Goal: Task Accomplishment & Management: Manage account settings

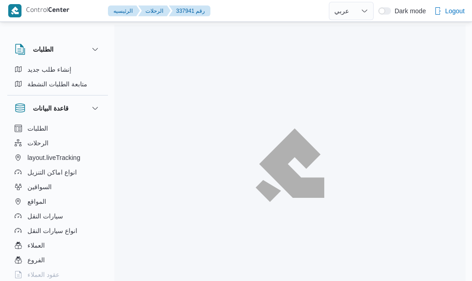
select select "ar"
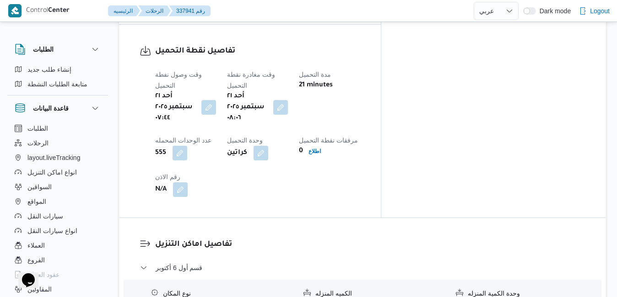
scroll to position [750, 0]
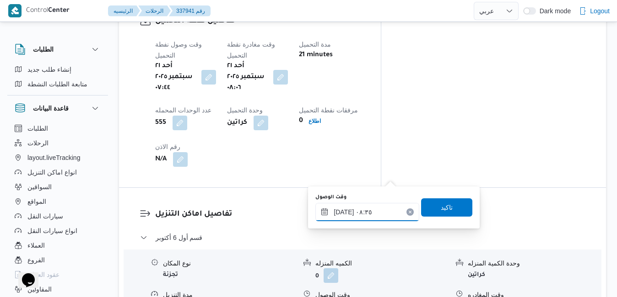
click at [360, 211] on input "٢١/٠٩/٢٠٢٥ ٠٨:٣٥" at bounding box center [367, 212] width 104 height 18
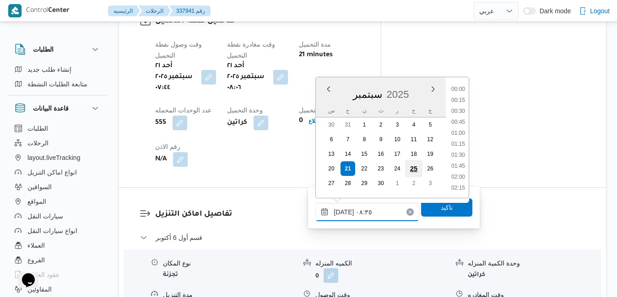
scroll to position [317, 0]
click at [458, 176] on li "09:15" at bounding box center [457, 177] width 21 height 9
type input "٢١/٠٩/٢٠٢٥ ٠٩:١٥"
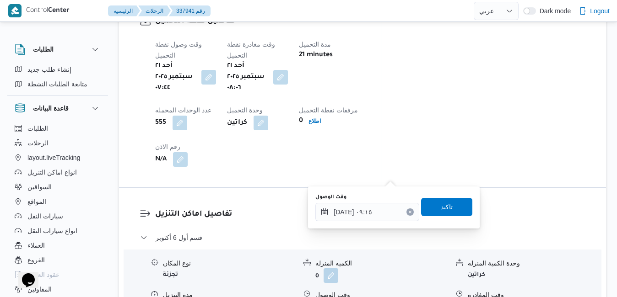
click at [441, 206] on span "تاكيد" at bounding box center [447, 207] width 12 height 11
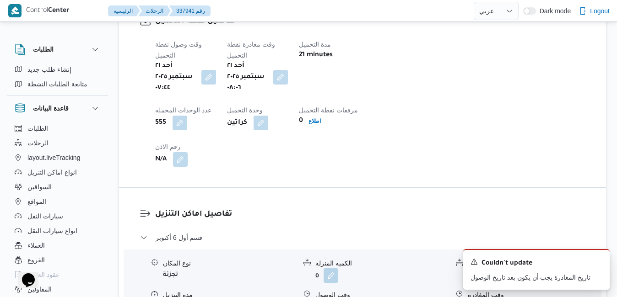
click at [472, 262] on icon "Dismiss toast" at bounding box center [598, 261] width 7 height 7
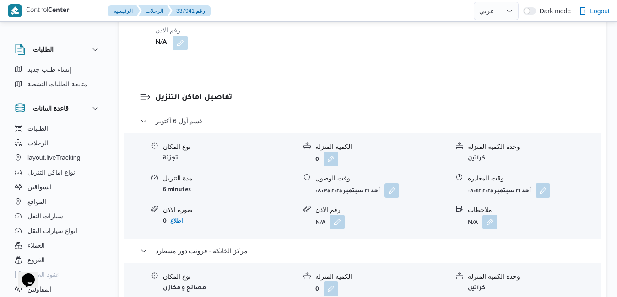
scroll to position [897, 0]
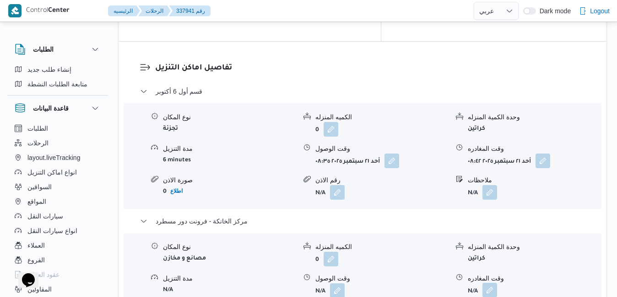
click at [472, 281] on button "button" at bounding box center [489, 290] width 15 height 15
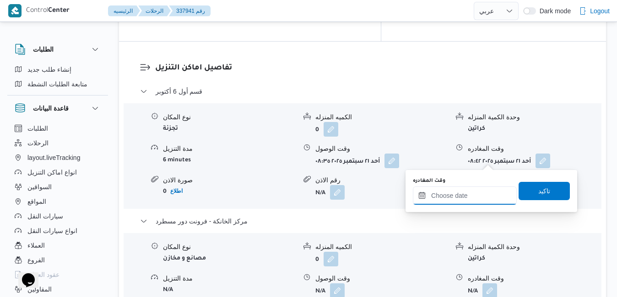
click at [458, 198] on input "وقت المغادره" at bounding box center [465, 196] width 104 height 18
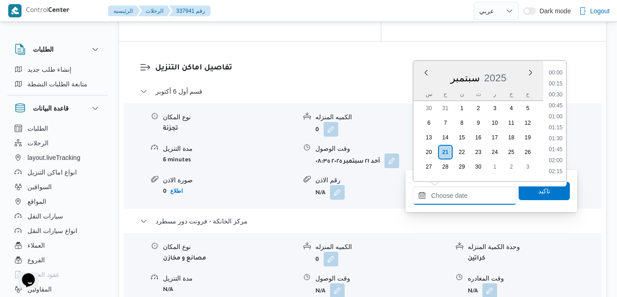
scroll to position [691, 0]
click at [472, 95] on li "16:15" at bounding box center [555, 95] width 21 height 9
type input "٢١/٠٩/٢٠٢٥ ١٦:١٥"
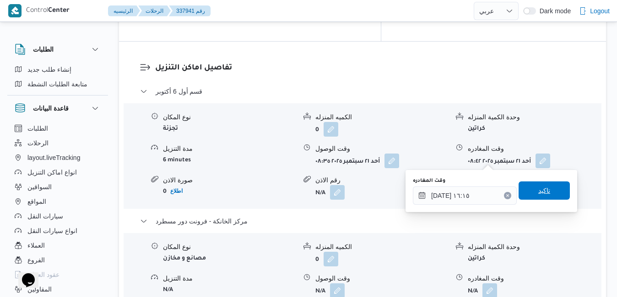
click at [472, 188] on span "تاكيد" at bounding box center [543, 191] width 51 height 18
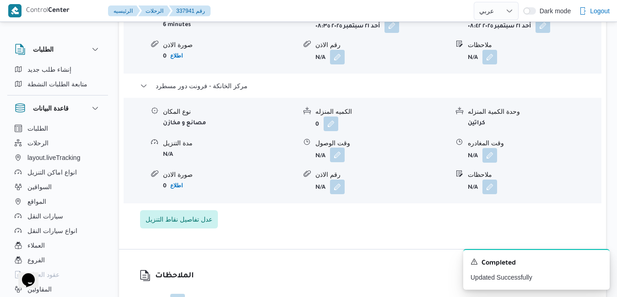
click at [337, 161] on button "button" at bounding box center [337, 155] width 15 height 15
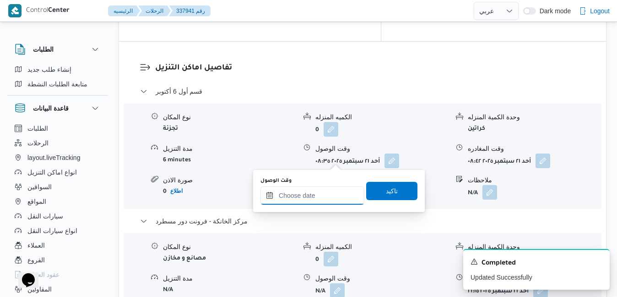
click at [327, 199] on input "وقت الوصول" at bounding box center [312, 196] width 104 height 18
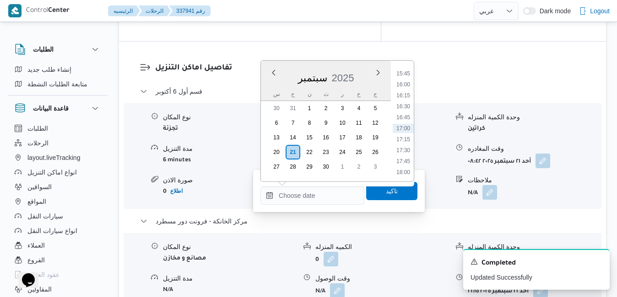
click at [264, 85] on div "سبتمبر 2025" at bounding box center [326, 76] width 130 height 23
click at [409, 87] on li "16:00" at bounding box center [403, 84] width 21 height 9
type input "[DATE] ١٦:٠٠"
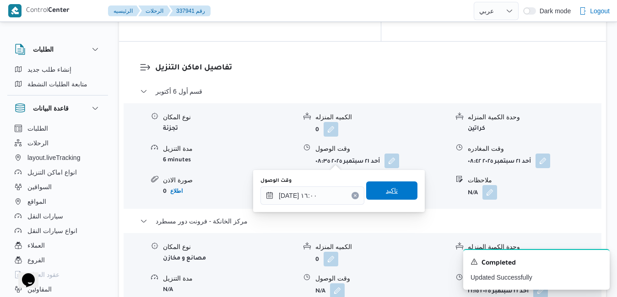
click at [386, 193] on span "تاكيد" at bounding box center [392, 190] width 12 height 11
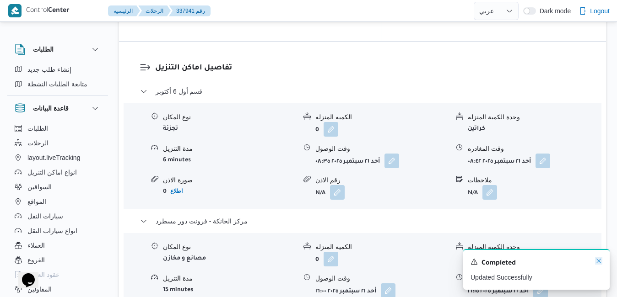
click at [472, 264] on icon "Dismiss toast" at bounding box center [598, 261] width 7 height 7
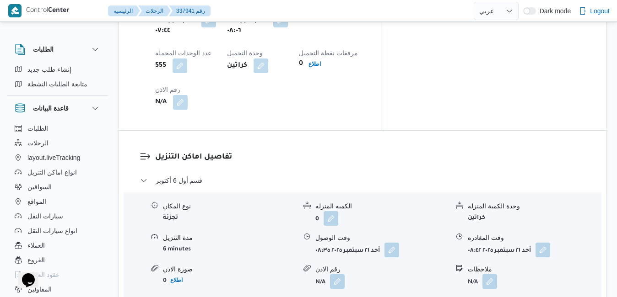
scroll to position [804, 0]
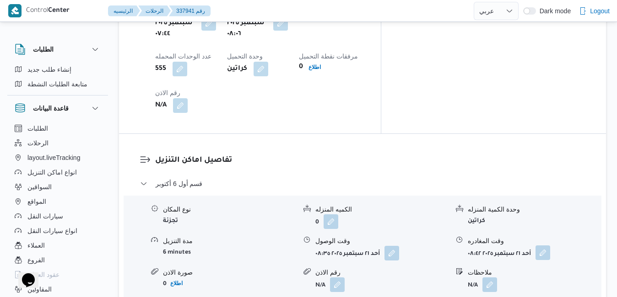
click at [472, 246] on button "button" at bounding box center [542, 253] width 15 height 15
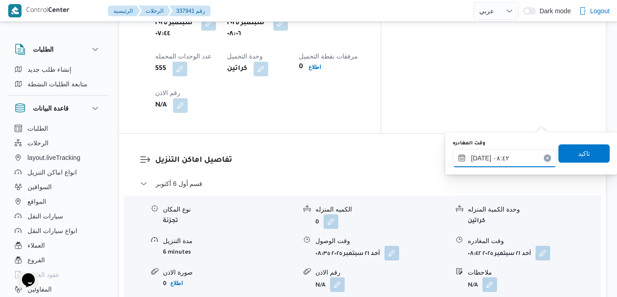
click at [472, 161] on input "٢١/٠٩/٢٠٢٥ ٠٨:٤٢" at bounding box center [504, 158] width 104 height 18
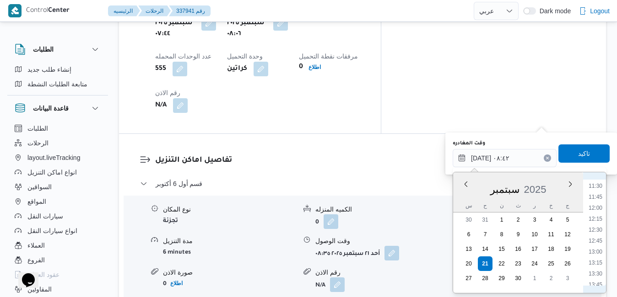
scroll to position [596, 0]
click at [472, 248] on li "15:00" at bounding box center [595, 246] width 21 height 9
type input "٢١/٠٩/٢٠٢٥ ١٥:٠٠"
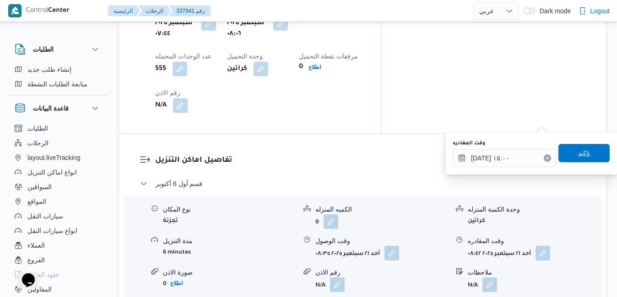
click at [472, 156] on span "تاكيد" at bounding box center [583, 153] width 51 height 18
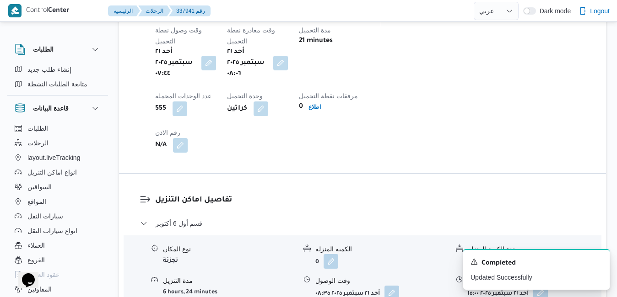
scroll to position [786, 0]
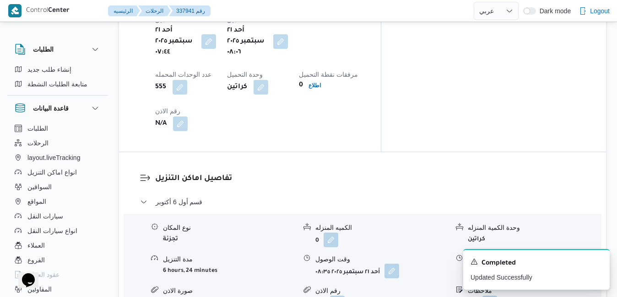
click at [390, 264] on button "button" at bounding box center [391, 271] width 15 height 15
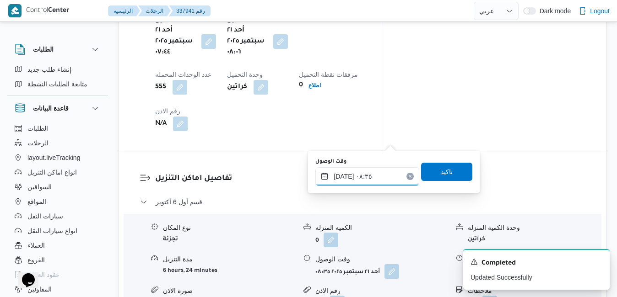
click at [361, 178] on input "٢١/٠٩/٢٠٢٥ ٠٨:٣٥" at bounding box center [367, 176] width 104 height 18
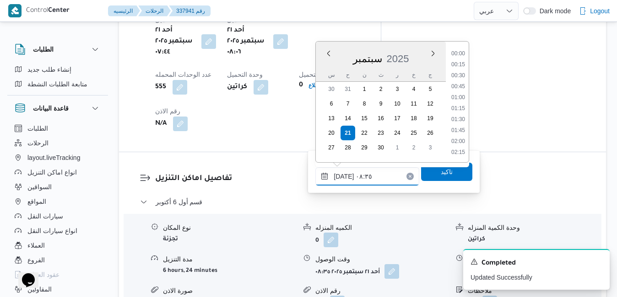
scroll to position [317, 0]
click at [463, 145] on li "09:15" at bounding box center [457, 142] width 21 height 9
type input "٢١/٠٩/٢٠٢٥ ٠٩:١٥"
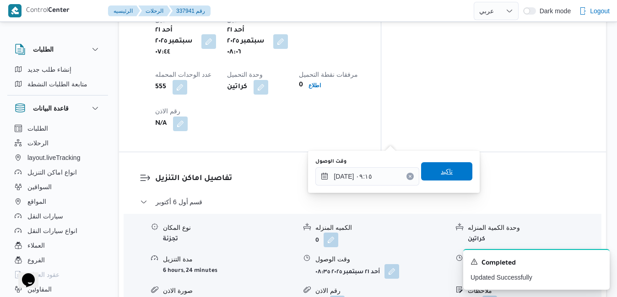
click at [441, 172] on span "تاكيد" at bounding box center [447, 171] width 12 height 11
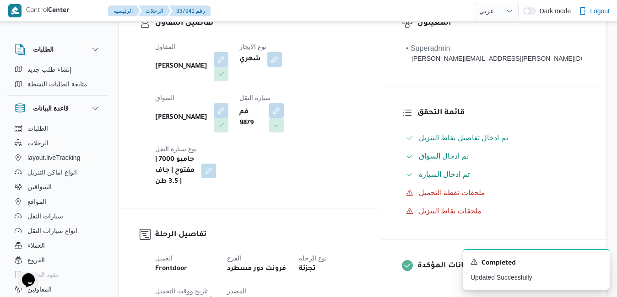
scroll to position [0, 0]
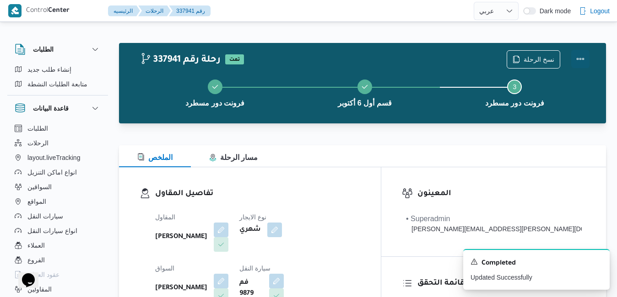
click at [472, 61] on button "Actions" at bounding box center [580, 59] width 18 height 18
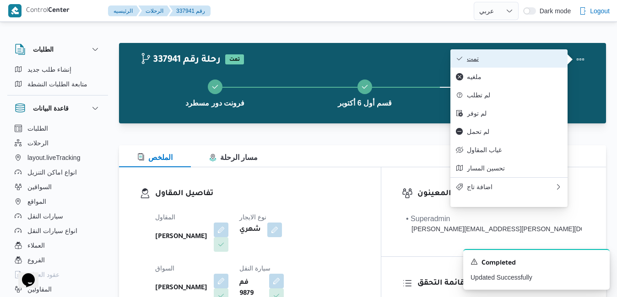
click at [472, 62] on span "تمت" at bounding box center [514, 58] width 95 height 7
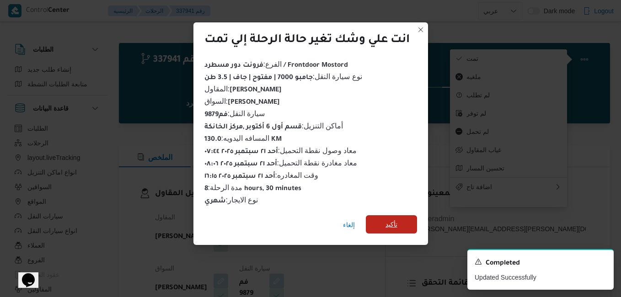
click at [393, 219] on span "تأكيد" at bounding box center [392, 224] width 12 height 11
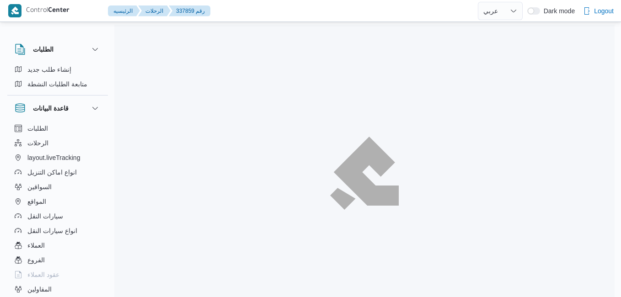
select select "ar"
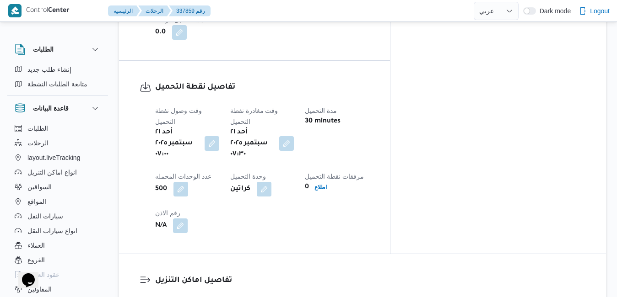
scroll to position [787, 0]
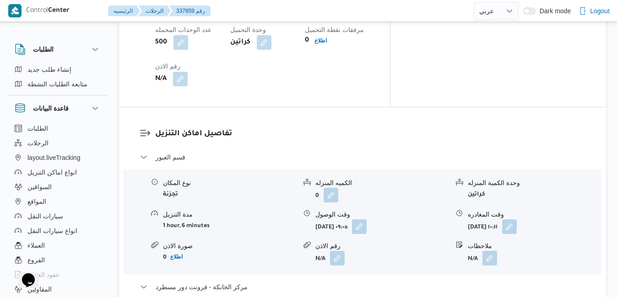
scroll to position [878, 0]
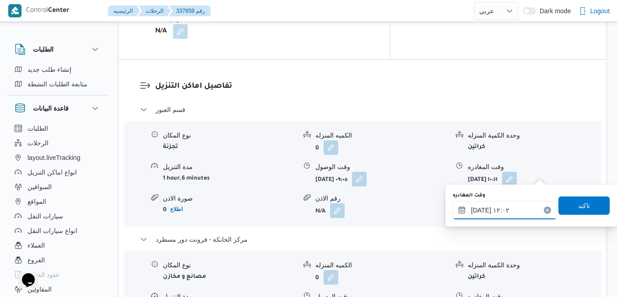
click at [494, 212] on input "٢١/٠٩/٢٠٢٥ ١٢:٠٢" at bounding box center [504, 210] width 104 height 18
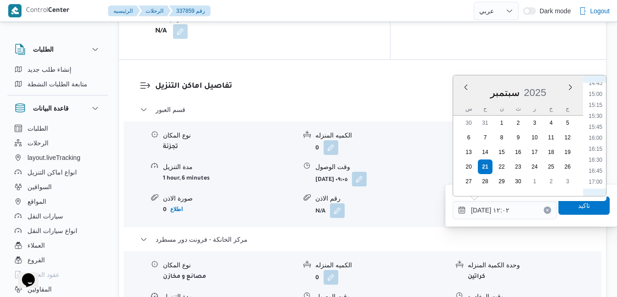
scroll to position [657, 0]
click at [599, 113] on li "15:30" at bounding box center [595, 111] width 21 height 9
type input "٢١/٠٩/٢٠٢٥ ١٥:٣٠"
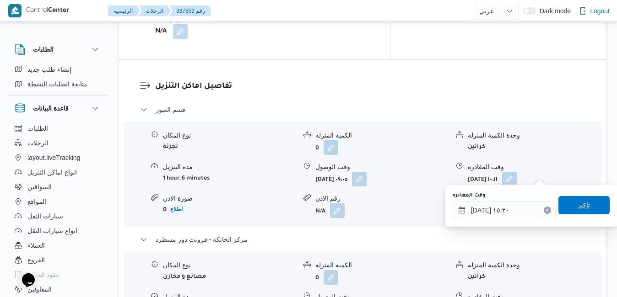
click at [578, 208] on span "تاكيد" at bounding box center [584, 205] width 12 height 11
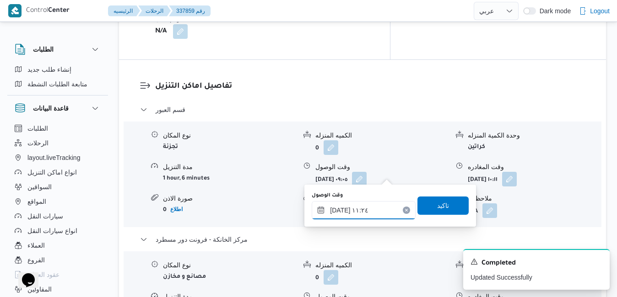
click at [361, 211] on input "٢١/٠٩/٢٠٢٥ ١١:٢٤" at bounding box center [364, 210] width 104 height 18
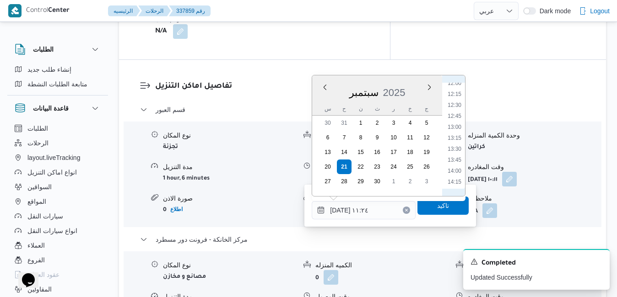
scroll to position [624, 0]
click at [454, 132] on li "15:15" at bounding box center [454, 133] width 21 height 9
type input "٢١/٠٩/٢٠٢٥ ١٥:١٥"
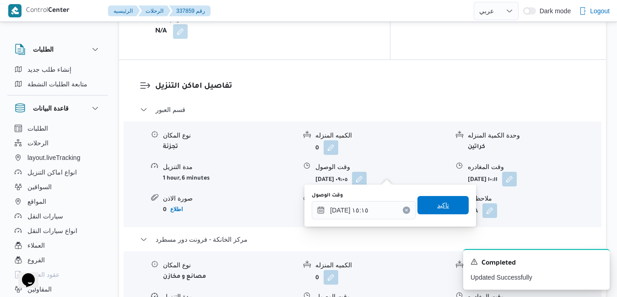
click at [437, 209] on span "تاكيد" at bounding box center [443, 205] width 12 height 11
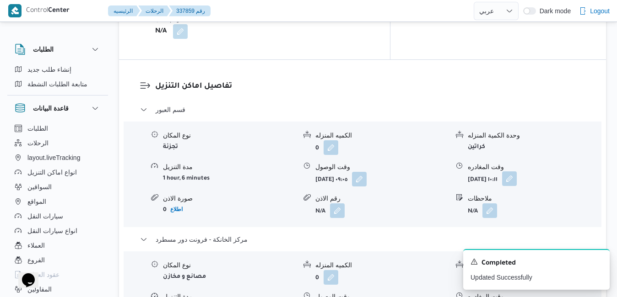
click at [517, 172] on button "button" at bounding box center [509, 179] width 15 height 15
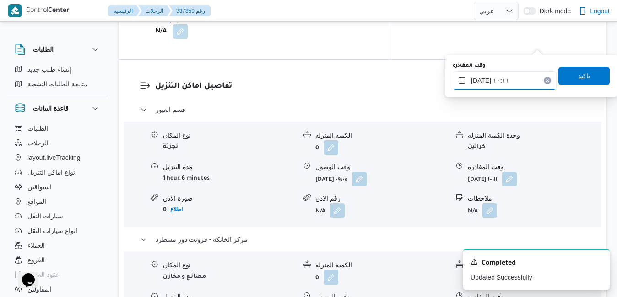
click at [500, 88] on input "٢١/٠٩/٢٠٢٥ ١٠:١١" at bounding box center [504, 80] width 104 height 18
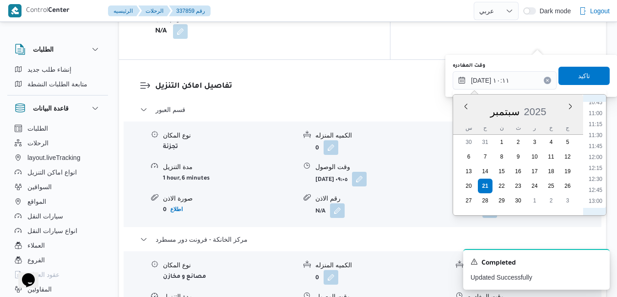
scroll to position [569, 0]
click at [599, 183] on li "14:45" at bounding box center [595, 185] width 21 height 9
type input "[DATE] ١٤:٤٥"
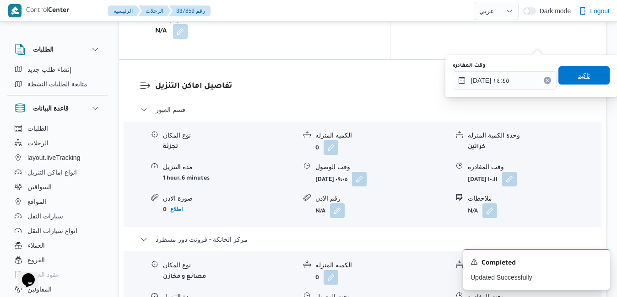
click at [586, 75] on span "تاكيد" at bounding box center [583, 75] width 51 height 18
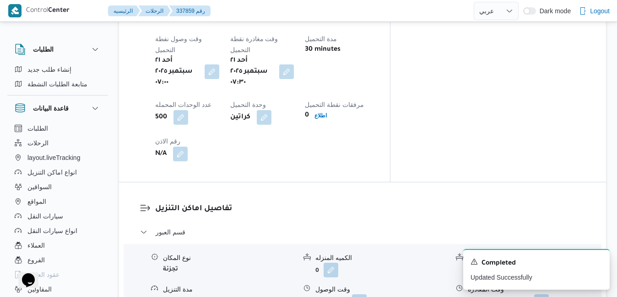
scroll to position [776, 0]
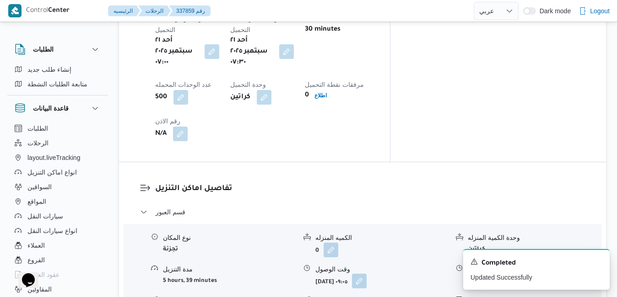
click at [366, 274] on button "button" at bounding box center [359, 281] width 15 height 15
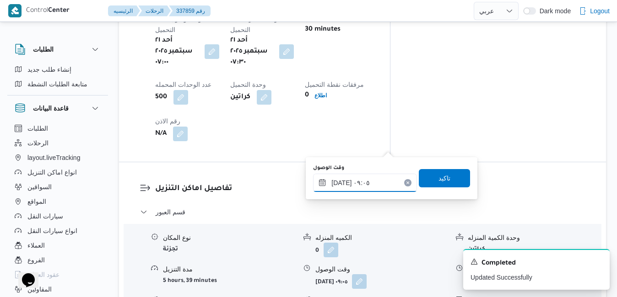
click at [370, 178] on div "٢١/٠٩/٢٠٢٥ ٠٩:٠٥" at bounding box center [365, 183] width 104 height 18
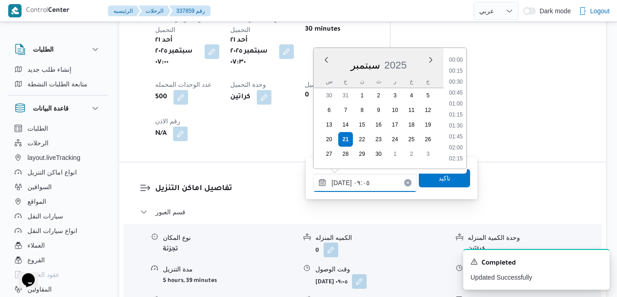
scroll to position [339, 0]
click at [456, 73] on li "08:00" at bounding box center [455, 71] width 21 height 9
type input "٢١/٠٩/٢٠٢٥ ٠٨:٠٠"
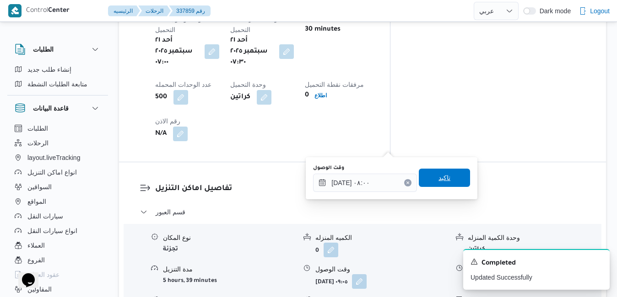
click at [438, 177] on span "تاكيد" at bounding box center [444, 177] width 12 height 11
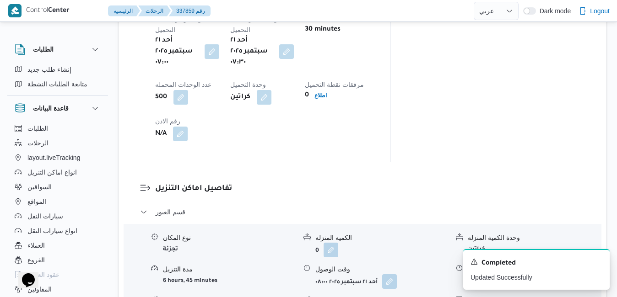
scroll to position [0, 0]
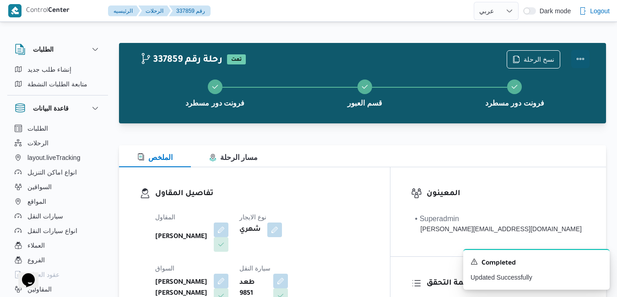
click at [580, 65] on button "Actions" at bounding box center [580, 59] width 18 height 18
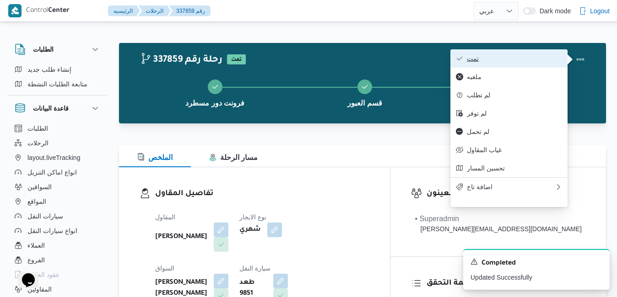
click at [531, 68] on button "تمت" at bounding box center [508, 58] width 117 height 18
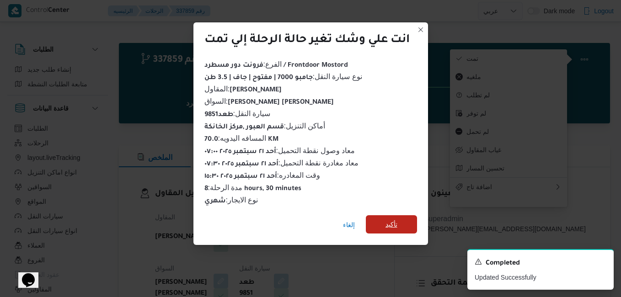
click at [390, 220] on span "تأكيد" at bounding box center [392, 224] width 12 height 11
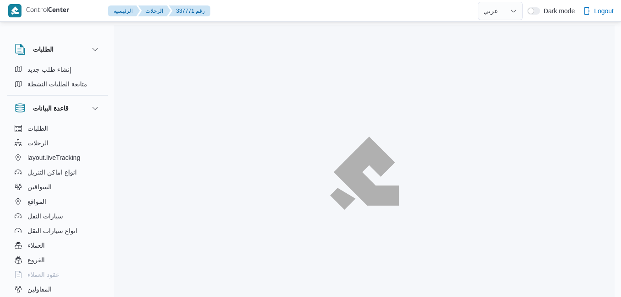
select select "ar"
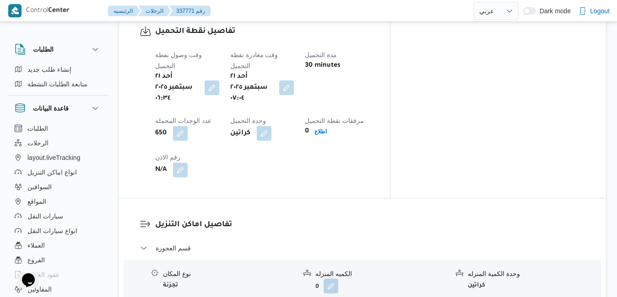
scroll to position [805, 0]
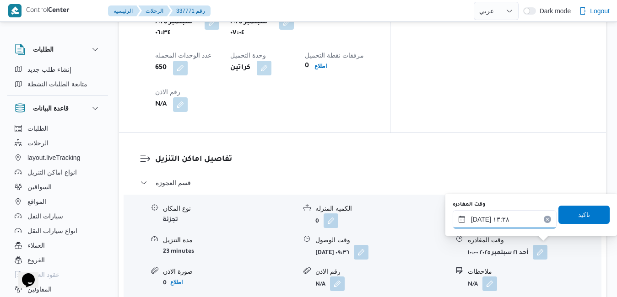
click at [516, 226] on input "٢١/٠٩/٢٠٢٥ ١٣:٣٨" at bounding box center [504, 219] width 104 height 18
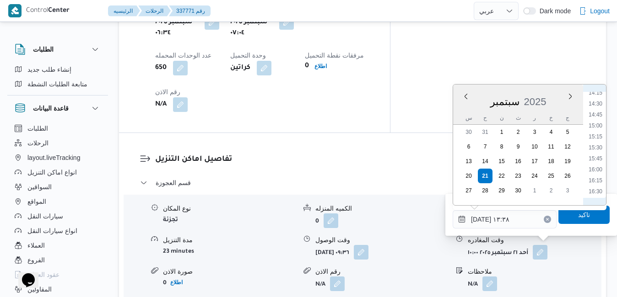
scroll to position [630, 0]
click at [600, 169] on li "16:00" at bounding box center [595, 169] width 21 height 9
type input "[DATE] ١٦:٠٠"
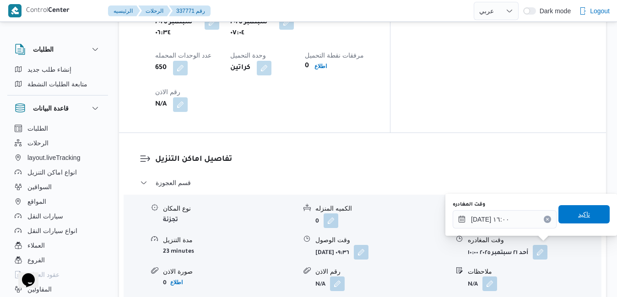
click at [579, 215] on span "تاكيد" at bounding box center [584, 214] width 12 height 11
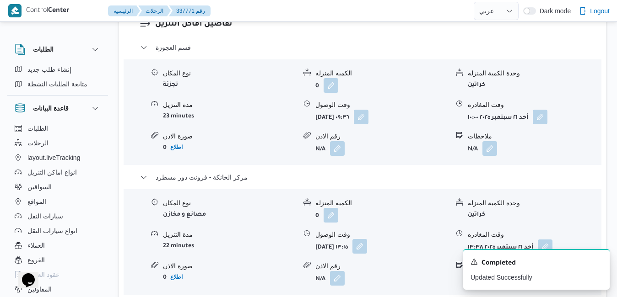
click at [367, 247] on button "button" at bounding box center [359, 246] width 15 height 15
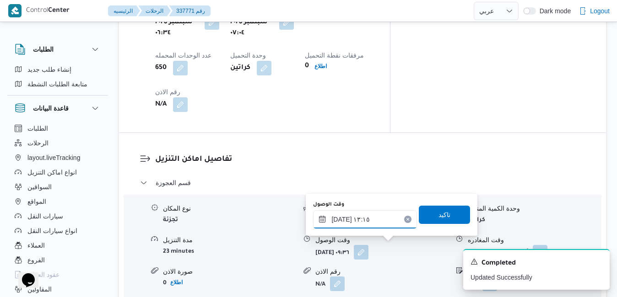
click at [378, 218] on input "٢١/٠٩/٢٠٢٥ ١٣:١٥" at bounding box center [365, 219] width 104 height 18
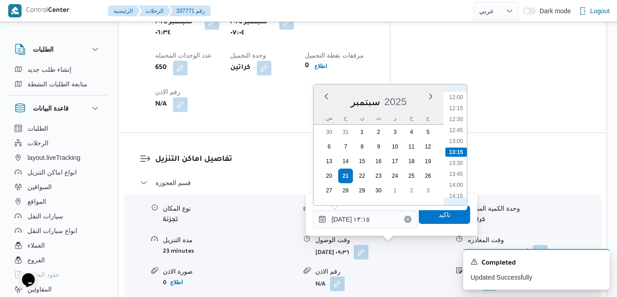
scroll to position [619, 0]
click at [457, 168] on li "15:45" at bounding box center [456, 169] width 21 height 9
type input "[DATE] ١٥:٤٥"
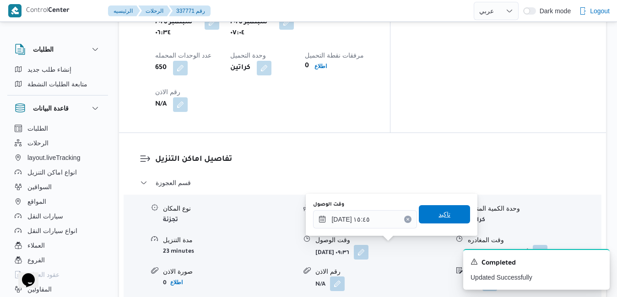
click at [438, 216] on span "تاكيد" at bounding box center [444, 214] width 12 height 11
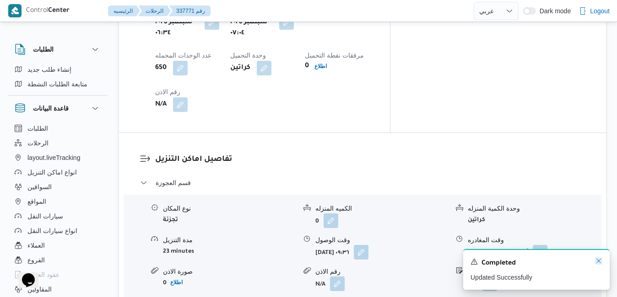
click at [598, 260] on icon "Dismiss toast" at bounding box center [598, 261] width 7 height 7
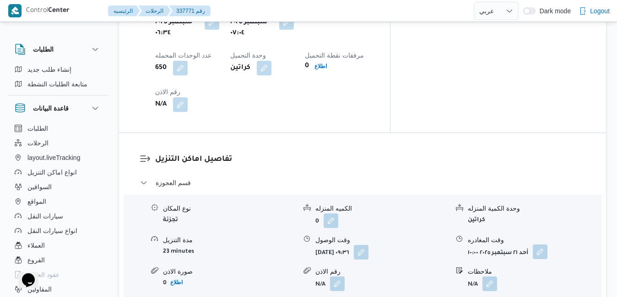
click at [543, 245] on button "button" at bounding box center [540, 252] width 15 height 15
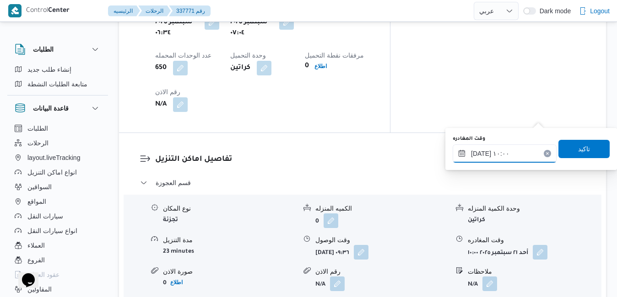
click at [508, 149] on input "٢١/٠٩/٢٠٢٥ ١٠:٠٠" at bounding box center [504, 154] width 104 height 18
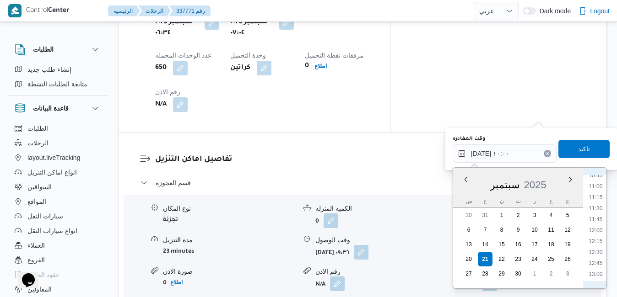
scroll to position [569, 0]
click at [593, 277] on li "15:15" at bounding box center [595, 280] width 21 height 9
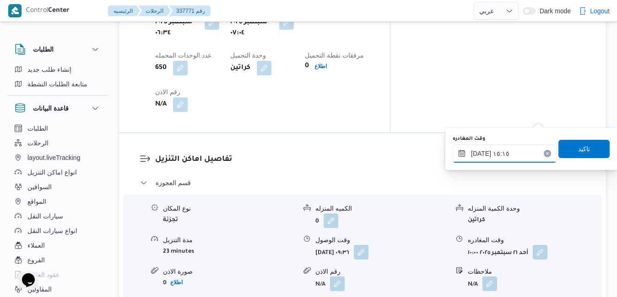
click at [479, 155] on input "[DATE] ١٥:١٥" at bounding box center [504, 154] width 104 height 18
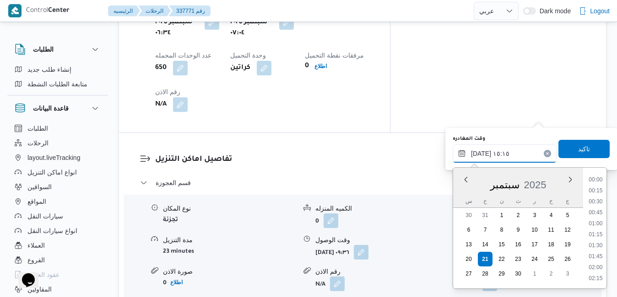
scroll to position [614, 0]
type input "[DATE] ١٥:10"
click at [582, 146] on span "تاكيد" at bounding box center [584, 148] width 12 height 11
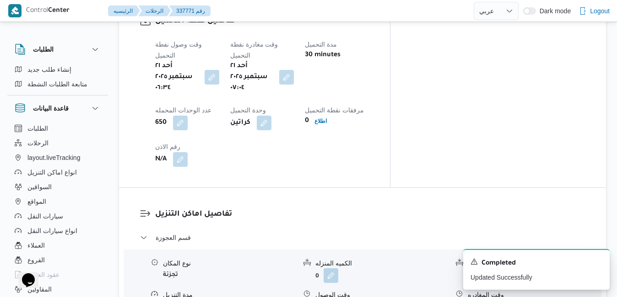
scroll to position [769, 0]
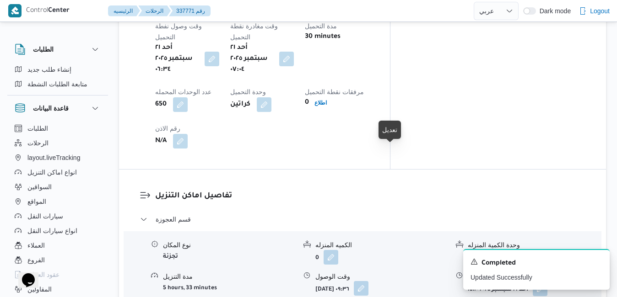
click at [368, 281] on button "button" at bounding box center [361, 288] width 15 height 15
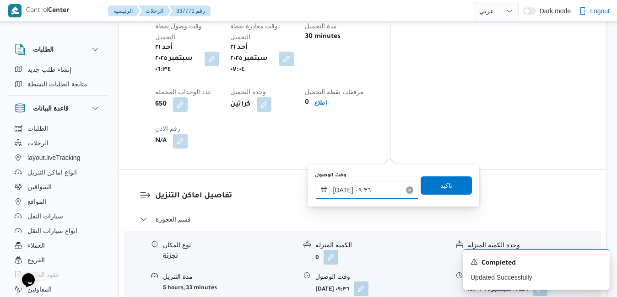
click at [378, 194] on input "٢١/٠٩/٢٠٢٥ ٠٩:٣٦" at bounding box center [367, 190] width 104 height 18
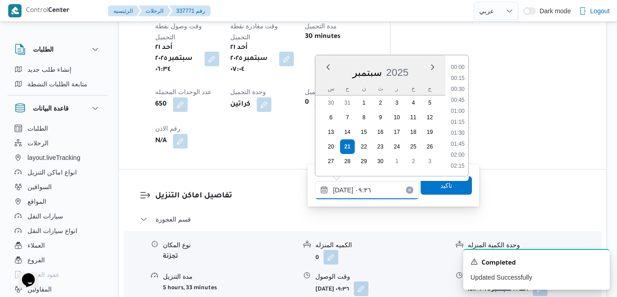
scroll to position [361, 0]
click at [459, 89] on li "08:45" at bounding box center [457, 90] width 21 height 9
type input "٢١/٠٩/٢٠٢٥ ٠٨:٤٥"
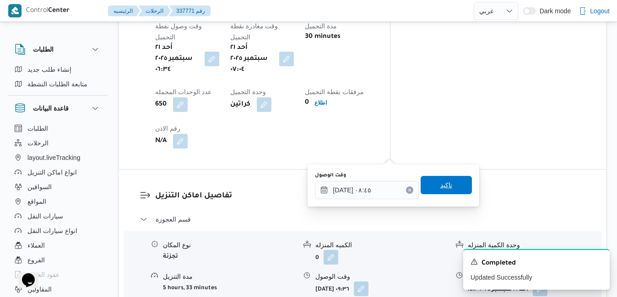
click at [440, 184] on span "تاكيد" at bounding box center [446, 185] width 12 height 11
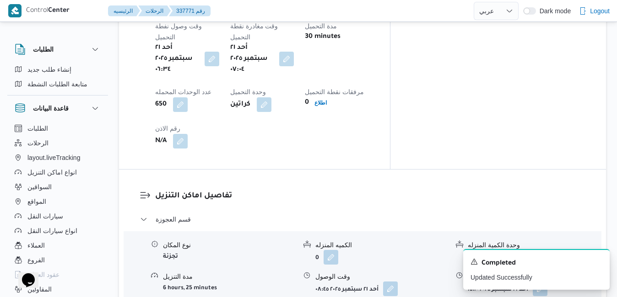
scroll to position [0, 0]
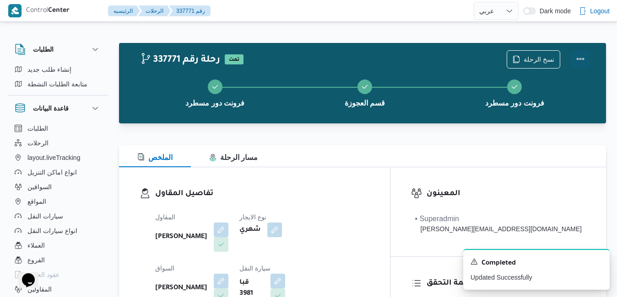
click at [581, 58] on button "Actions" at bounding box center [580, 59] width 18 height 18
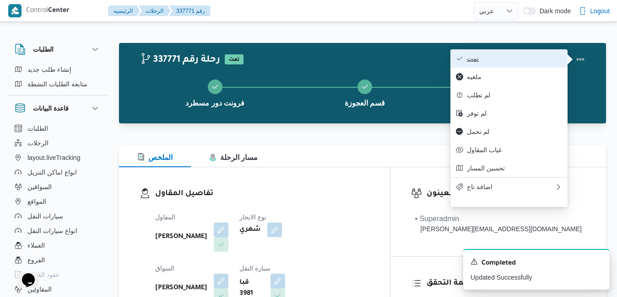
click at [548, 56] on span "تمت" at bounding box center [514, 58] width 95 height 7
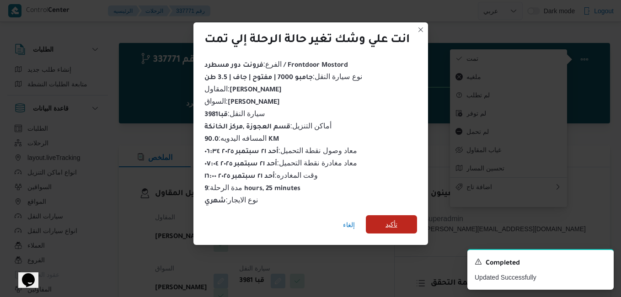
click at [403, 217] on span "تأكيد" at bounding box center [391, 224] width 51 height 18
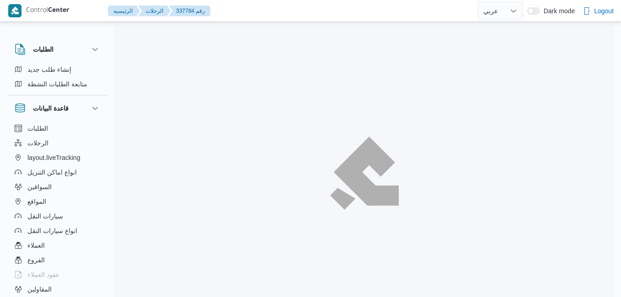
select select "ar"
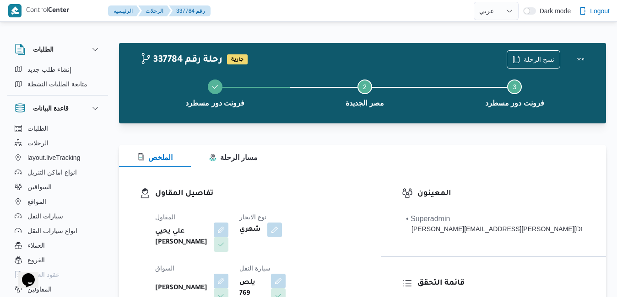
click at [407, 151] on div "الملخص مسار الرحلة" at bounding box center [362, 156] width 487 height 22
click at [418, 146] on div "الملخص مسار الرحلة" at bounding box center [362, 156] width 487 height 22
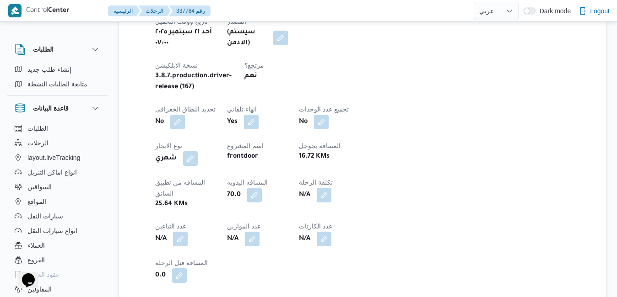
scroll to position [429, 0]
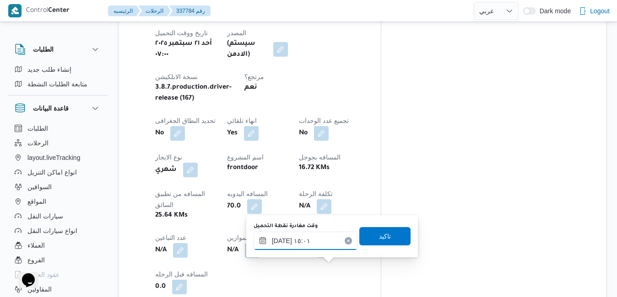
click at [317, 242] on input "[DATE] ١٥:٠١" at bounding box center [305, 241] width 104 height 18
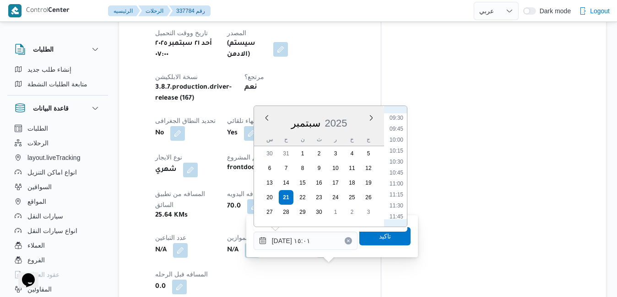
scroll to position [324, 0]
click at [401, 188] on li "09:00" at bounding box center [396, 188] width 21 height 9
type input "[DATE] ٠٩:٠٠"
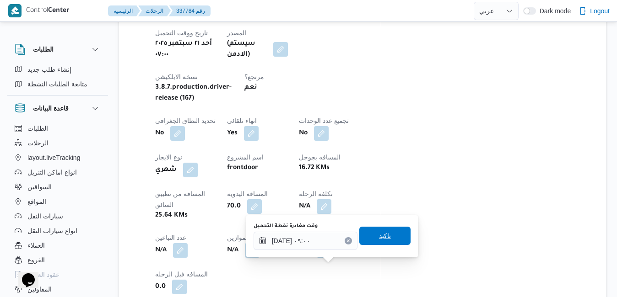
click at [386, 237] on span "تاكيد" at bounding box center [384, 236] width 51 height 18
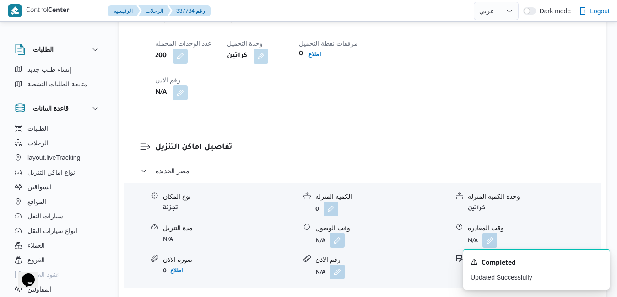
scroll to position [832, 0]
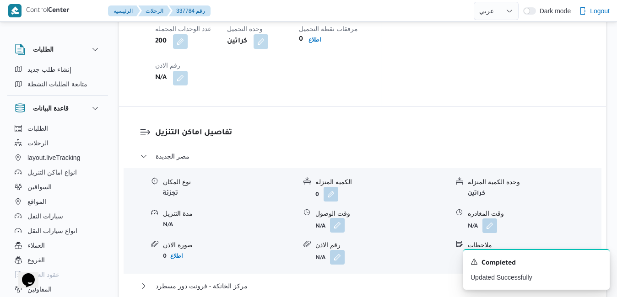
click at [339, 218] on button "button" at bounding box center [337, 225] width 15 height 15
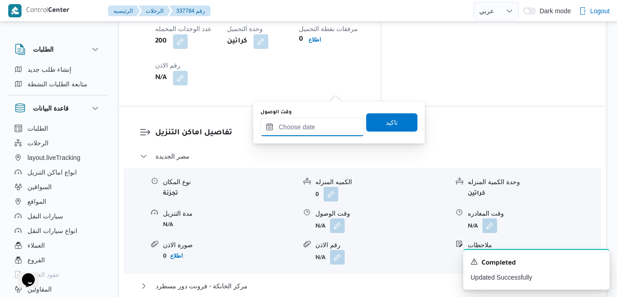
click at [313, 135] on input "وقت الوصول" at bounding box center [312, 127] width 104 height 18
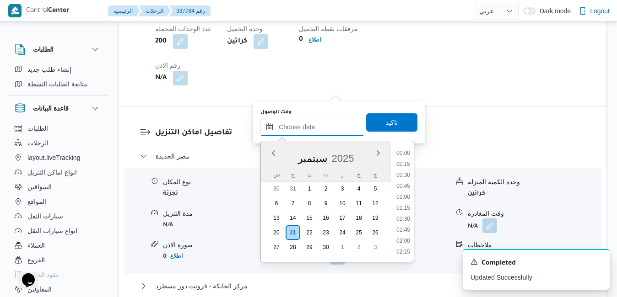
scroll to position [702, 0]
click at [274, 165] on div "سبتمبر 2025" at bounding box center [326, 156] width 130 height 23
click at [403, 207] on li "09:30" at bounding box center [403, 208] width 21 height 9
type input "٢١/٠٩/٢٠٢٥ ٠٩:٣٠"
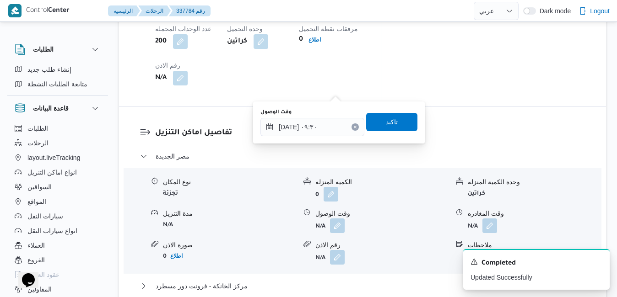
click at [392, 130] on span "تاكيد" at bounding box center [391, 122] width 51 height 18
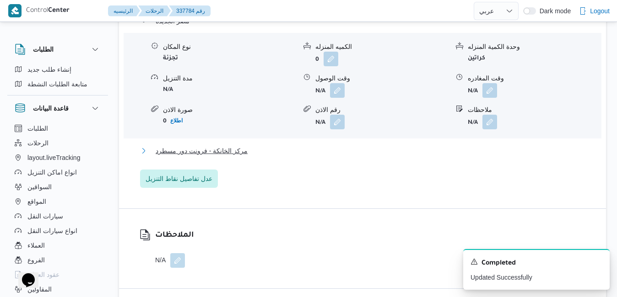
click at [355, 152] on button "مركز الخانكة - فرونت دور مسطرد" at bounding box center [362, 150] width 445 height 11
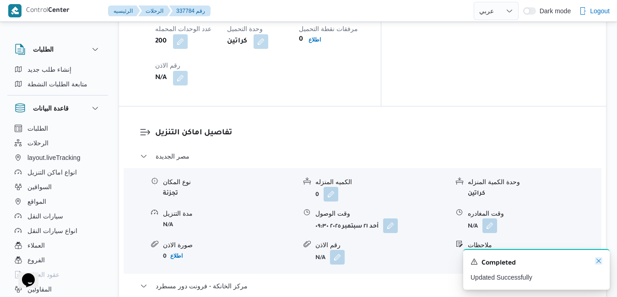
click at [598, 260] on icon "Dismiss toast" at bounding box center [598, 261] width 7 height 7
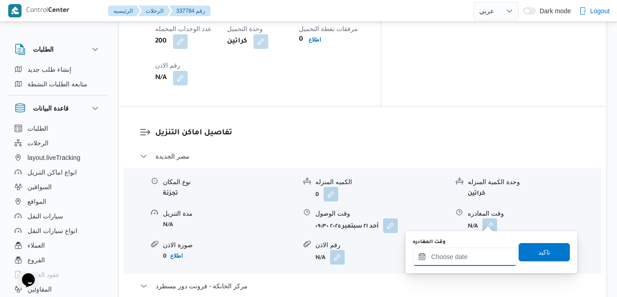
click at [443, 257] on input "وقت المغادره" at bounding box center [465, 257] width 104 height 18
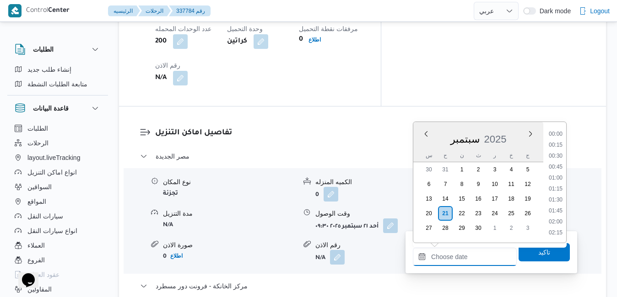
scroll to position [702, 0]
click at [558, 132] on li "16:00" at bounding box center [555, 134] width 21 height 9
type input "[DATE] ١٦:٠٠"
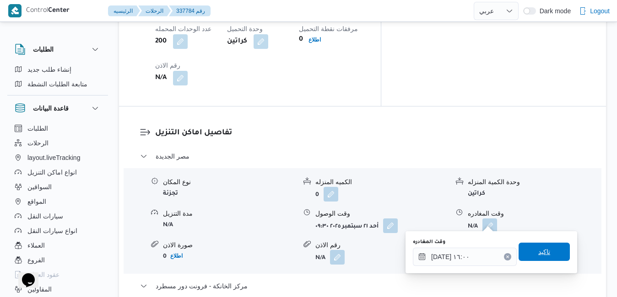
click at [541, 246] on span "تاكيد" at bounding box center [543, 252] width 51 height 18
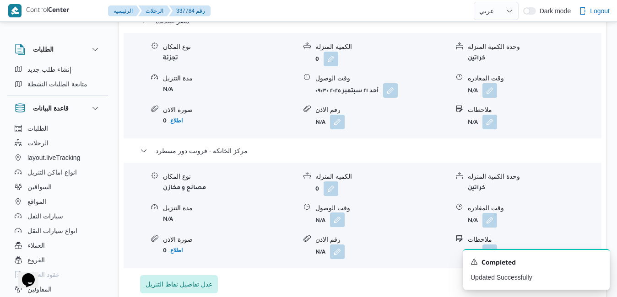
click at [338, 220] on button "button" at bounding box center [337, 220] width 15 height 15
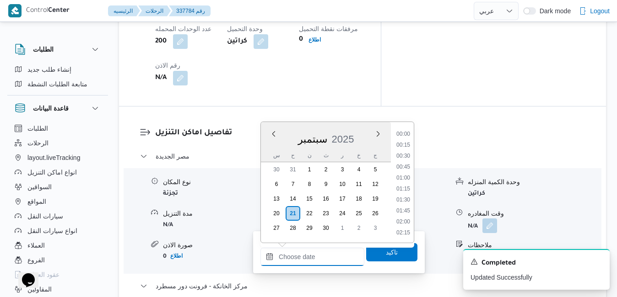
click at [320, 258] on input "وقت الوصول" at bounding box center [312, 257] width 104 height 18
click at [266, 149] on div "سبتمبر 2025" at bounding box center [326, 137] width 130 height 23
click at [403, 217] on li "15:45" at bounding box center [403, 216] width 21 height 9
type input "[DATE] ١٥:٤٥"
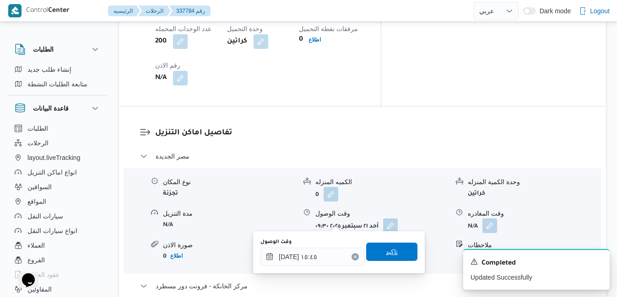
click at [387, 253] on span "تاكيد" at bounding box center [392, 252] width 12 height 11
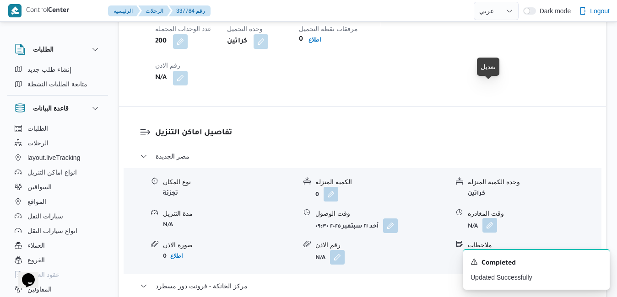
click at [489, 218] on button "button" at bounding box center [489, 225] width 15 height 15
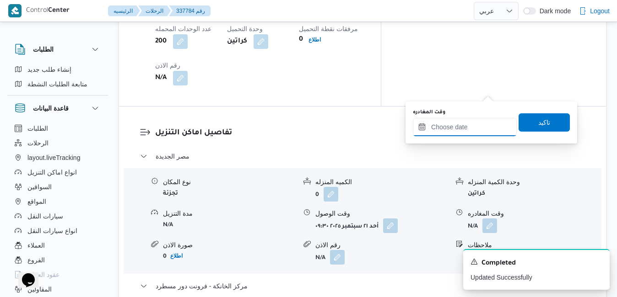
click at [456, 123] on input "وقت المغادره" at bounding box center [465, 127] width 104 height 18
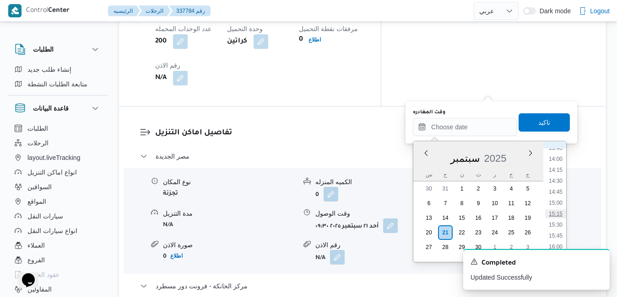
click at [558, 212] on li "15:15" at bounding box center [555, 214] width 21 height 9
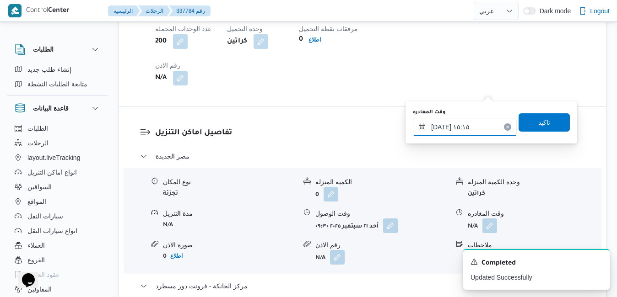
click at [441, 128] on input "٢١/٠٩/٢٠٢٥ ١٥:١٥" at bounding box center [465, 127] width 104 height 18
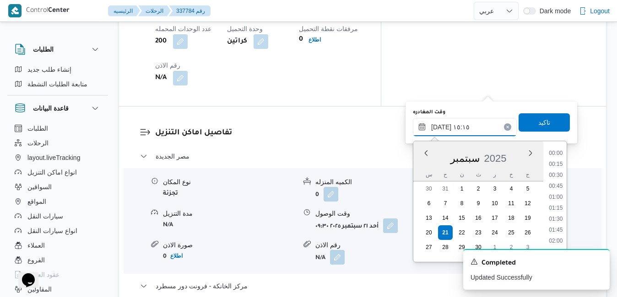
click at [441, 128] on input "٢١/٠٩/٢٠٢٥ ١٥:١٥" at bounding box center [465, 127] width 104 height 18
type input "٢١/٠٩/٢٠٢٥ ١٥:١٠"
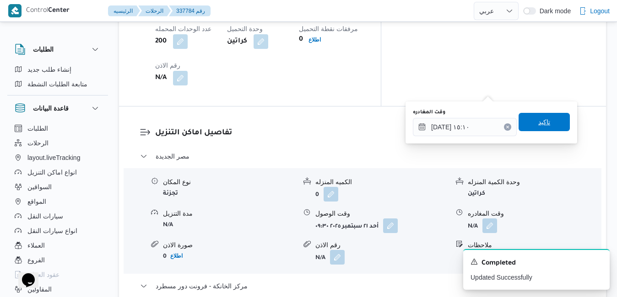
click at [525, 119] on span "تاكيد" at bounding box center [543, 122] width 51 height 18
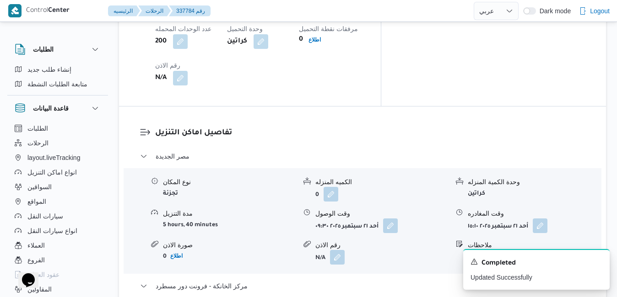
scroll to position [0, 0]
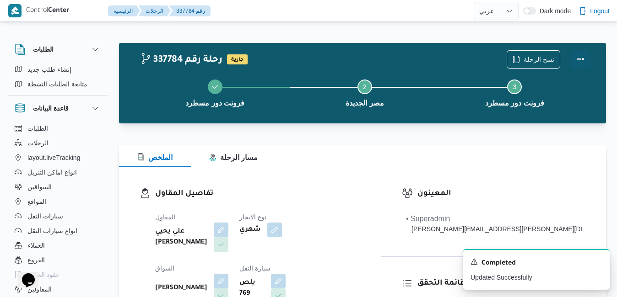
click at [583, 59] on button "Actions" at bounding box center [580, 59] width 18 height 18
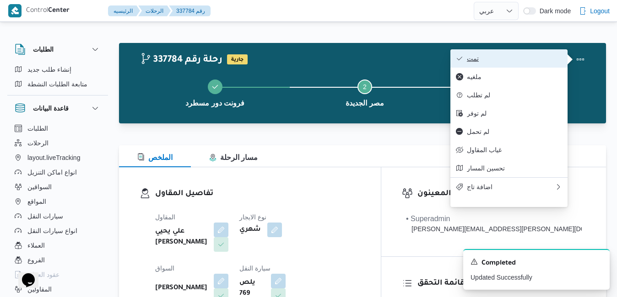
click at [541, 59] on span "تمت" at bounding box center [514, 58] width 95 height 7
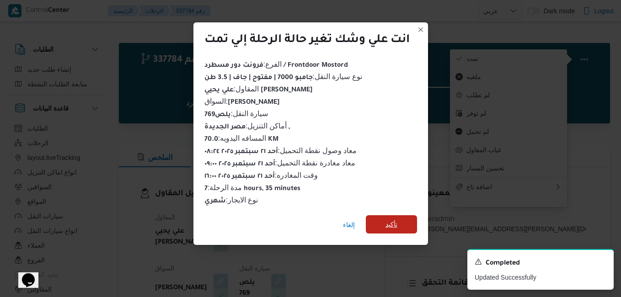
click at [401, 215] on span "تأكيد" at bounding box center [391, 224] width 51 height 18
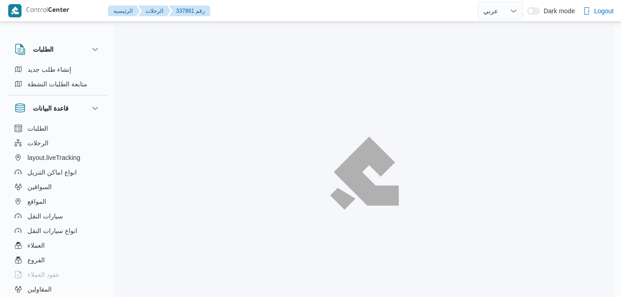
select select "ar"
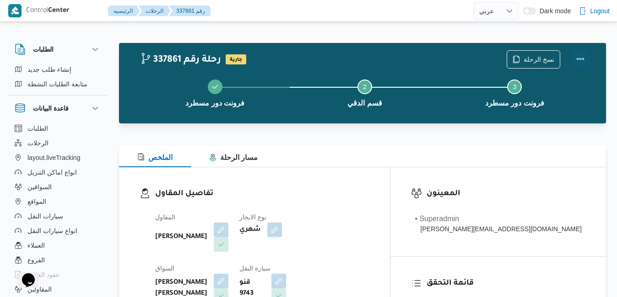
click at [575, 57] on button "Actions" at bounding box center [580, 59] width 18 height 18
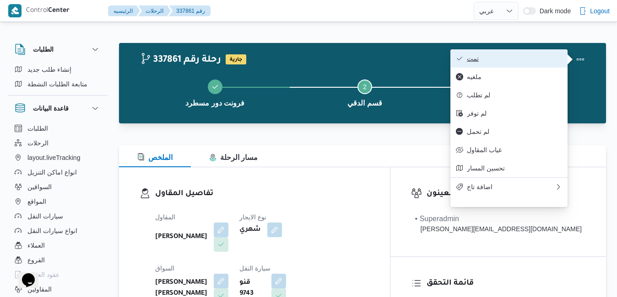
click at [549, 59] on span "تمت" at bounding box center [514, 58] width 95 height 7
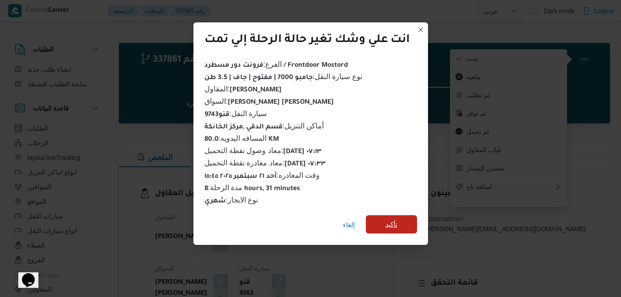
click at [408, 220] on span "تأكيد" at bounding box center [391, 224] width 51 height 18
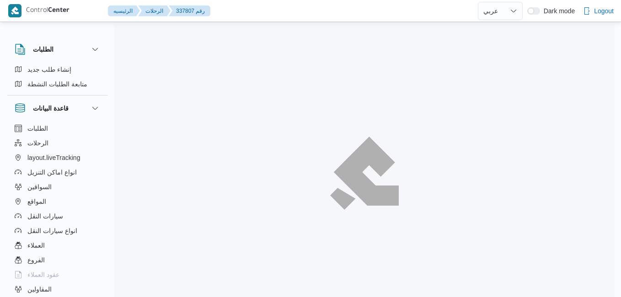
select select "ar"
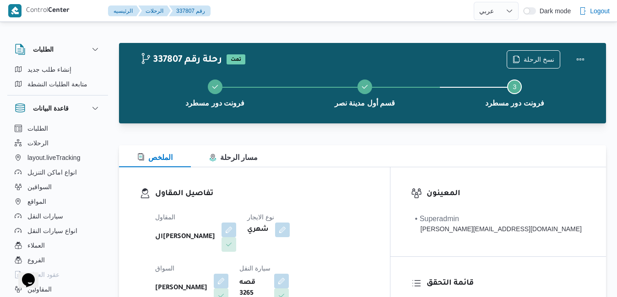
click at [375, 176] on div "تفاصيل المقاول المقاول الهامي [PERSON_NAME] نوع الايجار شهري السواق [PERSON_NAM…" at bounding box center [254, 272] width 271 height 211
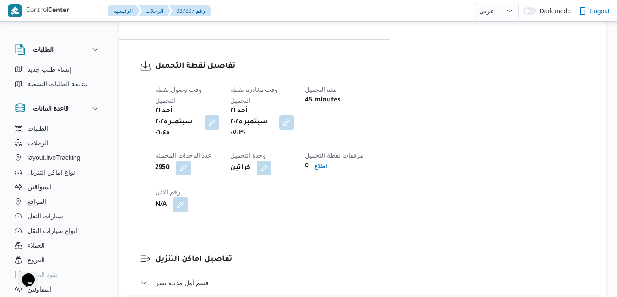
scroll to position [750, 0]
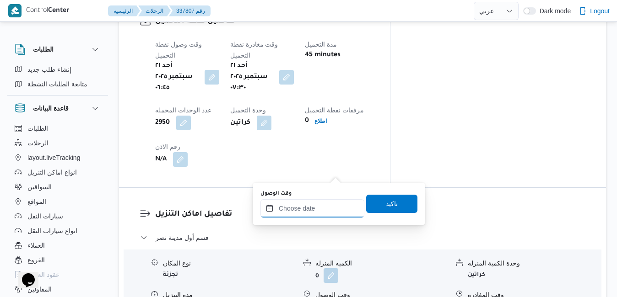
click at [315, 208] on input "وقت الوصول" at bounding box center [312, 208] width 104 height 18
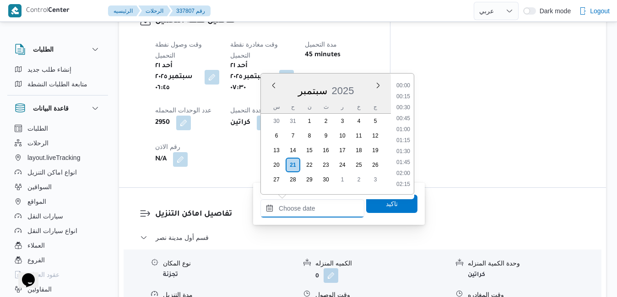
scroll to position [702, 0]
click at [265, 94] on div "سبتمبر 2025" at bounding box center [326, 88] width 130 height 23
click at [405, 159] on li "08:30" at bounding box center [403, 159] width 21 height 9
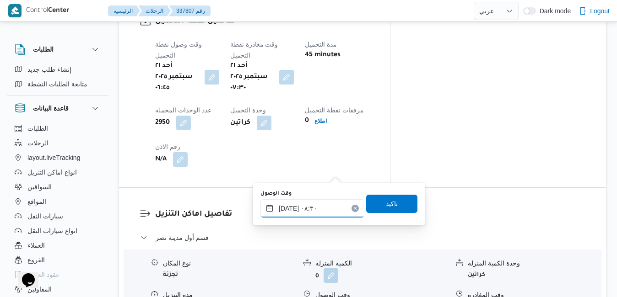
click at [291, 210] on input "[DATE] ٠٨:٣٠" at bounding box center [312, 208] width 104 height 18
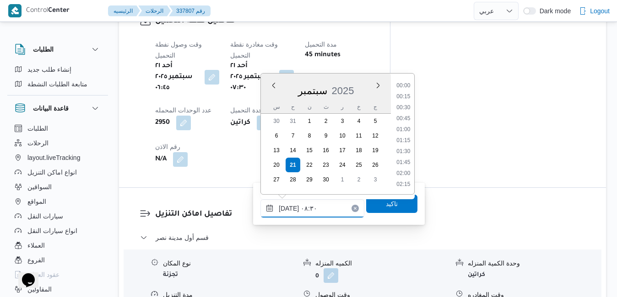
click at [291, 210] on input "[DATE] ٠٨:٣٠" at bounding box center [312, 208] width 104 height 18
type input "٢١/٠٩/٢٠٢٥ ٠٨:05"
click at [371, 205] on span "تاكيد" at bounding box center [391, 203] width 51 height 18
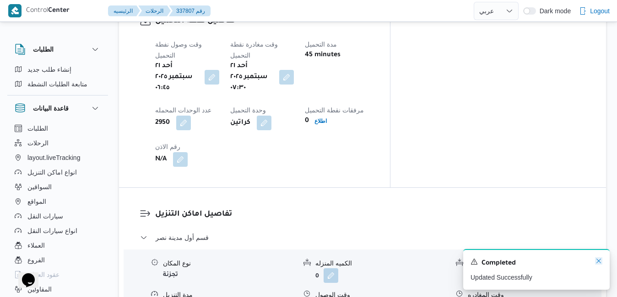
click at [600, 261] on icon "Dismiss toast" at bounding box center [598, 261] width 7 height 7
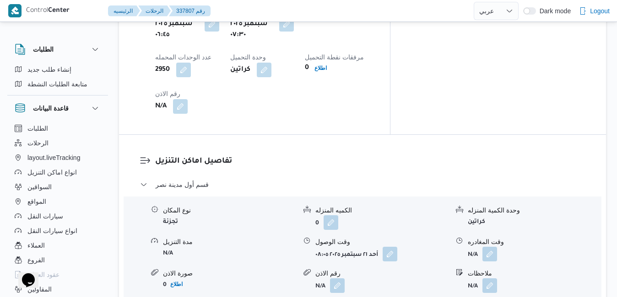
scroll to position [915, 0]
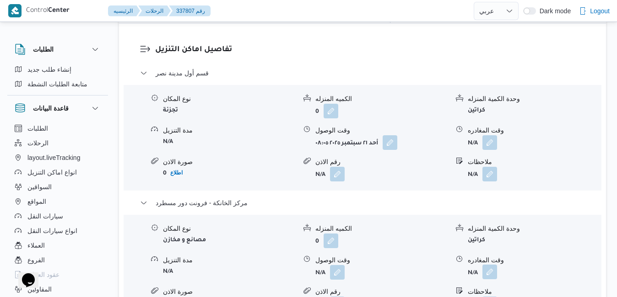
click at [495, 265] on button "button" at bounding box center [489, 272] width 15 height 15
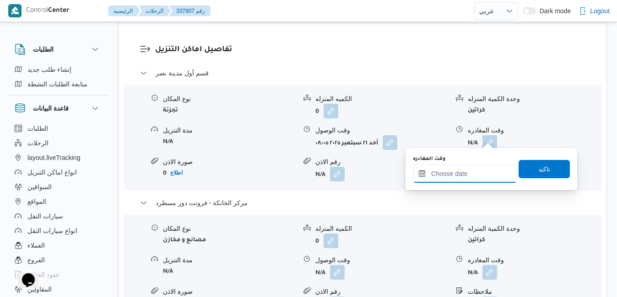
click at [452, 178] on input "وقت المغادره" at bounding box center [465, 174] width 104 height 18
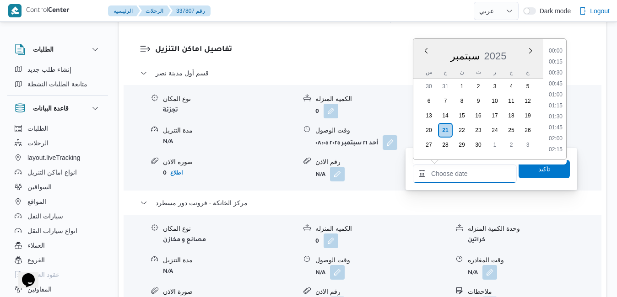
scroll to position [702, 0]
click at [421, 67] on div "س" at bounding box center [428, 72] width 15 height 13
click at [554, 135] on li "15:45" at bounding box center [555, 133] width 21 height 9
type input "[DATE] ١٥:٤٥"
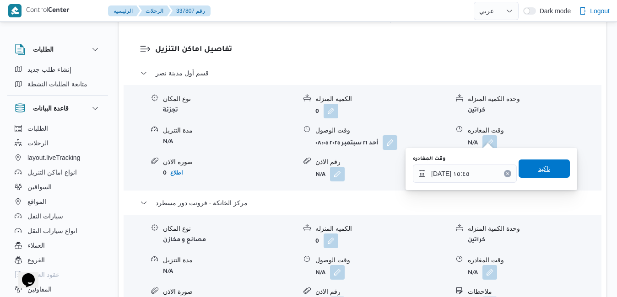
click at [538, 166] on span "تاكيد" at bounding box center [544, 168] width 12 height 11
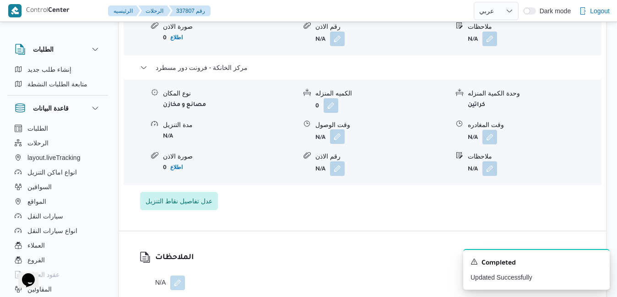
click at [340, 141] on button "button" at bounding box center [337, 136] width 15 height 15
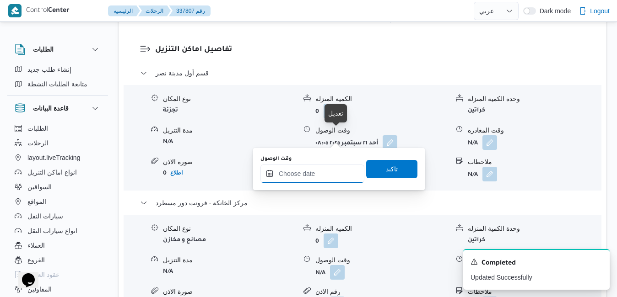
click at [329, 172] on input "وقت الوصول" at bounding box center [312, 174] width 104 height 18
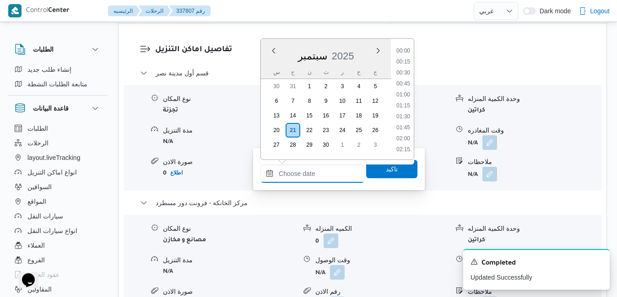
scroll to position [702, 0]
click at [270, 65] on div "سبتمبر 2025" at bounding box center [326, 54] width 130 height 23
click at [406, 123] on li "15:30" at bounding box center [403, 122] width 21 height 9
type input "٢١/٠٩/٢٠٢٥ ١٥:٣٠"
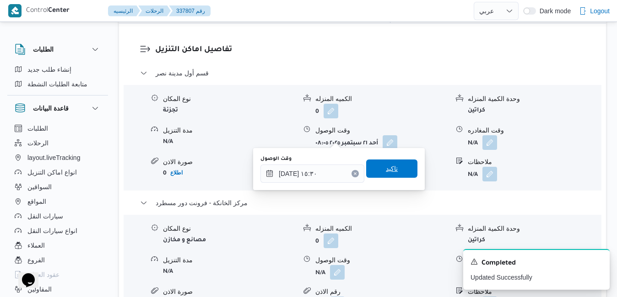
click at [386, 172] on span "تاكيد" at bounding box center [392, 168] width 12 height 11
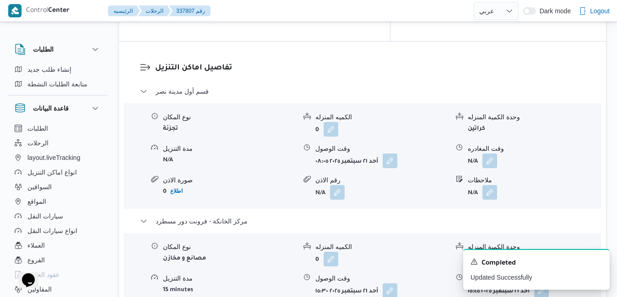
scroll to position [823, 0]
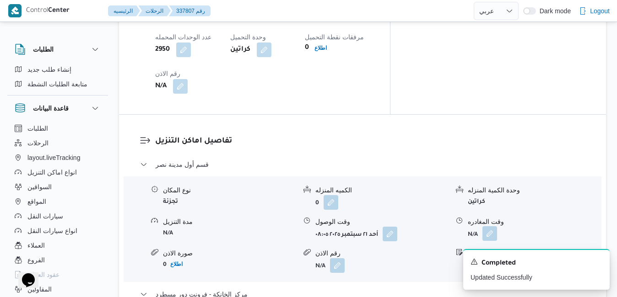
click at [490, 226] on button "button" at bounding box center [489, 233] width 15 height 15
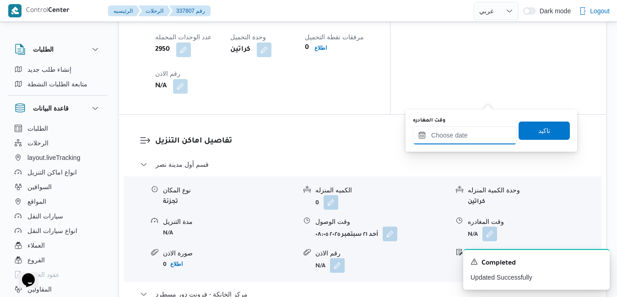
click at [459, 139] on input "وقت المغادره" at bounding box center [465, 135] width 104 height 18
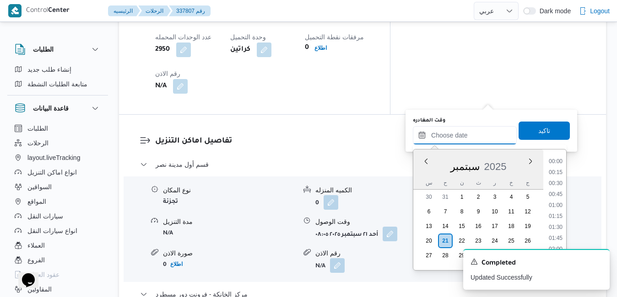
scroll to position [702, 0]
click at [424, 171] on div "سبتمبر 2025" at bounding box center [478, 164] width 130 height 23
click at [555, 202] on li "14:45" at bounding box center [555, 200] width 21 height 9
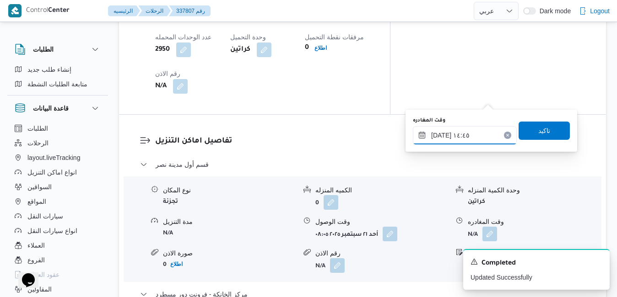
click at [440, 136] on input "٢١/٠٩/٢٠٢٥ ١٤:٤٥" at bounding box center [465, 135] width 104 height 18
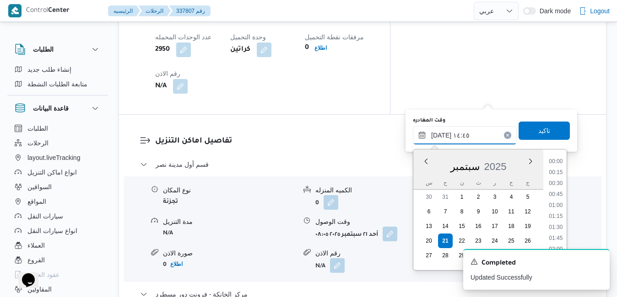
scroll to position [592, 0]
type input "٢١/٠٩/٢٠٢٥ ١٤:55"
click at [538, 129] on span "تاكيد" at bounding box center [544, 130] width 12 height 11
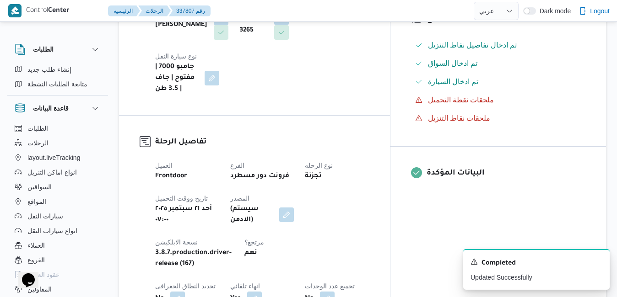
scroll to position [0, 0]
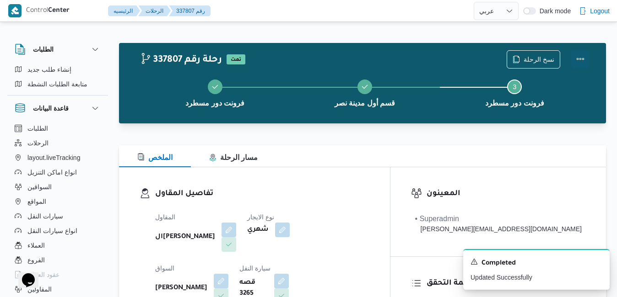
click at [578, 57] on button "Actions" at bounding box center [580, 59] width 18 height 18
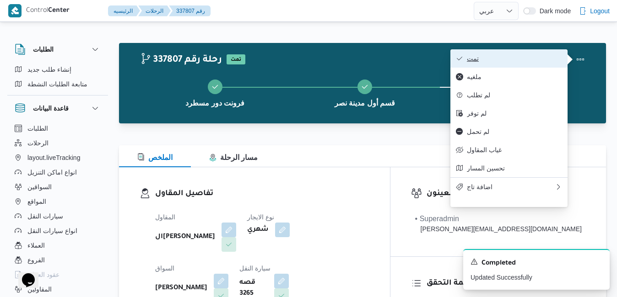
click at [539, 59] on span "تمت" at bounding box center [514, 58] width 95 height 7
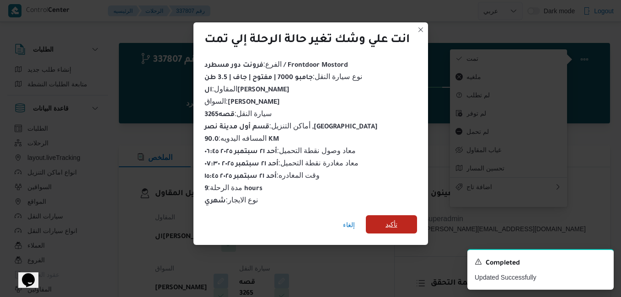
click at [401, 220] on span "تأكيد" at bounding box center [391, 224] width 51 height 18
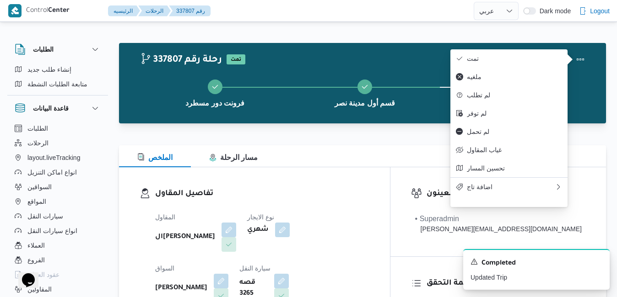
click at [390, 179] on div "تفاصيل المقاول المقاول الهامي محمد خالد علي نوع الايجار شهري السواق هاني سيد مح…" at bounding box center [254, 272] width 271 height 211
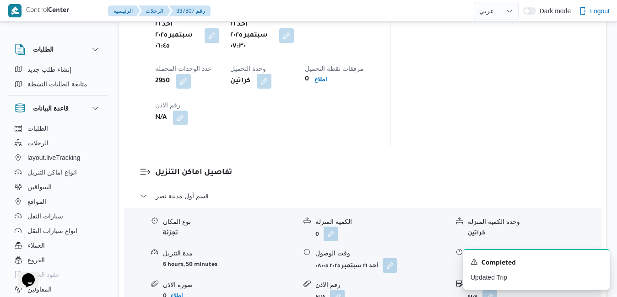
scroll to position [878, 0]
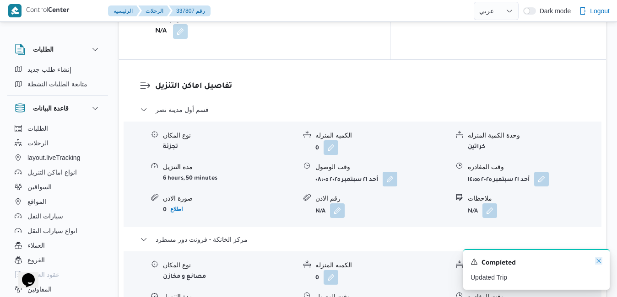
click at [599, 260] on icon "Dismiss toast" at bounding box center [598, 261] width 7 height 7
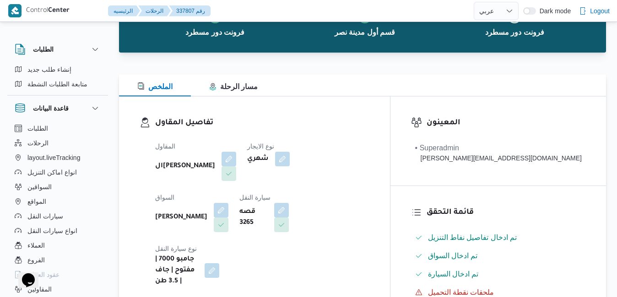
scroll to position [0, 0]
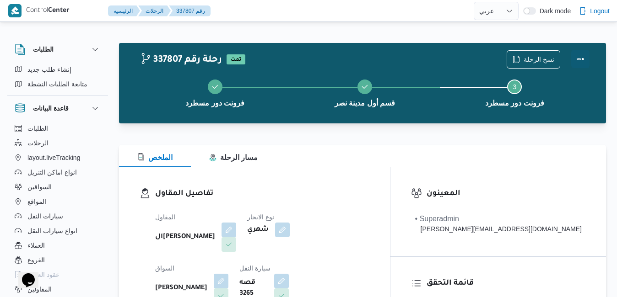
click at [578, 58] on button "Actions" at bounding box center [580, 59] width 18 height 18
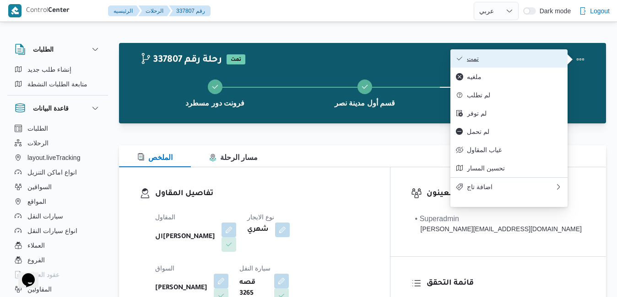
click at [540, 55] on span "تمت" at bounding box center [514, 58] width 95 height 7
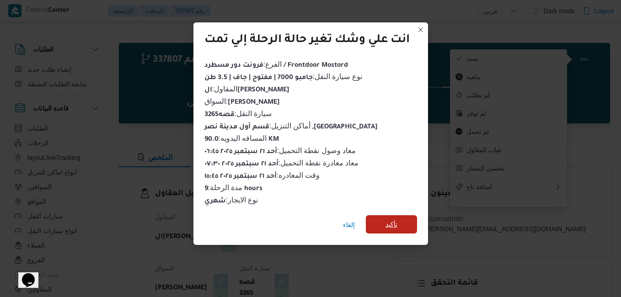
click at [404, 226] on span "تأكيد" at bounding box center [391, 224] width 51 height 18
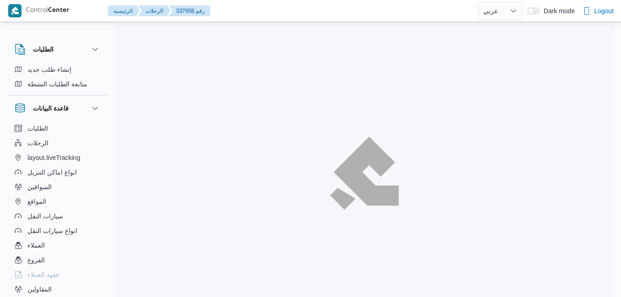
select select "ar"
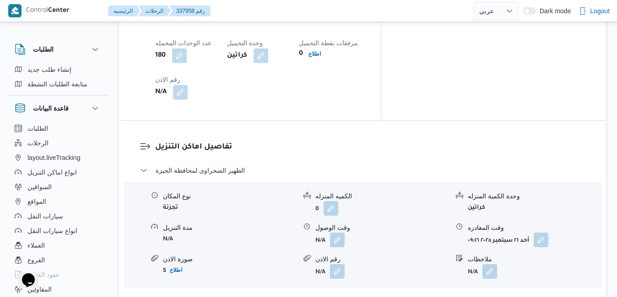
scroll to position [823, 0]
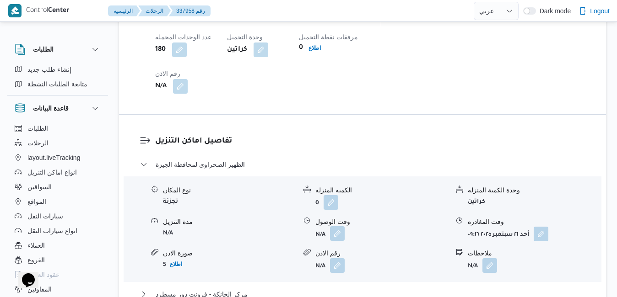
click at [337, 226] on button "button" at bounding box center [337, 233] width 15 height 15
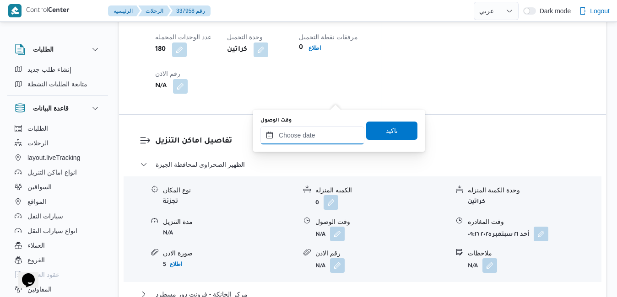
click at [305, 140] on input "وقت الوصول" at bounding box center [312, 135] width 104 height 18
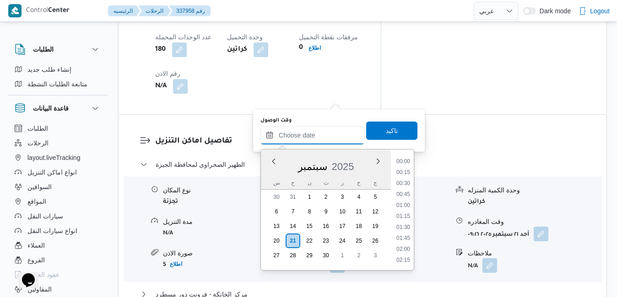
scroll to position [713, 0]
click at [269, 175] on div "سبتمبر 2025" at bounding box center [326, 164] width 130 height 23
click at [409, 177] on li "16:30" at bounding box center [403, 173] width 21 height 9
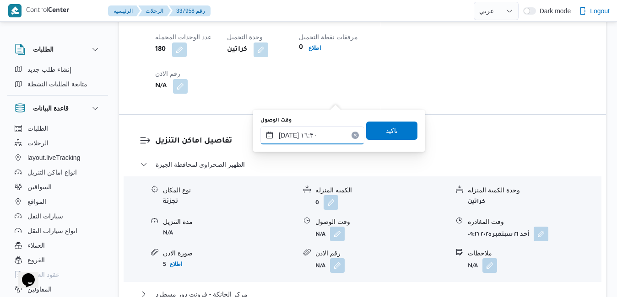
click at [317, 135] on input "[DATE] ١٦:٣٠" at bounding box center [312, 135] width 104 height 18
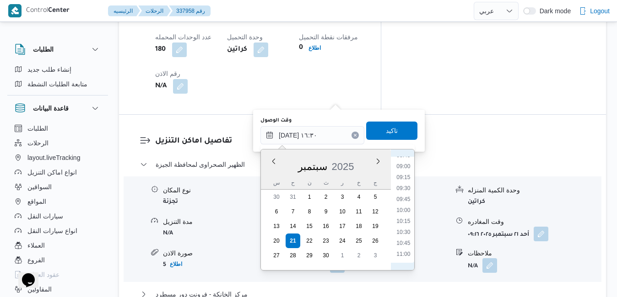
scroll to position [297, 0]
click at [409, 238] on li "08:30" at bounding box center [403, 237] width 21 height 9
type input "[DATE] ٠٨:٣٠"
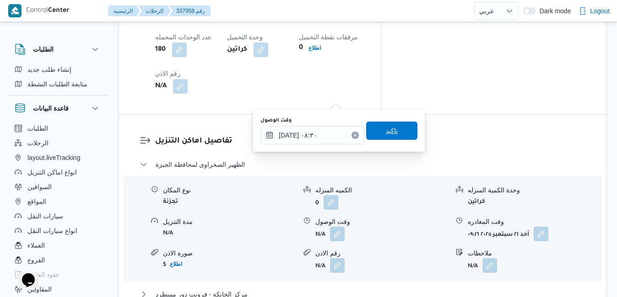
drag, startPoint x: 395, startPoint y: 139, endPoint x: 399, endPoint y: 132, distance: 8.0
click at [399, 132] on span "تاكيد" at bounding box center [391, 131] width 51 height 18
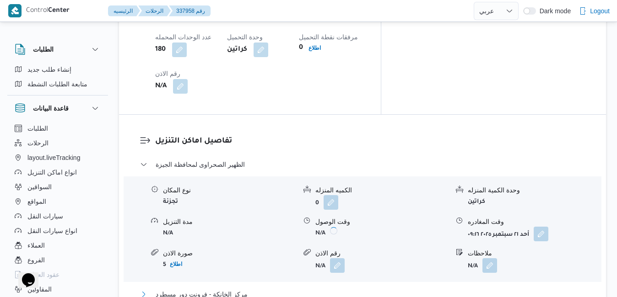
click at [354, 289] on button "مركز الخانكة - فرونت دور مسطرد" at bounding box center [362, 294] width 445 height 11
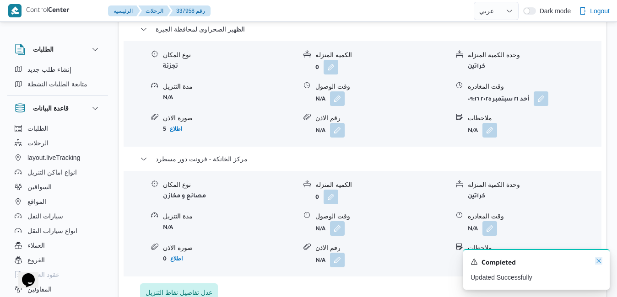
click at [597, 261] on icon "Dismiss toast" at bounding box center [598, 261] width 7 height 7
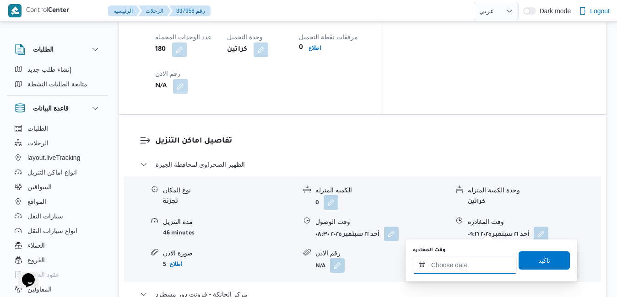
click at [450, 267] on input "وقت المغادره" at bounding box center [465, 265] width 104 height 18
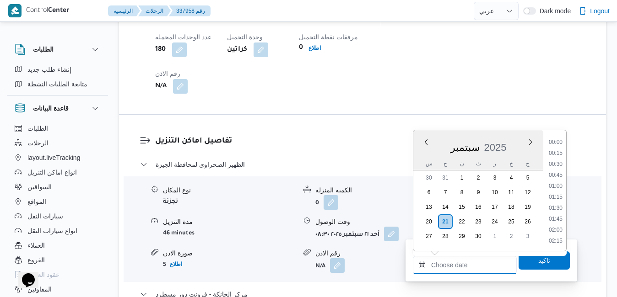
scroll to position [713, 0]
click at [422, 156] on div "سبتمبر 2025" at bounding box center [478, 145] width 130 height 23
click at [553, 228] on li "16:00" at bounding box center [555, 225] width 21 height 9
type input "٢١/٠٩/٢٠٢٥ ١٦:٠٠"
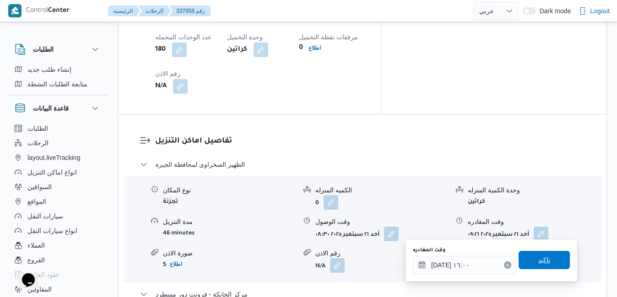
click at [538, 255] on span "تاكيد" at bounding box center [543, 260] width 51 height 18
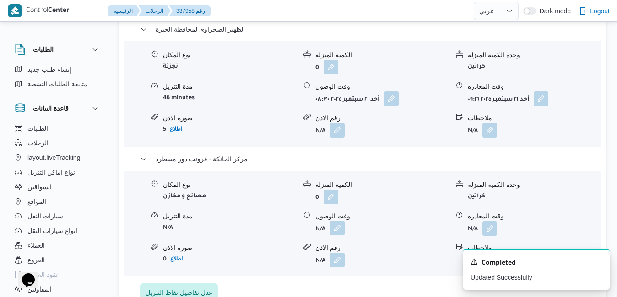
click at [340, 231] on button "button" at bounding box center [337, 228] width 15 height 15
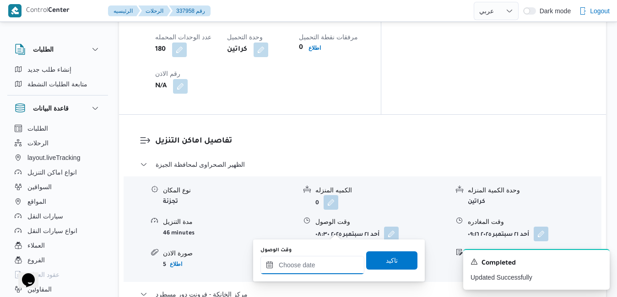
click at [316, 266] on input "وقت الوصول" at bounding box center [312, 265] width 104 height 18
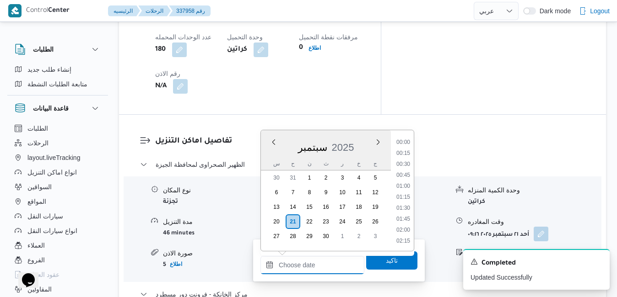
scroll to position [713, 0]
click at [272, 159] on div "س" at bounding box center [276, 163] width 15 height 13
click at [412, 161] on li "16:45" at bounding box center [403, 165] width 21 height 9
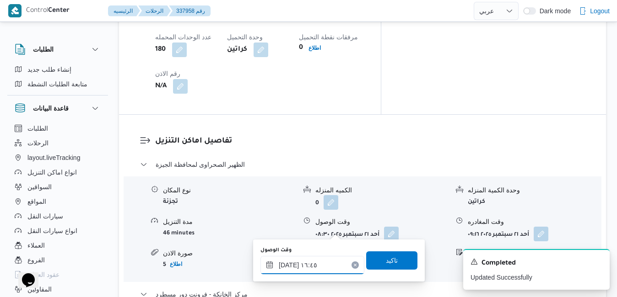
click at [320, 267] on input "٢١/٠٩/٢٠٢٥ ١٦:٤٥" at bounding box center [312, 265] width 104 height 18
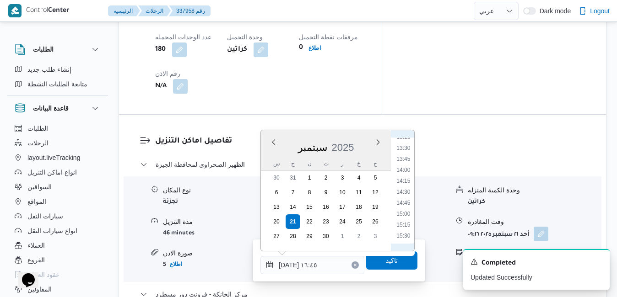
scroll to position [680, 0]
click at [403, 153] on li "15:45" at bounding box center [403, 154] width 21 height 9
type input "[DATE] ١٥:٤٥"
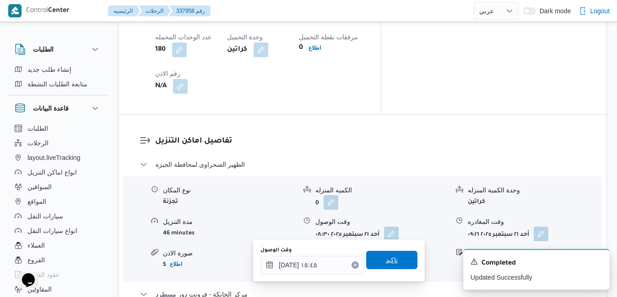
click at [386, 259] on span "تاكيد" at bounding box center [392, 260] width 12 height 11
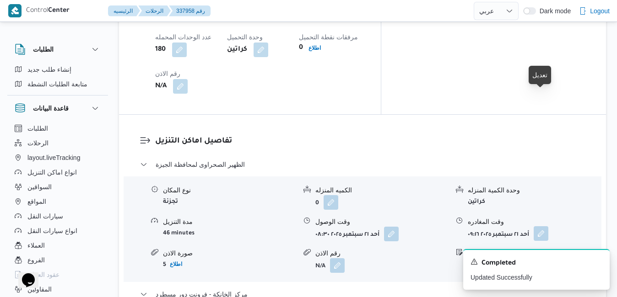
click at [539, 226] on button "button" at bounding box center [540, 233] width 15 height 15
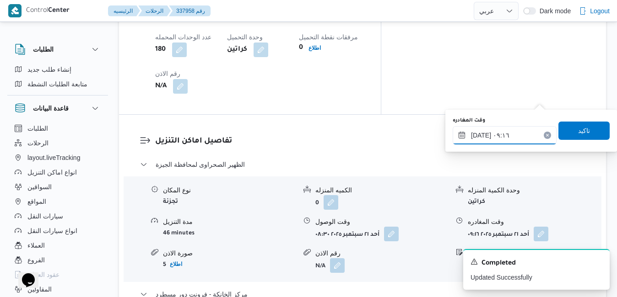
click at [509, 134] on input "٢١/٠٩/٢٠٢٥ ٠٩:١٦" at bounding box center [504, 135] width 104 height 18
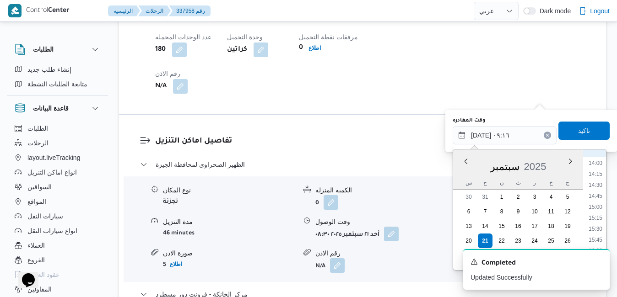
scroll to position [629, 0]
click at [598, 183] on li "14:45" at bounding box center [595, 180] width 21 height 9
type input "٢١/٠٩/٢٠٢٥ ١٤:٤٥"
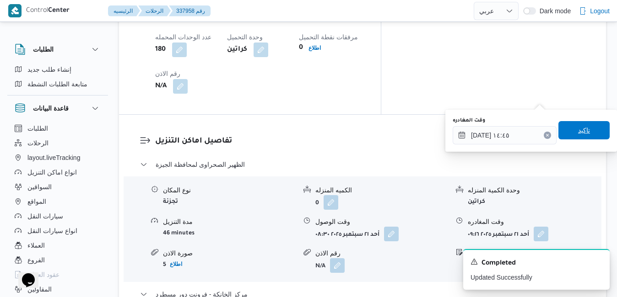
click at [590, 134] on span "تاكيد" at bounding box center [583, 130] width 51 height 18
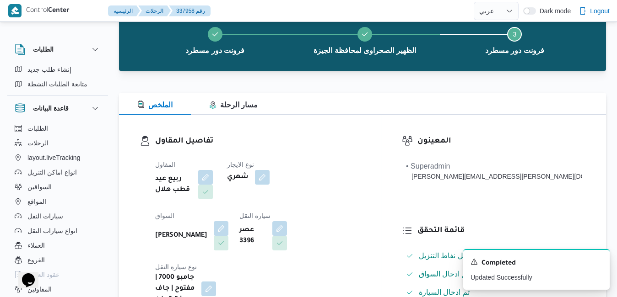
scroll to position [0, 0]
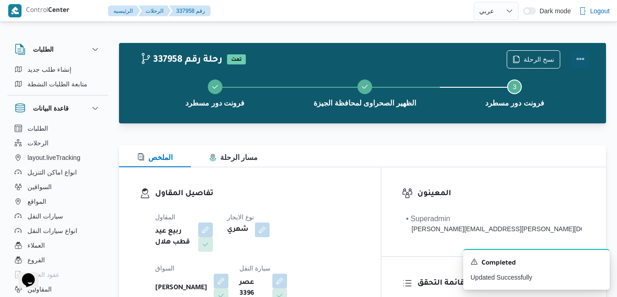
click at [584, 56] on button "Actions" at bounding box center [580, 59] width 18 height 18
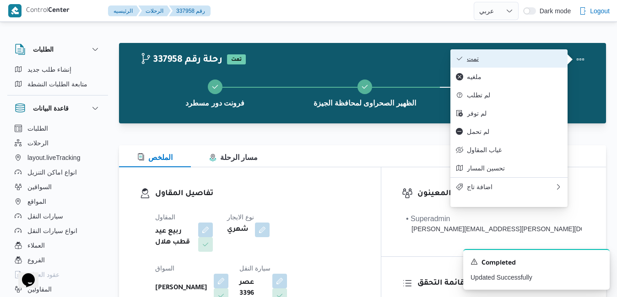
click at [526, 59] on span "تمت" at bounding box center [514, 58] width 95 height 7
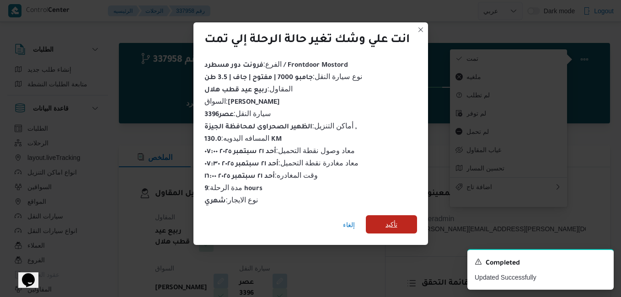
click at [396, 219] on span "تأكيد" at bounding box center [392, 224] width 12 height 11
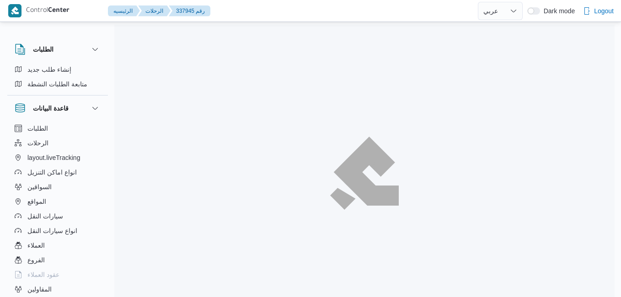
select select "ar"
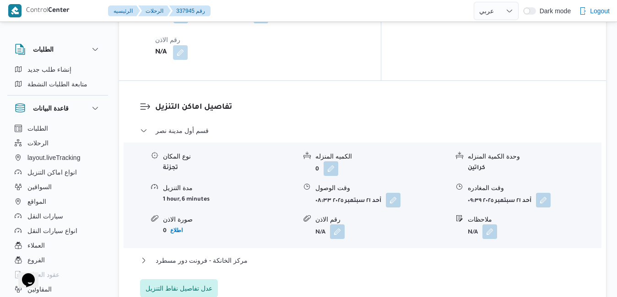
scroll to position [860, 0]
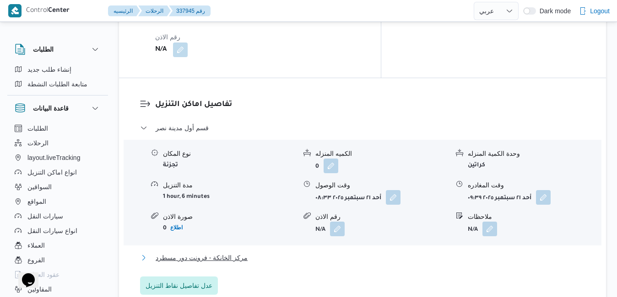
click at [358, 253] on button "مركز الخانكة - فرونت دور مسطرد" at bounding box center [362, 258] width 445 height 11
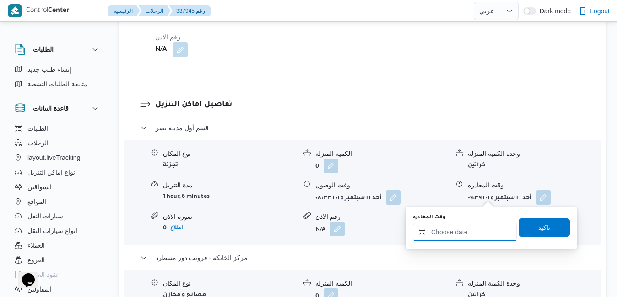
click at [451, 233] on input "وقت المغادره" at bounding box center [465, 232] width 104 height 18
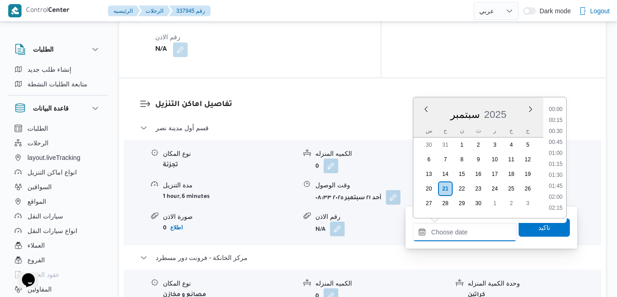
scroll to position [713, 0]
click at [421, 121] on div "سبتمبر 2025" at bounding box center [478, 112] width 130 height 23
click at [560, 167] on li "15:30" at bounding box center [555, 170] width 21 height 9
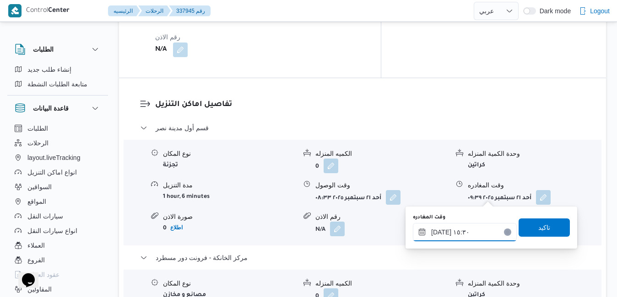
type input "٢١/٠٩/٢٠٢٥ ١٥:٣٠"
click at [541, 228] on span "تاكيد" at bounding box center [544, 227] width 12 height 11
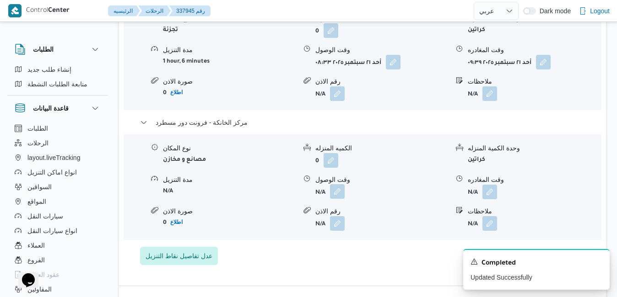
click at [344, 192] on button "button" at bounding box center [337, 191] width 15 height 15
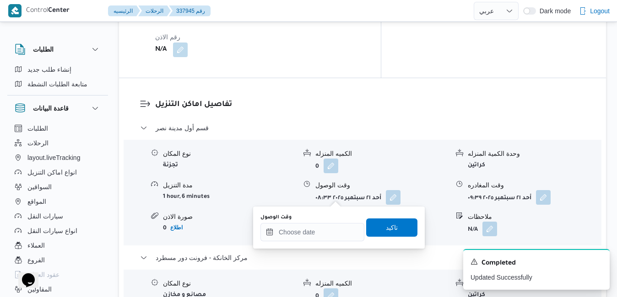
click at [328, 223] on div at bounding box center [312, 232] width 104 height 18
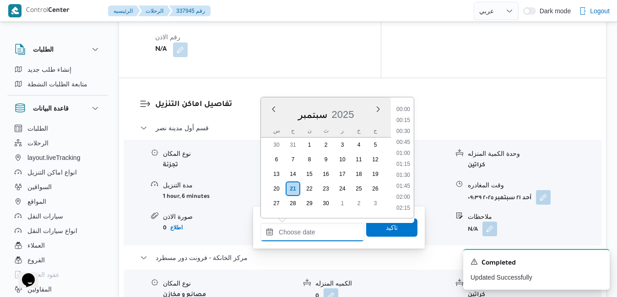
scroll to position [713, 0]
click at [270, 127] on div "س" at bounding box center [276, 130] width 15 height 13
click at [404, 161] on li "15:15" at bounding box center [403, 159] width 21 height 9
type input "٢١/٠٩/٢٠٢٥ ١٥:١٥"
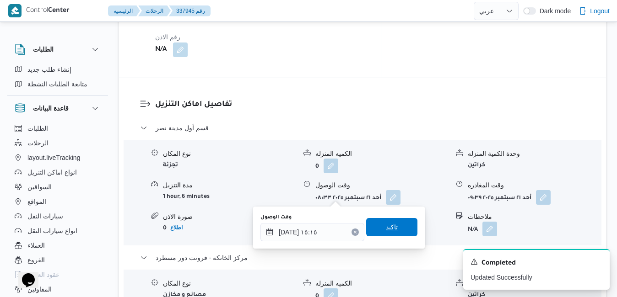
click at [385, 235] on span "تاكيد" at bounding box center [391, 227] width 51 height 18
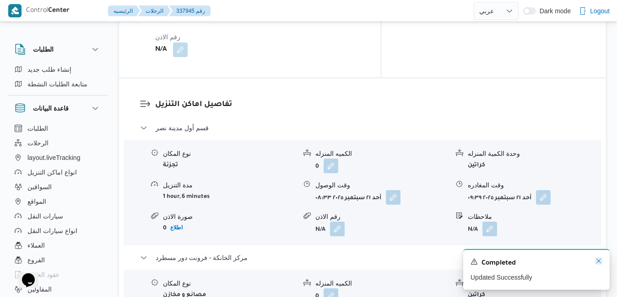
click at [597, 260] on icon "Dismiss toast" at bounding box center [598, 261] width 7 height 7
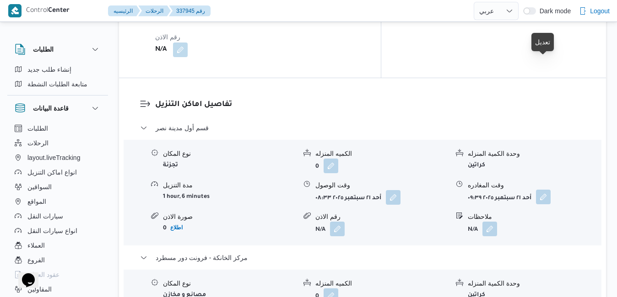
click at [543, 190] on button "button" at bounding box center [543, 197] width 15 height 15
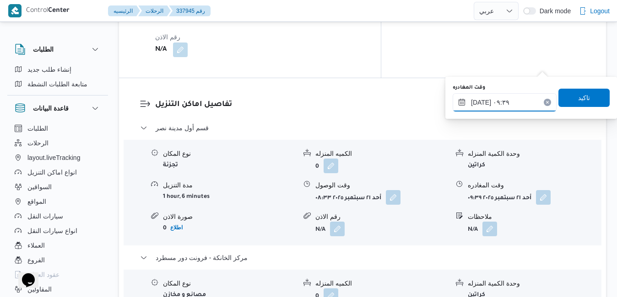
click at [504, 102] on input "٢١/٠٩/٢٠٢٥ ٠٩:٣٩" at bounding box center [504, 102] width 104 height 18
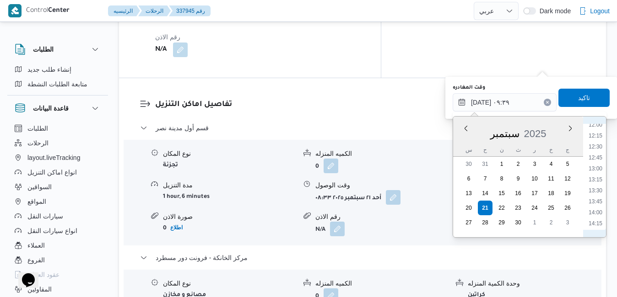
scroll to position [547, 0]
click at [595, 217] on li "14:30" at bounding box center [595, 218] width 21 height 9
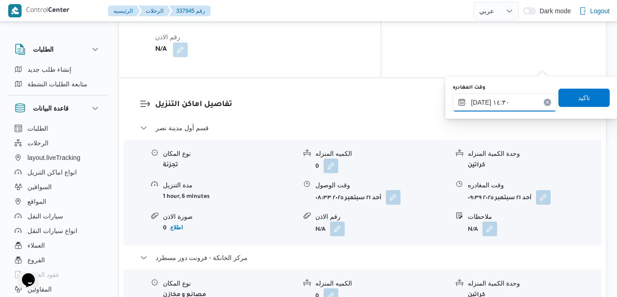
click at [481, 102] on input "٢١/٠٩/٢٠٢٥ ١٤:٣٠" at bounding box center [504, 102] width 104 height 18
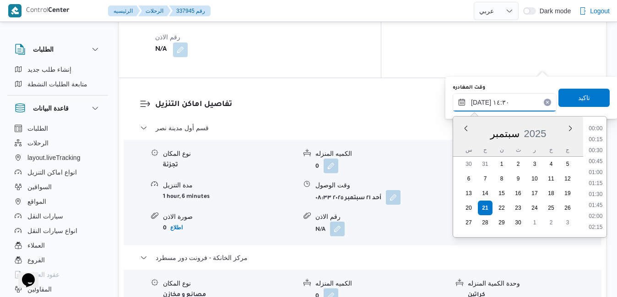
scroll to position [581, 0]
type input "٢١/٠٩/٢٠٢٥ ١٤:40"
click at [562, 102] on span "تاكيد" at bounding box center [583, 98] width 51 height 18
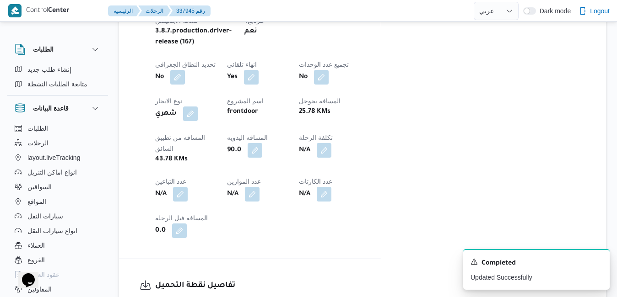
scroll to position [0, 0]
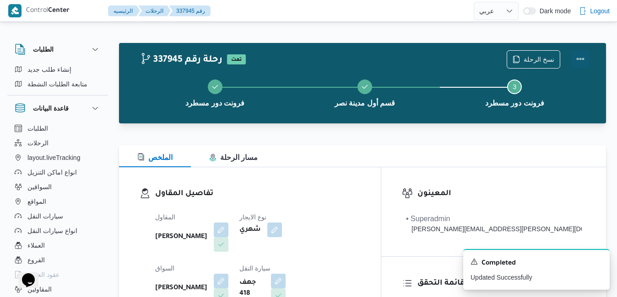
click at [581, 61] on button "Actions" at bounding box center [580, 59] width 18 height 18
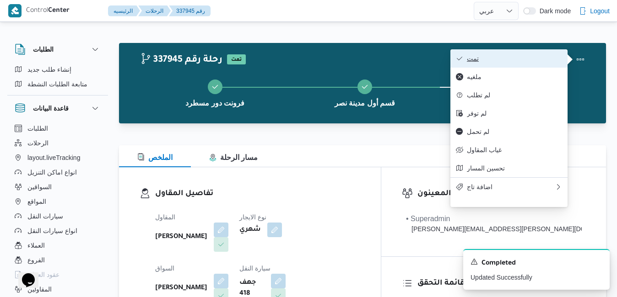
click at [534, 54] on button "تمت" at bounding box center [508, 58] width 117 height 18
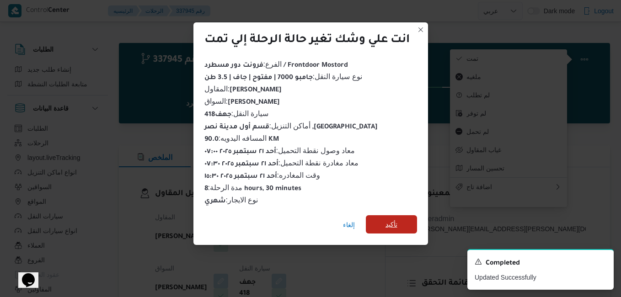
click at [405, 219] on span "تأكيد" at bounding box center [391, 224] width 51 height 18
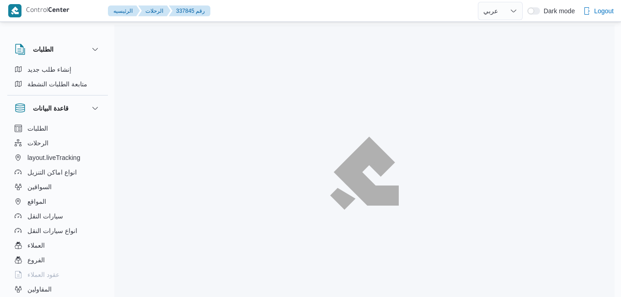
select select "ar"
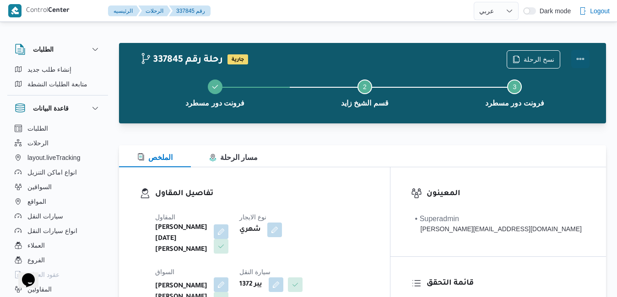
click at [579, 57] on button "Actions" at bounding box center [580, 59] width 18 height 18
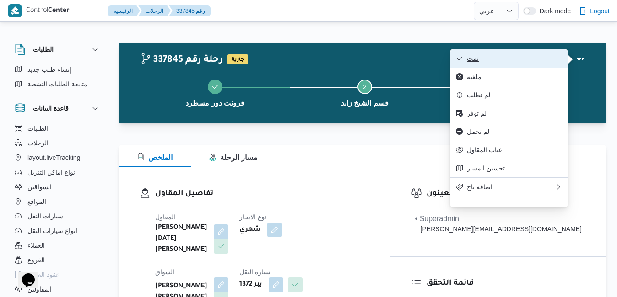
click at [539, 62] on span "تمت" at bounding box center [514, 58] width 95 height 7
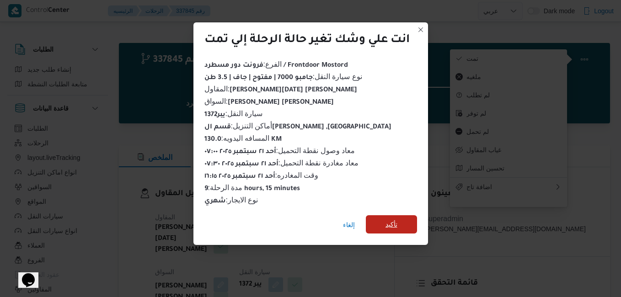
click at [401, 218] on span "تأكيد" at bounding box center [391, 224] width 51 height 18
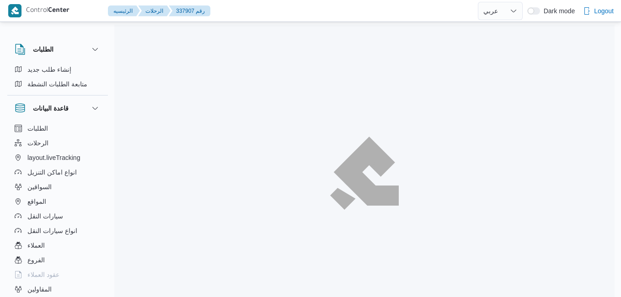
select select "ar"
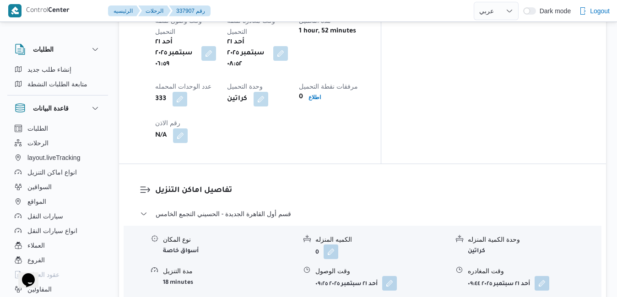
scroll to position [813, 0]
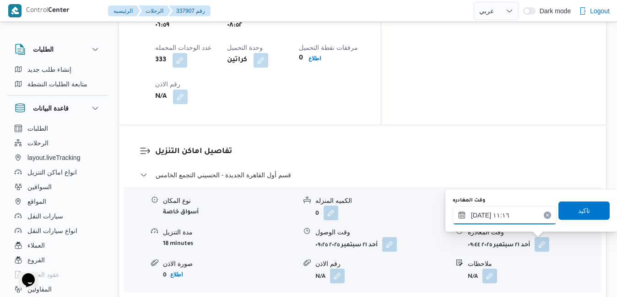
click at [506, 215] on input "[DATE] ١١:١٦" at bounding box center [504, 215] width 104 height 18
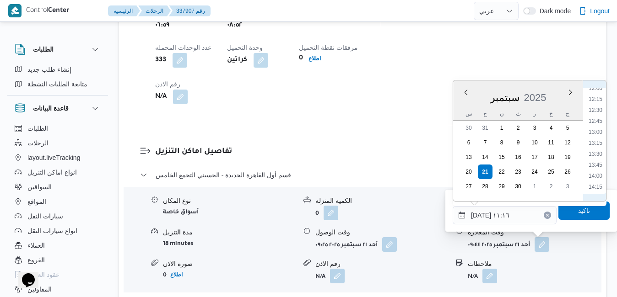
scroll to position [624, 0]
click at [598, 171] on li "16:00" at bounding box center [595, 171] width 21 height 9
type input "[DATE] ١٦:٠٠"
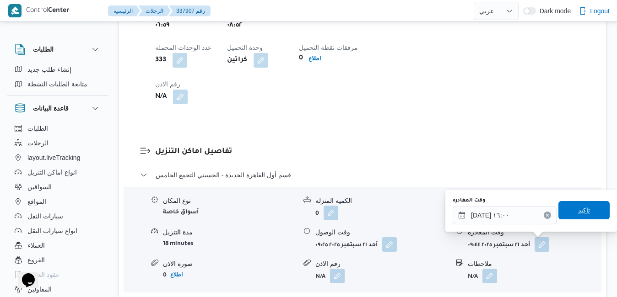
click at [578, 213] on span "تاكيد" at bounding box center [584, 210] width 12 height 11
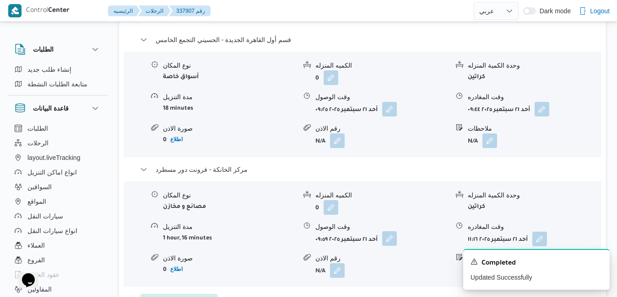
click at [393, 242] on button "button" at bounding box center [389, 238] width 15 height 15
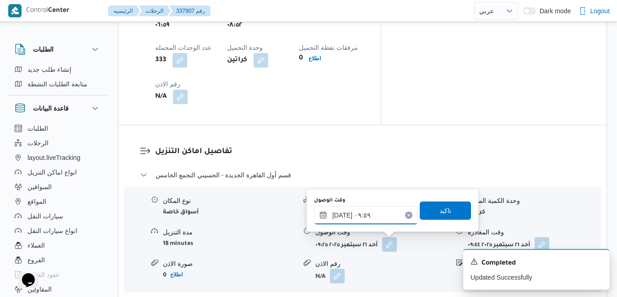
click at [374, 218] on input "٢١/٠٩/٢٠٢٥ ٠٩:٥٩" at bounding box center [366, 215] width 104 height 18
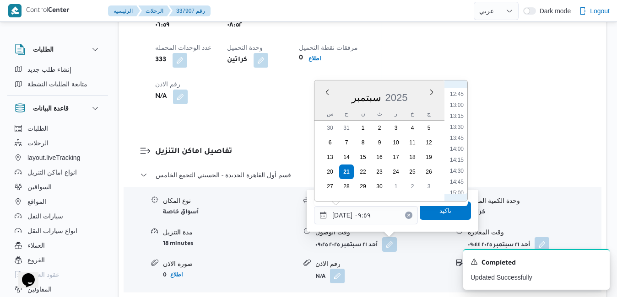
scroll to position [651, 0]
click at [456, 135] on li "15:45" at bounding box center [456, 133] width 21 height 9
type input "٢١/٠٩/٢٠٢٥ ١٥:٤٥"
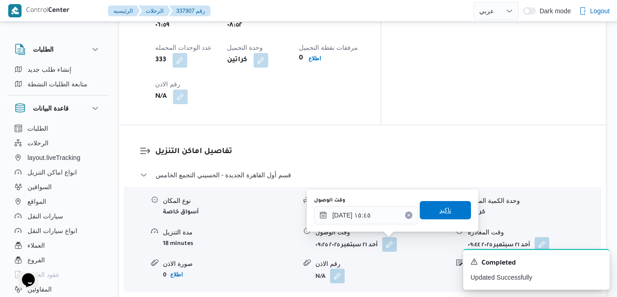
click at [439, 210] on span "تاكيد" at bounding box center [445, 210] width 12 height 11
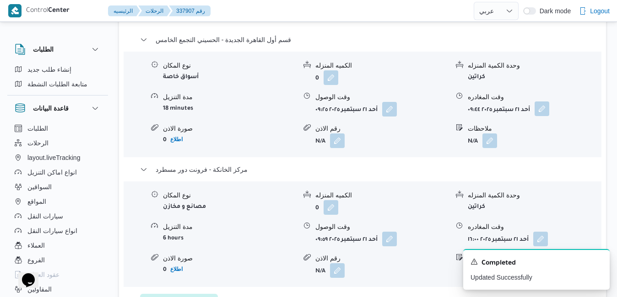
click at [543, 114] on button "button" at bounding box center [541, 109] width 15 height 15
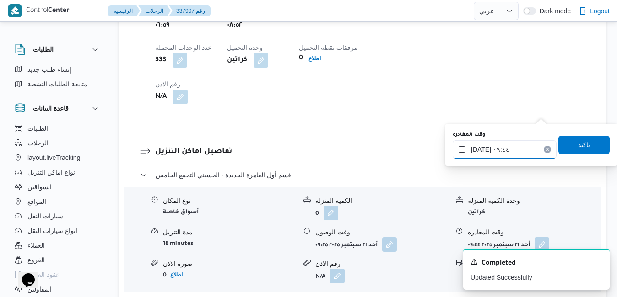
click at [488, 156] on input "٢١/٠٩/٢٠٢٥ ٠٩:٤٤" at bounding box center [504, 149] width 104 height 18
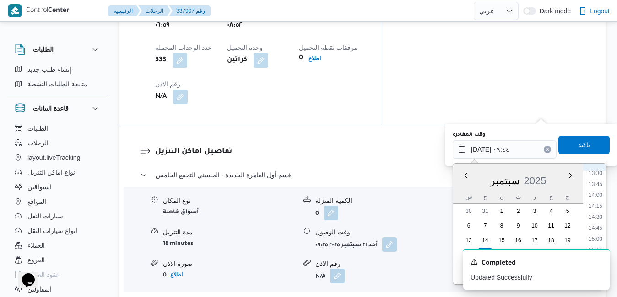
scroll to position [609, 0]
click at [598, 226] on li "15:00" at bounding box center [595, 225] width 21 height 9
type input "[DATE] ١٥:٠٠"
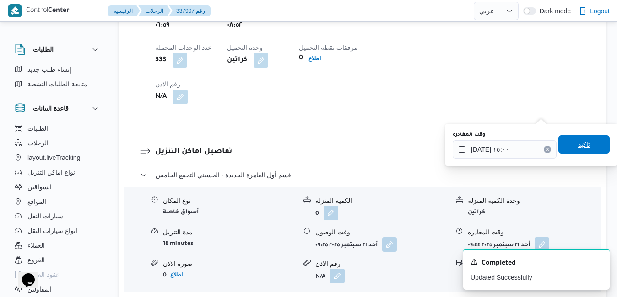
click at [582, 143] on span "تاكيد" at bounding box center [584, 144] width 12 height 11
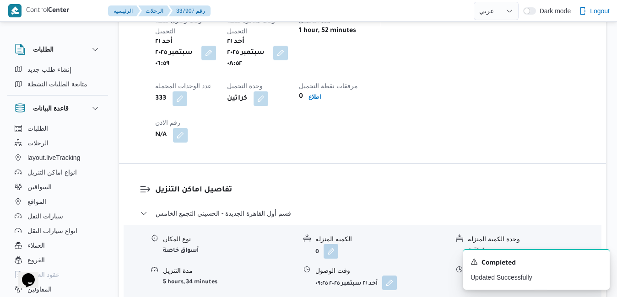
scroll to position [776, 0]
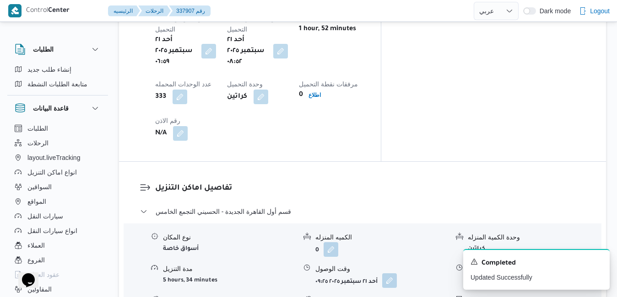
click at [390, 274] on button "button" at bounding box center [389, 281] width 15 height 15
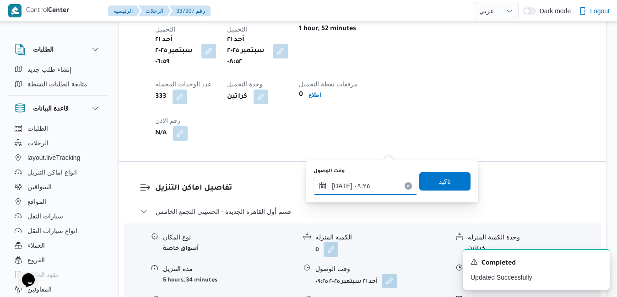
click at [364, 184] on input "٢١/٠٩/٢٠٢٥ ٠٩:٢٥" at bounding box center [365, 186] width 104 height 18
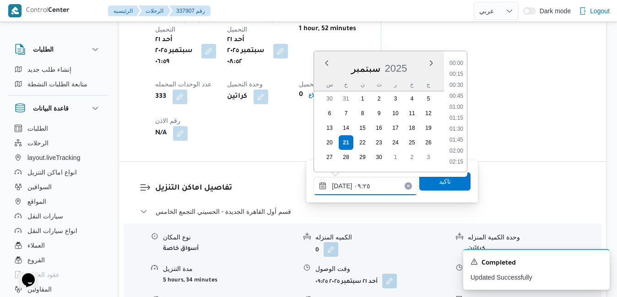
scroll to position [350, 0]
click at [519, 183] on h3 "تفاصيل اماكن التنزيل" at bounding box center [370, 189] width 430 height 12
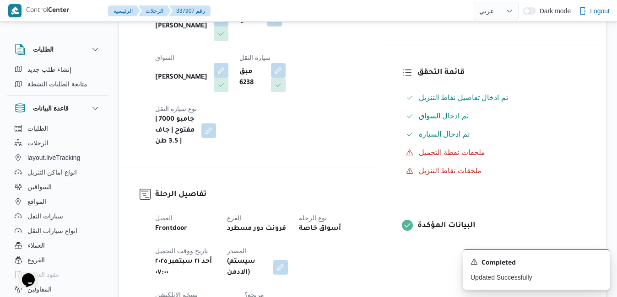
scroll to position [0, 0]
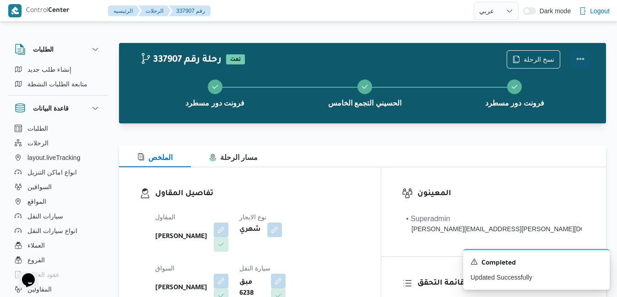
click at [581, 59] on button "Actions" at bounding box center [580, 59] width 18 height 18
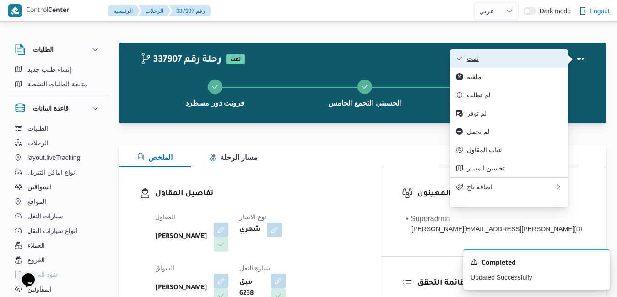
click at [536, 56] on span "تمت" at bounding box center [514, 58] width 95 height 7
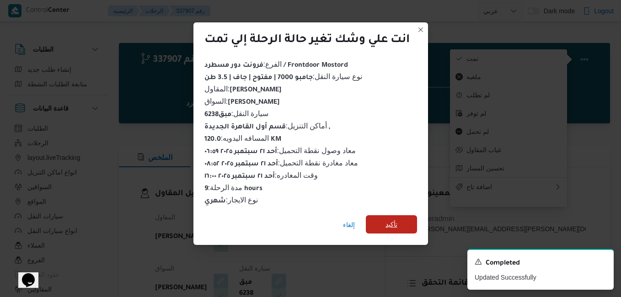
click at [379, 221] on span "تأكيد" at bounding box center [391, 224] width 51 height 18
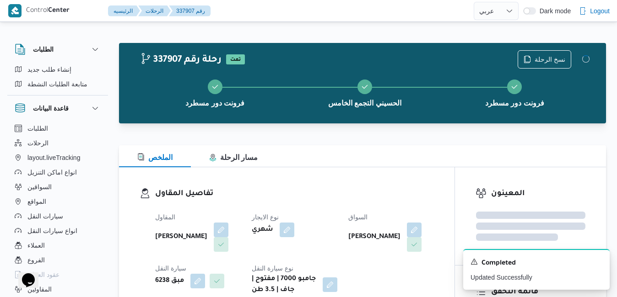
click at [379, 221] on dt "السواق" at bounding box center [391, 217] width 86 height 11
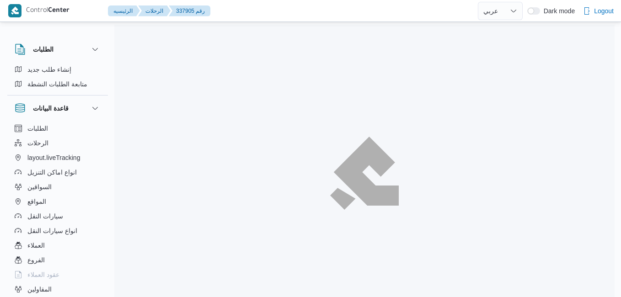
select select "ar"
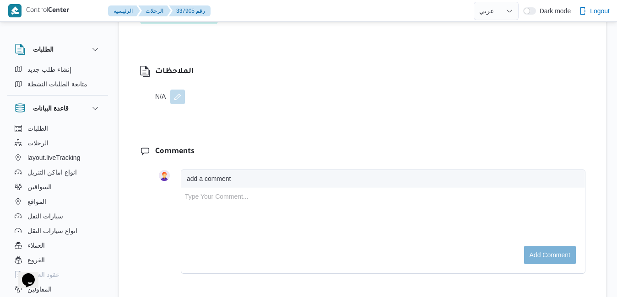
scroll to position [871, 0]
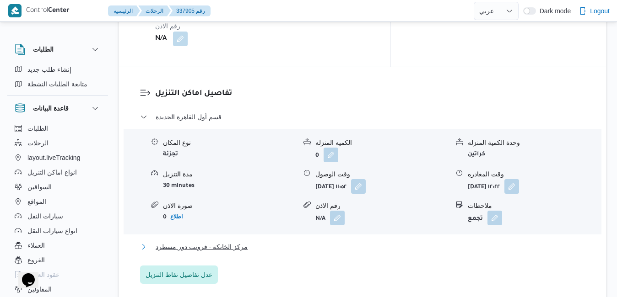
click at [370, 242] on button "مركز الخانكة - فرونت دور مسطرد" at bounding box center [362, 247] width 445 height 11
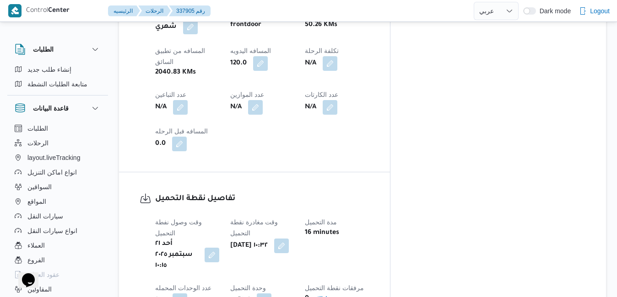
scroll to position [578, 0]
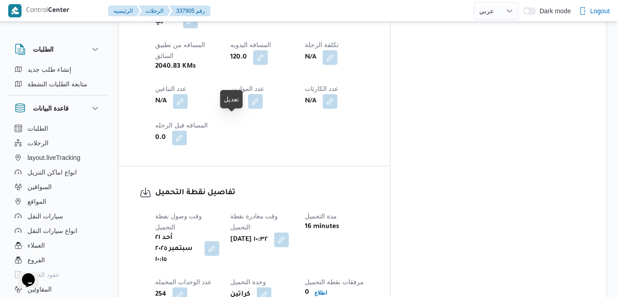
click at [219, 242] on button "button" at bounding box center [211, 249] width 15 height 15
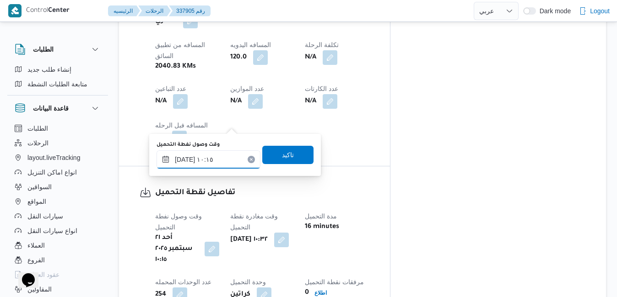
click at [210, 161] on input "٢١/٠٩/٢٠٢٥ ١٠:١٥" at bounding box center [208, 160] width 104 height 18
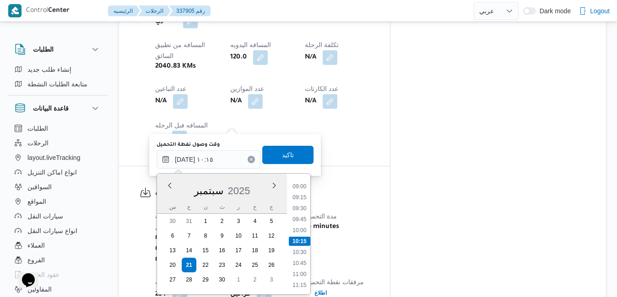
scroll to position [301, 0]
click at [302, 191] on li "07:00" at bounding box center [299, 191] width 21 height 9
type input "٢١/٠٩/٢٠٢٥ ٠٧:٠٠"
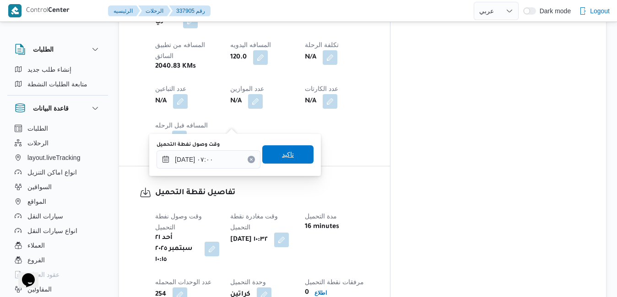
click at [288, 160] on span "تاكيد" at bounding box center [287, 154] width 51 height 18
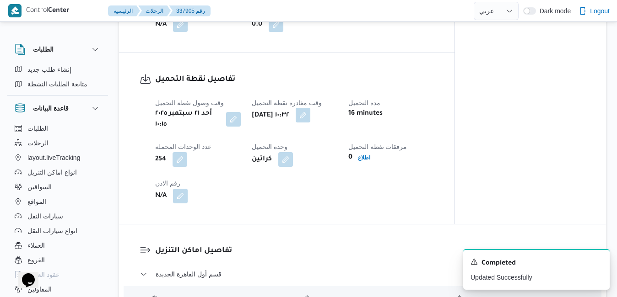
click at [310, 123] on button "button" at bounding box center [303, 115] width 15 height 15
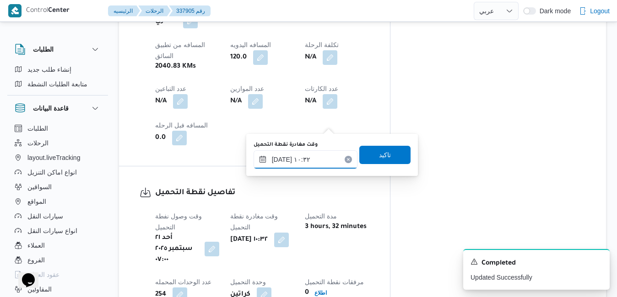
click at [303, 159] on input "٢١/٠٩/٢٠٢٥ ١٠:٣٢" at bounding box center [305, 160] width 104 height 18
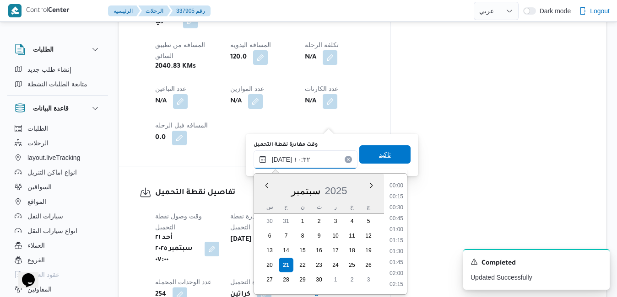
scroll to position [405, 0]
click at [405, 203] on ul "00:00 00:15 00:30 00:45 01:00 01:15 01:30 01:45 02:00 02:15 02:30 02:45 03:00 0…" at bounding box center [396, 234] width 21 height 106
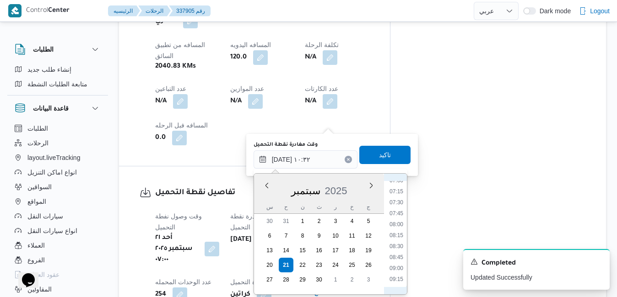
click at [397, 225] on li "08:00" at bounding box center [396, 224] width 21 height 9
type input "٢١/٠٩/٢٠٢٥ ٠٨:٠٠"
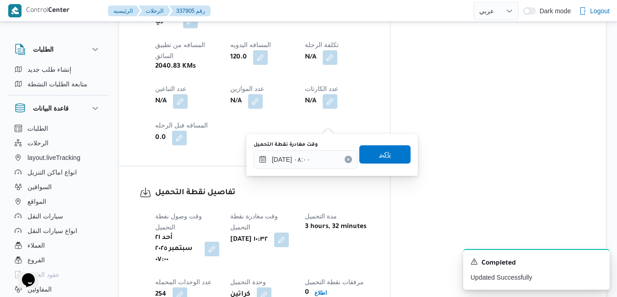
click at [383, 161] on span "تاكيد" at bounding box center [384, 154] width 51 height 18
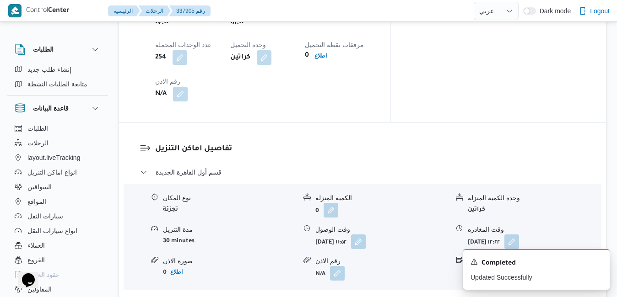
scroll to position [816, 0]
click at [366, 234] on button "button" at bounding box center [358, 241] width 15 height 15
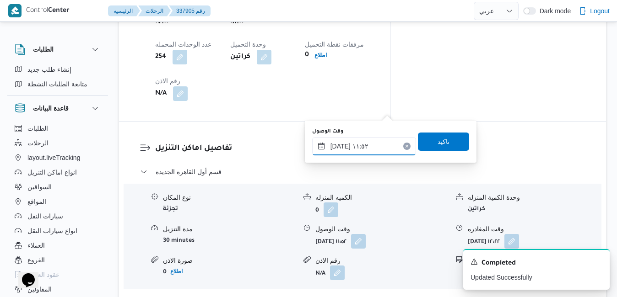
click at [346, 150] on input "٢١/٠٩/٢٠٢٥ ١١:٥٢" at bounding box center [364, 146] width 104 height 18
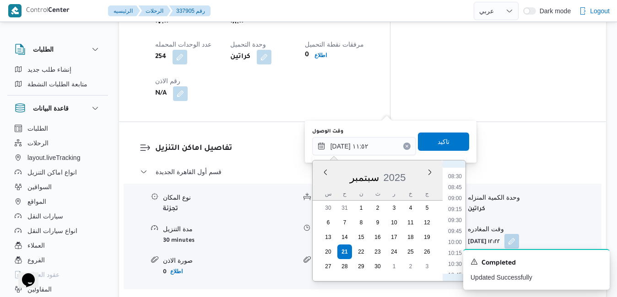
scroll to position [367, 0]
click at [457, 190] on li "08:45" at bounding box center [454, 189] width 21 height 9
type input "٢١/٠٩/٢٠٢٥ ٠٨:٤٥"
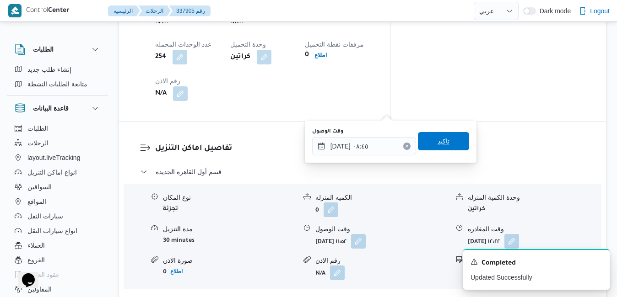
click at [448, 146] on span "تاكيد" at bounding box center [443, 141] width 51 height 18
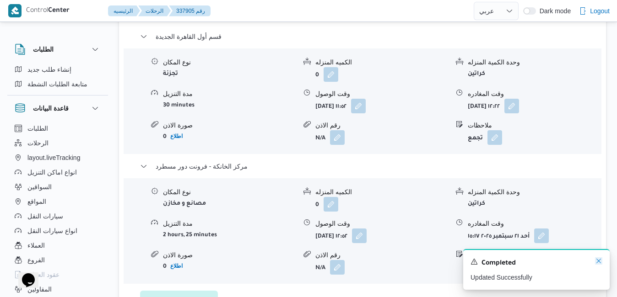
click at [597, 264] on icon "Dismiss toast" at bounding box center [598, 261] width 7 height 7
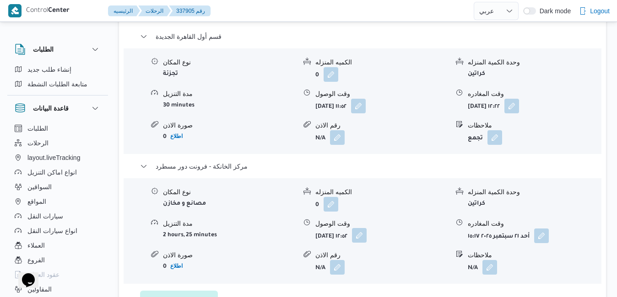
click at [366, 240] on button "button" at bounding box center [359, 235] width 15 height 15
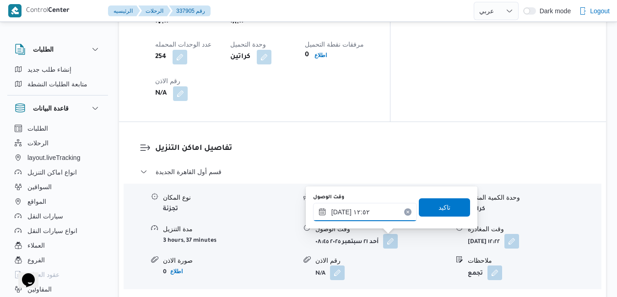
click at [367, 214] on input "٢١/٠٩/٢٠٢٥ ١٢:٥٢" at bounding box center [365, 212] width 104 height 18
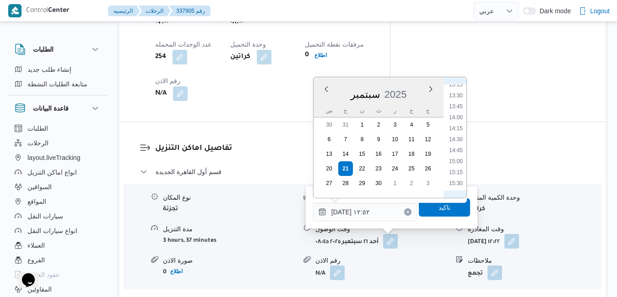
scroll to position [597, 0]
click at [457, 151] on li "15:00" at bounding box center [455, 150] width 21 height 9
type input "٢١/٠٩/٢٠٢٥ ١٥:٠٠"
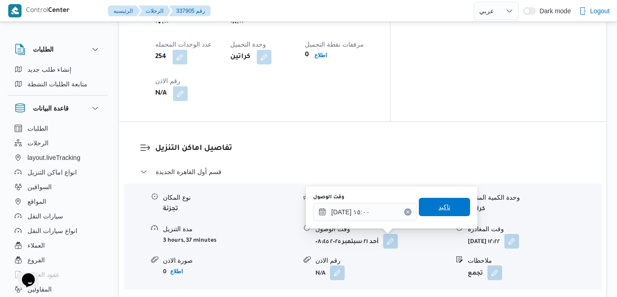
click at [446, 204] on span "تاكيد" at bounding box center [444, 207] width 51 height 18
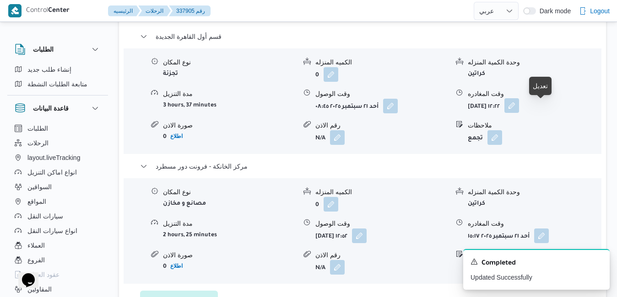
click at [519, 108] on button "button" at bounding box center [511, 105] width 15 height 15
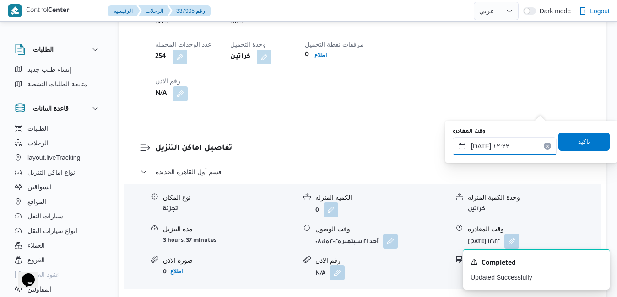
click at [507, 143] on input "٢١/٠٩/٢٠٢٥ ١٢:٢٢" at bounding box center [504, 146] width 104 height 18
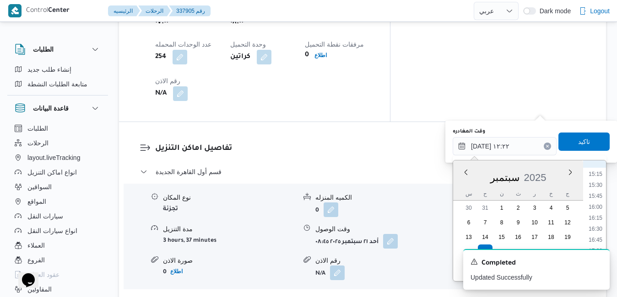
scroll to position [575, 0]
click at [598, 225] on li "14:15" at bounding box center [595, 223] width 21 height 9
type input "٢١/٠٩/٢٠٢٥ ١٤:١٥"
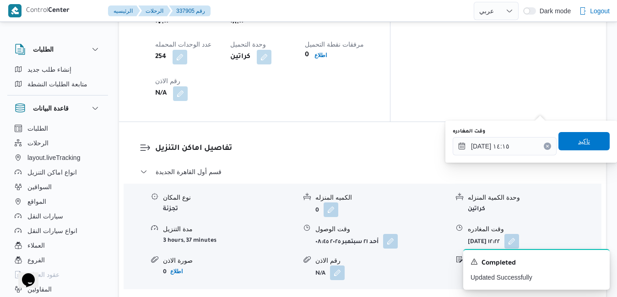
click at [581, 144] on span "تاكيد" at bounding box center [584, 141] width 12 height 11
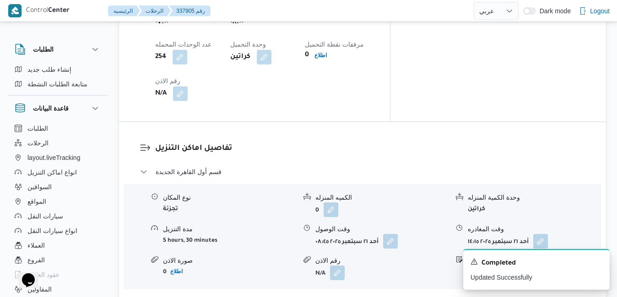
scroll to position [0, 0]
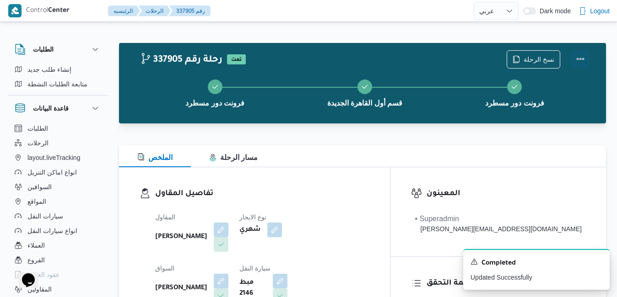
click at [580, 60] on button "Actions" at bounding box center [580, 59] width 18 height 18
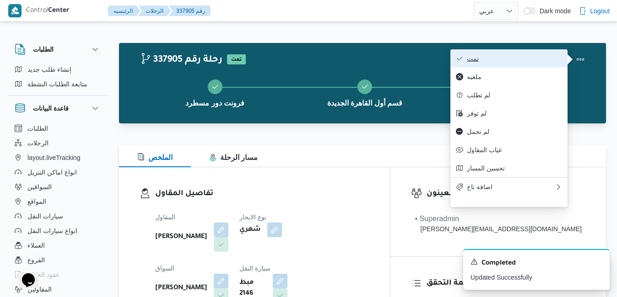
click at [537, 61] on span "تمت" at bounding box center [514, 58] width 95 height 7
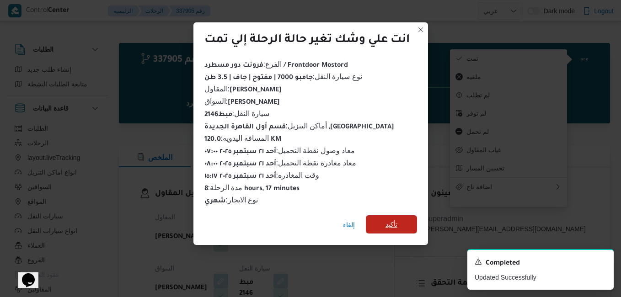
click at [388, 219] on span "تأكيد" at bounding box center [392, 224] width 12 height 11
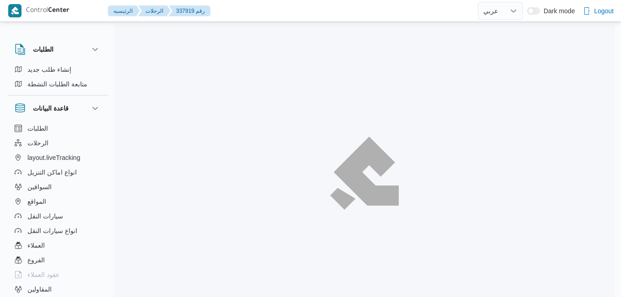
select select "ar"
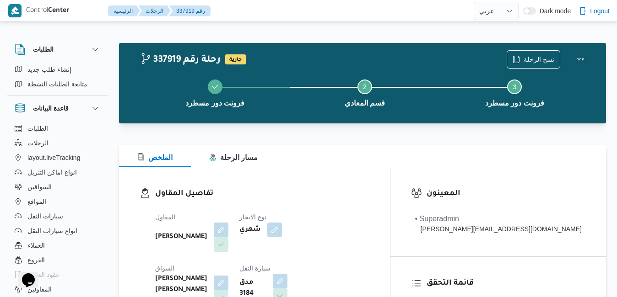
drag, startPoint x: 581, startPoint y: 58, endPoint x: 596, endPoint y: 66, distance: 17.4
click at [596, 66] on div "337919 رحلة رقم جارية نسخ الرحلة فرونت دور مسطرد Step 2 is incomplete 2 قسم الم…" at bounding box center [362, 83] width 472 height 66
click at [579, 60] on button "Actions" at bounding box center [580, 59] width 18 height 18
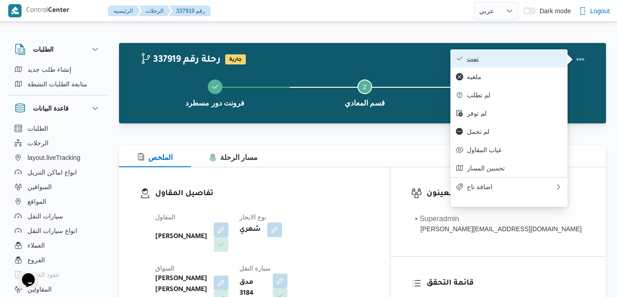
click at [521, 65] on button "تمت" at bounding box center [508, 58] width 117 height 18
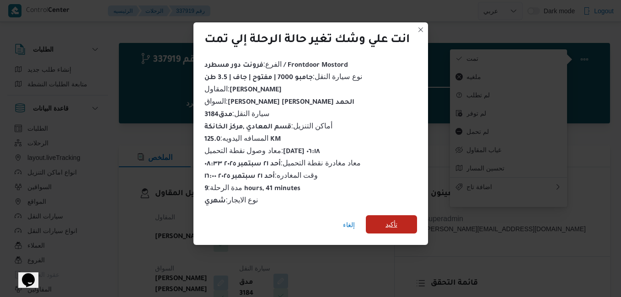
click at [383, 225] on span "تأكيد" at bounding box center [391, 224] width 51 height 18
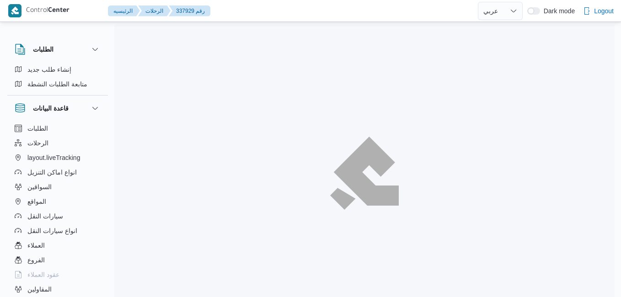
select select "ar"
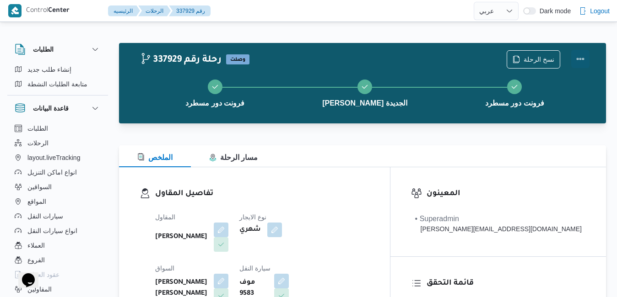
click at [581, 56] on button "Actions" at bounding box center [580, 59] width 18 height 18
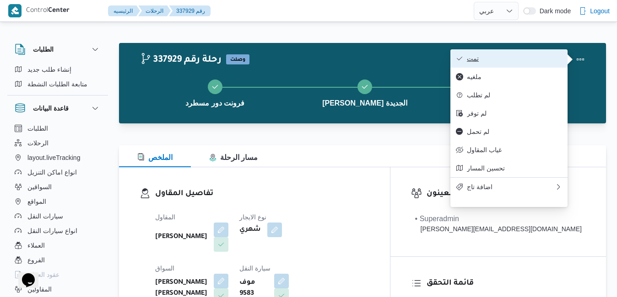
click at [538, 57] on span "تمت" at bounding box center [514, 58] width 95 height 7
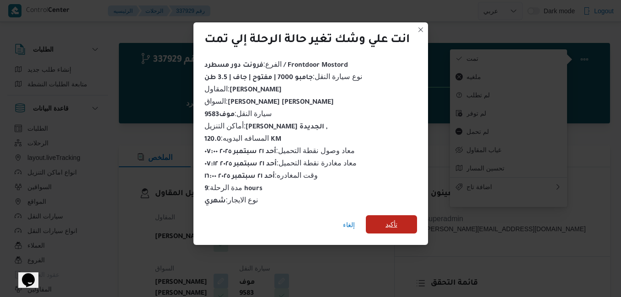
click at [379, 225] on span "تأكيد" at bounding box center [391, 224] width 51 height 18
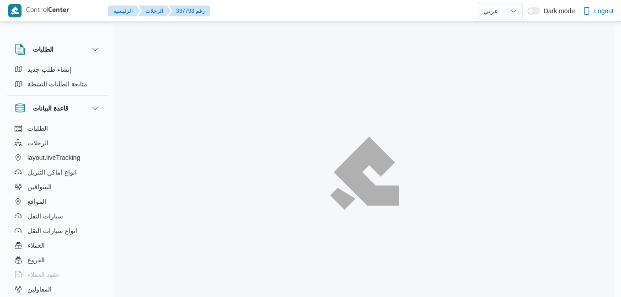
select select "ar"
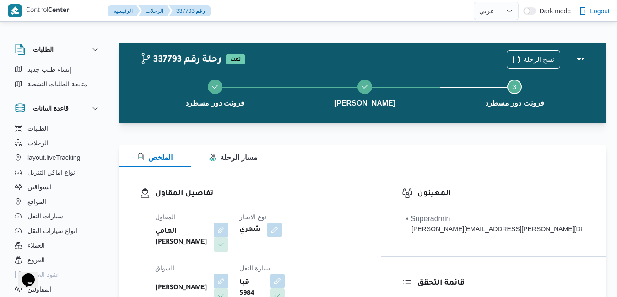
click at [376, 166] on div "الملخص مسار الرحلة" at bounding box center [362, 156] width 487 height 22
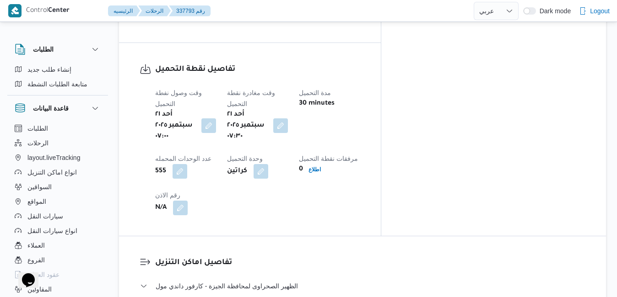
scroll to position [769, 0]
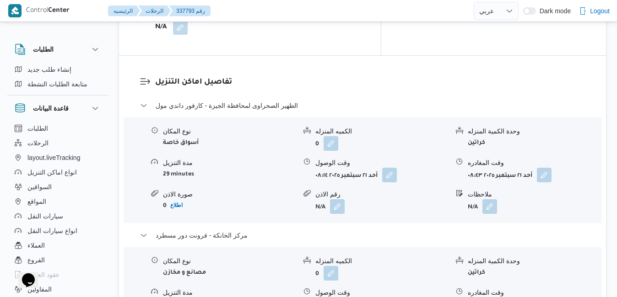
scroll to position [897, 0]
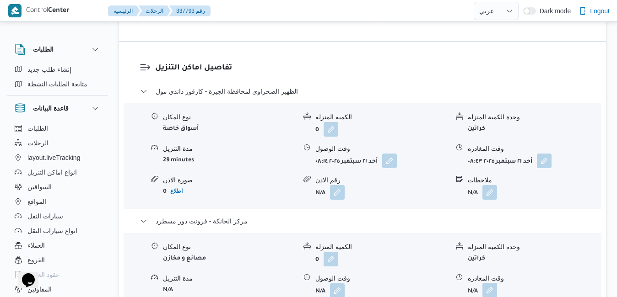
click at [486, 283] on button "button" at bounding box center [489, 290] width 15 height 15
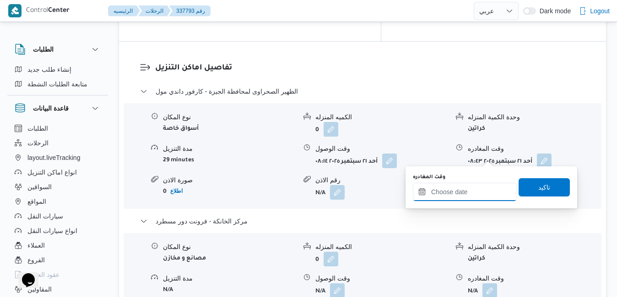
click at [460, 190] on input "وقت المغادره" at bounding box center [465, 192] width 104 height 18
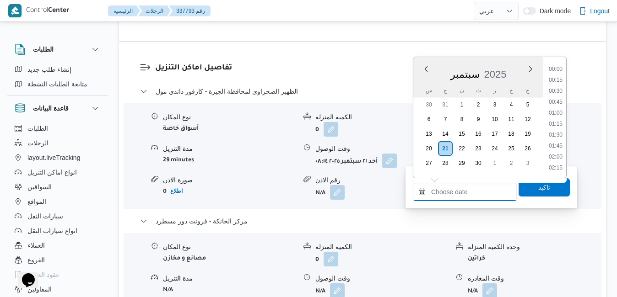
scroll to position [724, 0]
click at [420, 79] on div "سبتمبر 2025" at bounding box center [478, 72] width 130 height 23
click at [555, 143] on li "16:00" at bounding box center [555, 140] width 21 height 9
type input "[DATE] ١٦:٠٠"
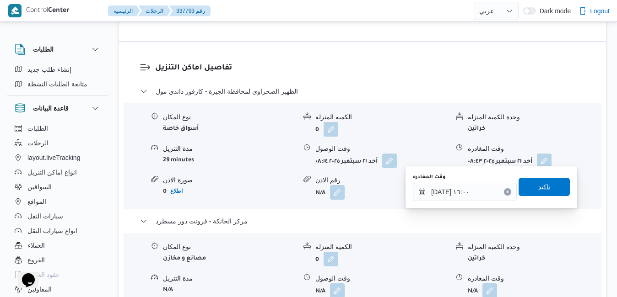
click at [538, 189] on span "تاكيد" at bounding box center [544, 187] width 12 height 11
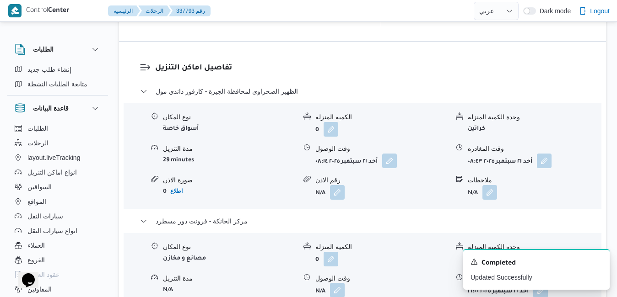
click at [339, 283] on button "button" at bounding box center [337, 290] width 15 height 15
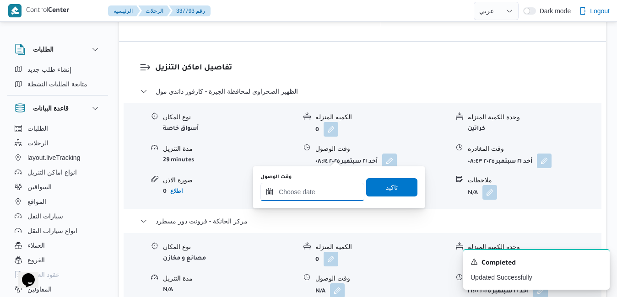
click at [319, 191] on input "وقت الوصول" at bounding box center [312, 192] width 104 height 18
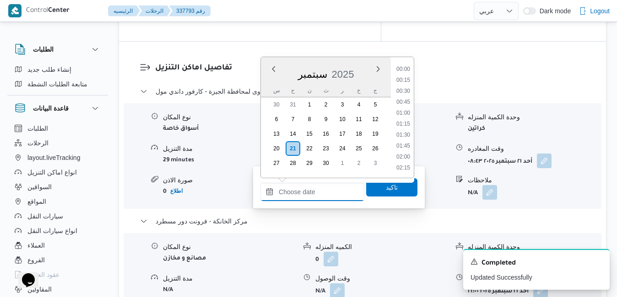
scroll to position [724, 0]
click at [271, 81] on div "سبتمبر 2025" at bounding box center [326, 72] width 130 height 23
click at [407, 132] on li "15:45" at bounding box center [403, 129] width 21 height 9
type input "[DATE] ١٥:٤٥"
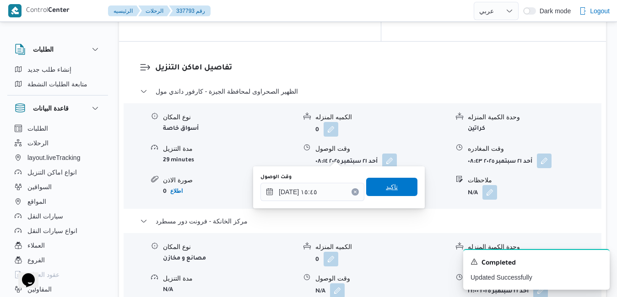
click at [389, 187] on span "تاكيد" at bounding box center [392, 187] width 12 height 11
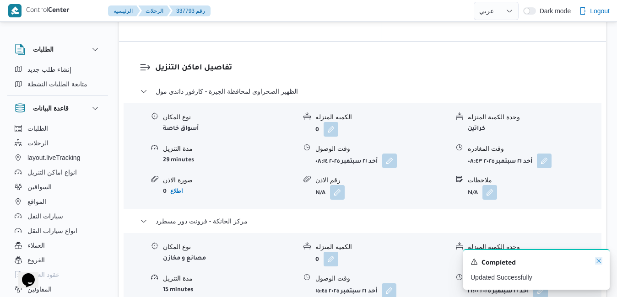
click at [598, 261] on icon "Dismiss toast" at bounding box center [598, 261] width 7 height 7
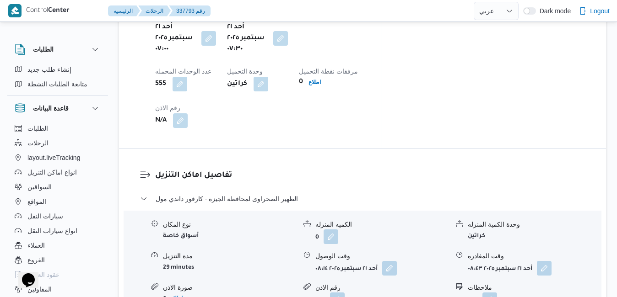
scroll to position [787, 0]
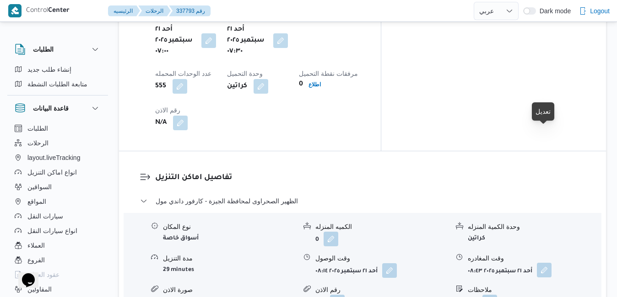
click at [548, 263] on button "button" at bounding box center [544, 270] width 15 height 15
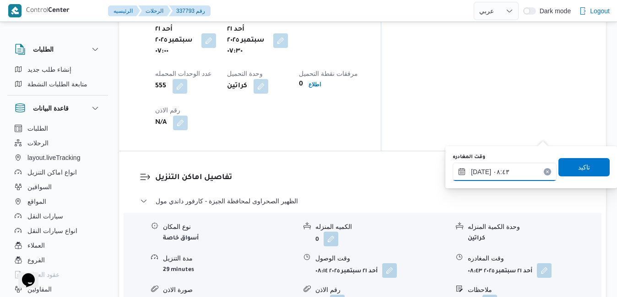
click at [511, 166] on div "٢١/٠٩/٢٠٢٥ ٠٨:٤٣" at bounding box center [504, 172] width 104 height 18
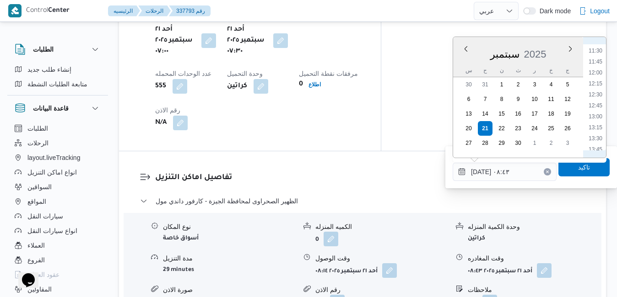
scroll to position [596, 0]
click at [597, 103] on li "14:45" at bounding box center [595, 100] width 21 height 9
type input "٢١/٠٩/٢٠٢٥ ١٤:٤٥"
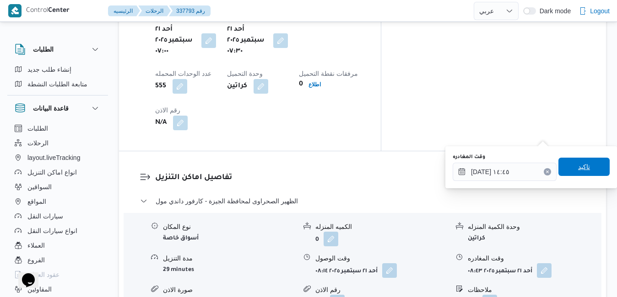
click at [579, 165] on span "تاكيد" at bounding box center [584, 166] width 12 height 11
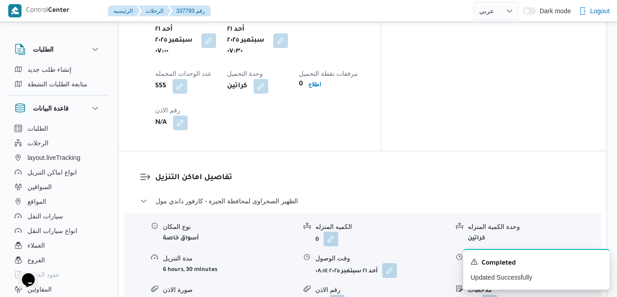
scroll to position [0, 0]
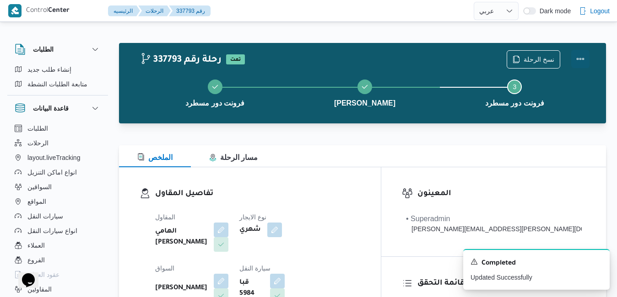
click at [581, 61] on button "Actions" at bounding box center [580, 59] width 18 height 18
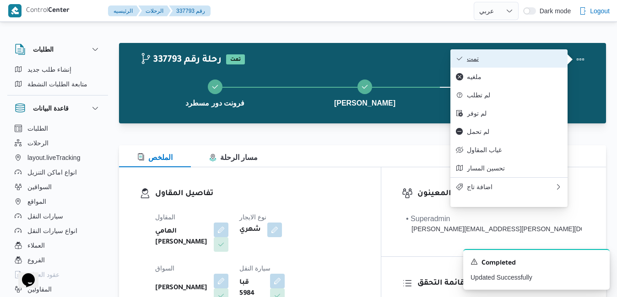
click at [534, 61] on span "تمت" at bounding box center [514, 58] width 95 height 7
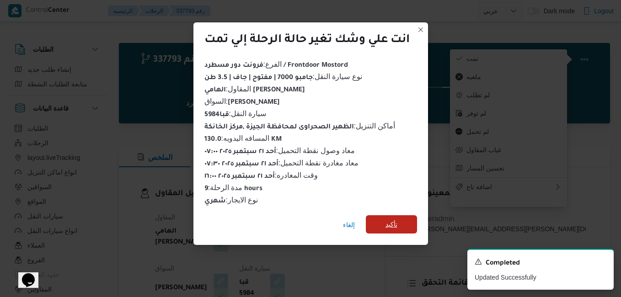
click at [406, 216] on span "تأكيد" at bounding box center [391, 224] width 51 height 18
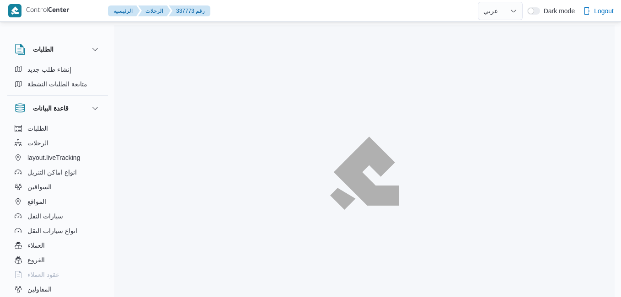
select select "ar"
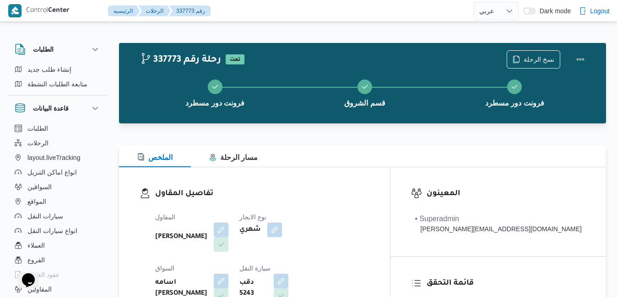
click at [391, 146] on div "الملخص مسار الرحلة" at bounding box center [362, 156] width 487 height 22
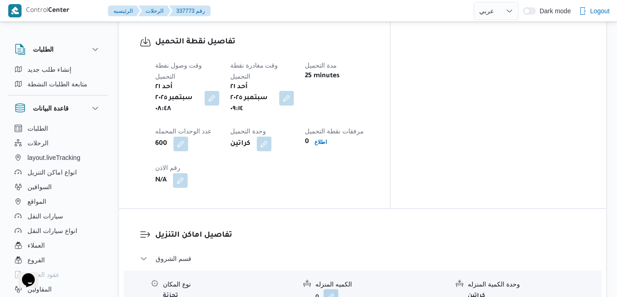
scroll to position [750, 0]
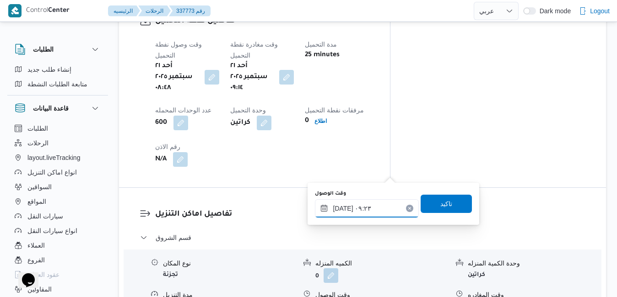
click at [360, 208] on input "[DATE] ٠٩:٢٣" at bounding box center [367, 208] width 104 height 18
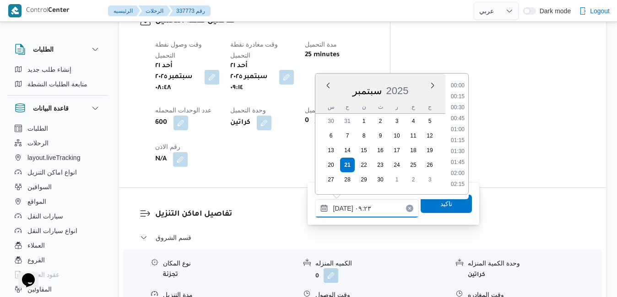
scroll to position [350, 0]
click at [460, 174] on li "10:00" at bounding box center [457, 174] width 21 height 9
type input "[DATE] ١٠:٠٠"
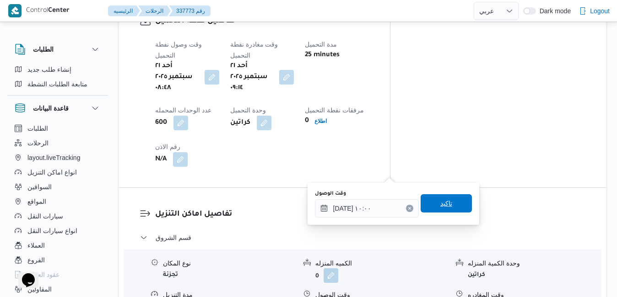
click at [441, 206] on span "تاكيد" at bounding box center [446, 203] width 12 height 11
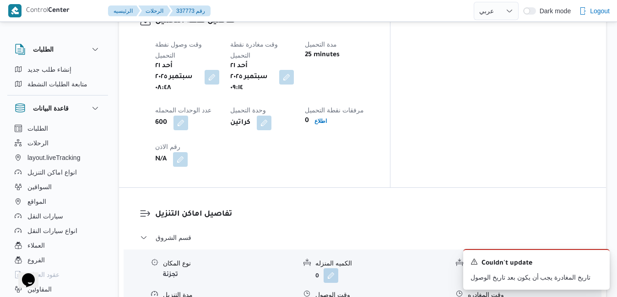
click at [599, 261] on icon "Dismiss toast" at bounding box center [598, 261] width 5 height 5
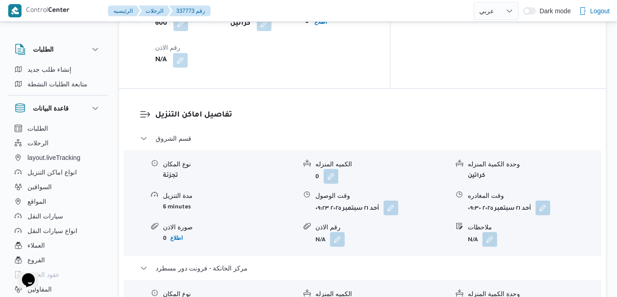
scroll to position [878, 0]
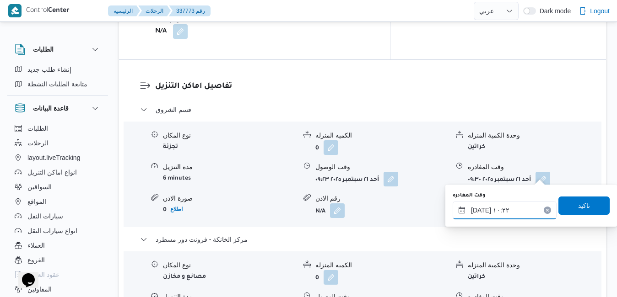
click at [500, 214] on input "[DATE] ١٠:٢٢" at bounding box center [504, 210] width 104 height 18
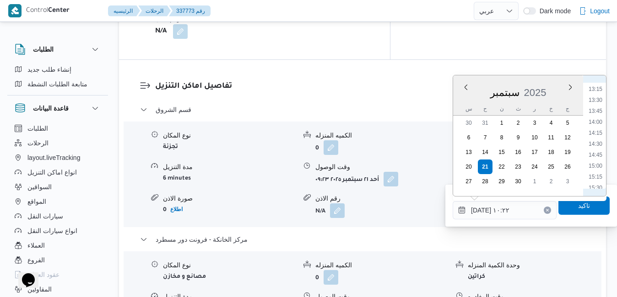
scroll to position [673, 0]
click at [599, 118] on li "16:00" at bounding box center [595, 117] width 21 height 9
type input "[DATE] ١٦:٠٠"
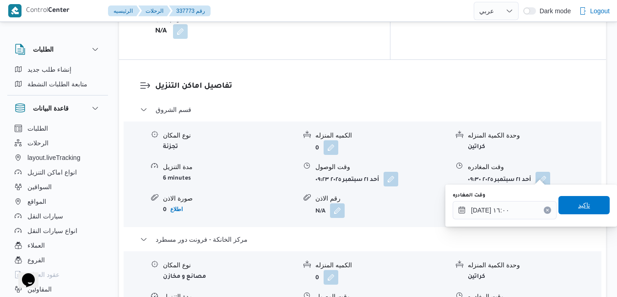
click at [566, 205] on span "تاكيد" at bounding box center [583, 205] width 51 height 18
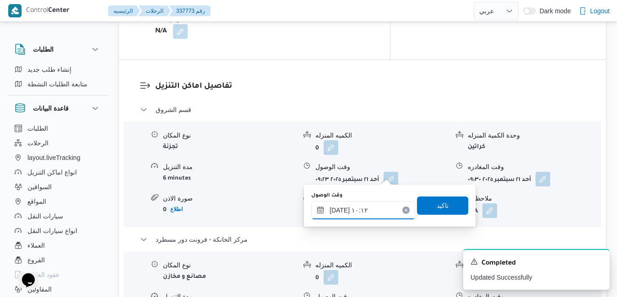
click at [362, 215] on input "[DATE] ١٠:١٢" at bounding box center [363, 210] width 104 height 18
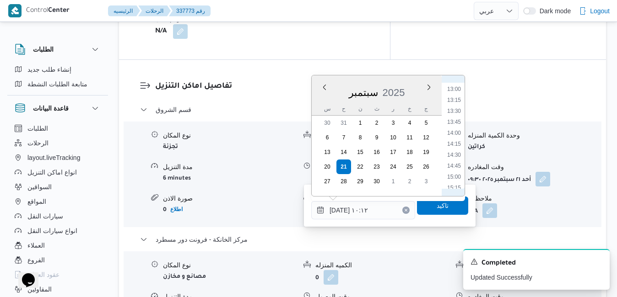
scroll to position [662, 0]
click at [455, 117] on li "15:45" at bounding box center [453, 117] width 21 height 9
type input "[DATE] ١٥:٤٥"
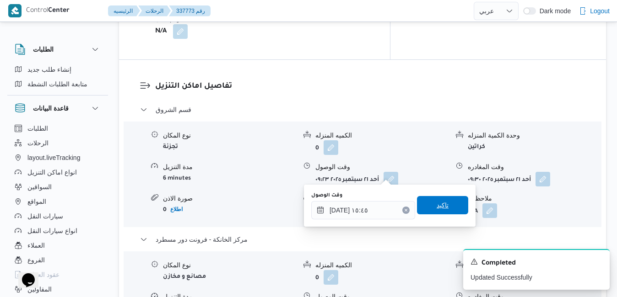
click at [440, 207] on span "تاكيد" at bounding box center [442, 205] width 12 height 11
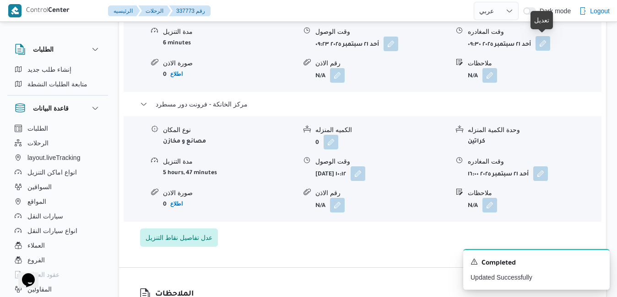
click at [540, 43] on button "button" at bounding box center [542, 43] width 15 height 15
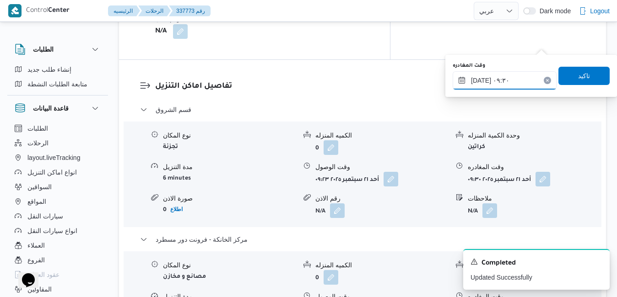
click at [512, 75] on input "٢١/٠٩/٢٠٢٥ ٠٩:٣٠" at bounding box center [504, 80] width 104 height 18
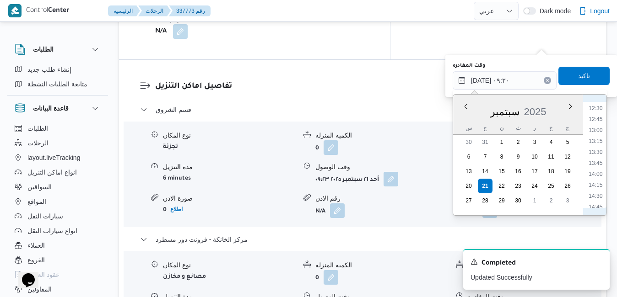
scroll to position [640, 0]
click at [595, 127] on li "15:00" at bounding box center [595, 125] width 21 height 9
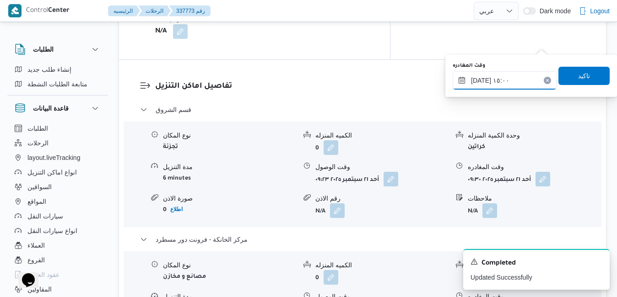
type input "٢١/٠٩/٢٠٢٥ ١٥:٠٠"
click at [581, 83] on span "تاكيد" at bounding box center [583, 75] width 51 height 18
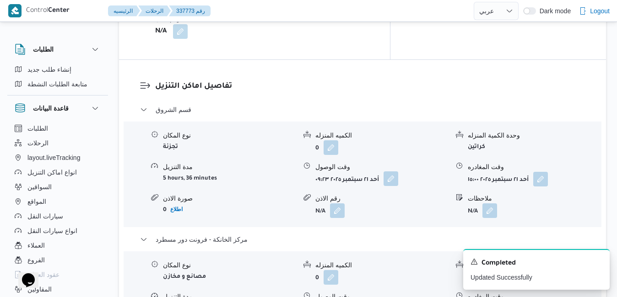
click at [395, 172] on button "button" at bounding box center [390, 179] width 15 height 15
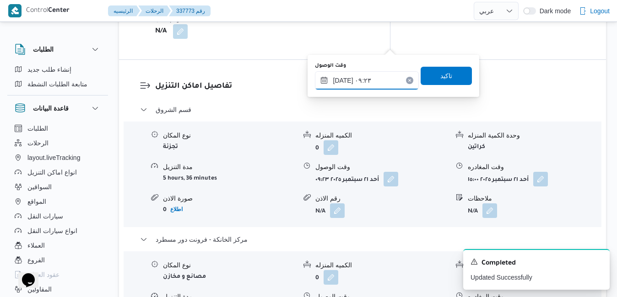
click at [356, 86] on input "٢١/٠٩/٢٠٢٥ ٠٩:٢٣" at bounding box center [367, 80] width 104 height 18
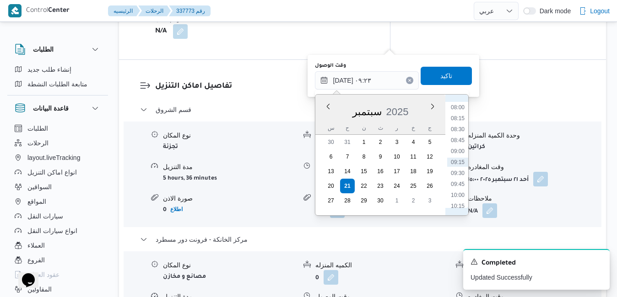
scroll to position [443, 0]
click at [458, 105] on li "10:00" at bounding box center [457, 102] width 21 height 9
type input "٢١/٠٩/٢٠٢٥ ١٠:٠٠"
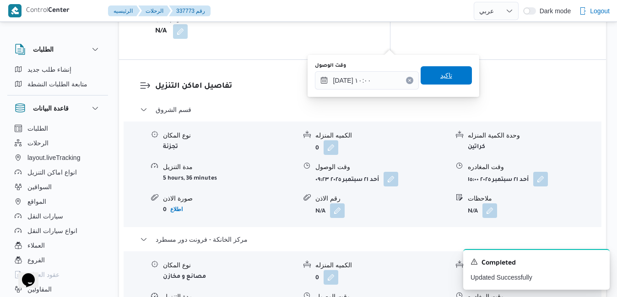
click at [440, 76] on span "تاكيد" at bounding box center [446, 75] width 12 height 11
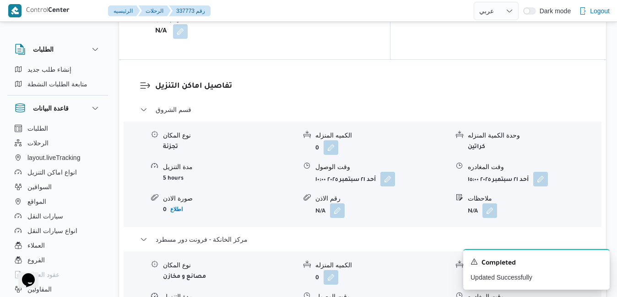
scroll to position [0, 0]
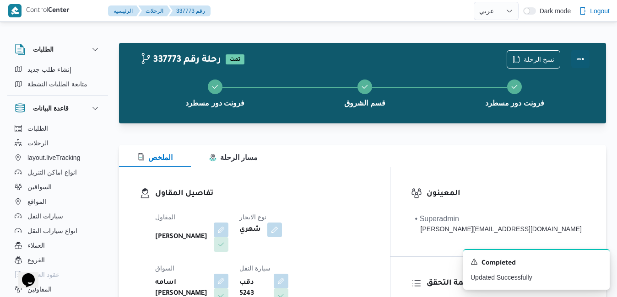
click at [576, 61] on button "Actions" at bounding box center [580, 59] width 18 height 18
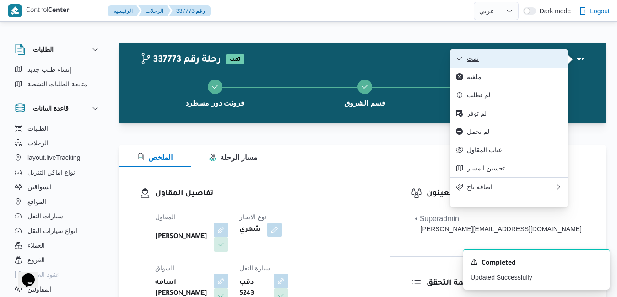
click at [519, 57] on span "تمت" at bounding box center [514, 58] width 95 height 7
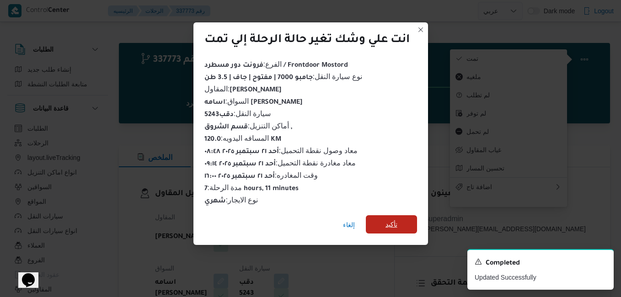
click at [383, 221] on span "تأكيد" at bounding box center [391, 224] width 51 height 18
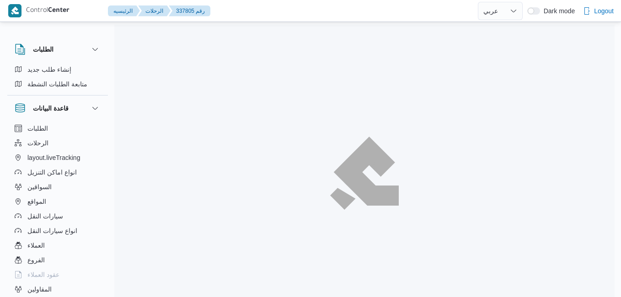
select select "ar"
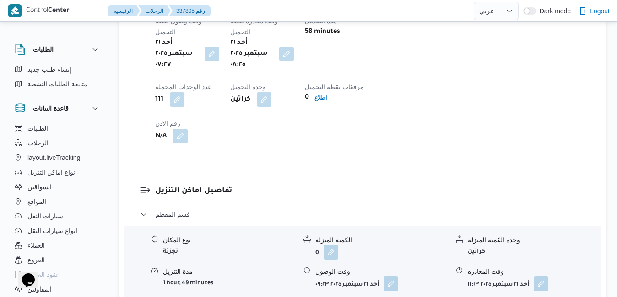
scroll to position [805, 0]
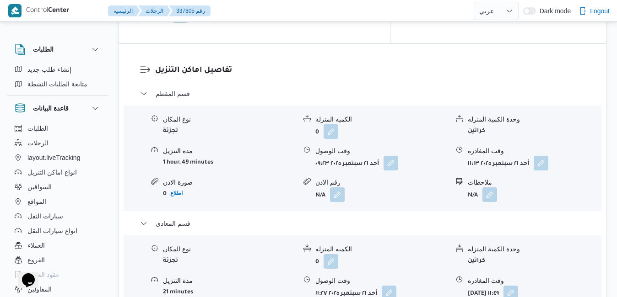
scroll to position [915, 0]
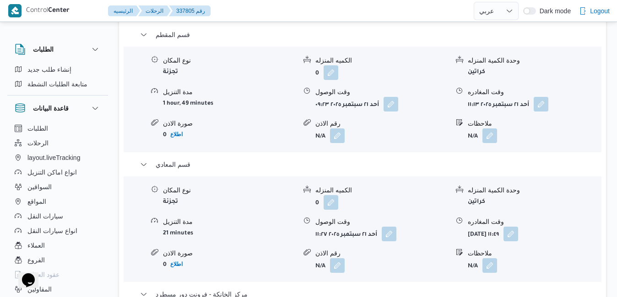
scroll to position [970, 0]
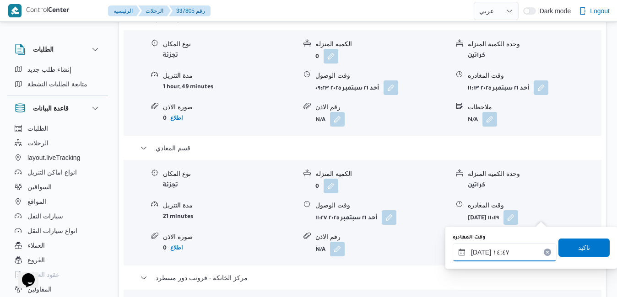
click at [490, 260] on input "٢١/٠٩/٢٠٢٥ ١٤:٤٧" at bounding box center [504, 252] width 104 height 18
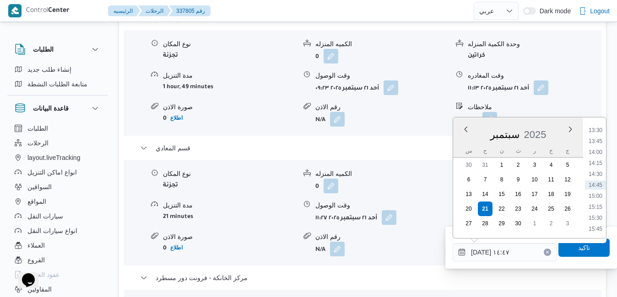
scroll to position [685, 0]
click at [596, 150] on li "16:00" at bounding box center [595, 147] width 21 height 9
type input "٢١/٠٩/٢٠٢٥ ١٦:٠٠"
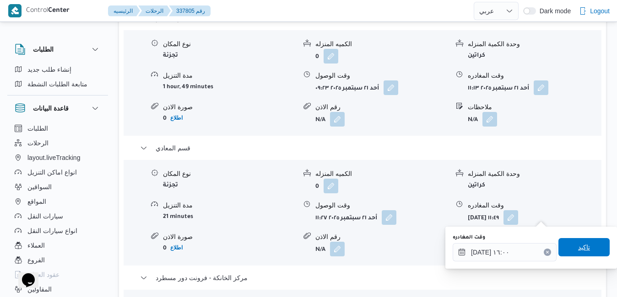
click at [578, 248] on span "تاكيد" at bounding box center [584, 247] width 12 height 11
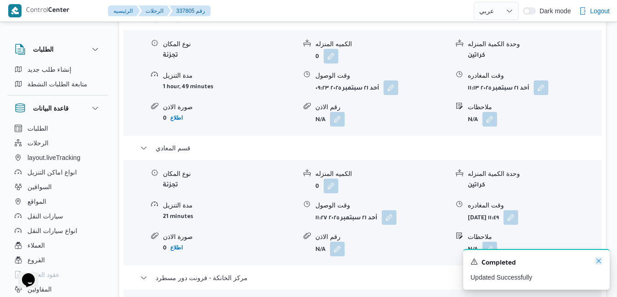
click at [600, 260] on icon "Dismiss toast" at bounding box center [598, 261] width 5 height 5
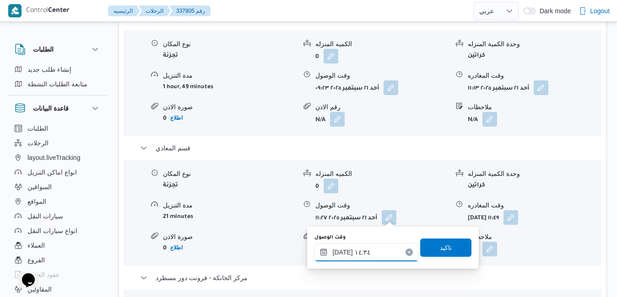
click at [362, 249] on input "٢١/٠٩/٢٠٢٥ ١٤:٣٤" at bounding box center [366, 252] width 104 height 18
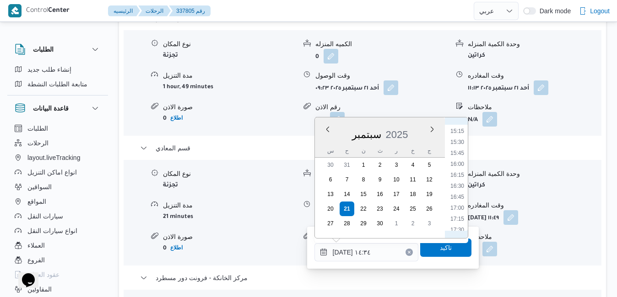
scroll to position [674, 0]
click at [458, 150] on li "15:45" at bounding box center [457, 147] width 21 height 9
type input "٢١/٠٩/٢٠٢٥ ١٥:٤٥"
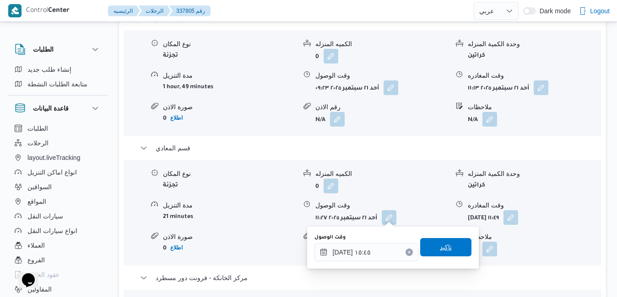
click at [440, 247] on span "تاكيد" at bounding box center [446, 247] width 12 height 11
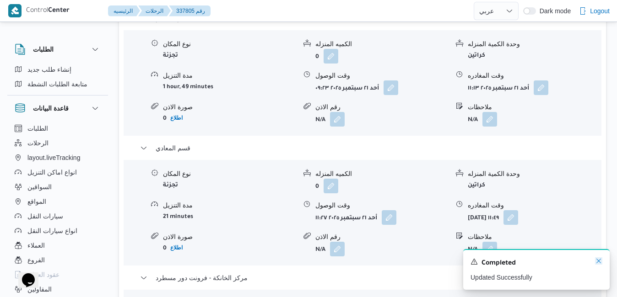
click at [599, 262] on icon "Dismiss toast" at bounding box center [598, 261] width 5 height 5
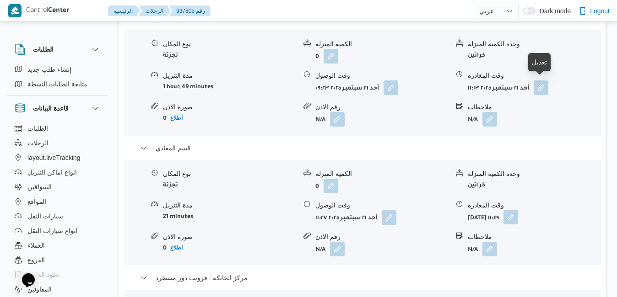
scroll to position [952, 0]
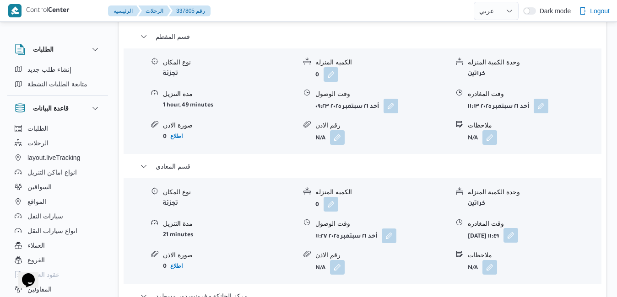
click at [518, 228] on button "button" at bounding box center [510, 235] width 15 height 15
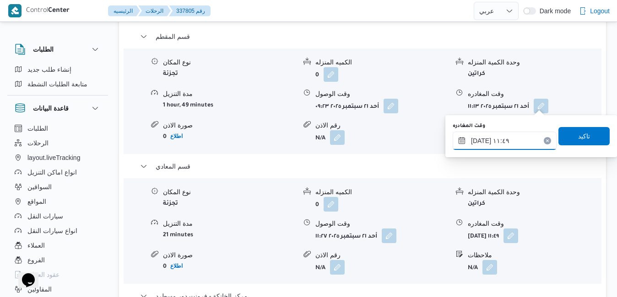
click at [511, 136] on input "٢١/٠٩/٢٠٢٥ ١١:٤٩" at bounding box center [504, 141] width 104 height 18
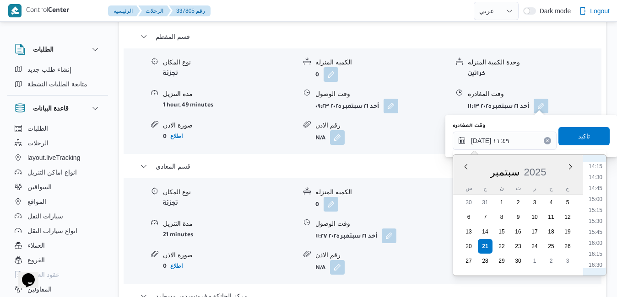
scroll to position [646, 0]
click at [593, 171] on li "14:45" at bounding box center [595, 168] width 21 height 9
type input "٢١/٠٩/٢٠٢٥ ١٤:٤٥"
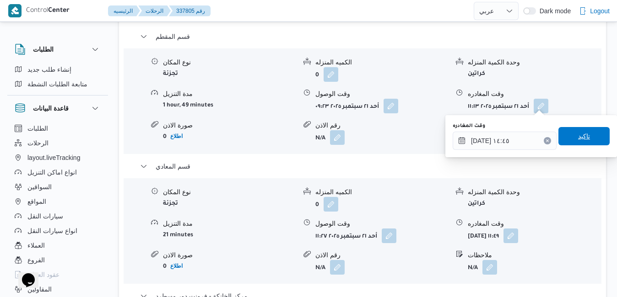
click at [581, 132] on span "تاكيد" at bounding box center [584, 136] width 12 height 11
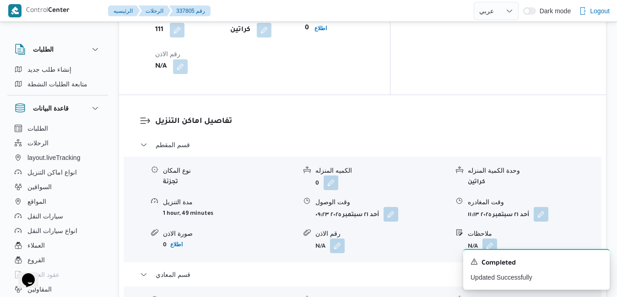
scroll to position [878, 0]
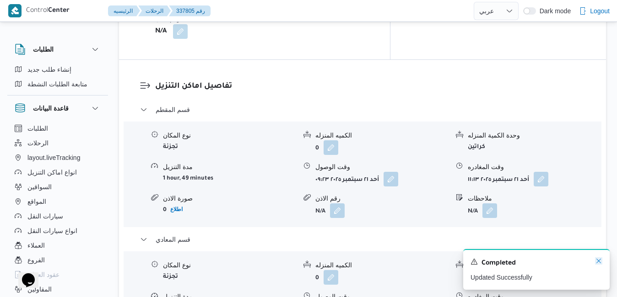
click at [598, 263] on icon "Dismiss toast" at bounding box center [598, 261] width 5 height 5
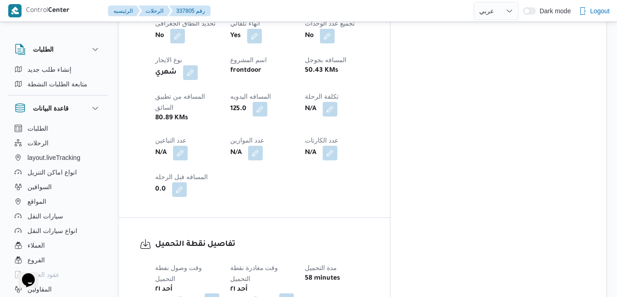
scroll to position [0, 0]
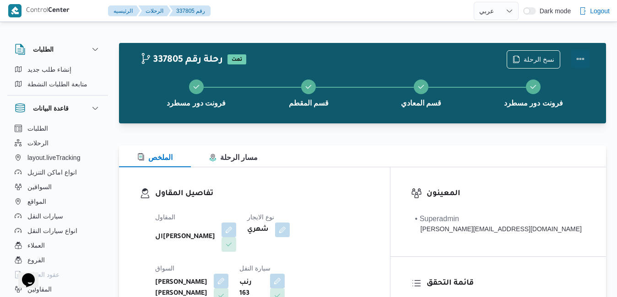
click at [582, 55] on button "Actions" at bounding box center [580, 59] width 18 height 18
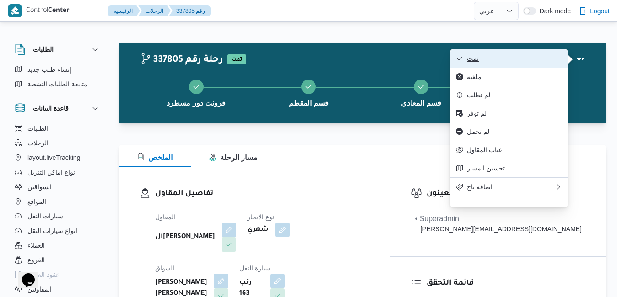
click at [530, 57] on span "تمت" at bounding box center [514, 58] width 95 height 7
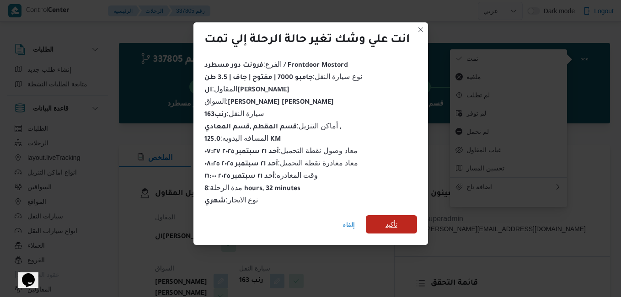
click at [401, 224] on span "تأكيد" at bounding box center [391, 224] width 51 height 18
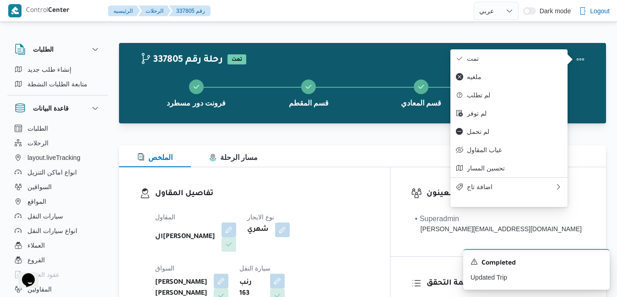
click at [400, 160] on div "الملخص مسار الرحلة" at bounding box center [362, 156] width 487 height 22
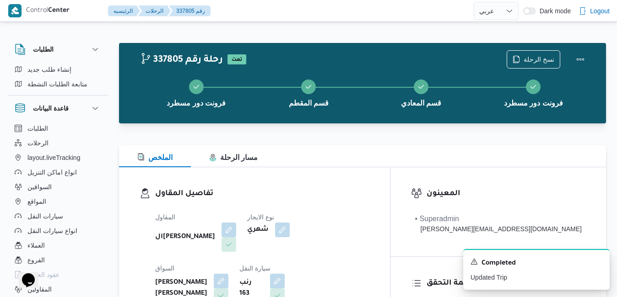
click at [375, 209] on div "المقاول الهامي محمد خالد علي نوع الايجار شهري السواق عبدالنبى هاشم عبده هاشم هن…" at bounding box center [262, 284] width 225 height 157
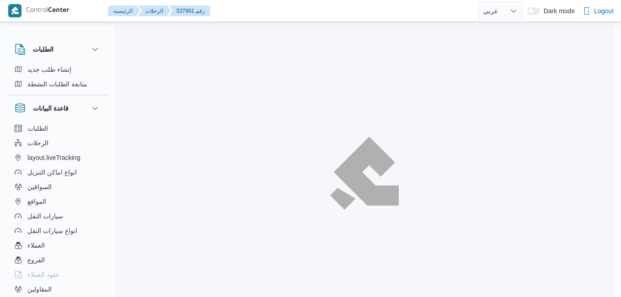
select select "ar"
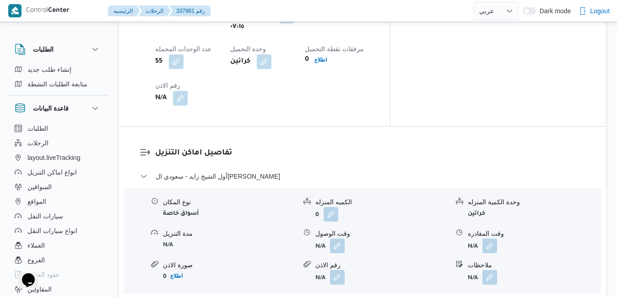
scroll to position [842, 0]
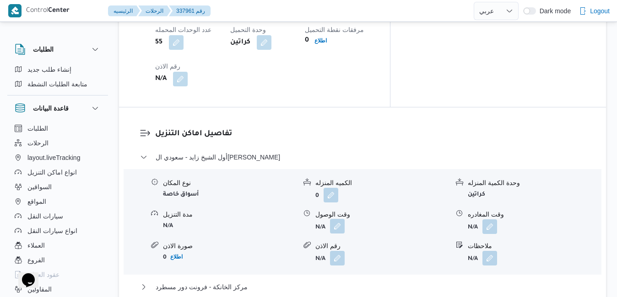
click at [334, 219] on button "button" at bounding box center [337, 226] width 15 height 15
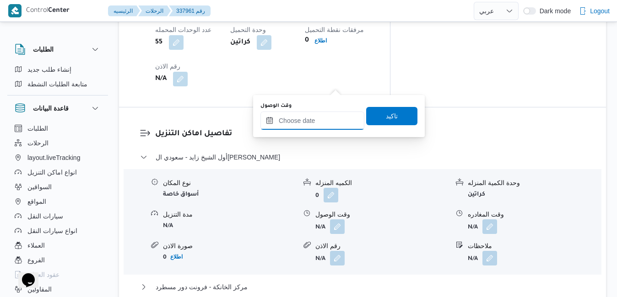
click at [317, 113] on input "وقت الوصول" at bounding box center [312, 121] width 104 height 18
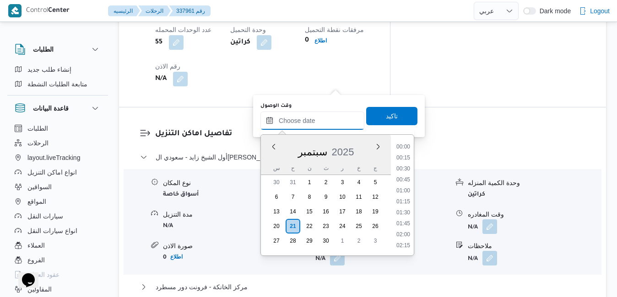
scroll to position [735, 0]
click at [274, 158] on div "سبتمبر 2025" at bounding box center [326, 150] width 130 height 23
click at [402, 147] on li "08:15" at bounding box center [403, 145] width 21 height 9
type input "٢١/٠٩/٢٠٢٥ ٠٨:١٥"
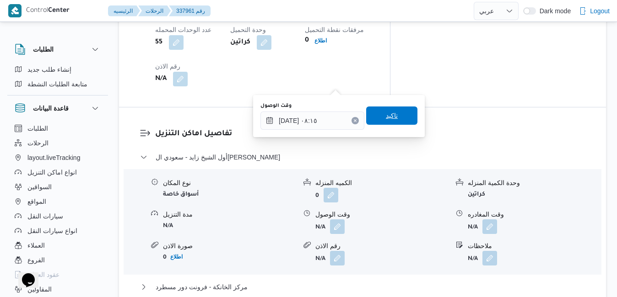
click at [397, 120] on span "تاكيد" at bounding box center [391, 116] width 51 height 18
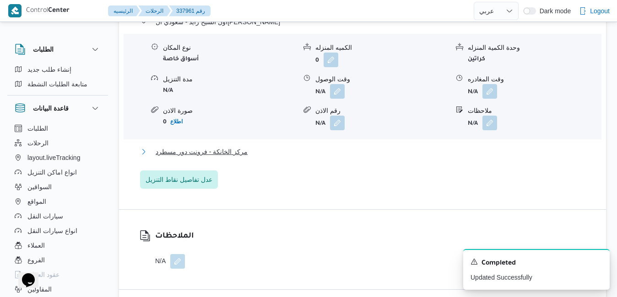
click at [367, 146] on button "مركز الخانكة - فرونت دور مسطرد" at bounding box center [362, 151] width 445 height 11
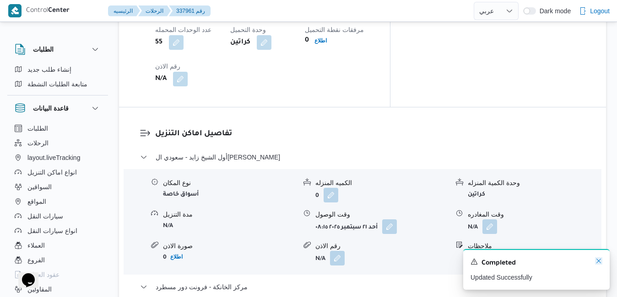
click at [598, 262] on icon "Dismiss toast" at bounding box center [598, 261] width 5 height 5
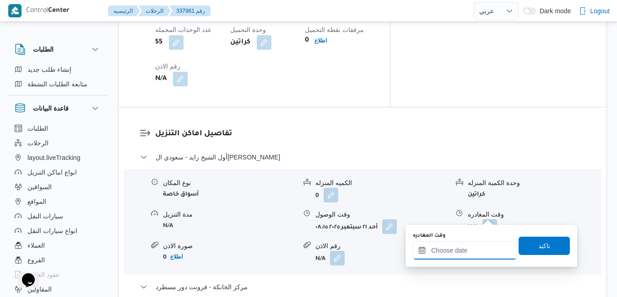
click at [456, 251] on input "وقت المغادره" at bounding box center [465, 251] width 104 height 18
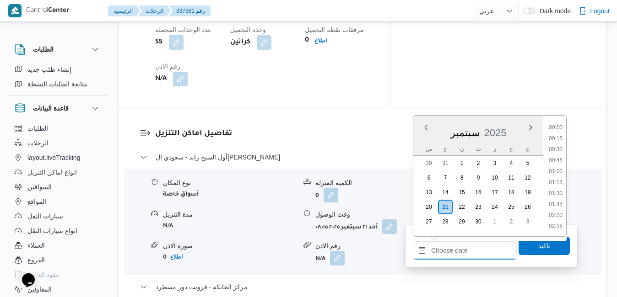
scroll to position [735, 0]
click at [419, 146] on div "س ح ن ث ر خ ج" at bounding box center [478, 149] width 130 height 13
click at [555, 189] on li "16:00" at bounding box center [555, 188] width 21 height 9
type input "٢١/٠٩/٢٠٢٥ ١٦:٠٠"
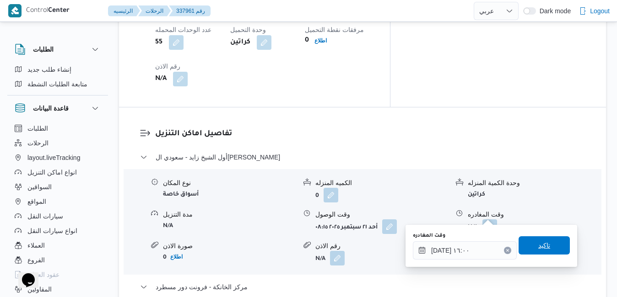
click at [538, 249] on span "تاكيد" at bounding box center [544, 245] width 12 height 11
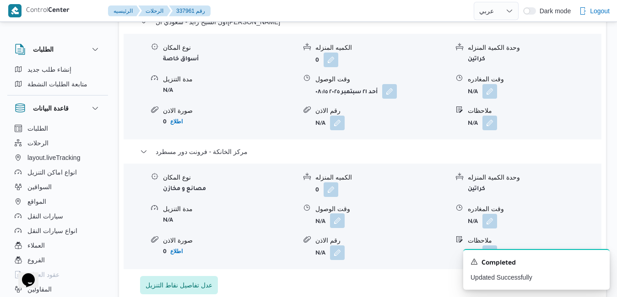
click at [337, 215] on button "button" at bounding box center [337, 221] width 15 height 15
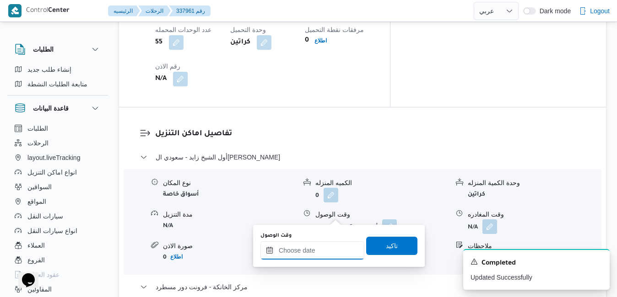
click at [320, 248] on input "وقت الوصول" at bounding box center [312, 251] width 104 height 18
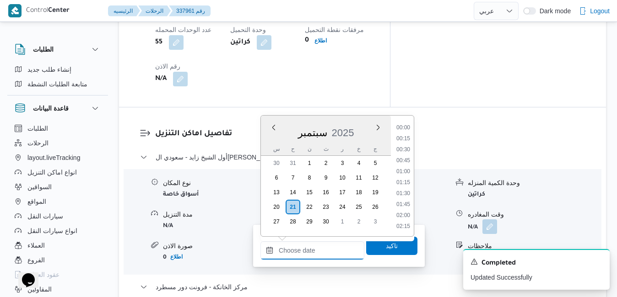
scroll to position [735, 0]
click at [264, 142] on div "سبتمبر 2025" at bounding box center [326, 130] width 130 height 23
click at [406, 177] on li "15:45" at bounding box center [403, 177] width 21 height 9
type input "٢١/٠٩/٢٠٢٥ ١٥:٤٥"
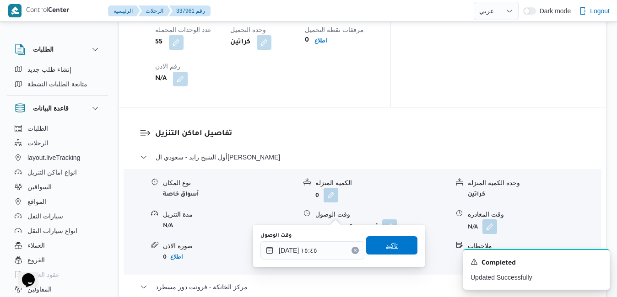
click at [377, 248] on span "تاكيد" at bounding box center [391, 246] width 51 height 18
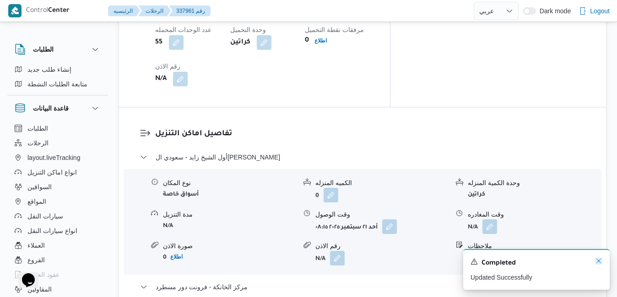
click at [597, 264] on icon "Dismiss toast" at bounding box center [598, 261] width 7 height 7
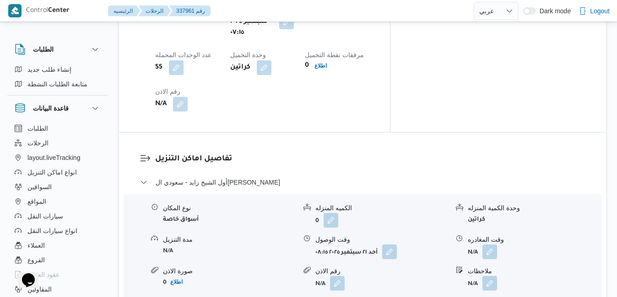
scroll to position [805, 0]
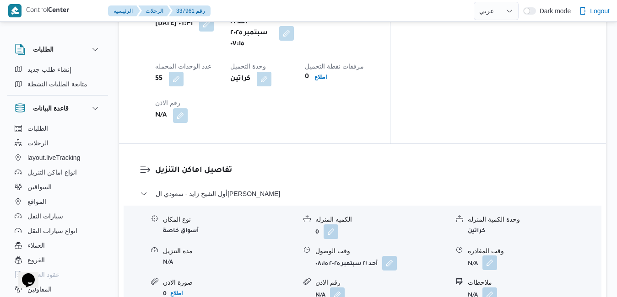
click at [491, 256] on button "button" at bounding box center [489, 263] width 15 height 15
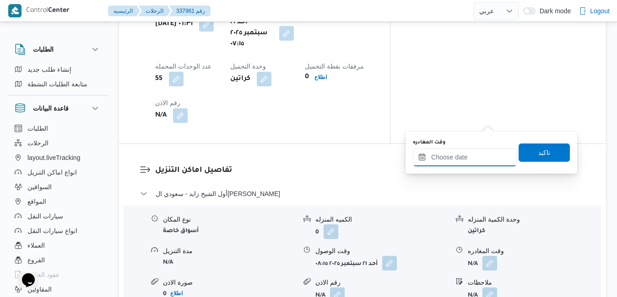
click at [448, 163] on input "وقت المغادره" at bounding box center [465, 157] width 104 height 18
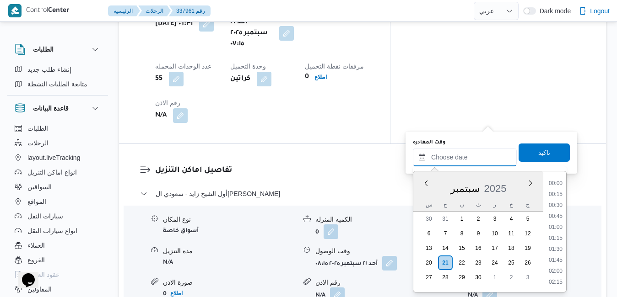
scroll to position [735, 0]
click at [420, 195] on div "سبتمبر 2025" at bounding box center [478, 186] width 130 height 23
click at [559, 191] on li "14:45" at bounding box center [555, 189] width 21 height 9
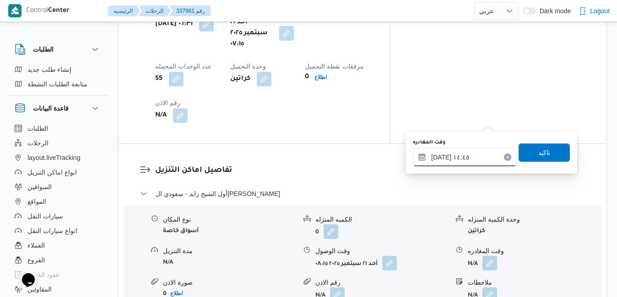
type input "٢١/٠٩/٢٠٢٥ ١٤:٤٥"
click at [538, 153] on span "تاكيد" at bounding box center [544, 152] width 12 height 11
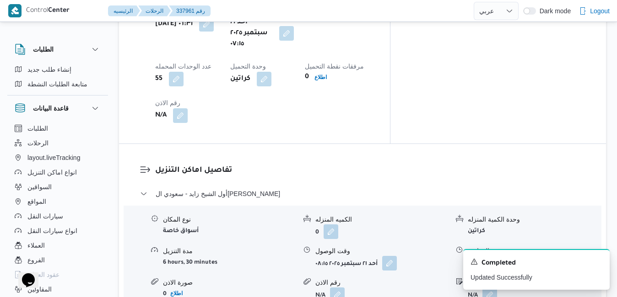
scroll to position [0, 0]
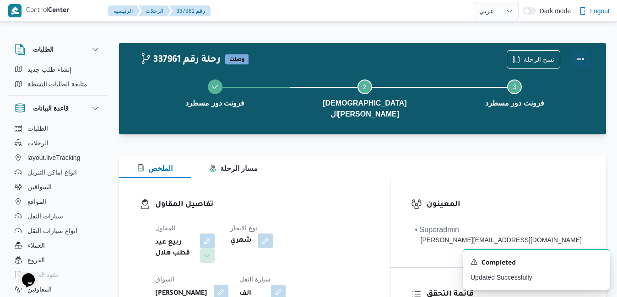
click at [575, 58] on button "Actions" at bounding box center [580, 59] width 18 height 18
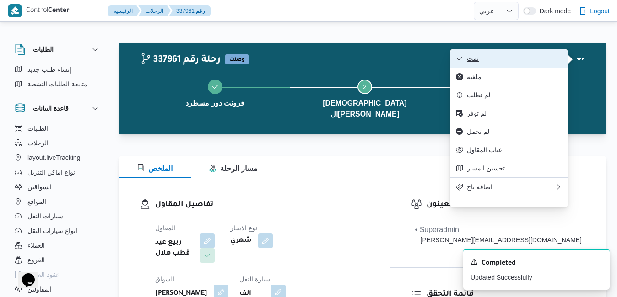
click at [533, 62] on span "تمت" at bounding box center [514, 58] width 95 height 7
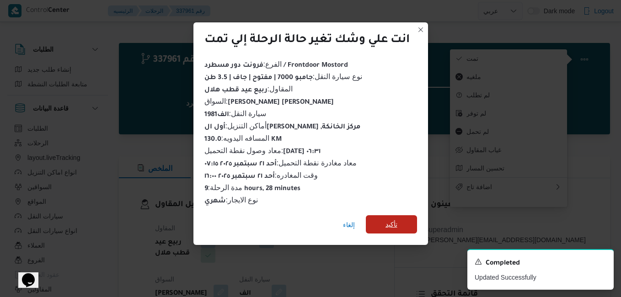
click at [392, 219] on span "تأكيد" at bounding box center [392, 224] width 12 height 11
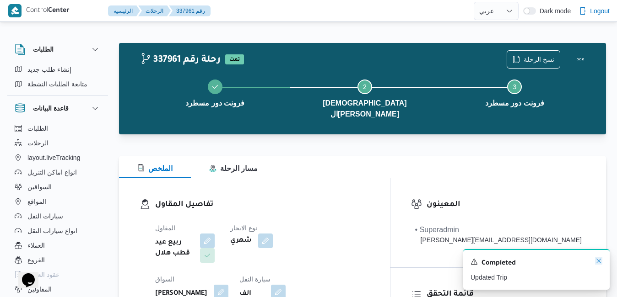
click at [599, 264] on icon "Dismiss toast" at bounding box center [598, 261] width 7 height 7
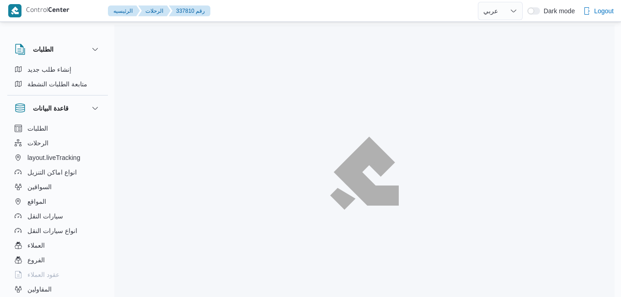
select select "ar"
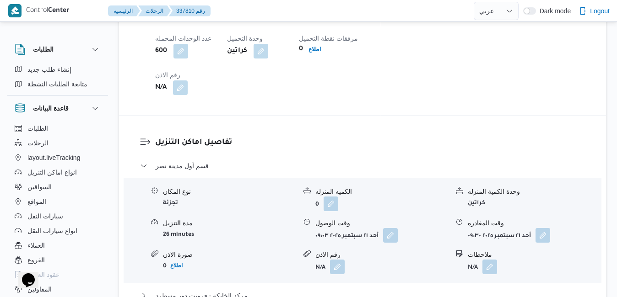
scroll to position [823, 0]
click at [387, 226] on button "button" at bounding box center [390, 233] width 15 height 15
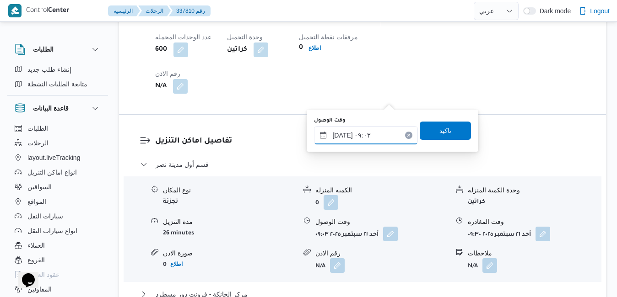
click at [363, 136] on input "[DATE] ٠٩:٠٣" at bounding box center [366, 135] width 104 height 18
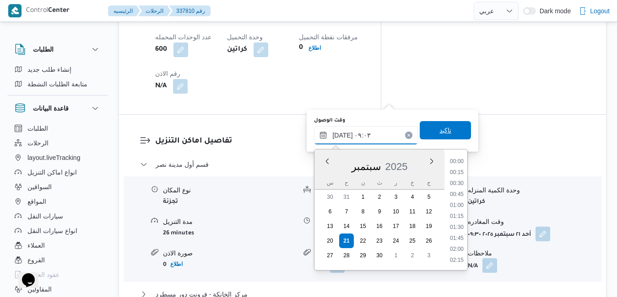
scroll to position [339, 0]
click at [457, 238] on li "09:30" at bounding box center [456, 239] width 21 height 9
type input "[DATE] ٠٩:٣٠"
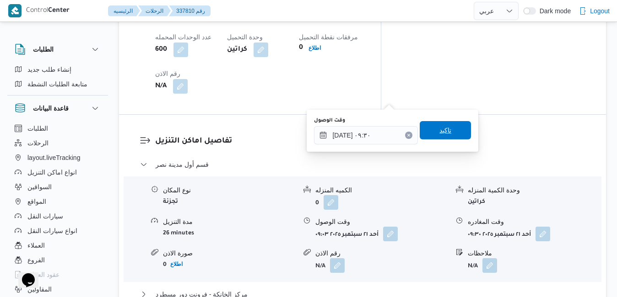
click at [444, 131] on span "تاكيد" at bounding box center [445, 130] width 51 height 18
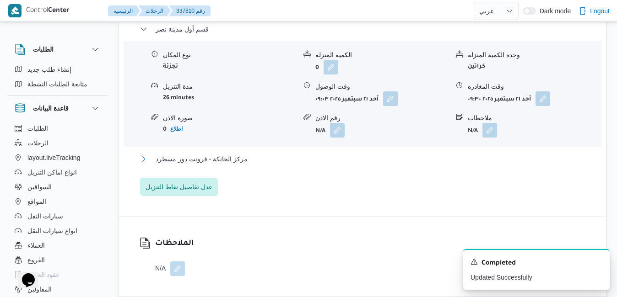
click at [405, 158] on button "مركز الخانكة - فرونت دور مسطرد" at bounding box center [362, 159] width 445 height 11
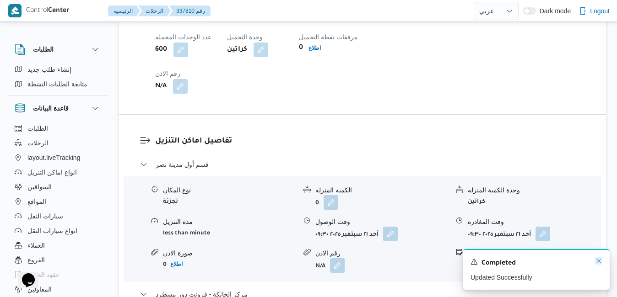
click at [600, 262] on icon "Dismiss toast" at bounding box center [598, 261] width 7 height 7
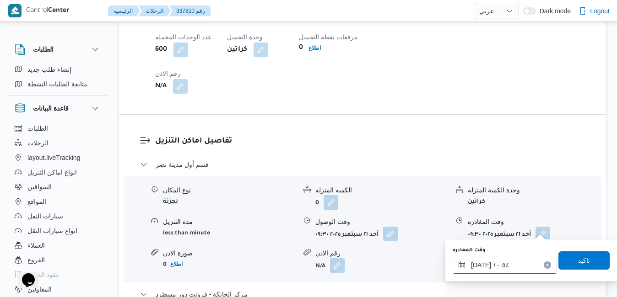
click at [505, 268] on input "[DATE] ١٠:٥٤" at bounding box center [504, 265] width 104 height 18
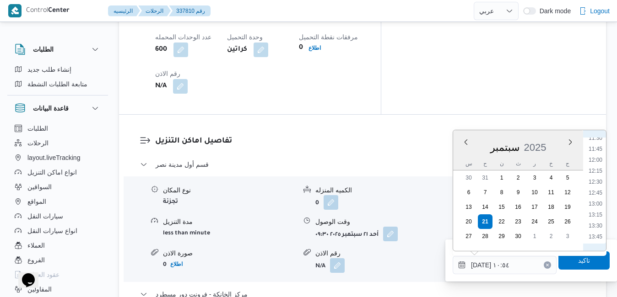
scroll to position [602, 0]
click at [599, 222] on li "15:30" at bounding box center [595, 220] width 21 height 9
type input "[DATE] ١٥:٣٠"
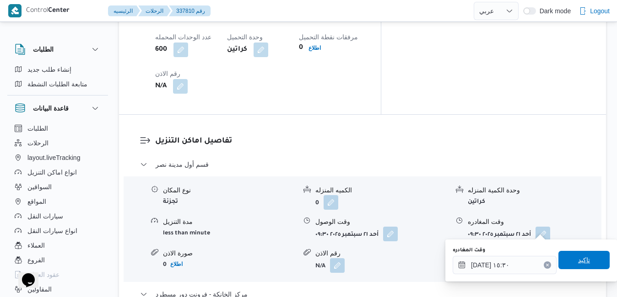
click at [581, 255] on span "تاكيد" at bounding box center [583, 260] width 51 height 18
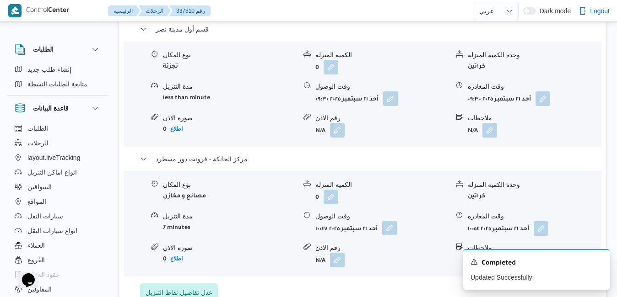
click at [392, 230] on button "button" at bounding box center [389, 228] width 15 height 15
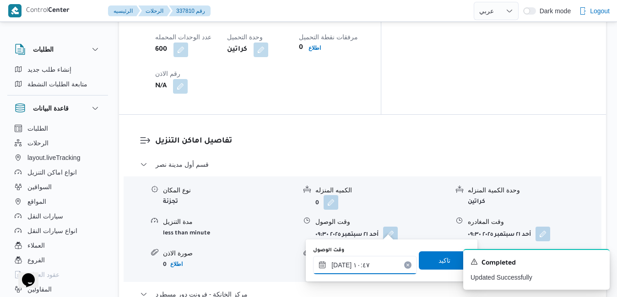
click at [373, 264] on input "[DATE] ١٠:٤٧" at bounding box center [365, 265] width 104 height 18
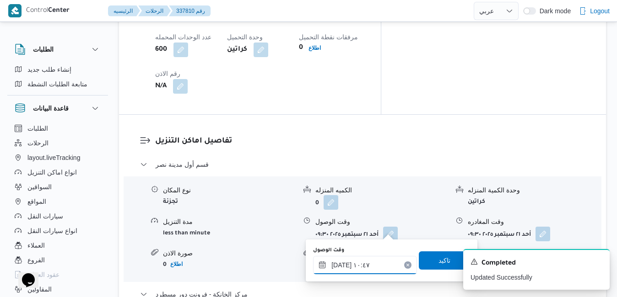
click at [346, 269] on input "[DATE] ١٠:٤٧" at bounding box center [365, 265] width 104 height 18
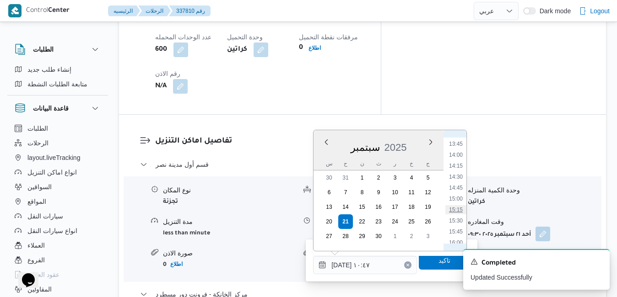
click at [459, 209] on li "15:15" at bounding box center [455, 209] width 21 height 9
type input "[DATE] ١٥:١٥"
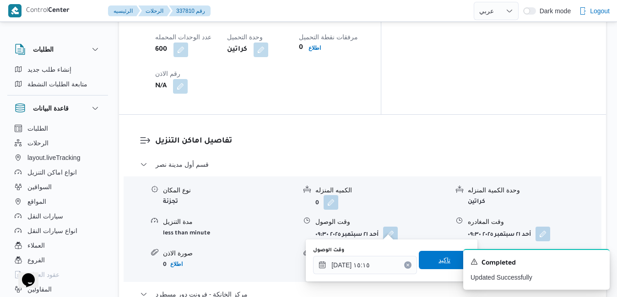
click at [438, 264] on span "تاكيد" at bounding box center [444, 260] width 12 height 11
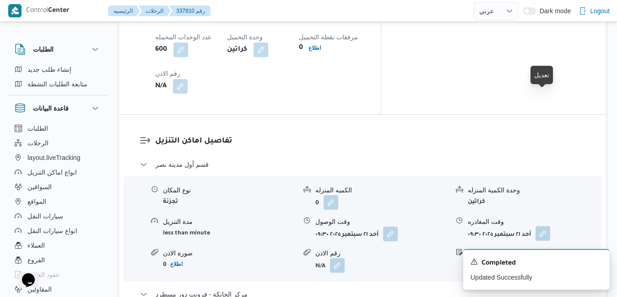
click at [542, 226] on button "button" at bounding box center [542, 233] width 15 height 15
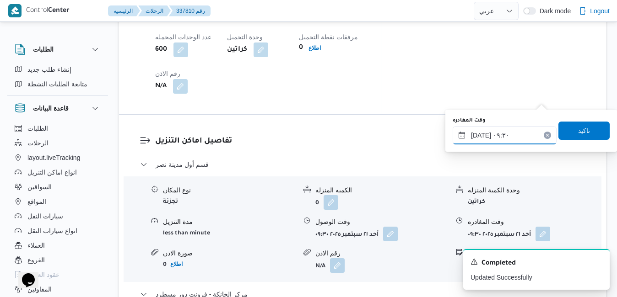
click at [506, 134] on input "[DATE] ٠٩:٣٠" at bounding box center [504, 135] width 104 height 18
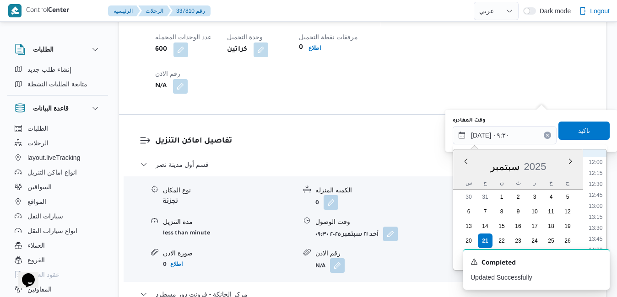
scroll to position [547, 0]
click at [600, 237] on li "14:15" at bounding box center [595, 240] width 21 height 9
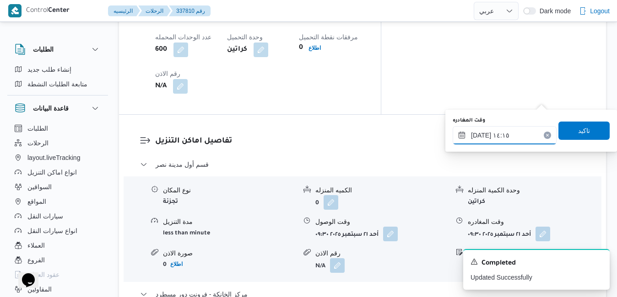
click at [479, 136] on input "[DATE] ١٤:١٥" at bounding box center [504, 135] width 104 height 18
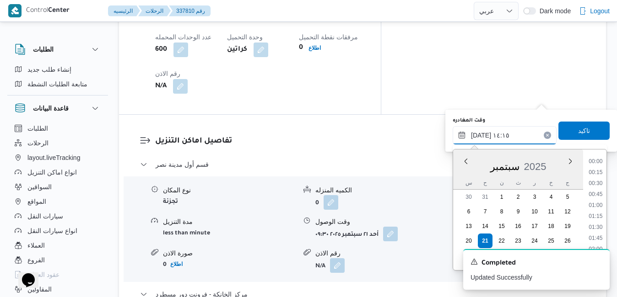
scroll to position [570, 0]
type input "[DATE] ١٤:40"
click at [580, 131] on span "تاكيد" at bounding box center [584, 130] width 12 height 11
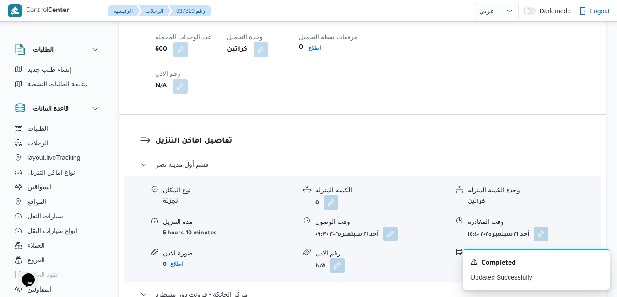
scroll to position [0, 0]
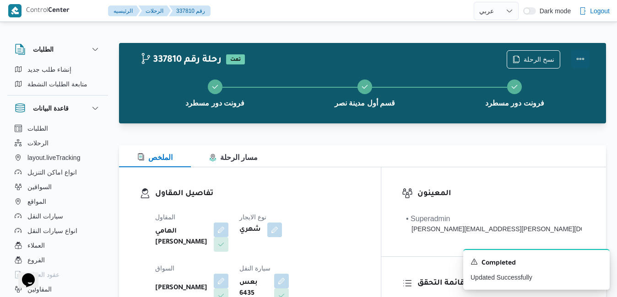
click at [577, 56] on button "Actions" at bounding box center [580, 59] width 18 height 18
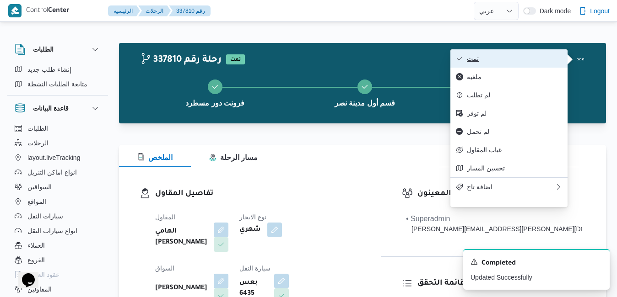
click at [532, 61] on span "تمت" at bounding box center [514, 58] width 95 height 7
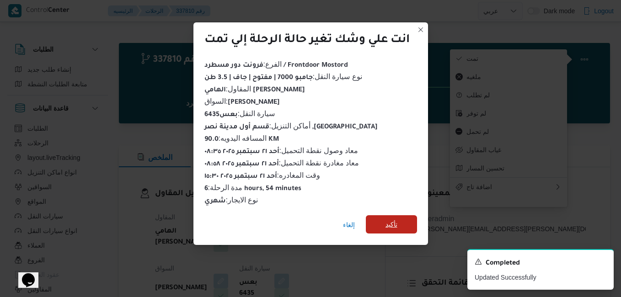
click at [398, 215] on span "تأكيد" at bounding box center [391, 224] width 51 height 18
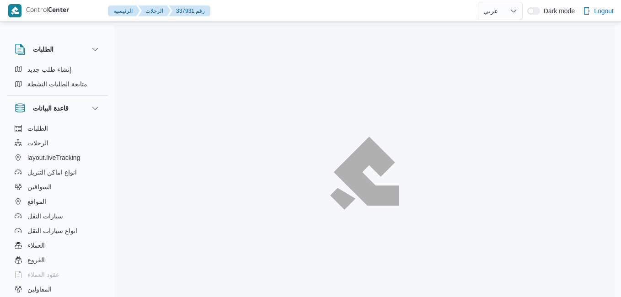
select select "ar"
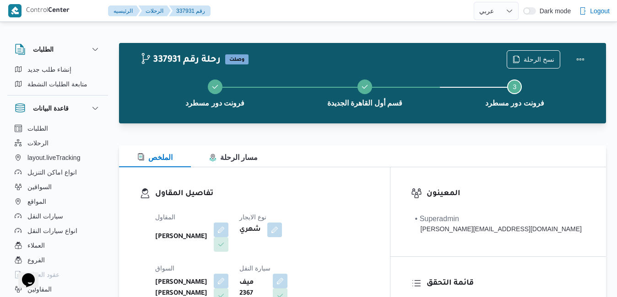
click at [430, 160] on div "الملخص مسار الرحلة" at bounding box center [362, 156] width 487 height 22
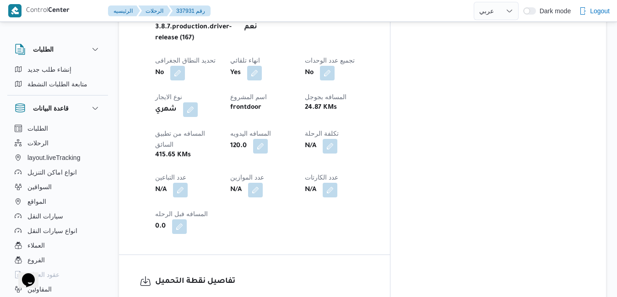
scroll to position [484, 0]
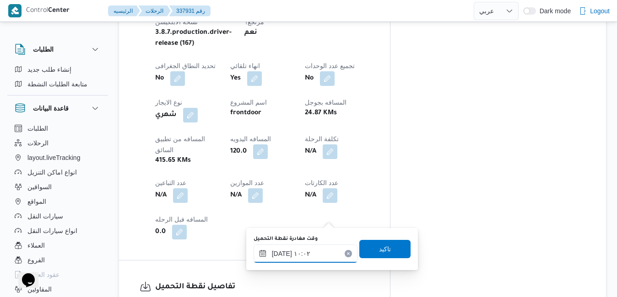
click at [294, 259] on input "٢١/٠٩/٢٠٢٥ ١٠:٠٢" at bounding box center [305, 254] width 104 height 18
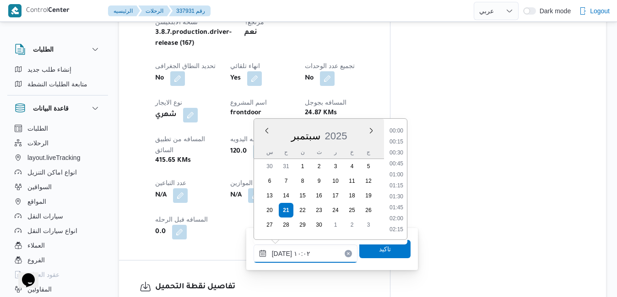
scroll to position [383, 0]
click at [399, 145] on li "09:00" at bounding box center [396, 142] width 21 height 9
type input "٢١/٠٩/٢٠٢٥ ٠٩:٠٠"
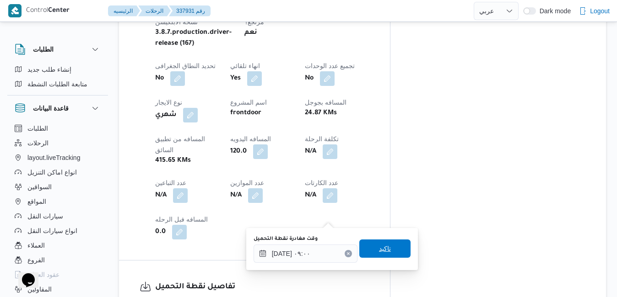
click at [381, 249] on span "تاكيد" at bounding box center [385, 248] width 12 height 11
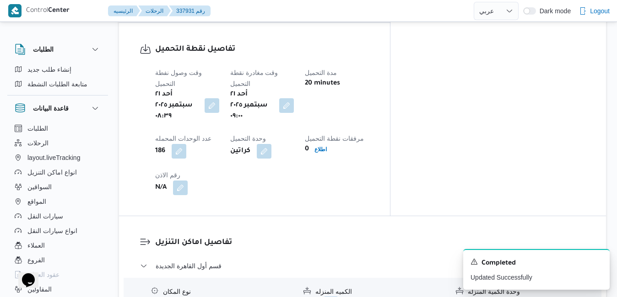
scroll to position [740, 0]
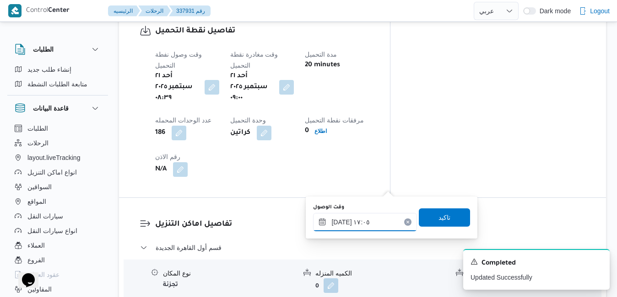
click at [360, 220] on input "٢١/٠٩/٢٠٢٥ ١٧:٠٥" at bounding box center [365, 222] width 104 height 18
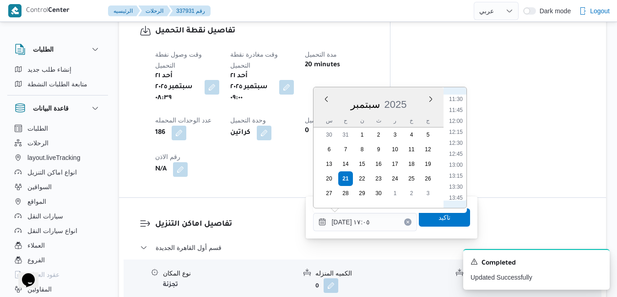
scroll to position [412, 0]
click at [456, 115] on li "09:45" at bounding box center [455, 115] width 21 height 9
type input "٢١/٠٩/٢٠٢٥ ٠٩:٤٥"
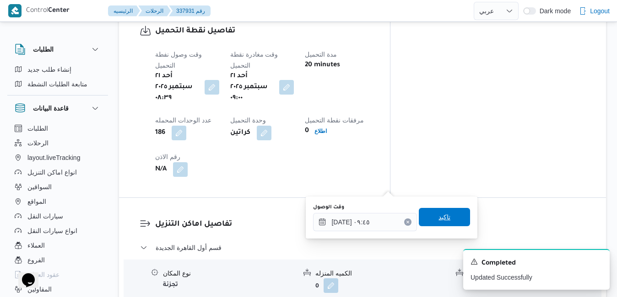
click at [438, 220] on span "تاكيد" at bounding box center [444, 217] width 12 height 11
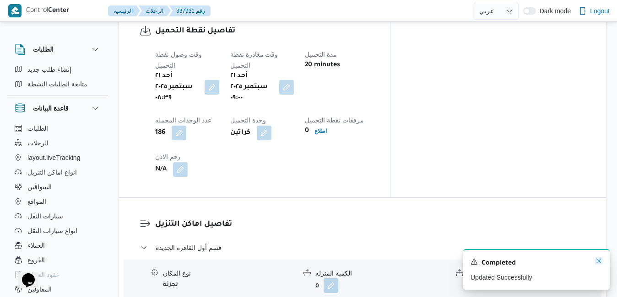
click at [599, 262] on icon "Dismiss toast" at bounding box center [598, 261] width 7 height 7
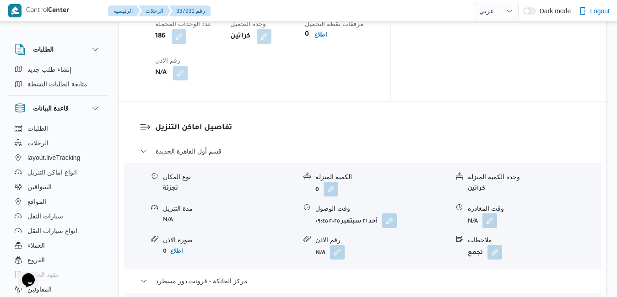
scroll to position [887, 0]
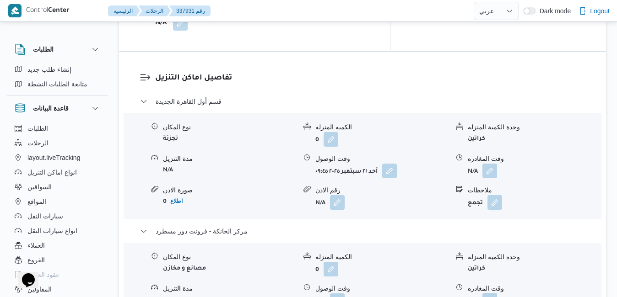
click at [490, 293] on button "button" at bounding box center [489, 300] width 15 height 15
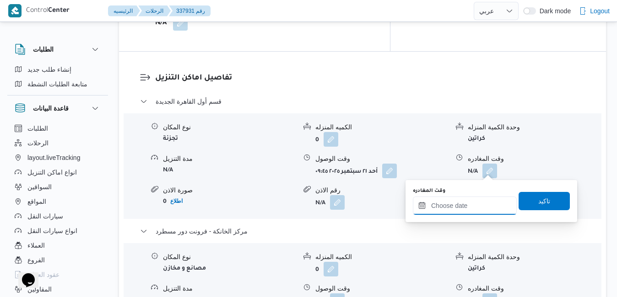
click at [463, 203] on input "وقت المغادره" at bounding box center [465, 206] width 104 height 18
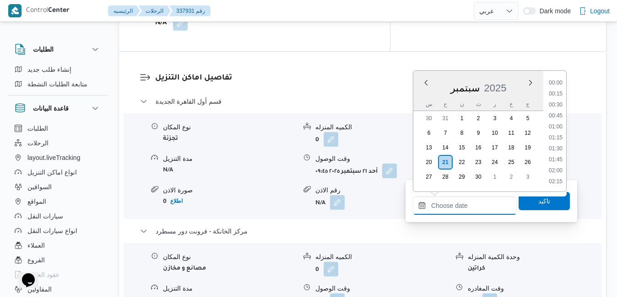
scroll to position [735, 0]
click at [423, 99] on div "س" at bounding box center [428, 104] width 15 height 13
click at [554, 142] on li "16:00" at bounding box center [555, 143] width 21 height 9
type input "٢١/٠٩/٢٠٢٥ ١٦:٠٠"
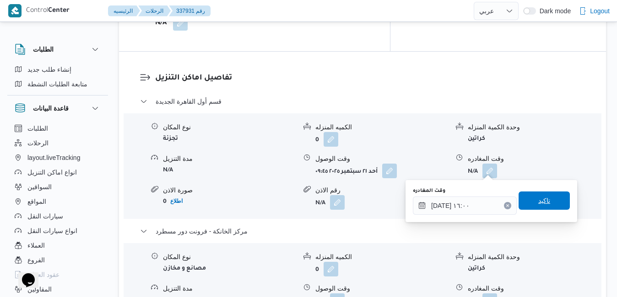
click at [538, 201] on span "تاكيد" at bounding box center [544, 200] width 12 height 11
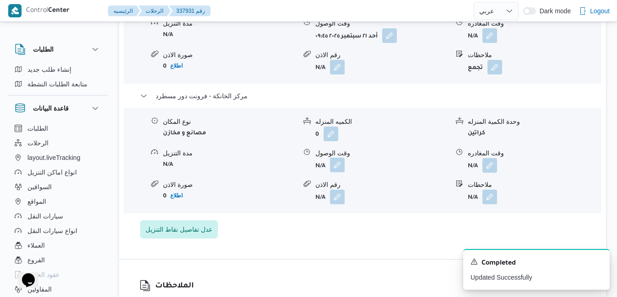
click at [339, 167] on button "button" at bounding box center [337, 165] width 15 height 15
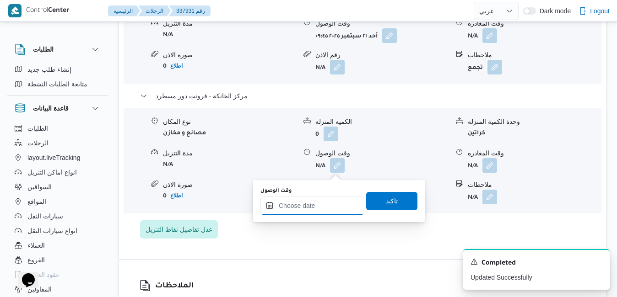
click at [320, 202] on input "وقت الوصول" at bounding box center [312, 206] width 104 height 18
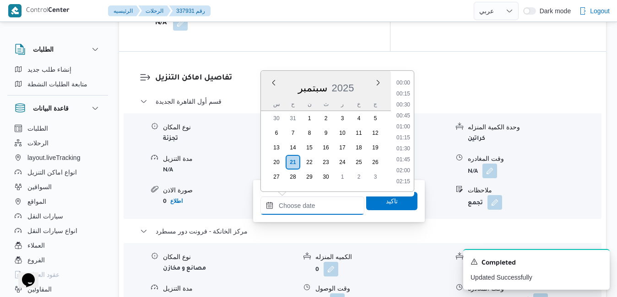
scroll to position [735, 0]
click at [271, 97] on div "سبتمبر 2025" at bounding box center [326, 86] width 130 height 23
click at [402, 133] on li "15:45" at bounding box center [403, 132] width 21 height 9
type input "[DATE] ١٥:٤٥"
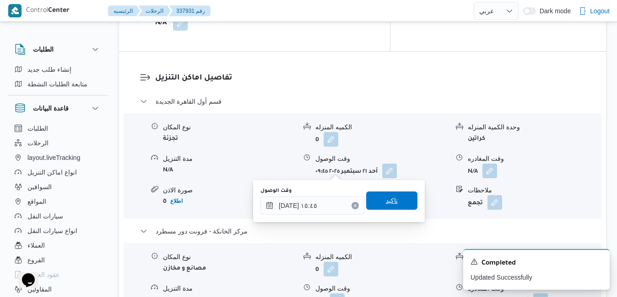
click at [388, 202] on span "تاكيد" at bounding box center [392, 200] width 12 height 11
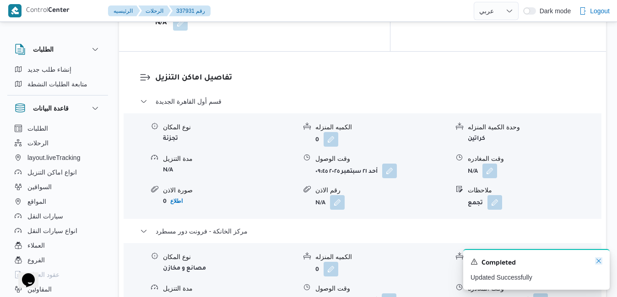
click at [601, 261] on icon "Dismiss toast" at bounding box center [598, 261] width 7 height 7
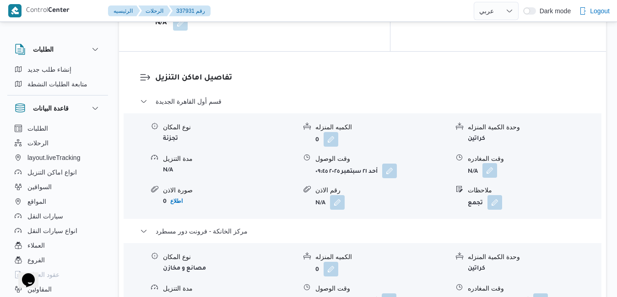
click at [494, 163] on button "button" at bounding box center [489, 170] width 15 height 15
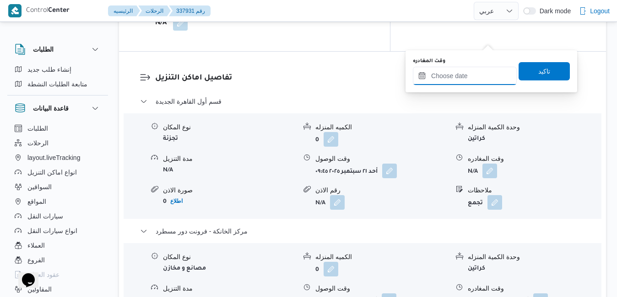
click at [468, 76] on input "وقت المغادره" at bounding box center [465, 76] width 104 height 18
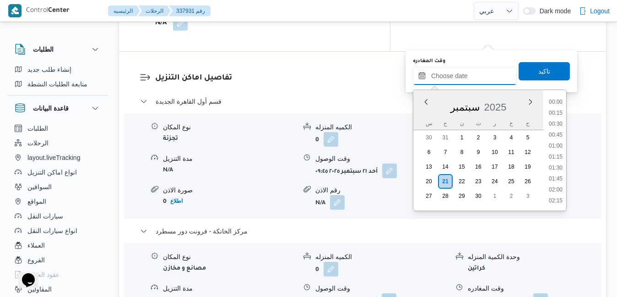
scroll to position [735, 0]
click at [419, 112] on div "سبتمبر 2025" at bounding box center [478, 105] width 130 height 23
click at [560, 117] on li "15:00" at bounding box center [555, 118] width 21 height 9
type input "٢١/٠٩/٢٠٢٥ ١٥:٠٠"
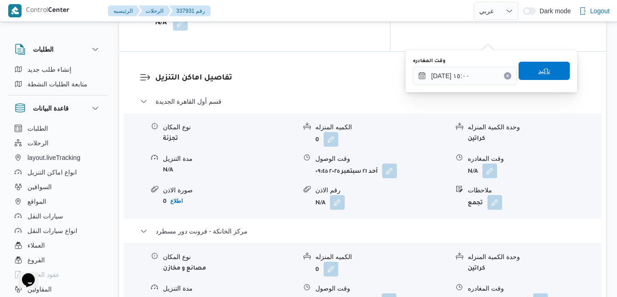
click at [549, 76] on span "تاكيد" at bounding box center [543, 71] width 51 height 18
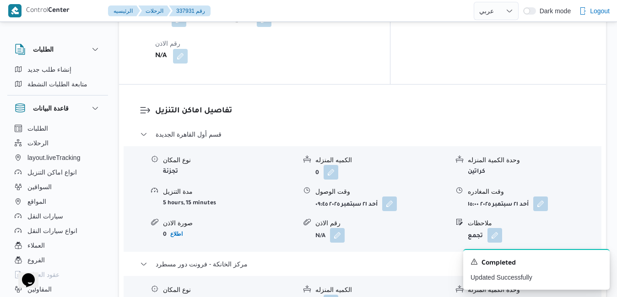
scroll to position [0, 0]
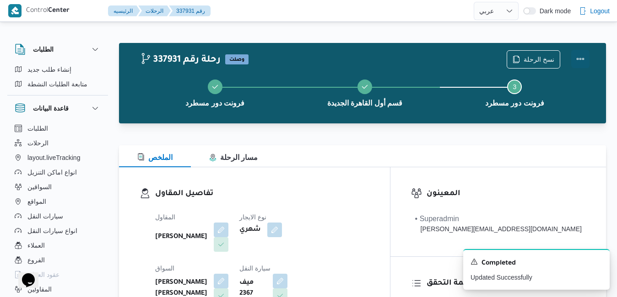
click at [579, 54] on button "Actions" at bounding box center [580, 59] width 18 height 18
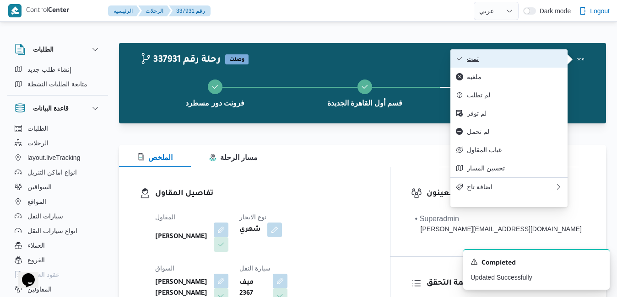
click at [531, 60] on span "تمت" at bounding box center [514, 58] width 95 height 7
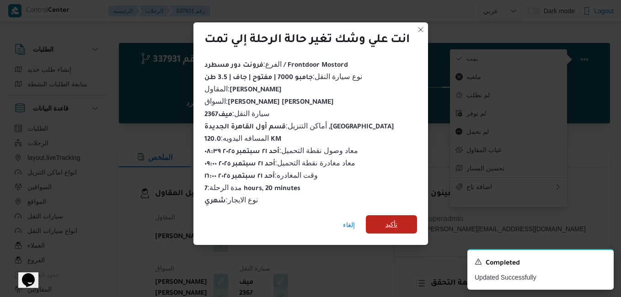
click at [394, 222] on span "تأكيد" at bounding box center [392, 224] width 12 height 11
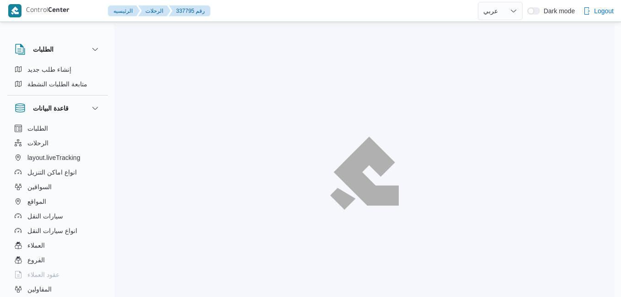
select select "ar"
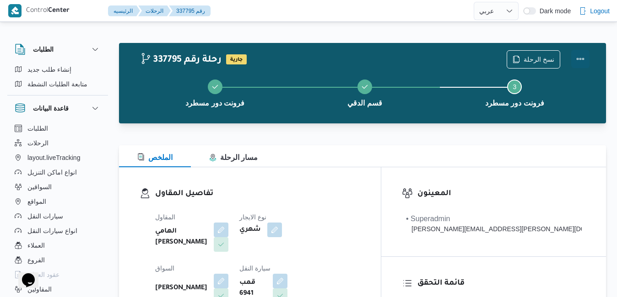
click at [580, 59] on button "Actions" at bounding box center [580, 59] width 18 height 18
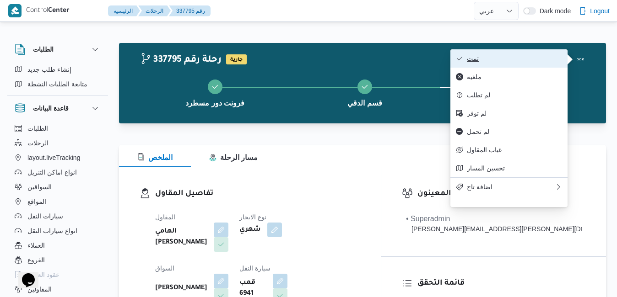
click at [545, 61] on span "تمت" at bounding box center [514, 58] width 95 height 7
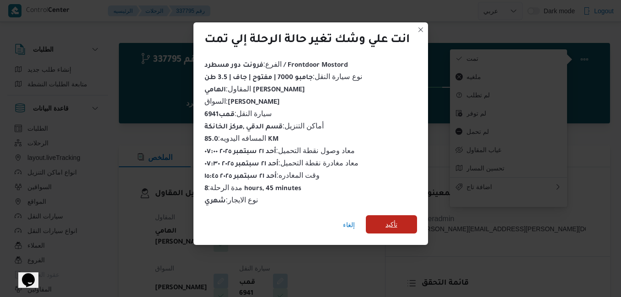
click at [407, 215] on span "تأكيد" at bounding box center [391, 224] width 51 height 18
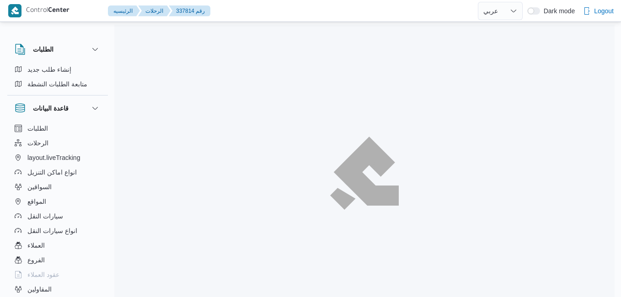
select select "ar"
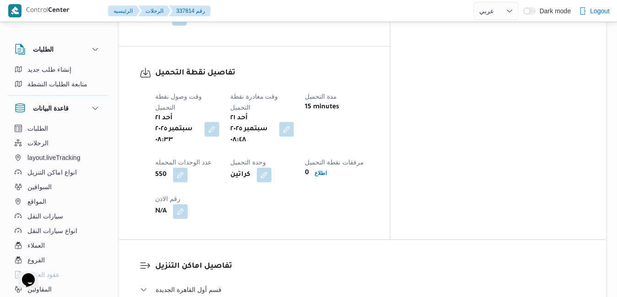
scroll to position [787, 0]
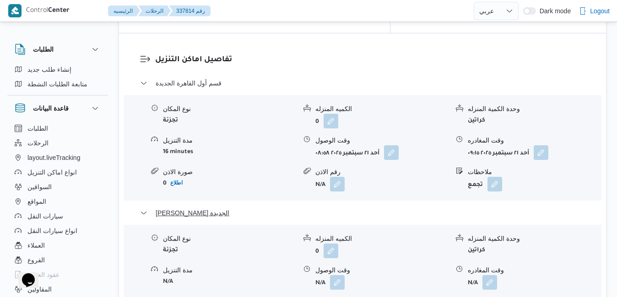
scroll to position [988, 0]
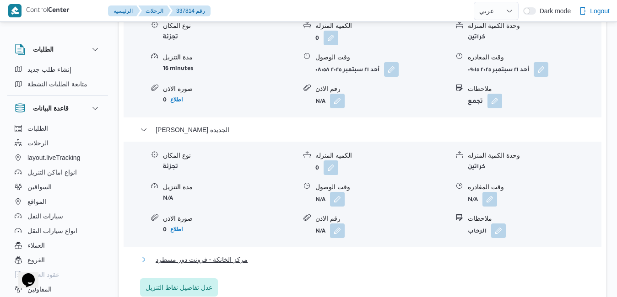
click at [404, 254] on button "مركز الخانكة - فرونت دور مسطرد" at bounding box center [362, 259] width 445 height 11
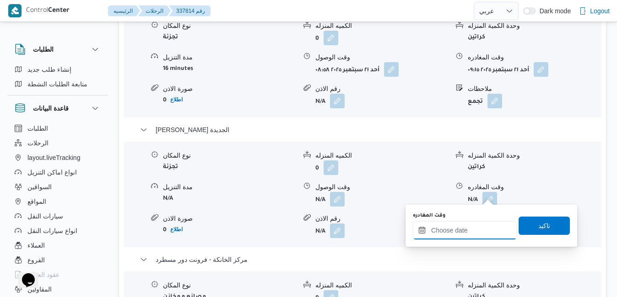
click at [448, 226] on input "وقت المغادره" at bounding box center [465, 230] width 104 height 18
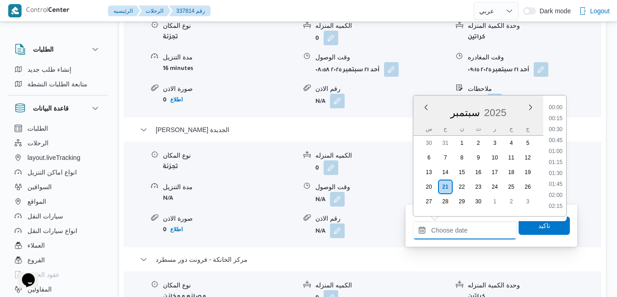
scroll to position [735, 0]
click at [422, 115] on div "سبتمبر 2025" at bounding box center [478, 110] width 130 height 23
click at [553, 169] on li "16:00" at bounding box center [555, 168] width 21 height 9
type input "٢١/٠٩/٢٠٢٥ ١٦:٠٠"
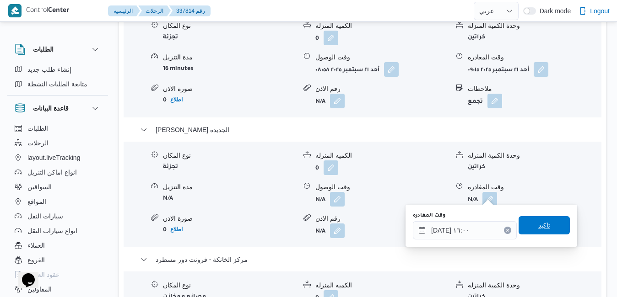
click at [539, 221] on span "تاكيد" at bounding box center [544, 225] width 12 height 11
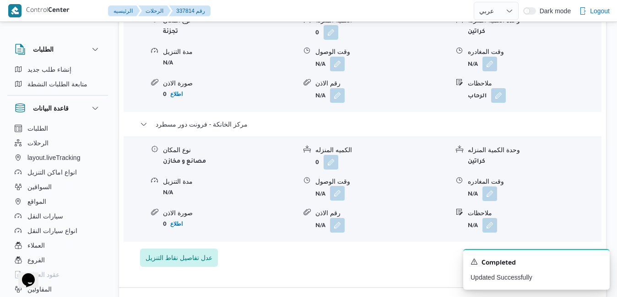
click at [339, 195] on button "button" at bounding box center [337, 193] width 15 height 15
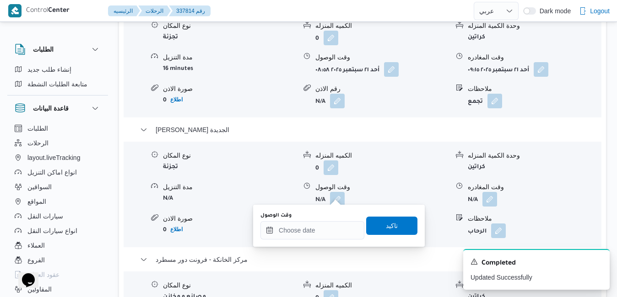
click at [316, 241] on div "You are in a dialog. To close this dialog, hit escape. وقت الوصول تاكيد" at bounding box center [339, 226] width 172 height 42
click at [325, 233] on input "وقت الوصول" at bounding box center [312, 230] width 104 height 18
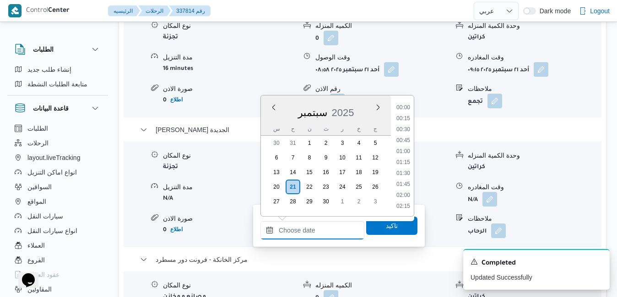
scroll to position [735, 0]
click at [269, 124] on div "س" at bounding box center [276, 129] width 15 height 13
click at [404, 160] on li "15:45" at bounding box center [403, 157] width 21 height 9
type input "[DATE] ١٥:٤٥"
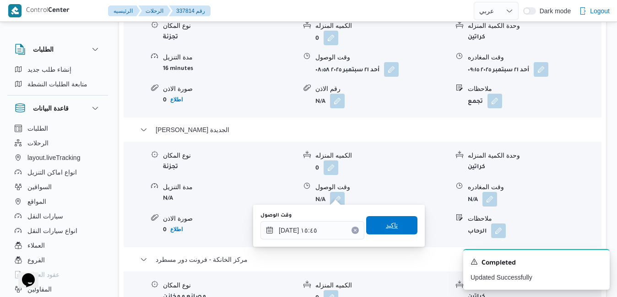
click at [388, 225] on span "تاكيد" at bounding box center [392, 225] width 12 height 11
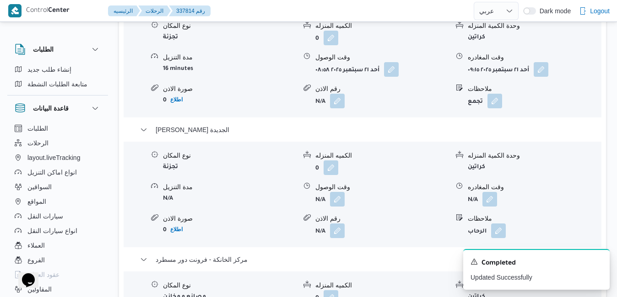
drag, startPoint x: 492, startPoint y: 71, endPoint x: 489, endPoint y: 75, distance: 5.2
click at [492, 143] on div "نوع المكان تجزئة الكميه المنزله 0 وحدة الكمية المنزله كراتين مدة التنزيل N/A وق…" at bounding box center [362, 195] width 485 height 104
click at [489, 192] on button "button" at bounding box center [489, 199] width 15 height 15
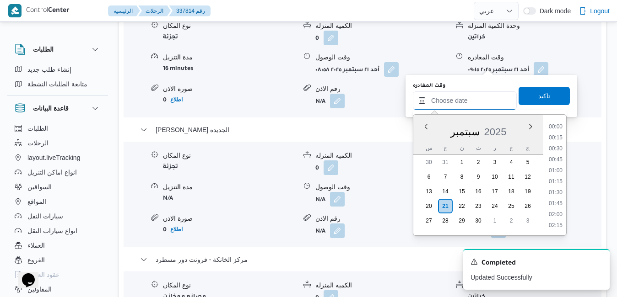
click at [462, 101] on input "وقت المغادره" at bounding box center [465, 100] width 104 height 18
click at [419, 136] on div "سبتمبر 2025" at bounding box center [478, 129] width 130 height 23
click at [554, 147] on li "15:00" at bounding box center [555, 143] width 21 height 9
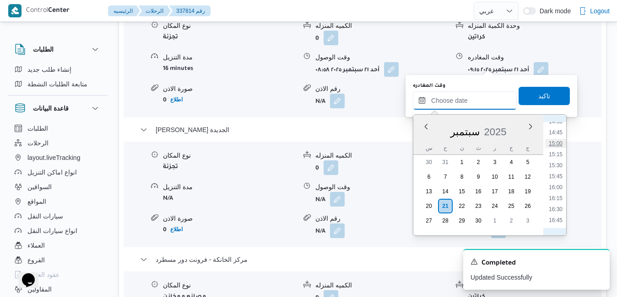
type input "٢١/٠٩/٢٠٢٥ ١٥:٠٠"
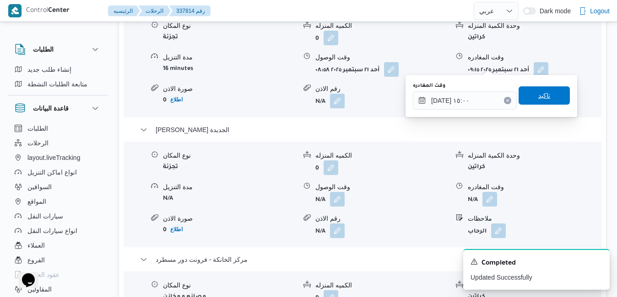
click at [547, 100] on span "تاكيد" at bounding box center [543, 95] width 51 height 18
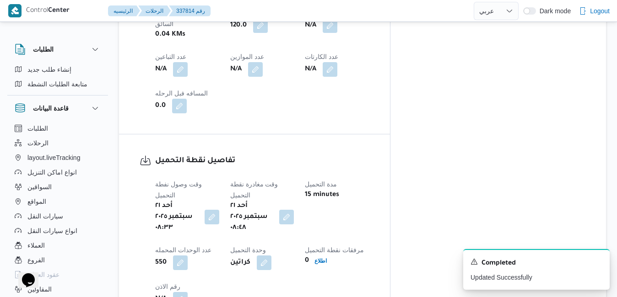
scroll to position [604, 0]
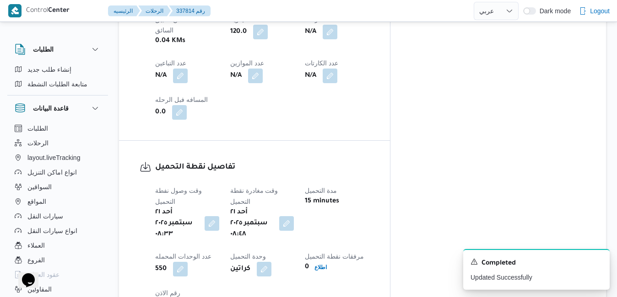
click at [375, 180] on div "وقت وصول نفطة التحميل أحد ٢١ سبتمبر ٢٠٢٥ ٠٨:٣٣ وقت مغادرة نقطة التحميل أحد ٢١ س…" at bounding box center [262, 249] width 225 height 139
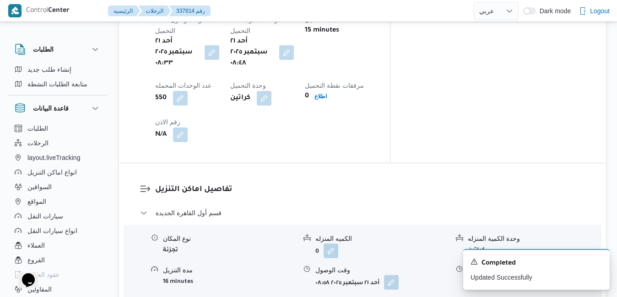
scroll to position [805, 0]
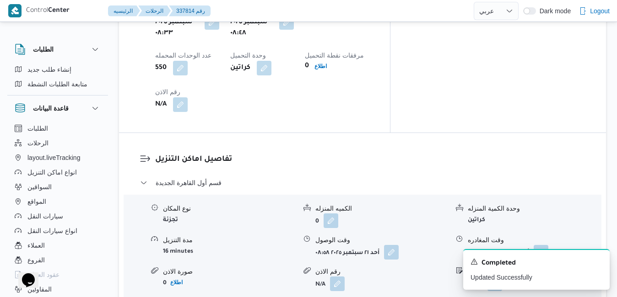
click at [400, 245] on form "أحد ٢١ سبتمبر ٢٠٢٥ ٠٨:٥٨" at bounding box center [381, 252] width 133 height 15
click at [394, 245] on button "button" at bounding box center [391, 252] width 15 height 15
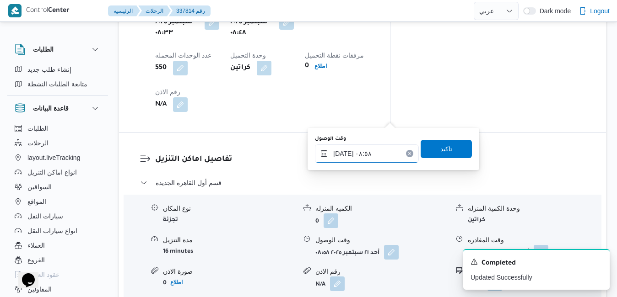
click at [367, 151] on input "٢١/٠٩/٢٠٢٥ ٠٨:٥٨" at bounding box center [367, 154] width 104 height 18
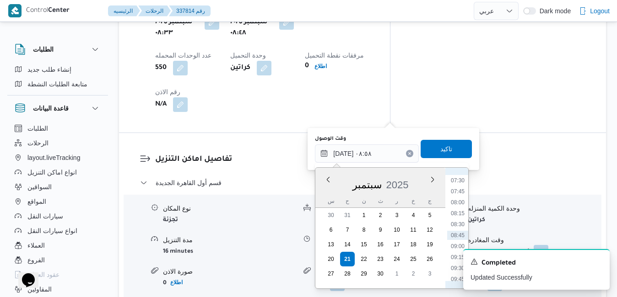
scroll to position [421, 0]
click at [457, 177] on li "09:30" at bounding box center [457, 175] width 21 height 9
type input "٢١/٠٩/٢٠٢٥ ٠٩:٣٠"
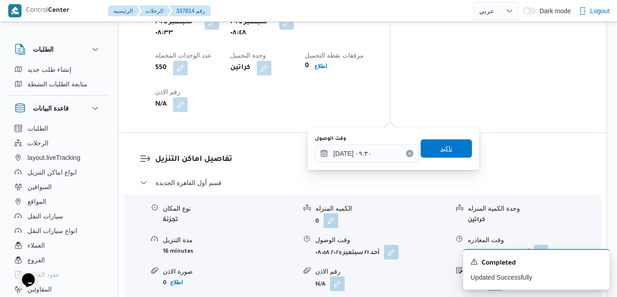
click at [449, 153] on span "تاكيد" at bounding box center [445, 149] width 51 height 18
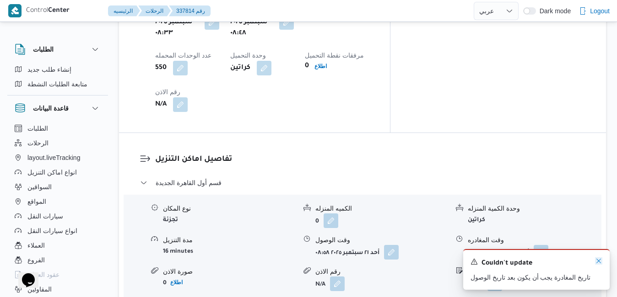
click at [599, 263] on icon "Dismiss toast" at bounding box center [598, 261] width 7 height 7
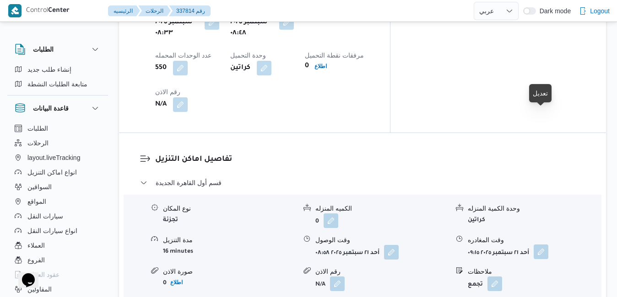
click at [539, 245] on button "button" at bounding box center [540, 252] width 15 height 15
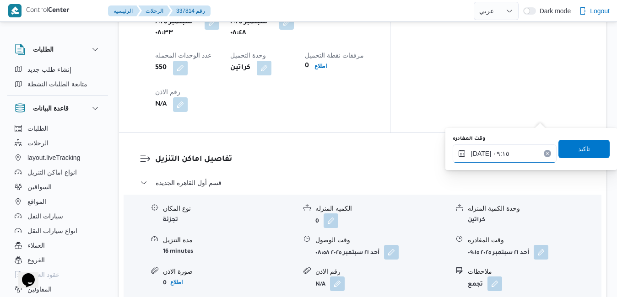
click at [495, 156] on input "٢١/٠٩/٢٠٢٥ ٠٩:١٥" at bounding box center [504, 154] width 104 height 18
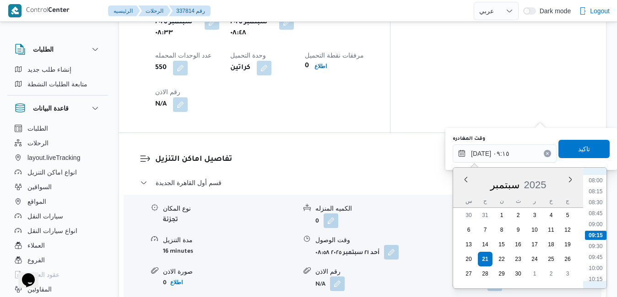
scroll to position [443, 0]
click at [597, 263] on li "12:00" at bounding box center [595, 263] width 21 height 9
type input "٢١/٠٩/٢٠٢٥ ١٢:٠٠"
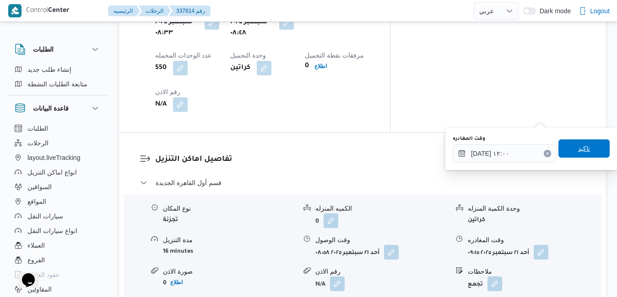
click at [579, 140] on span "تاكيد" at bounding box center [583, 149] width 51 height 18
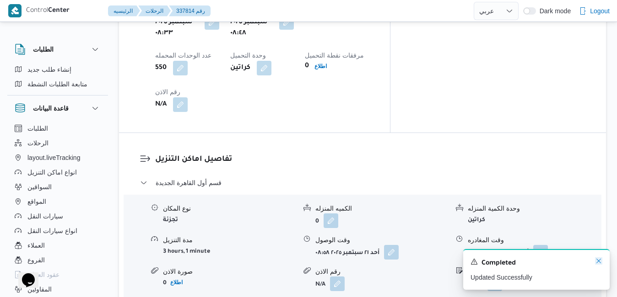
click at [600, 262] on icon "Dismiss toast" at bounding box center [598, 261] width 7 height 7
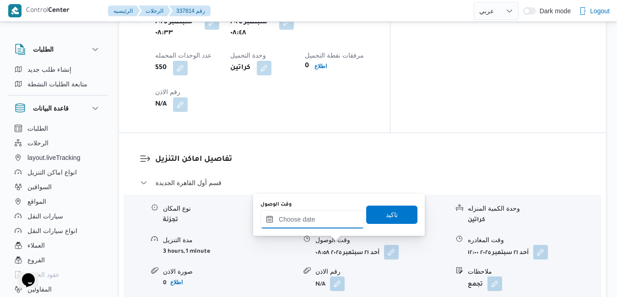
click at [330, 218] on input "وقت الوصول" at bounding box center [312, 219] width 104 height 18
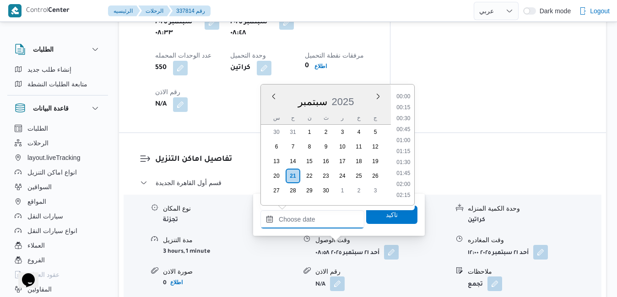
scroll to position [746, 0]
click at [272, 107] on div "سبتمبر 2025" at bounding box center [326, 99] width 130 height 23
click at [409, 152] on li "12:00" at bounding box center [403, 156] width 21 height 9
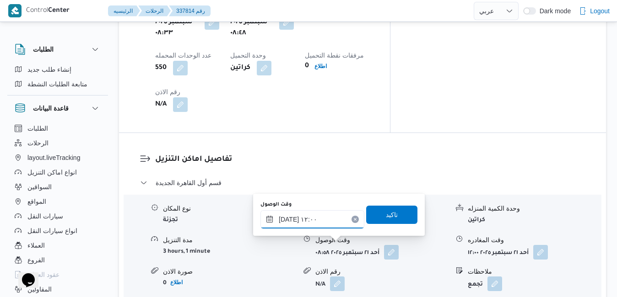
click at [287, 220] on input "٢١/٠٩/٢٠٢٥ ١٢:٠٠" at bounding box center [312, 219] width 104 height 18
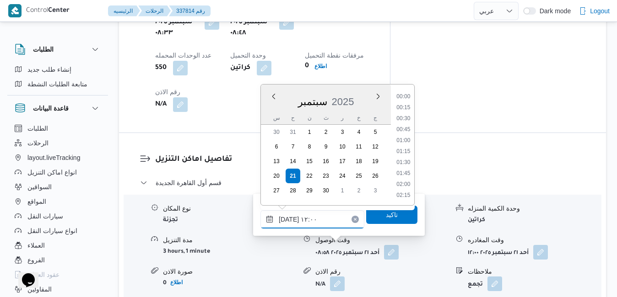
scroll to position [471, 0]
type input "٢١/٠٩/٢٠٢٥ ١٢:٢٠"
click at [376, 214] on span "تاكيد" at bounding box center [391, 214] width 51 height 18
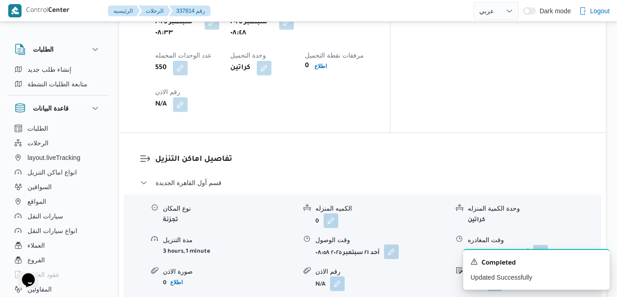
click at [394, 245] on button "button" at bounding box center [391, 252] width 15 height 15
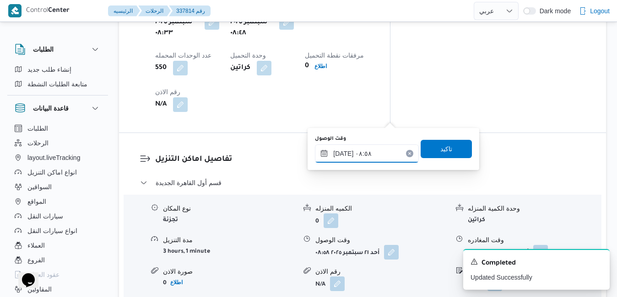
click at [371, 149] on input "٢١/٠٩/٢٠٢٥ ٠٨:٥٨" at bounding box center [367, 154] width 104 height 18
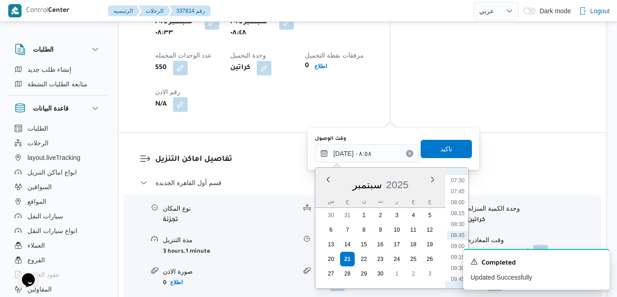
scroll to position [421, 0]
click at [459, 176] on li "09:30" at bounding box center [457, 175] width 21 height 9
type input "٢١/٠٩/٢٠٢٥ ٠٩:٣٠"
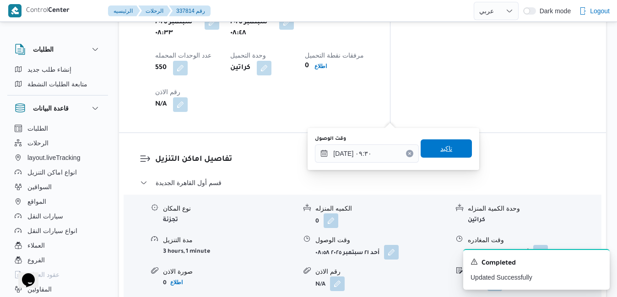
click at [449, 151] on span "تاكيد" at bounding box center [445, 149] width 51 height 18
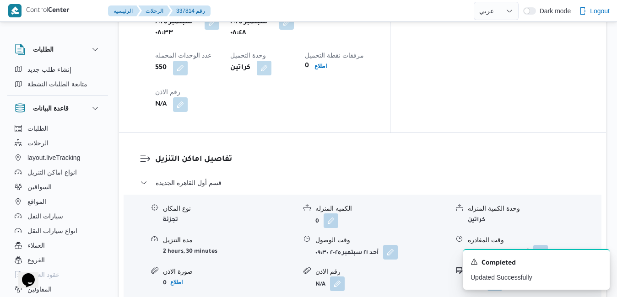
scroll to position [0, 0]
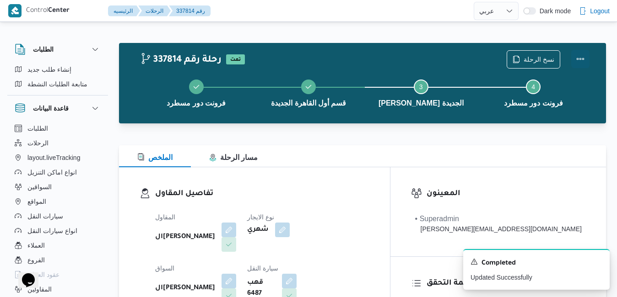
click at [574, 54] on button "Actions" at bounding box center [580, 59] width 18 height 18
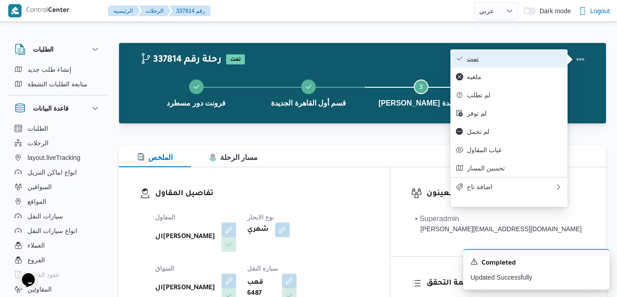
click at [539, 58] on span "تمت" at bounding box center [514, 58] width 95 height 7
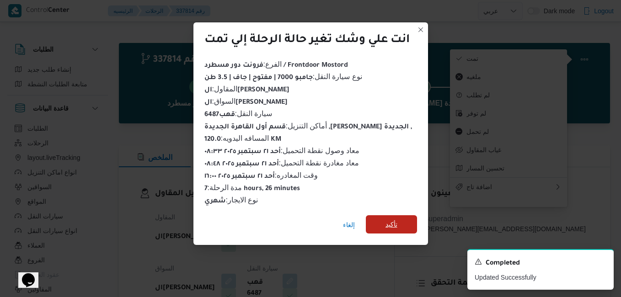
click at [409, 221] on span "تأكيد" at bounding box center [391, 224] width 51 height 18
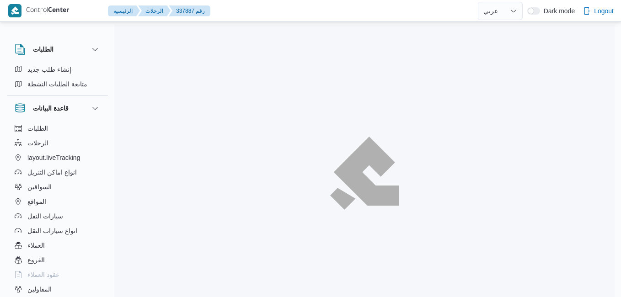
select select "ar"
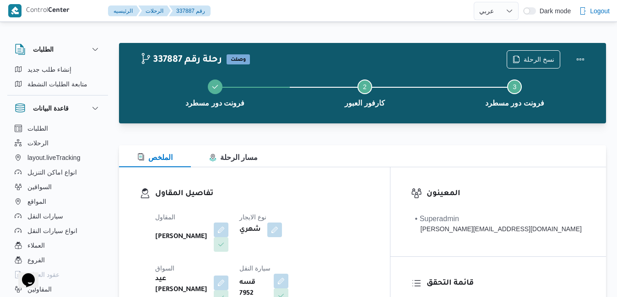
click at [389, 161] on div "الملخص مسار الرحلة" at bounding box center [362, 156] width 487 height 22
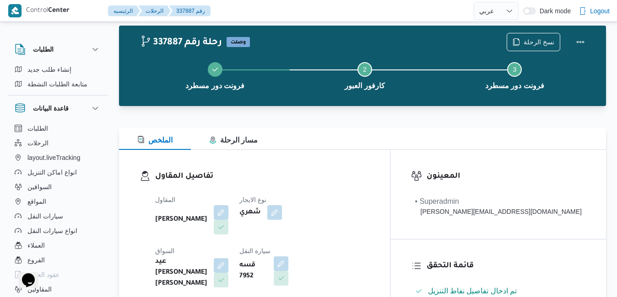
scroll to position [18, 0]
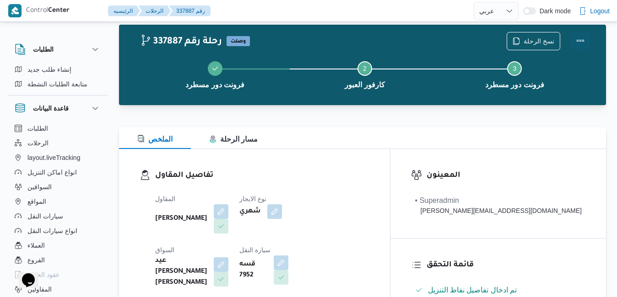
click at [583, 38] on button "Actions" at bounding box center [580, 41] width 18 height 18
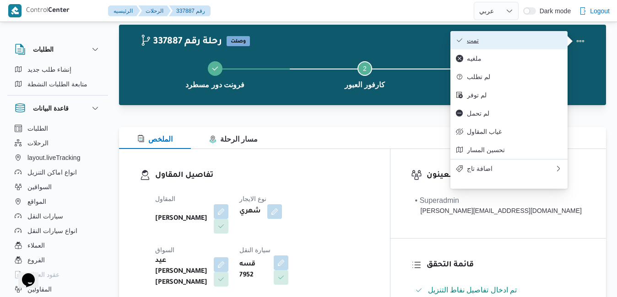
click at [543, 47] on button "تمت" at bounding box center [508, 40] width 117 height 18
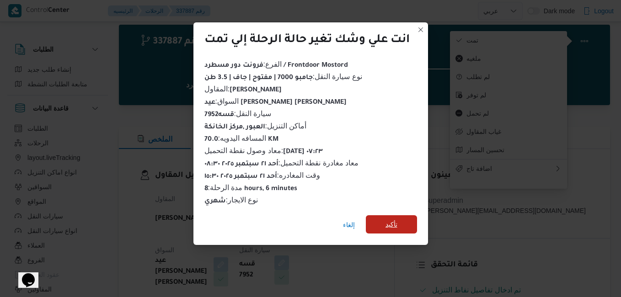
click at [394, 219] on span "تأكيد" at bounding box center [392, 224] width 12 height 11
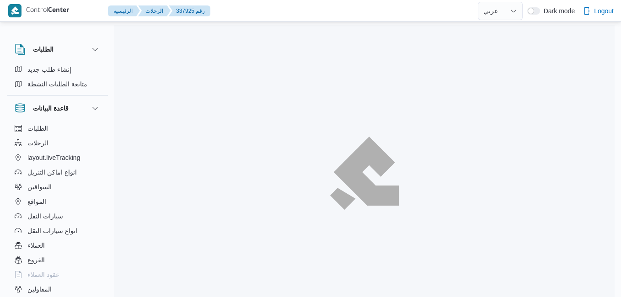
select select "ar"
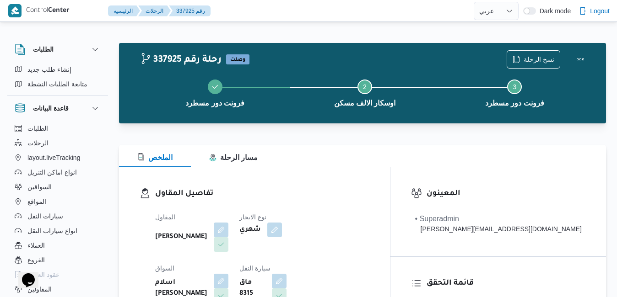
click at [377, 181] on div "تفاصيل المقاول المقاول [PERSON_NAME] نوع الايجار شهري السواق اسلام [PERSON_NAME…" at bounding box center [254, 272] width 271 height 211
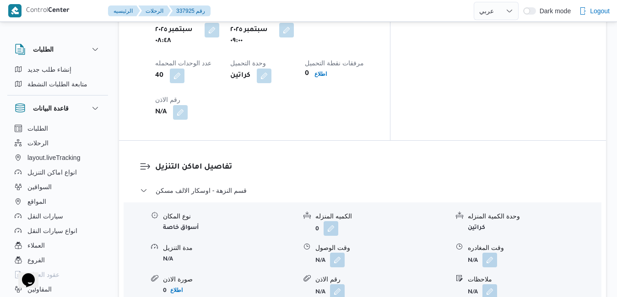
scroll to position [805, 0]
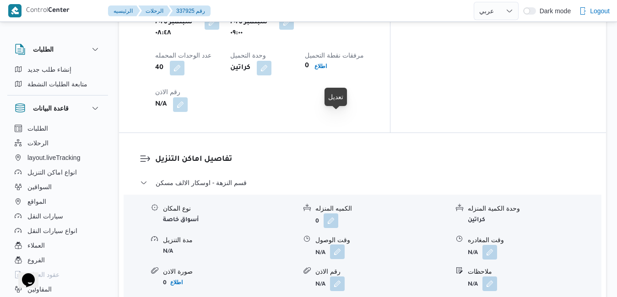
click at [334, 245] on button "button" at bounding box center [337, 252] width 15 height 15
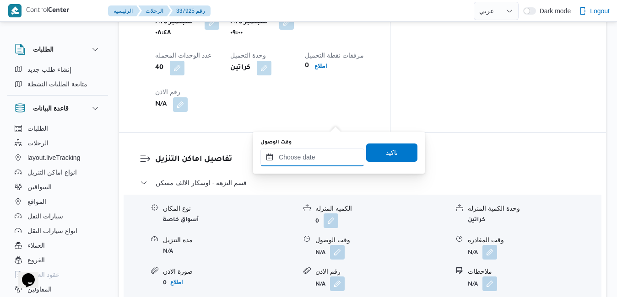
click at [290, 158] on input "وقت الوصول" at bounding box center [312, 157] width 104 height 18
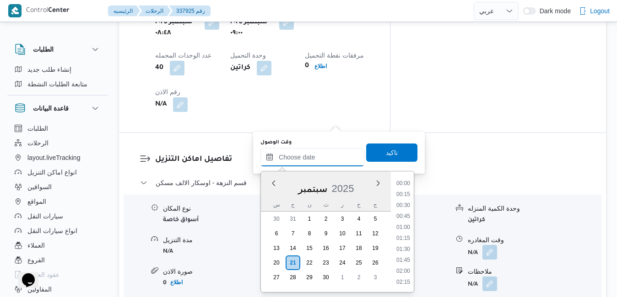
scroll to position [746, 0]
drag, startPoint x: 259, startPoint y: 190, endPoint x: 266, endPoint y: 190, distance: 7.3
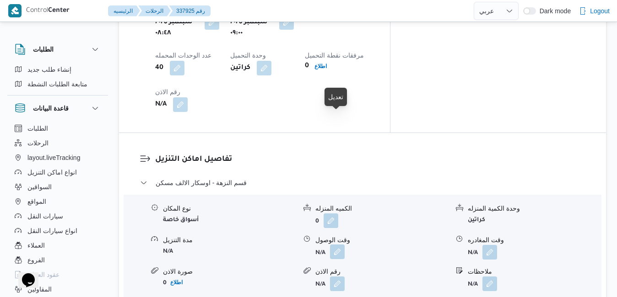
click at [339, 245] on button "button" at bounding box center [337, 252] width 15 height 15
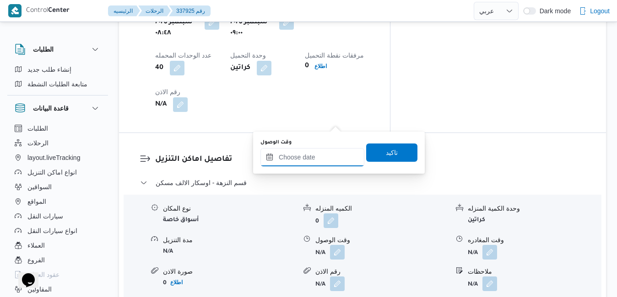
click at [296, 158] on input "وقت الوصول" at bounding box center [312, 157] width 104 height 18
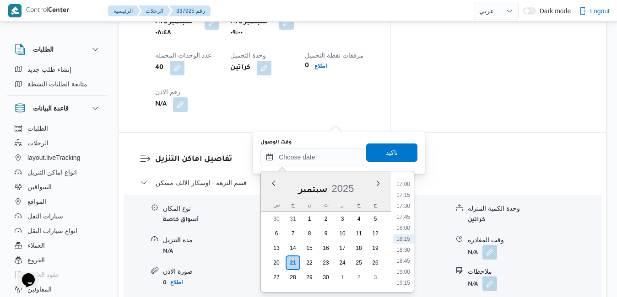
click at [273, 198] on div "سبتمبر 2025" at bounding box center [326, 186] width 130 height 23
click at [406, 203] on li "09:00" at bounding box center [403, 204] width 21 height 9
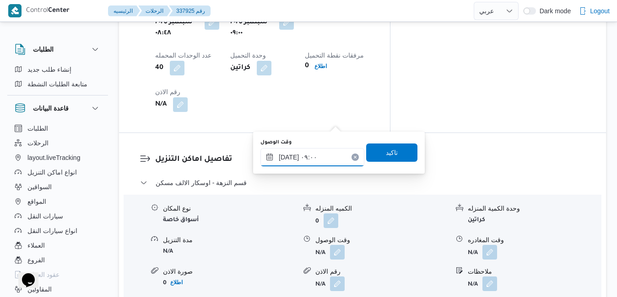
click at [288, 156] on input "[DATE] ٠٩:٠٠" at bounding box center [312, 157] width 104 height 18
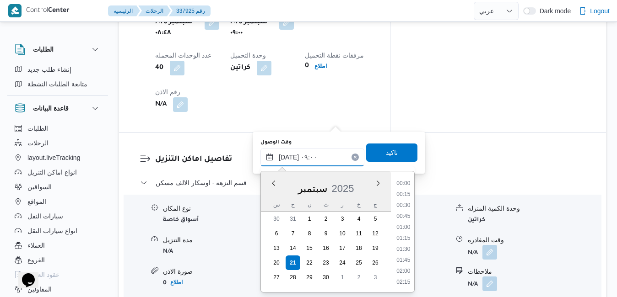
scroll to position [339, 0]
type input "[DATE] ٠٩:35"
click at [386, 150] on span "تاكيد" at bounding box center [392, 152] width 12 height 11
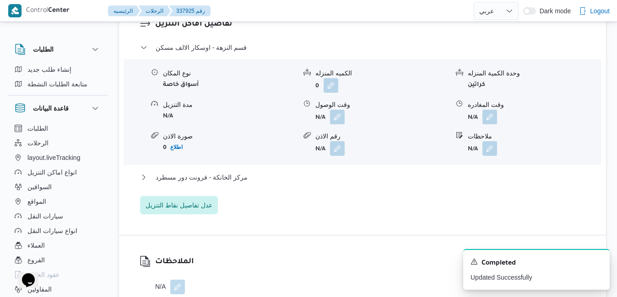
click at [318, 174] on div "قسم النزهة - اوسكار الالف مسكن نوع المكان أسواق خاصة الكميه المنزله 0 وحدة الكم…" at bounding box center [362, 128] width 445 height 172
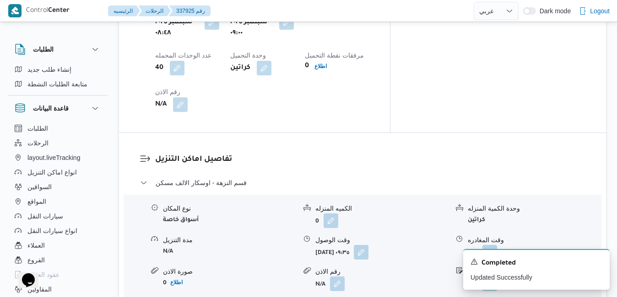
click at [598, 262] on icon "Dismiss toast" at bounding box center [598, 261] width 7 height 7
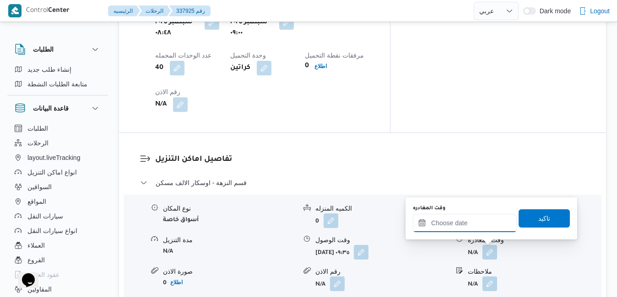
click at [474, 221] on input "وقت المغادره" at bounding box center [465, 223] width 104 height 18
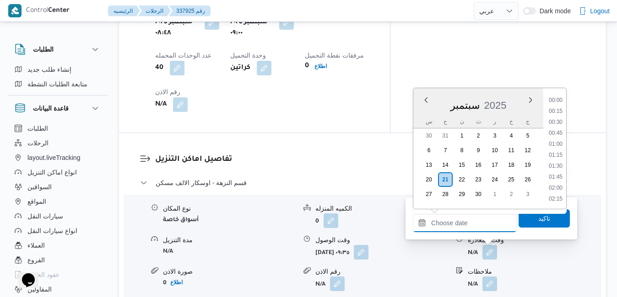
scroll to position [746, 0]
click at [414, 111] on div "سبتمبر 2025" at bounding box center [478, 103] width 130 height 23
click at [555, 140] on li "15:45" at bounding box center [555, 139] width 21 height 9
type input "٢١/٠٩/٢٠٢٥ ١٥:٤٥"
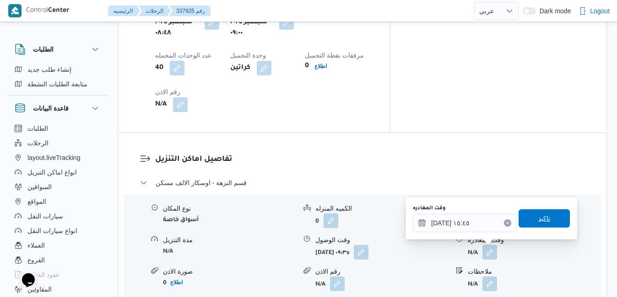
click at [538, 215] on span "تاكيد" at bounding box center [544, 218] width 12 height 11
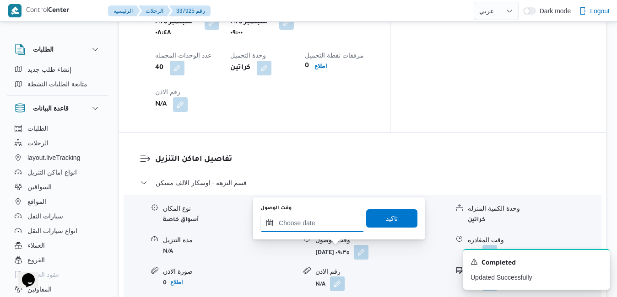
click at [320, 223] on input "وقت الوصول" at bounding box center [312, 223] width 104 height 18
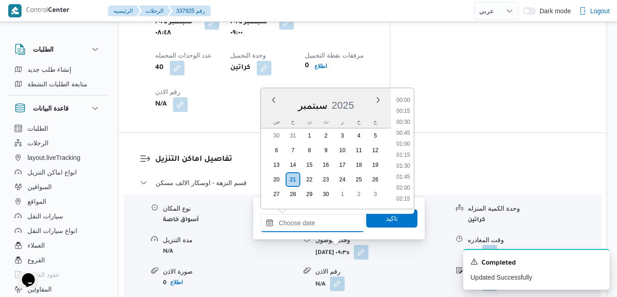
scroll to position [746, 0]
click at [266, 116] on div "س ح ن ث ر خ ج" at bounding box center [326, 121] width 130 height 13
click at [406, 126] on li "15:30" at bounding box center [403, 128] width 21 height 9
type input "٢١/٠٩/٢٠٢٥ ١٥:٣٠"
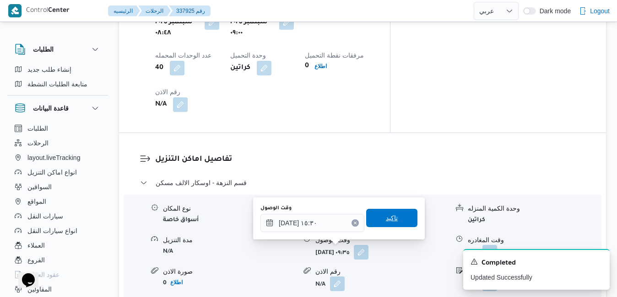
click at [387, 221] on span "تاكيد" at bounding box center [392, 218] width 12 height 11
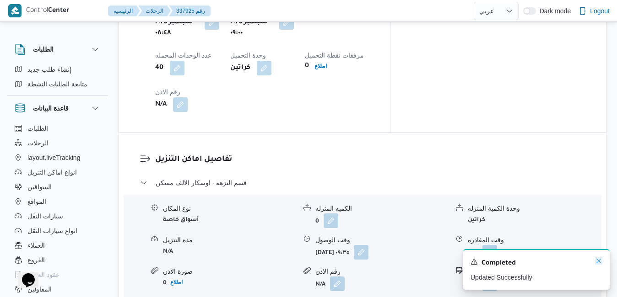
click at [599, 263] on icon "Dismiss toast" at bounding box center [598, 261] width 5 height 5
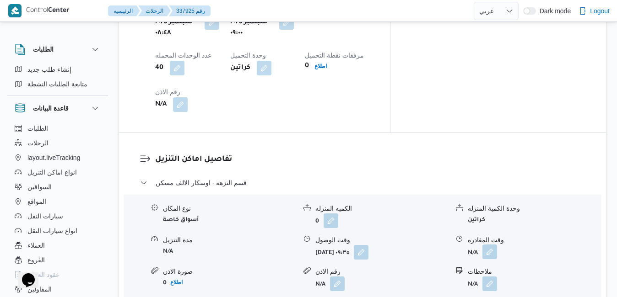
click at [492, 245] on button "button" at bounding box center [489, 252] width 15 height 15
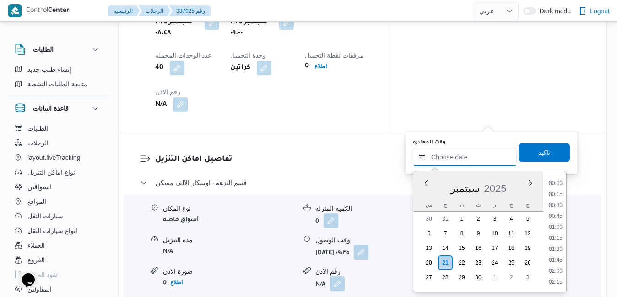
click at [461, 156] on input "وقت المغادره" at bounding box center [465, 157] width 104 height 18
click at [421, 195] on div "سبتمبر 2025" at bounding box center [478, 186] width 130 height 23
click at [556, 236] on li "14:00" at bounding box center [555, 238] width 21 height 9
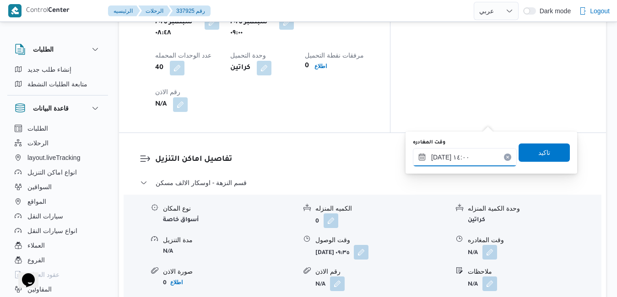
click at [441, 159] on input "٢١/٠٩/٢٠٢٥ ١٤:٠٠" at bounding box center [465, 157] width 104 height 18
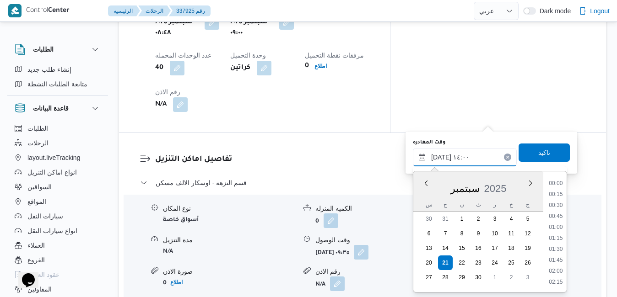
scroll to position [559, 0]
type input "٢١/٠٩/٢٠٢٥ ١٤:٥٠"
click at [530, 156] on span "تاكيد" at bounding box center [543, 152] width 51 height 18
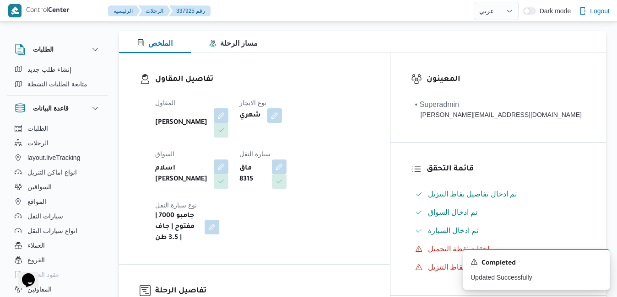
scroll to position [6, 0]
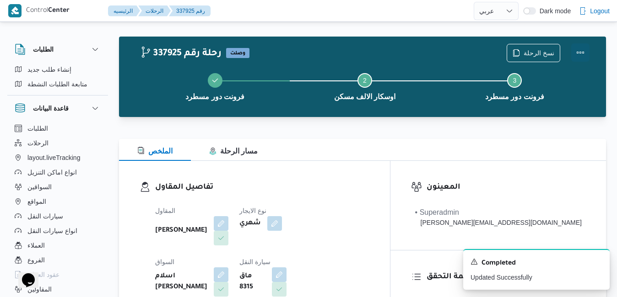
click at [582, 49] on button "Actions" at bounding box center [580, 52] width 18 height 18
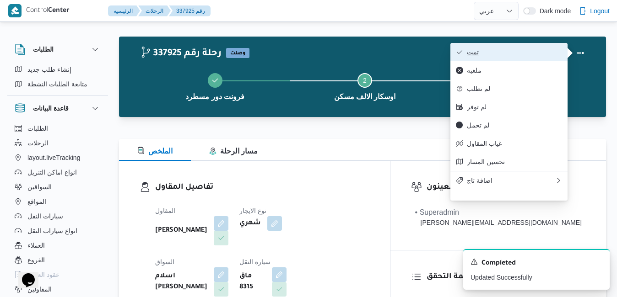
click at [529, 53] on span "تمت" at bounding box center [514, 51] width 95 height 7
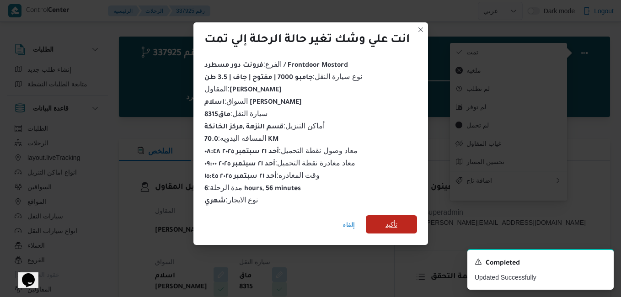
click at [397, 221] on span "تأكيد" at bounding box center [392, 224] width 12 height 11
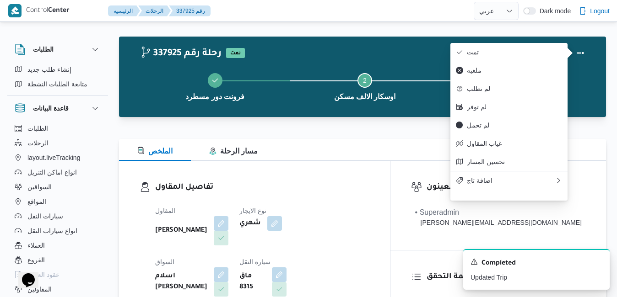
click at [388, 174] on div "تفاصيل المقاول المقاول محمد صلاح عبداللطيف الشريف نوع الايجار شهري السواق اسلام…" at bounding box center [254, 266] width 271 height 211
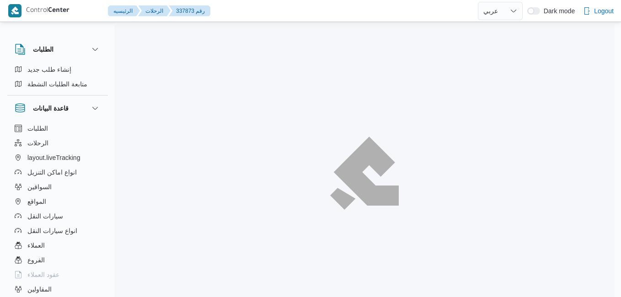
select select "ar"
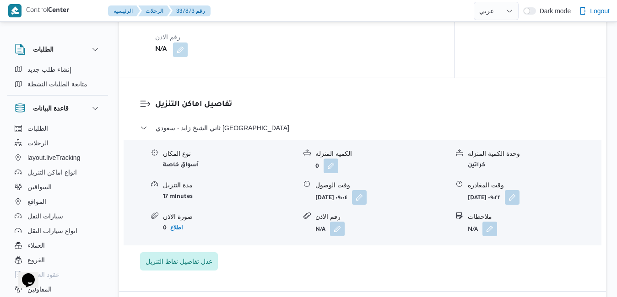
scroll to position [750, 0]
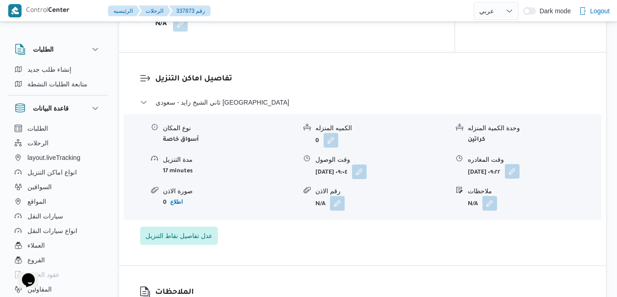
click at [519, 167] on button "button" at bounding box center [512, 171] width 15 height 15
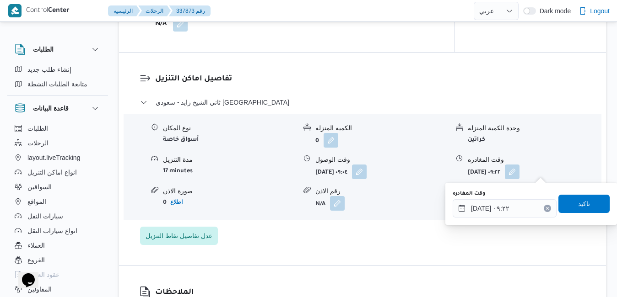
click at [545, 208] on icon "Clear input" at bounding box center [547, 209] width 4 height 4
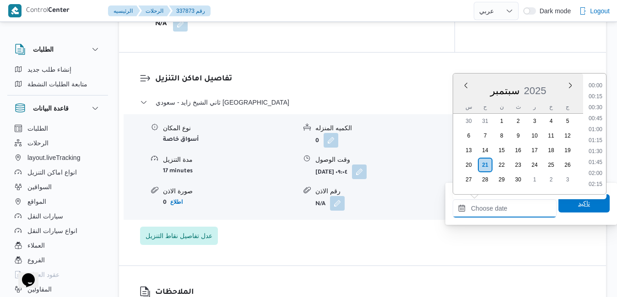
scroll to position [746, 0]
click at [560, 206] on span "تاكيد" at bounding box center [583, 203] width 51 height 18
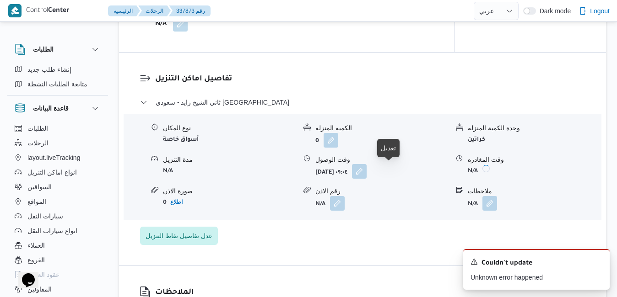
click at [366, 170] on button "button" at bounding box center [359, 171] width 15 height 15
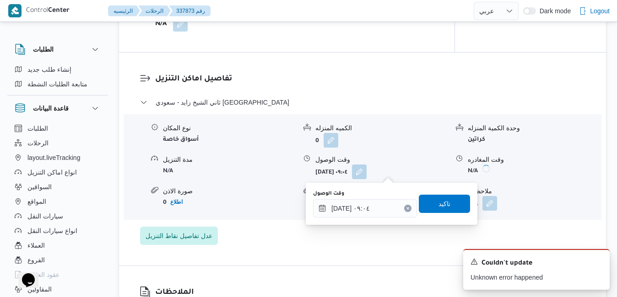
click at [407, 208] on icon "Clear input" at bounding box center [408, 208] width 2 height 2
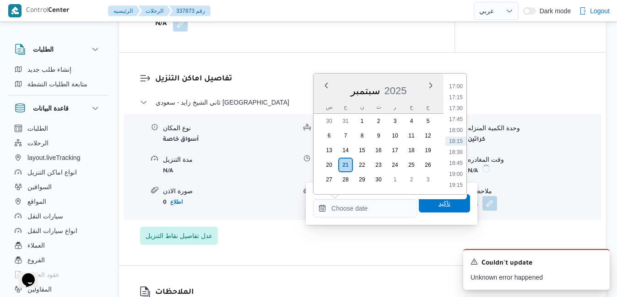
click at [420, 205] on span "تاكيد" at bounding box center [444, 203] width 51 height 18
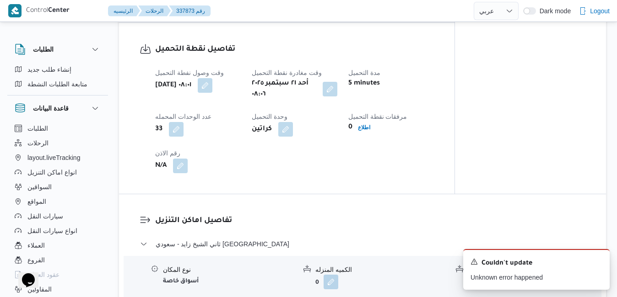
scroll to position [586, 0]
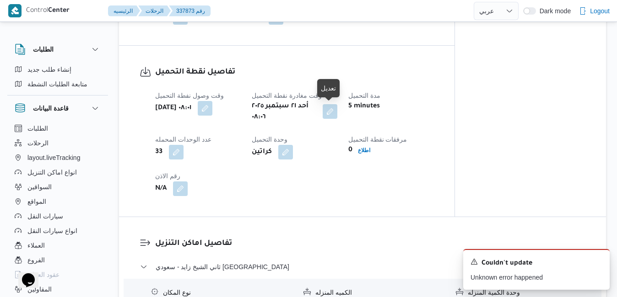
click at [334, 113] on button "button" at bounding box center [330, 111] width 15 height 15
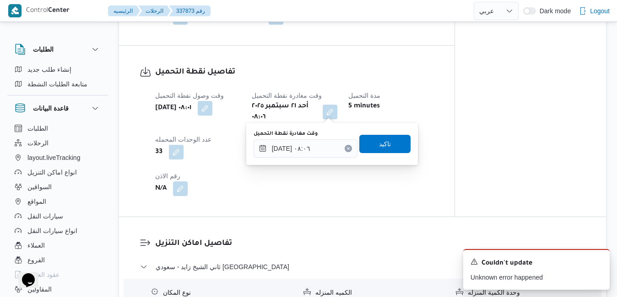
click at [346, 150] on icon "Clear input" at bounding box center [348, 149] width 4 height 4
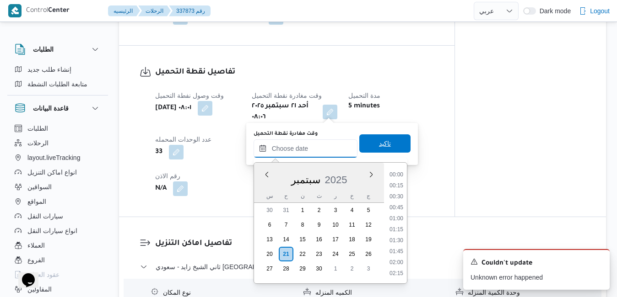
scroll to position [746, 0]
click at [379, 142] on span "تاكيد" at bounding box center [385, 143] width 12 height 11
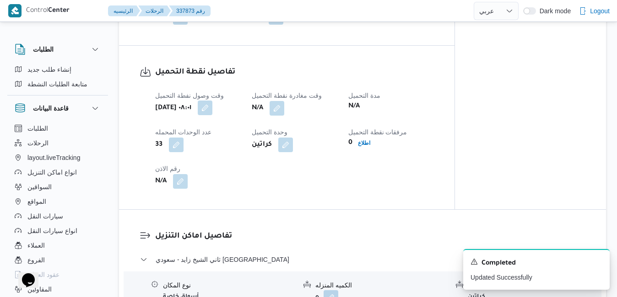
click at [212, 110] on button "button" at bounding box center [205, 108] width 15 height 15
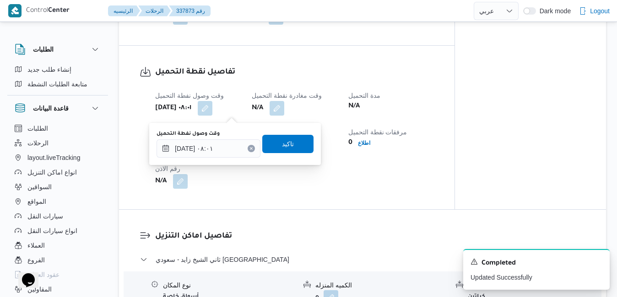
click at [249, 148] on icon "Clear input" at bounding box center [251, 149] width 4 height 4
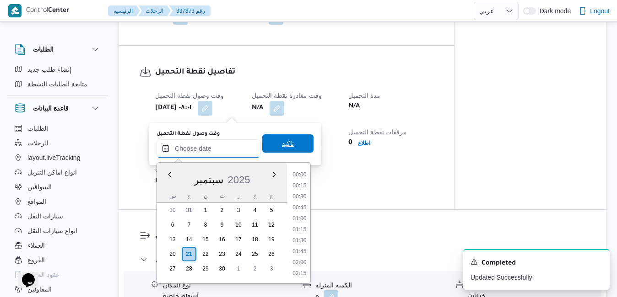
scroll to position [757, 0]
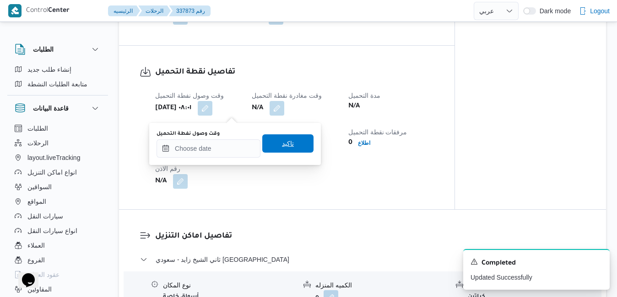
click at [265, 145] on span "تاكيد" at bounding box center [287, 144] width 51 height 18
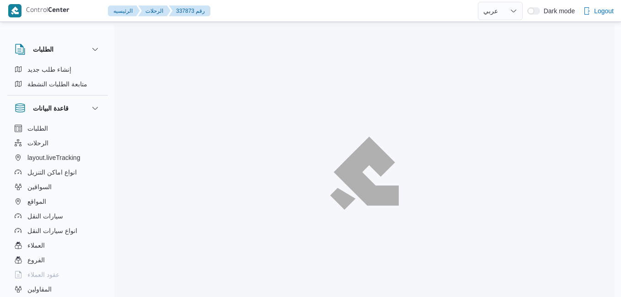
select select "ar"
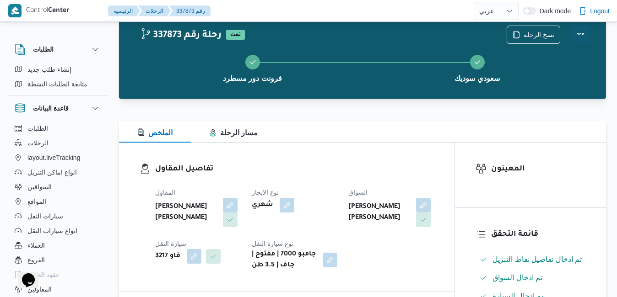
click at [581, 35] on button "Actions" at bounding box center [580, 34] width 18 height 18
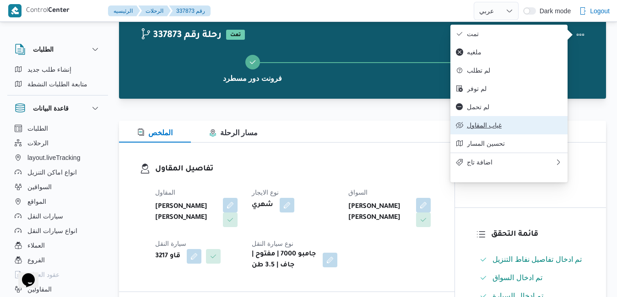
click at [482, 129] on span "غياب المقاول" at bounding box center [514, 125] width 95 height 7
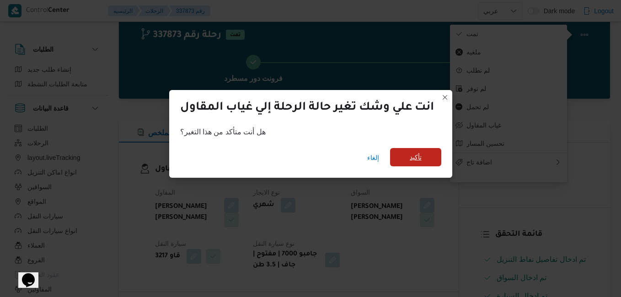
click at [406, 156] on span "تأكيد" at bounding box center [415, 157] width 51 height 18
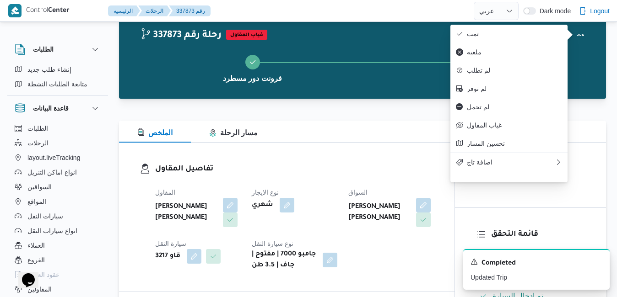
click at [395, 166] on h3 "تفاصيل المقاول" at bounding box center [294, 169] width 279 height 12
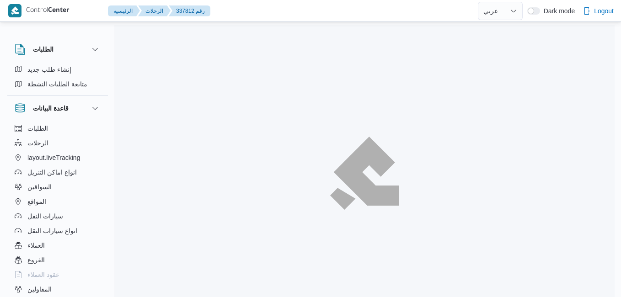
select select "ar"
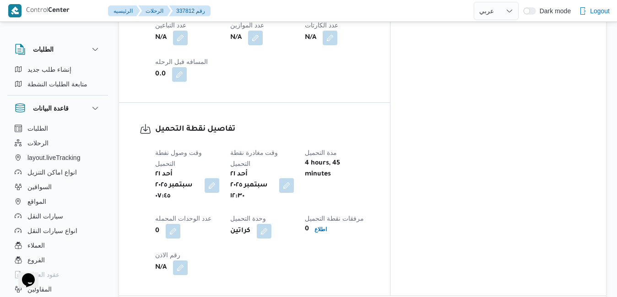
scroll to position [604, 0]
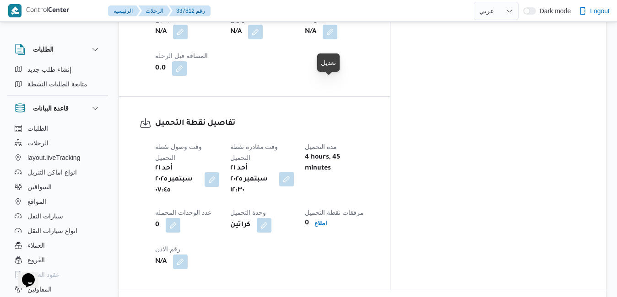
click at [294, 172] on button "button" at bounding box center [286, 179] width 15 height 15
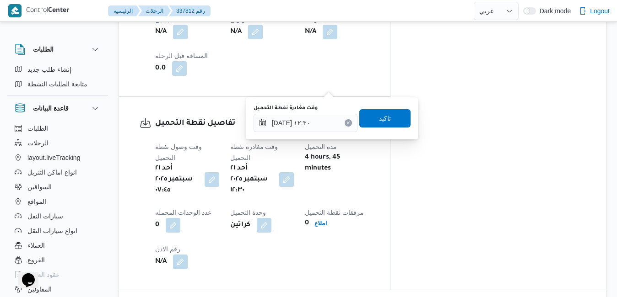
click at [344, 125] on button "Clear input" at bounding box center [347, 122] width 7 height 7
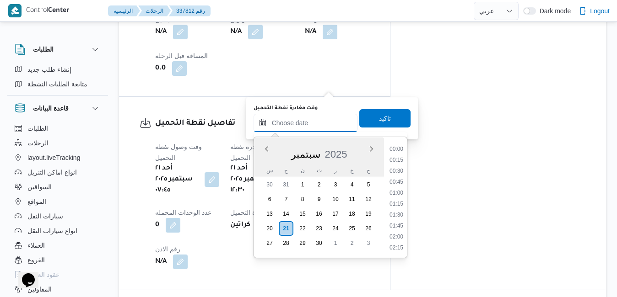
scroll to position [757, 0]
click at [379, 120] on span "تاكيد" at bounding box center [385, 118] width 12 height 11
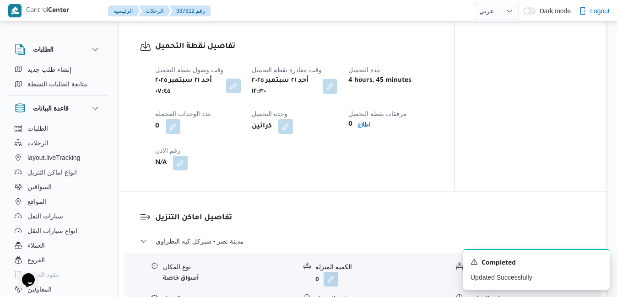
click at [228, 84] on button "button" at bounding box center [233, 86] width 15 height 15
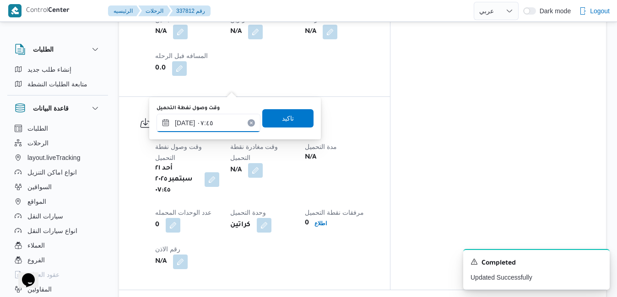
click at [204, 121] on input "[DATE] ٠٧:٤٥" at bounding box center [208, 123] width 104 height 18
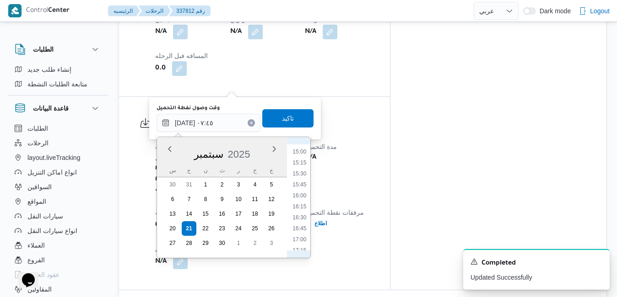
scroll to position [749, 0]
click at [302, 192] on li "18:00" at bounding box center [299, 190] width 21 height 9
type input "٢١/٠٩/٢٠٢٥ ١٨:٠٠"
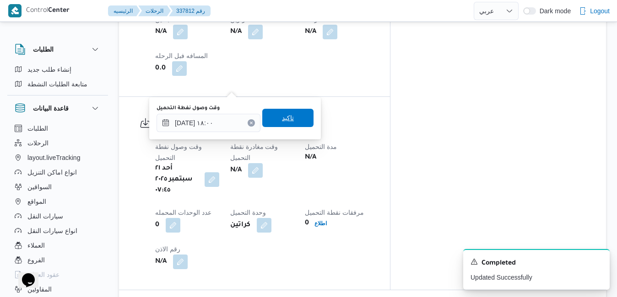
click at [289, 115] on span "تاكيد" at bounding box center [287, 118] width 51 height 18
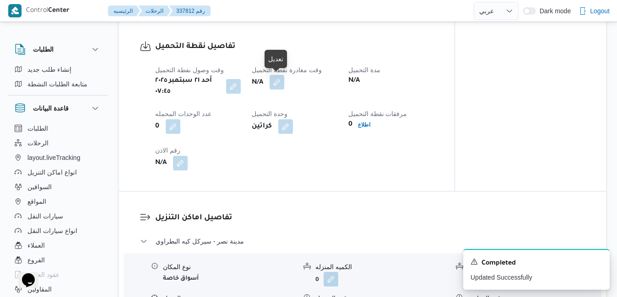
click at [278, 82] on button "button" at bounding box center [276, 82] width 15 height 15
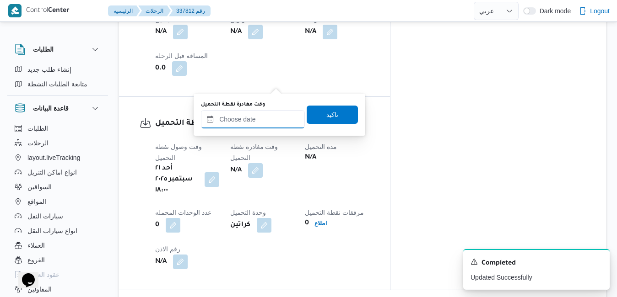
click at [252, 115] on input "وقت مغادرة نقطة التحميل" at bounding box center [253, 119] width 104 height 18
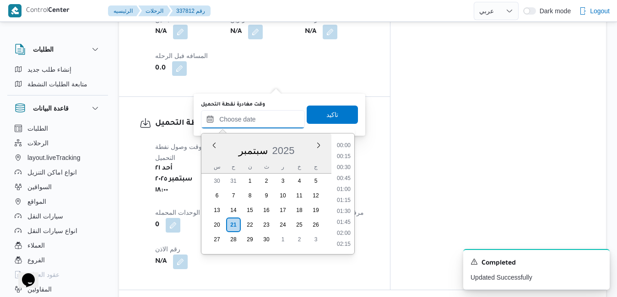
scroll to position [757, 0]
click at [349, 202] on li "18:30" at bounding box center [343, 201] width 21 height 9
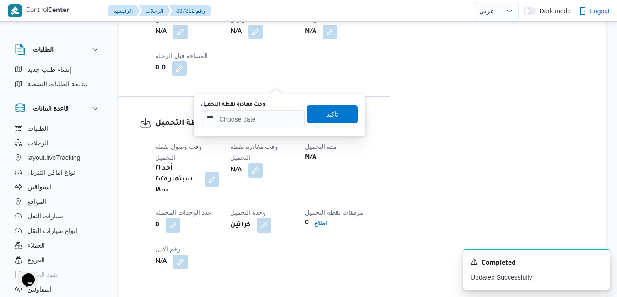
click at [332, 116] on span "تاكيد" at bounding box center [332, 114] width 51 height 18
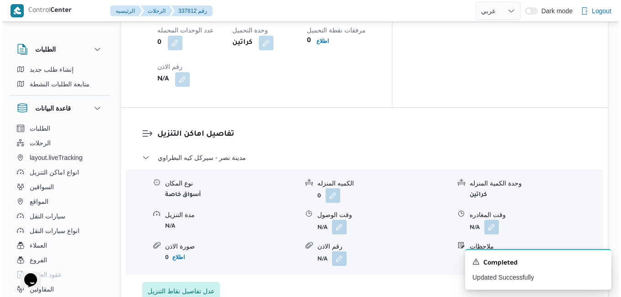
scroll to position [805, 0]
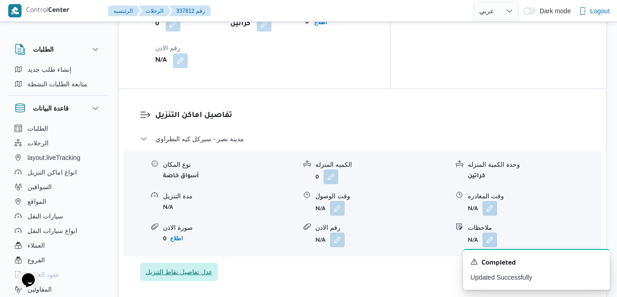
click at [204, 267] on span "عدل تفاصيل نقاط التنزيل" at bounding box center [178, 272] width 67 height 11
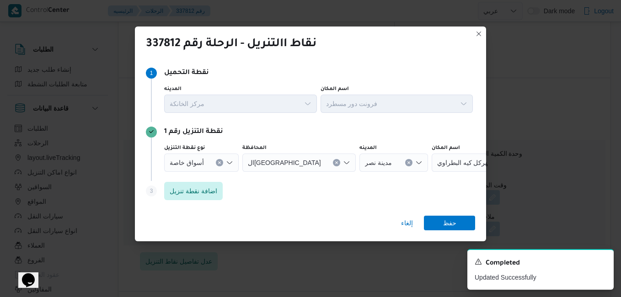
click at [229, 166] on icon "Open list of options" at bounding box center [229, 162] width 7 height 7
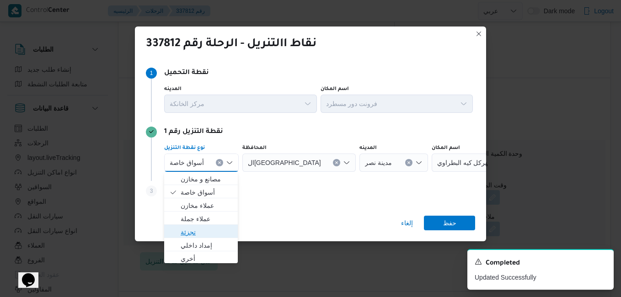
click at [192, 231] on span "تجزئة" at bounding box center [207, 232] width 52 height 11
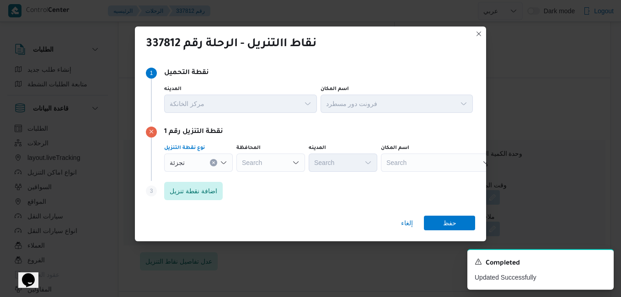
click at [276, 164] on div "Search" at bounding box center [271, 163] width 69 height 18
type input "القاهر"
click at [253, 179] on span "القاهر ة" at bounding box center [276, 179] width 47 height 11
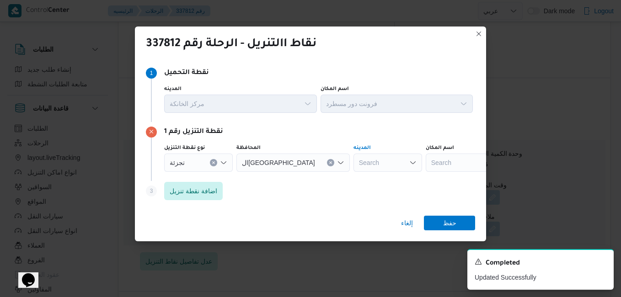
click at [354, 164] on div "Search" at bounding box center [388, 163] width 69 height 18
type input "ا"
click at [280, 196] on div "Step 3 is disabled 3 اضافة نقطة تنزيل" at bounding box center [310, 193] width 329 height 24
click at [354, 163] on div "Search" at bounding box center [388, 163] width 69 height 18
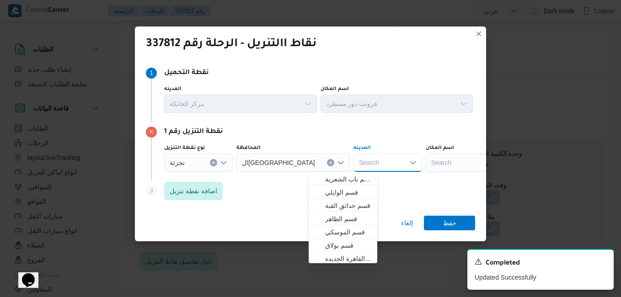
click at [354, 164] on div "Search" at bounding box center [388, 163] width 69 height 18
type input "ا"
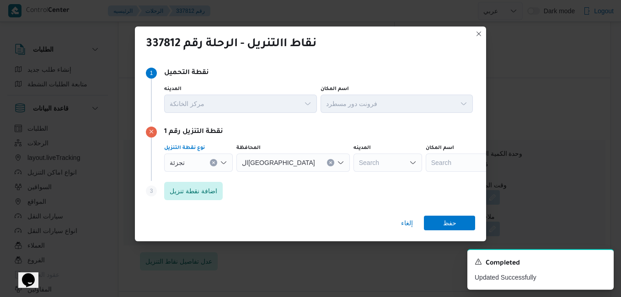
click at [224, 161] on icon "Open list of options" at bounding box center [223, 162] width 7 height 7
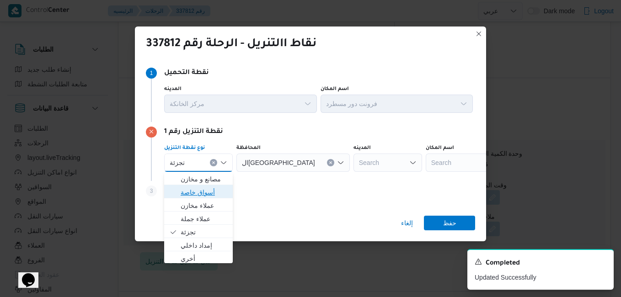
click at [207, 191] on span "أسواق خاصة" at bounding box center [204, 192] width 47 height 11
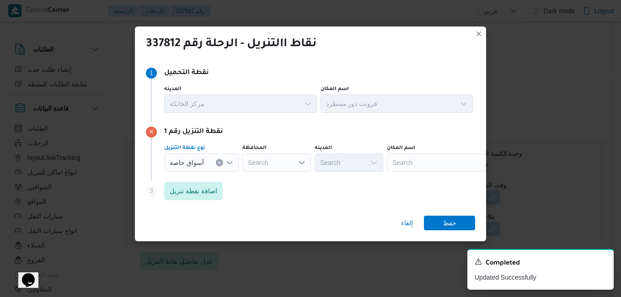
click at [418, 167] on div "Search" at bounding box center [444, 163] width 114 height 18
click at [364, 209] on div "إلغاء حفظ" at bounding box center [310, 225] width 351 height 33
click at [424, 167] on div "كارفو كارفو" at bounding box center [444, 163] width 114 height 18
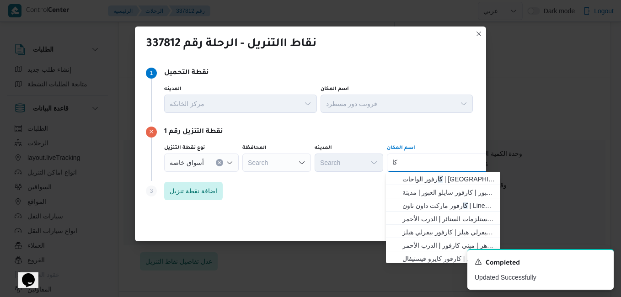
type input "ك"
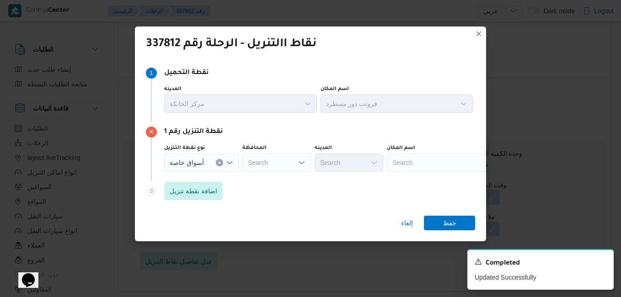
click at [334, 197] on div "Step 3 is disabled 3 اضافة نقطة تنزيل" at bounding box center [310, 193] width 329 height 24
click at [298, 158] on div "Search" at bounding box center [276, 163] width 69 height 18
type input "القا"
click at [284, 177] on span "القا هرة" at bounding box center [281, 179] width 47 height 11
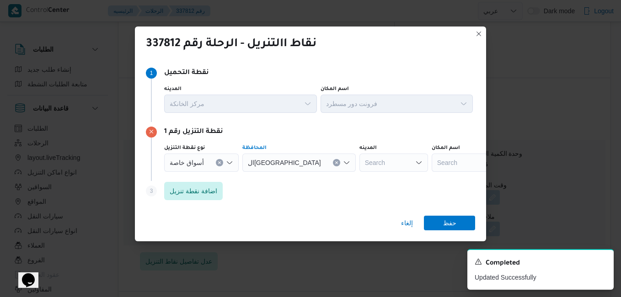
click at [360, 162] on div "Search" at bounding box center [394, 163] width 69 height 18
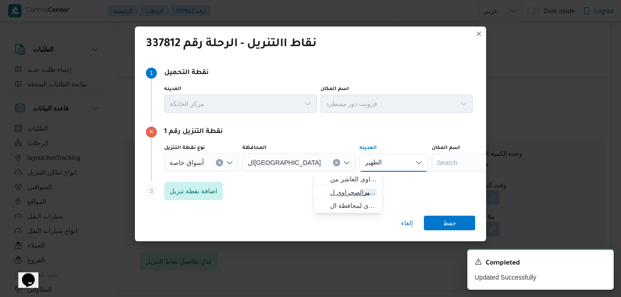
type input "الظهير"
click at [355, 190] on span "الظهير الصحراوى لمحافظة القاهرة" at bounding box center [353, 192] width 47 height 11
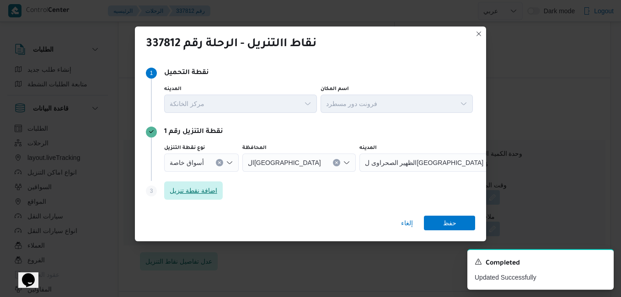
click at [209, 189] on span "اضافة نقطة تنزيل" at bounding box center [194, 190] width 48 height 11
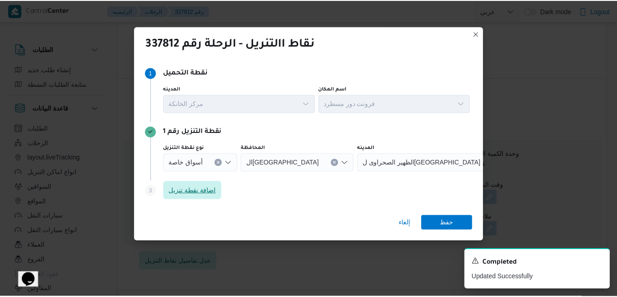
scroll to position [11, 0]
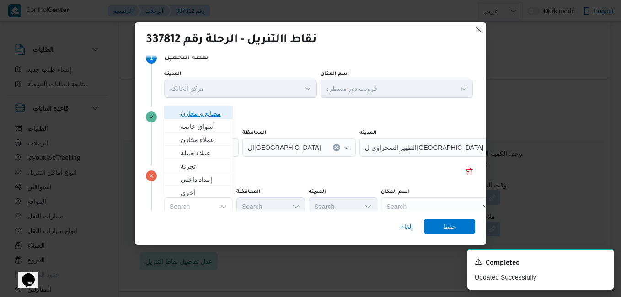
click at [215, 115] on span "مصانع و مخازن" at bounding box center [204, 113] width 47 height 11
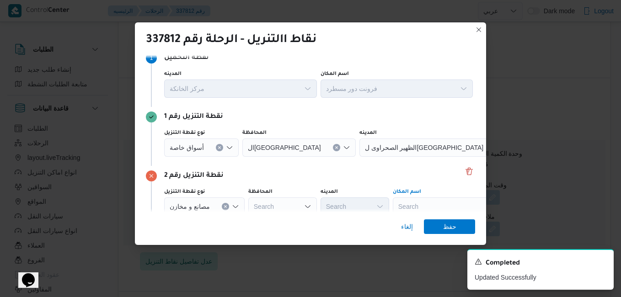
click at [403, 206] on div "Search" at bounding box center [450, 207] width 114 height 18
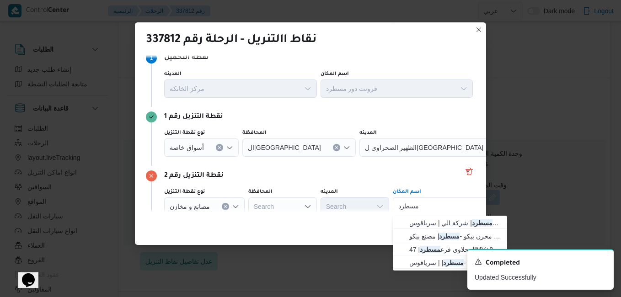
type input "مسطرد"
click at [429, 226] on span "فرونت دور مسطرد | شركة الي | سرياقوس" at bounding box center [455, 223] width 92 height 11
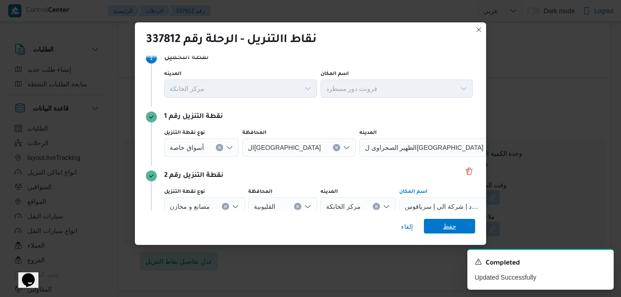
click at [432, 225] on span "حفظ" at bounding box center [449, 226] width 51 height 15
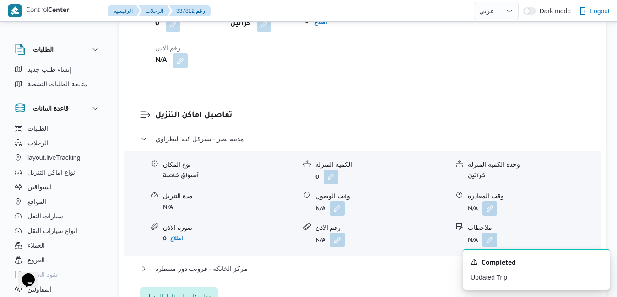
click at [424, 184] on div "مدينة نصر - سيركل كيه البطراوي نوع المكان أسواق خاصة الكميه المنزله 0 وحدة الكم…" at bounding box center [362, 220] width 445 height 172
click at [598, 262] on icon "Dismiss toast" at bounding box center [598, 261] width 7 height 7
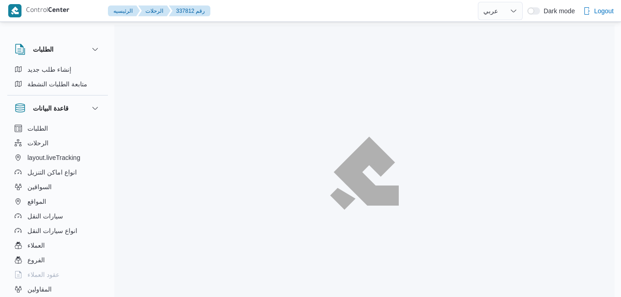
select select "ar"
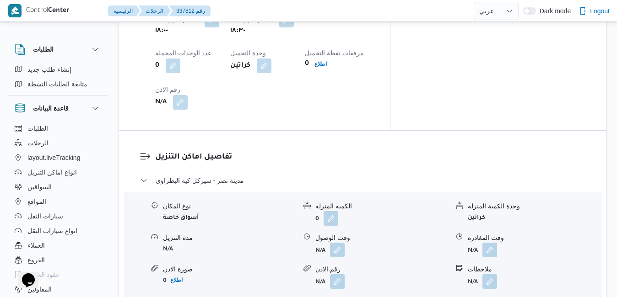
scroll to position [775, 0]
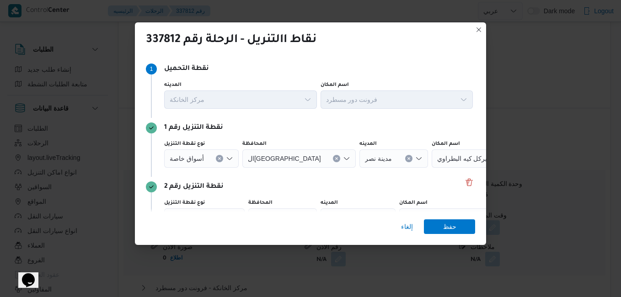
click at [229, 158] on icon "Open list of options" at bounding box center [229, 158] width 7 height 7
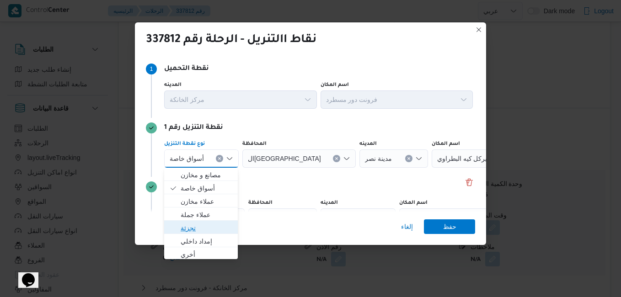
click at [188, 227] on span "تجزئة" at bounding box center [207, 228] width 52 height 11
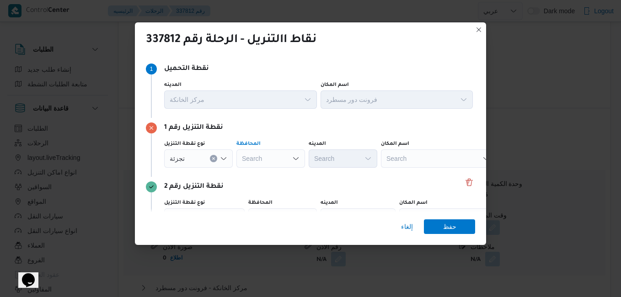
click at [272, 163] on div "Search" at bounding box center [271, 159] width 69 height 18
type input "الق"
click at [260, 174] on span "الق اهرة" at bounding box center [276, 175] width 47 height 11
click at [354, 163] on div "Search" at bounding box center [388, 159] width 69 height 18
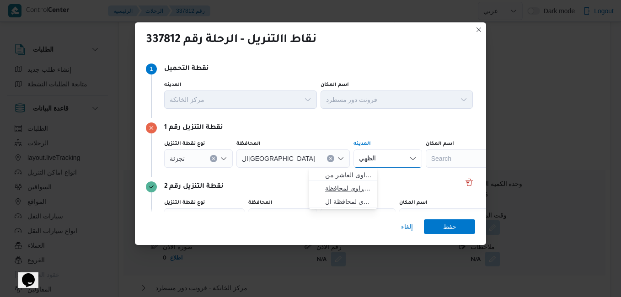
type input "الظهي"
click at [350, 187] on span "الظهي ر الصحراوى لمحافظة القاهرة" at bounding box center [348, 188] width 47 height 11
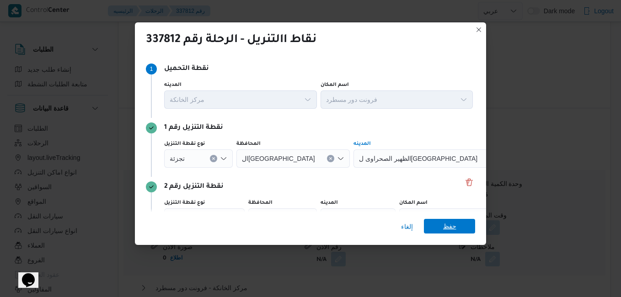
click at [448, 226] on span "حفظ" at bounding box center [449, 226] width 13 height 15
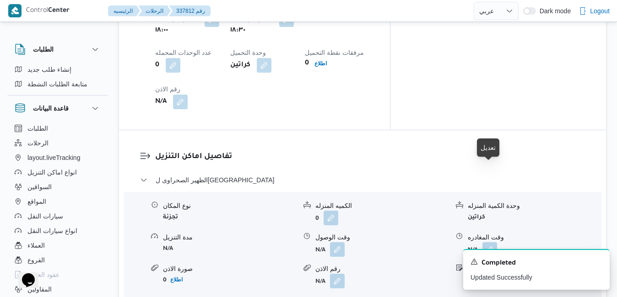
click at [491, 274] on button "button" at bounding box center [489, 281] width 15 height 15
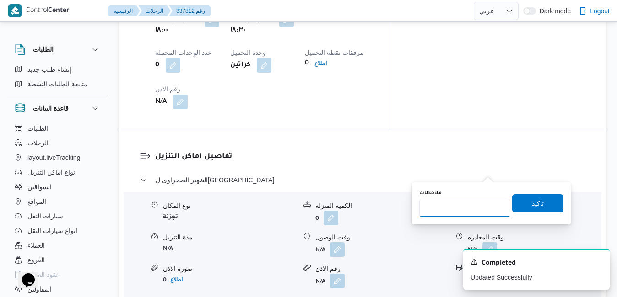
click at [463, 207] on input "ملاحظات" at bounding box center [464, 208] width 91 height 18
type input "العاصمه الاداريه"
click at [532, 203] on span "تاكيد" at bounding box center [538, 203] width 12 height 11
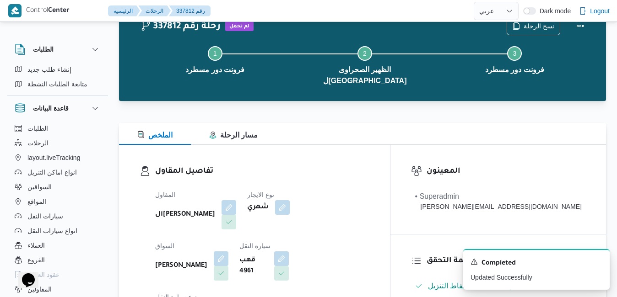
scroll to position [0, 0]
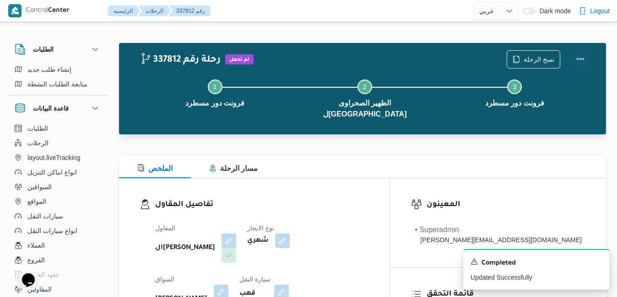
click at [578, 59] on button "Actions" at bounding box center [580, 59] width 18 height 18
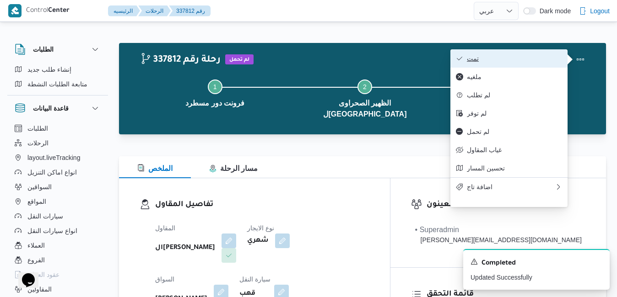
click at [520, 64] on button "تمت" at bounding box center [508, 58] width 117 height 18
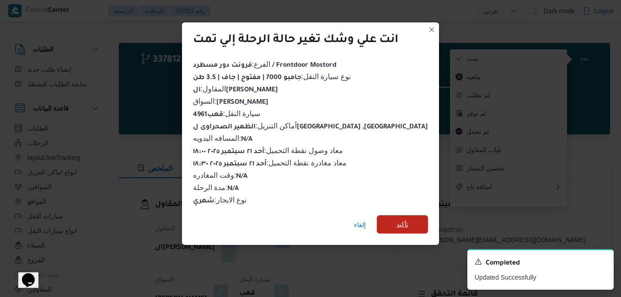
click at [397, 219] on span "تأكيد" at bounding box center [403, 224] width 12 height 11
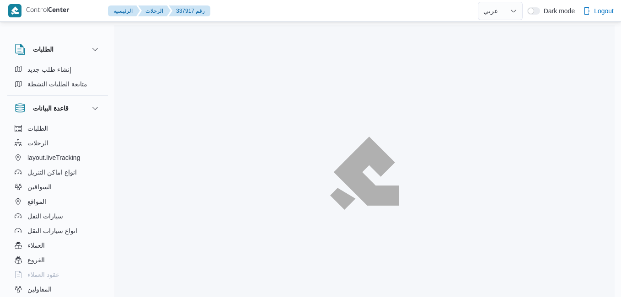
select select "ar"
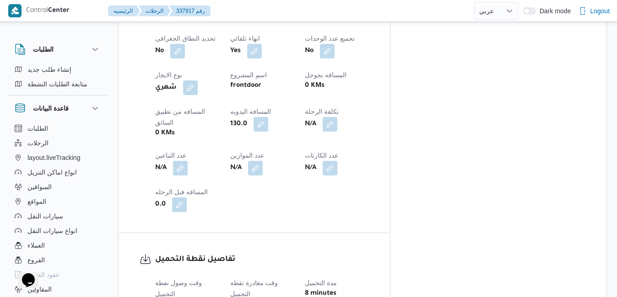
scroll to position [512, 0]
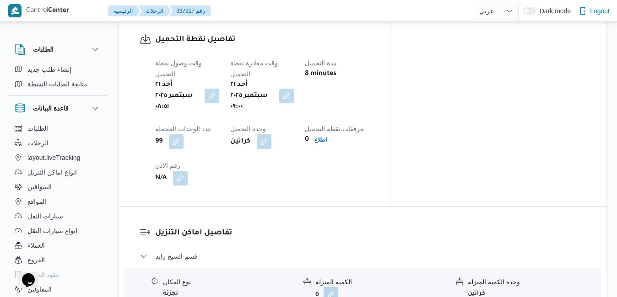
scroll to position [732, 0]
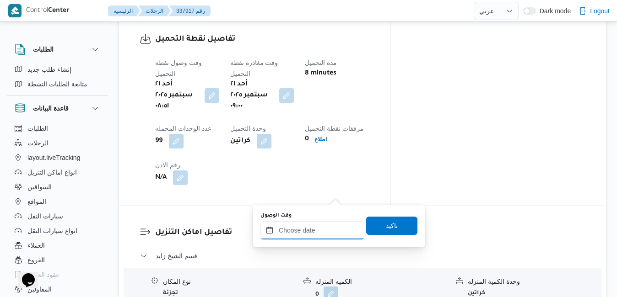
click at [314, 225] on input "وقت الوصول" at bounding box center [312, 230] width 104 height 18
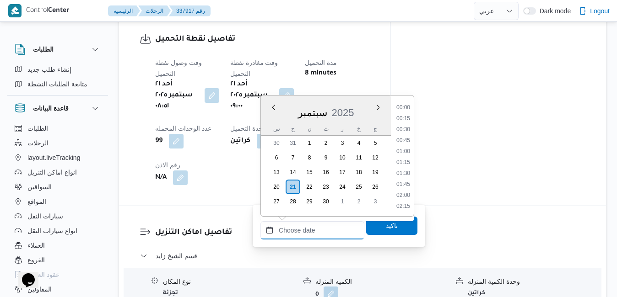
scroll to position [779, 0]
click at [266, 119] on div "سبتمبر 2025" at bounding box center [326, 110] width 130 height 23
click at [406, 169] on li "10:00" at bounding box center [403, 170] width 21 height 9
type input "٢١/٠٩/٢٠٢٥ ١٠:٠٠"
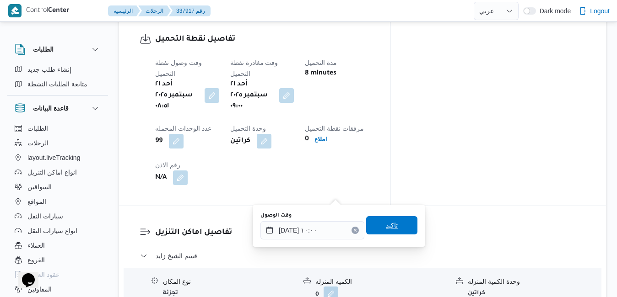
click at [393, 220] on span "تاكيد" at bounding box center [391, 225] width 51 height 18
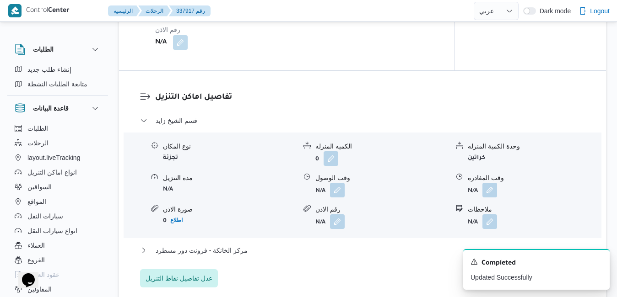
click at [357, 248] on div "قسم الشيخ زايد نوع المكان تجزئة الكميه المنزله 0 وحدة الكمية المنزله كراتين مدة…" at bounding box center [362, 201] width 445 height 172
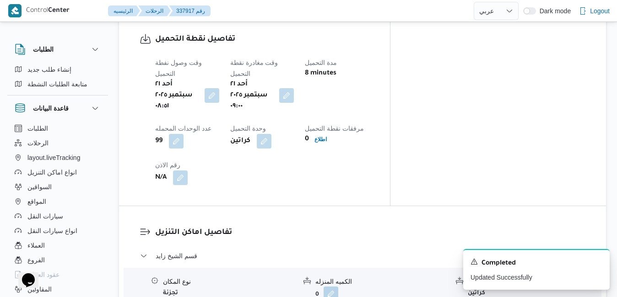
click at [597, 263] on icon "Dismiss toast" at bounding box center [598, 261] width 7 height 7
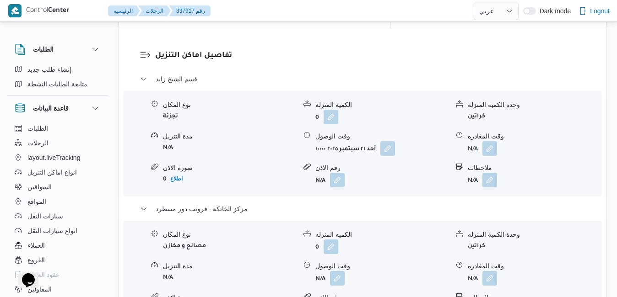
scroll to position [915, 0]
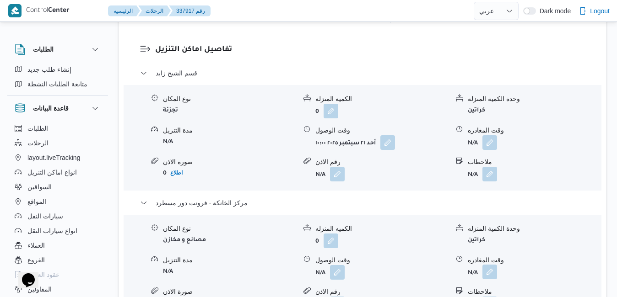
click at [491, 265] on button "button" at bounding box center [489, 272] width 15 height 15
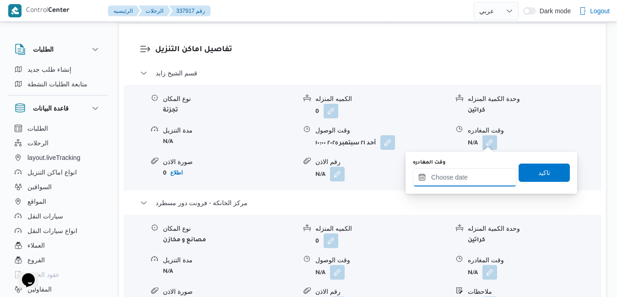
click at [460, 177] on input "وقت المغادره" at bounding box center [465, 177] width 104 height 18
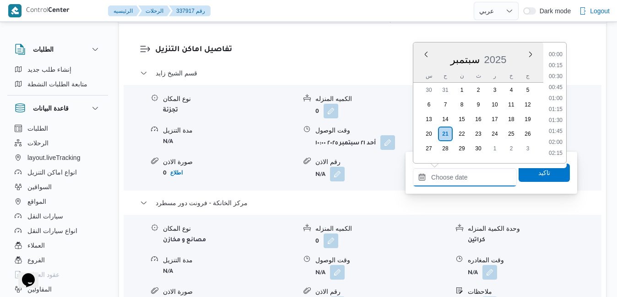
scroll to position [779, 0]
click at [425, 65] on div "سبتمبر 2025" at bounding box center [478, 57] width 130 height 23
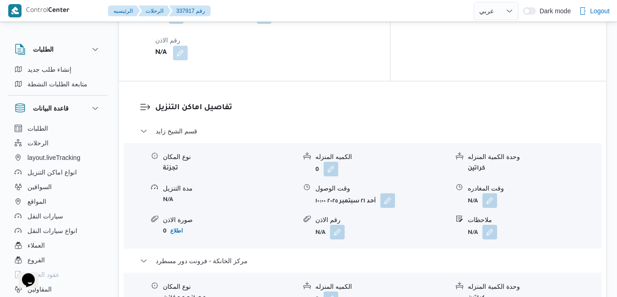
scroll to position [878, 0]
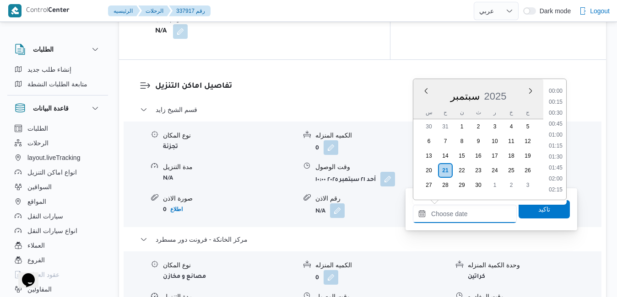
click at [454, 213] on input "وقت المغادره" at bounding box center [465, 214] width 104 height 18
click at [418, 104] on div "سبتمبر 2025" at bounding box center [478, 94] width 130 height 23
click at [558, 124] on li "18:30" at bounding box center [555, 124] width 21 height 9
type input "٢١/٠٩/٢٠٢٥ ١٨:٣٠"
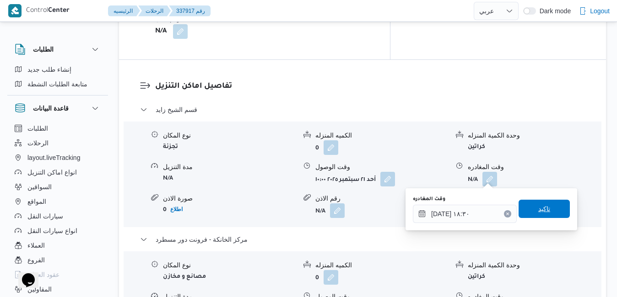
click at [538, 207] on span "تاكيد" at bounding box center [544, 209] width 12 height 11
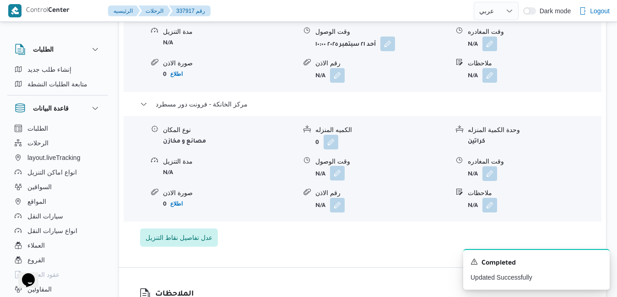
click at [340, 176] on button "button" at bounding box center [337, 173] width 15 height 15
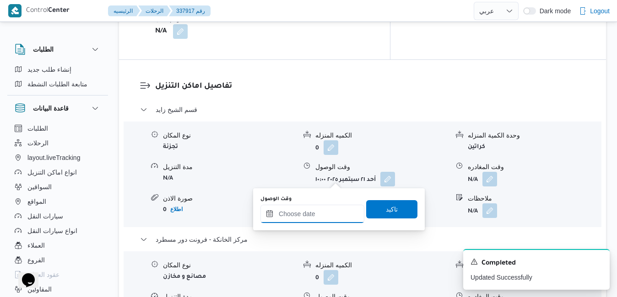
click at [323, 218] on input "وقت الوصول" at bounding box center [312, 214] width 104 height 18
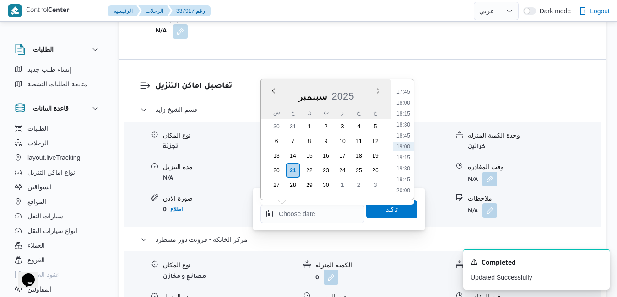
click at [272, 100] on div "سبتمبر 2025" at bounding box center [326, 94] width 130 height 23
click at [408, 112] on li "18:15" at bounding box center [403, 113] width 21 height 9
type input "٢١/٠٩/٢٠٢٥ ١٨:١٥"
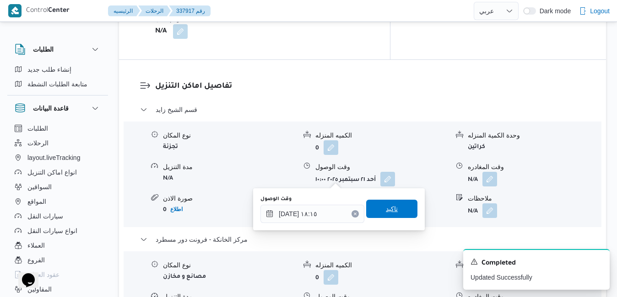
click at [377, 209] on span "تاكيد" at bounding box center [391, 209] width 51 height 18
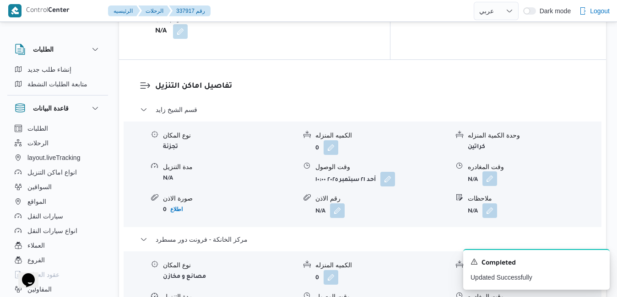
click at [492, 172] on button "button" at bounding box center [489, 179] width 15 height 15
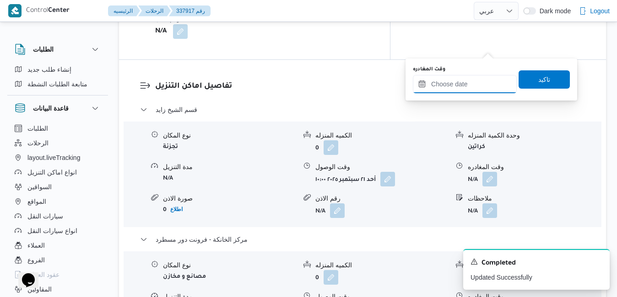
drag, startPoint x: 465, startPoint y: 89, endPoint x: 479, endPoint y: 87, distance: 14.8
click at [465, 89] on input "وقت المغادره" at bounding box center [465, 84] width 104 height 18
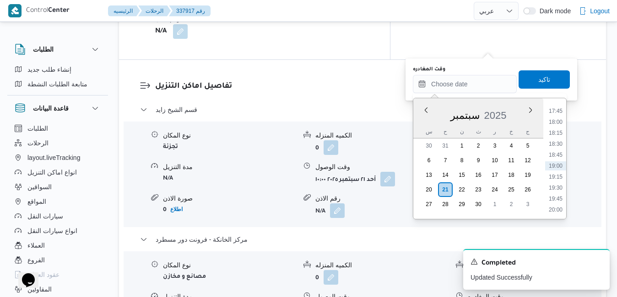
click at [420, 121] on div "سبتمبر 2025" at bounding box center [478, 113] width 130 height 23
click at [557, 180] on li "17:15" at bounding box center [555, 182] width 21 height 9
type input "٢١/٠٩/٢٠٢٥ ١٧:١٥"
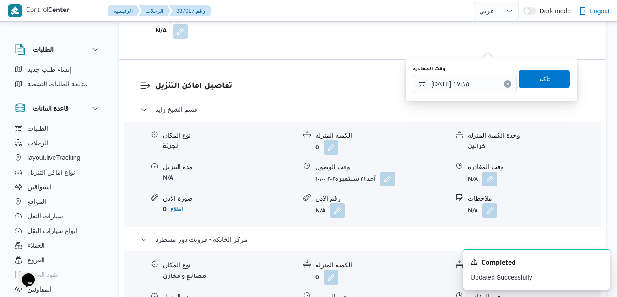
click at [548, 78] on span "تاكيد" at bounding box center [543, 79] width 51 height 18
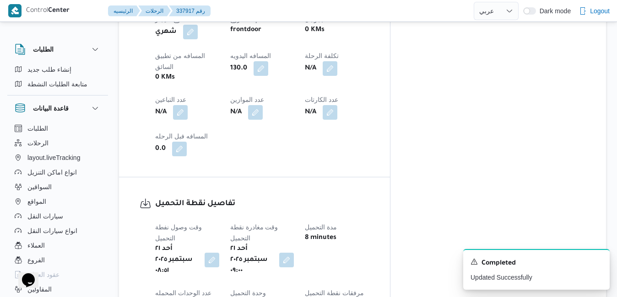
scroll to position [0, 0]
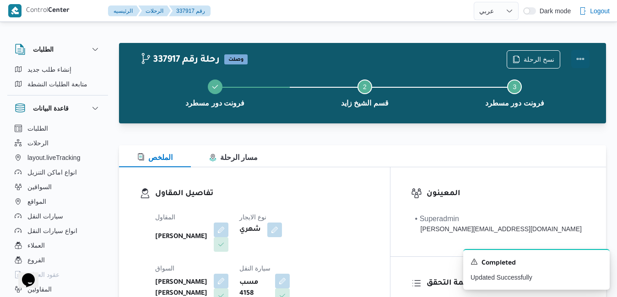
click at [579, 63] on button "Actions" at bounding box center [580, 59] width 18 height 18
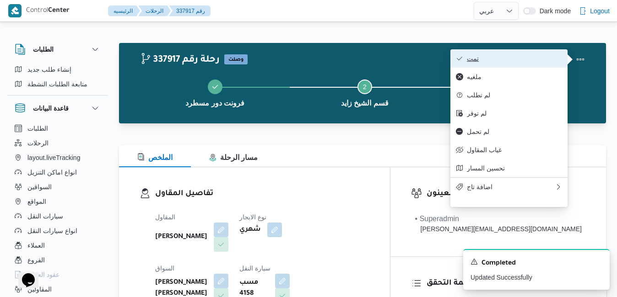
click at [544, 59] on span "تمت" at bounding box center [514, 58] width 95 height 7
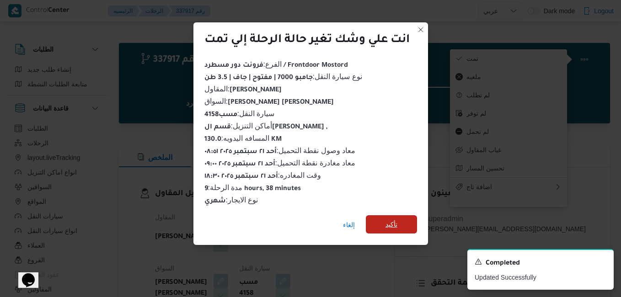
click at [398, 221] on span "تأكيد" at bounding box center [392, 224] width 12 height 11
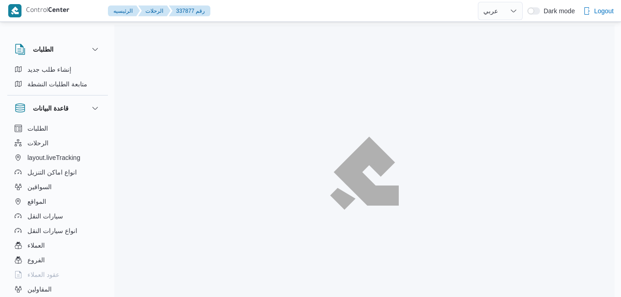
select select "ar"
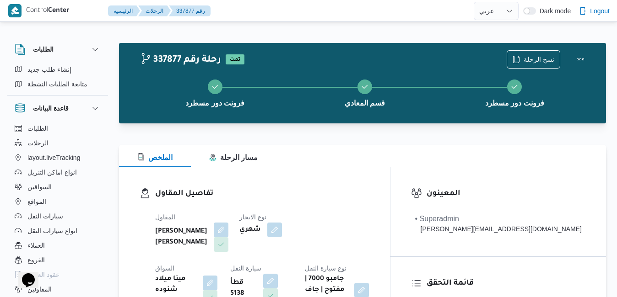
click at [448, 141] on div at bounding box center [362, 140] width 487 height 11
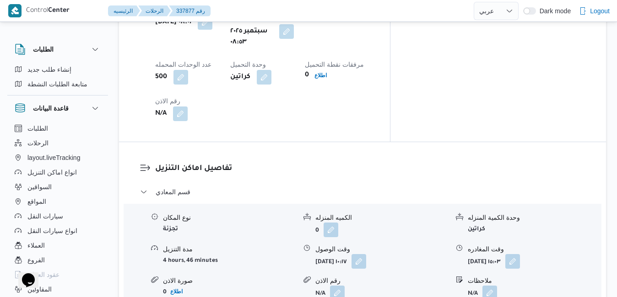
scroll to position [747, 0]
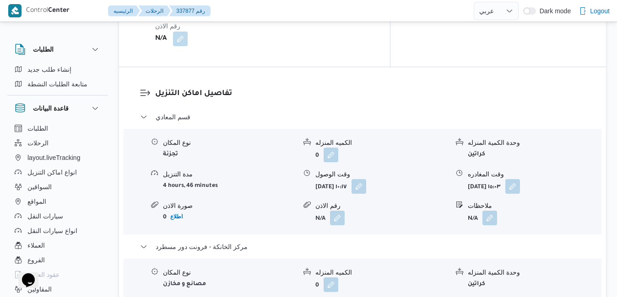
scroll to position [0, 0]
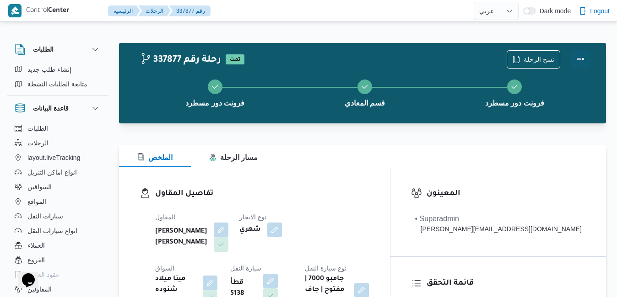
click at [578, 60] on button "Actions" at bounding box center [580, 59] width 18 height 18
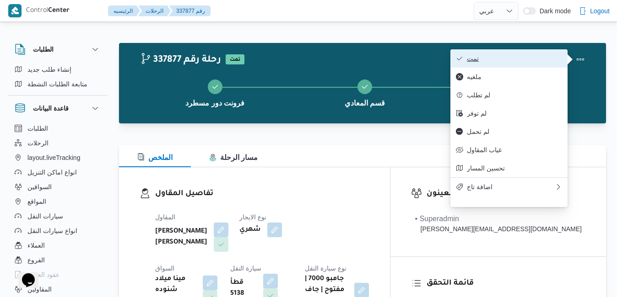
click at [517, 62] on span "تمت" at bounding box center [514, 58] width 95 height 7
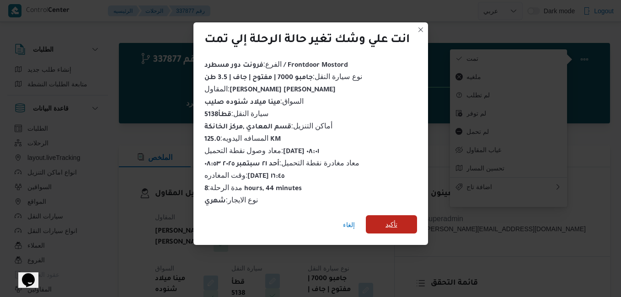
click at [388, 221] on span "تأكيد" at bounding box center [392, 224] width 12 height 11
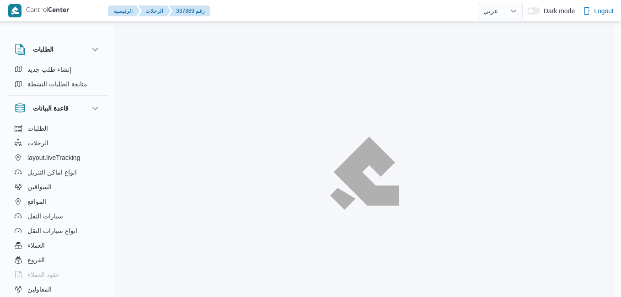
select select "ar"
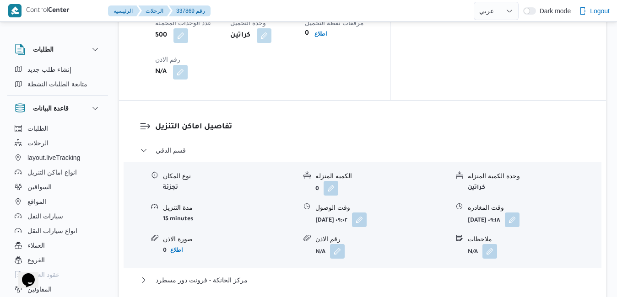
scroll to position [860, 0]
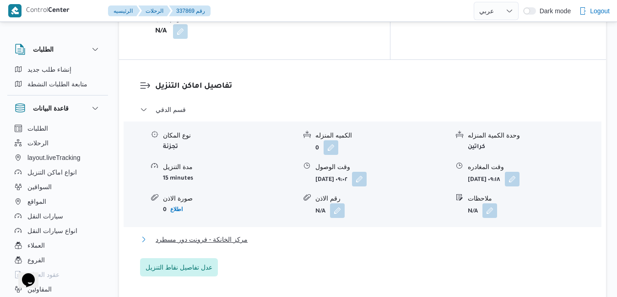
click at [450, 234] on button "مركز الخانكة - فرونت دور مسطرد" at bounding box center [362, 239] width 445 height 11
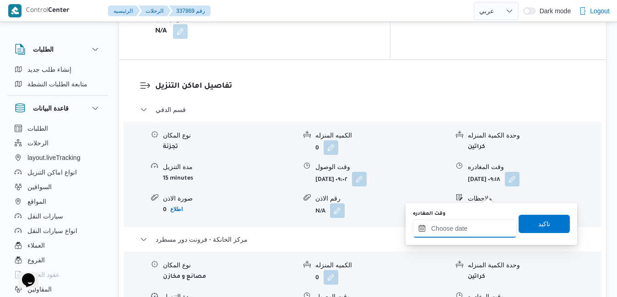
click at [460, 231] on input "وقت المغادره" at bounding box center [465, 229] width 104 height 18
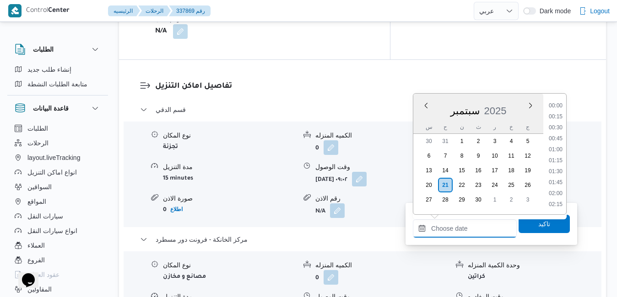
scroll to position [790, 0]
click at [420, 119] on div "سبتمبر 2025" at bounding box center [478, 108] width 130 height 23
click at [559, 131] on li "18:30" at bounding box center [555, 128] width 21 height 9
type input "[DATE] ١٨:٣٠"
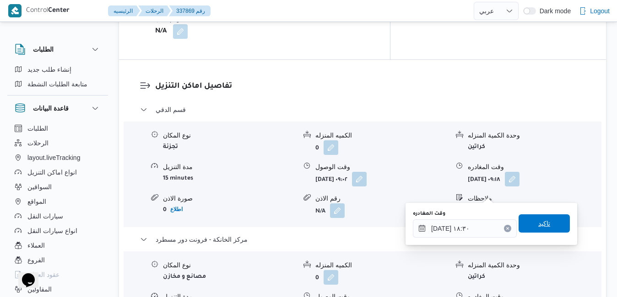
click at [527, 222] on span "تاكيد" at bounding box center [543, 224] width 51 height 18
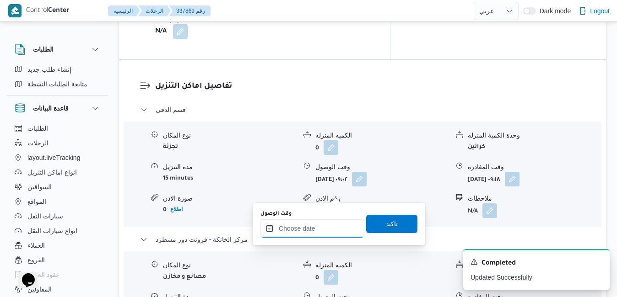
click at [318, 229] on input "وقت الوصول" at bounding box center [312, 229] width 104 height 18
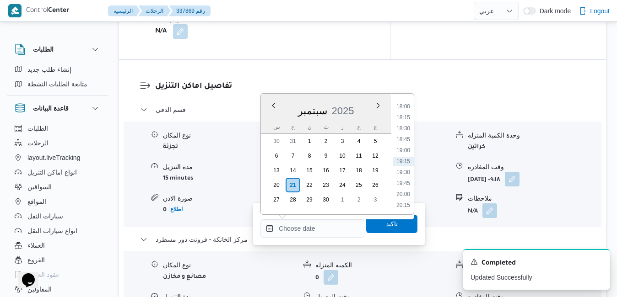
click at [269, 116] on div "سبتمبر 2025" at bounding box center [326, 108] width 130 height 23
click at [405, 115] on li "18:15" at bounding box center [403, 117] width 21 height 9
type input "[DATE] ١٨:١٥"
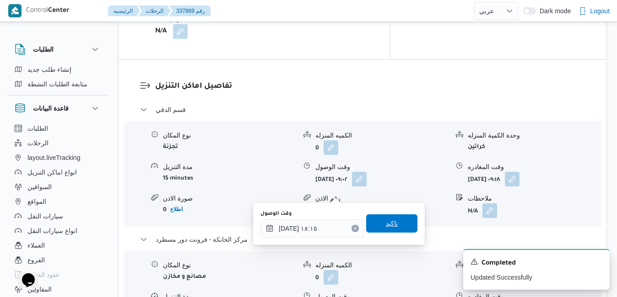
click at [386, 222] on span "تاكيد" at bounding box center [392, 223] width 12 height 11
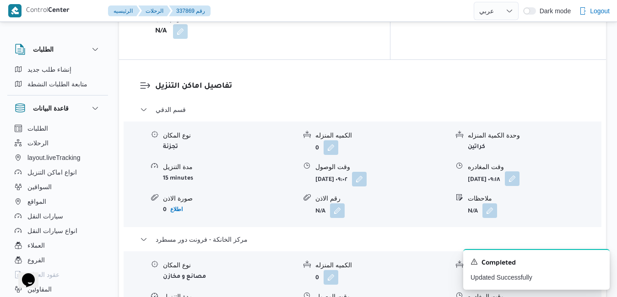
click at [519, 172] on button "button" at bounding box center [512, 179] width 15 height 15
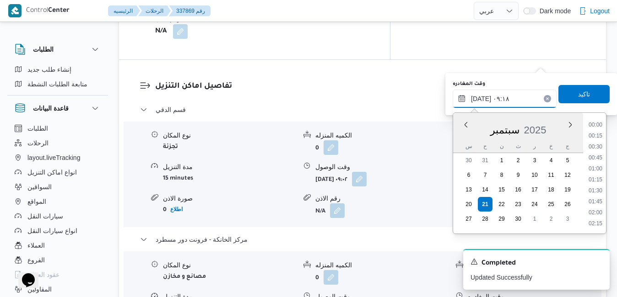
click at [503, 103] on input "[DATE] ٠٩:١٨" at bounding box center [504, 99] width 104 height 18
click at [597, 172] on li "17:30" at bounding box center [595, 171] width 21 height 9
type input "٢١/٠٩/٢٠٢٥ ١٧:٣٠"
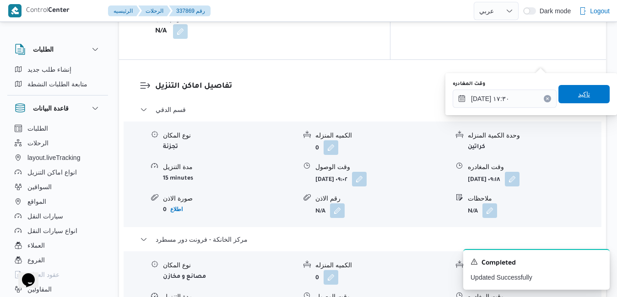
click at [583, 95] on span "تاكيد" at bounding box center [583, 94] width 51 height 18
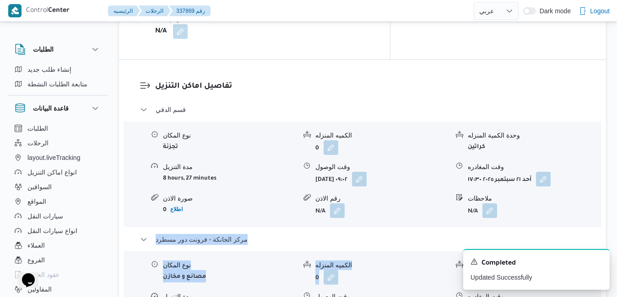
drag, startPoint x: 616, startPoint y: 149, endPoint x: 613, endPoint y: 87, distance: 61.4
click at [613, 87] on div "الطلبات إنشاء طلب جديد متابعة الطلبات النشطة قاعدة البيانات الطلبات الرحلات lay…" at bounding box center [308, 196] width 617 height 2054
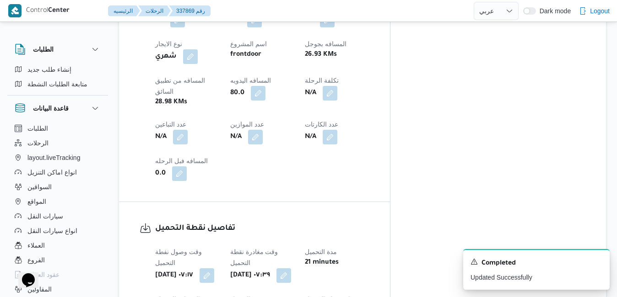
scroll to position [0, 0]
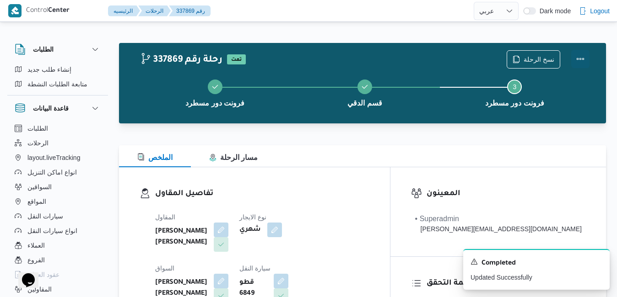
click at [583, 58] on button "Actions" at bounding box center [580, 59] width 18 height 18
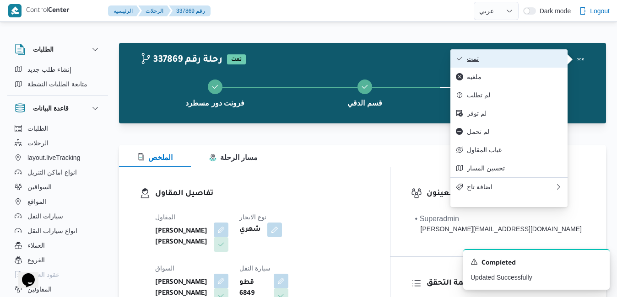
click at [543, 61] on span "تمت" at bounding box center [514, 58] width 95 height 7
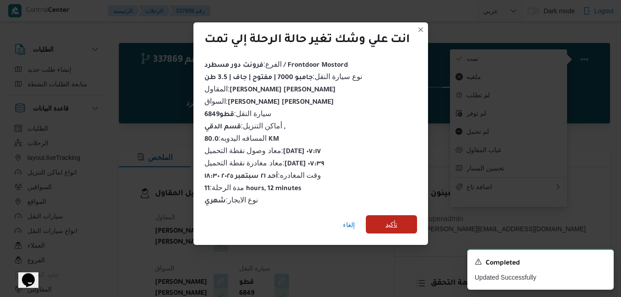
click at [382, 222] on span "تأكيد" at bounding box center [391, 224] width 51 height 18
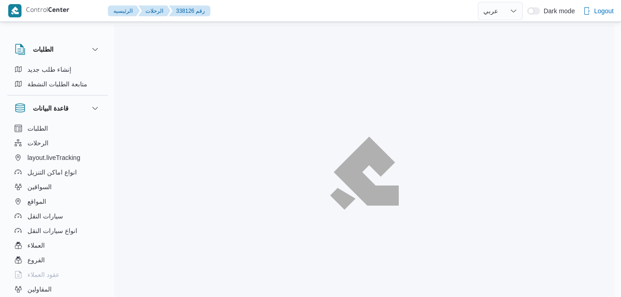
select select "ar"
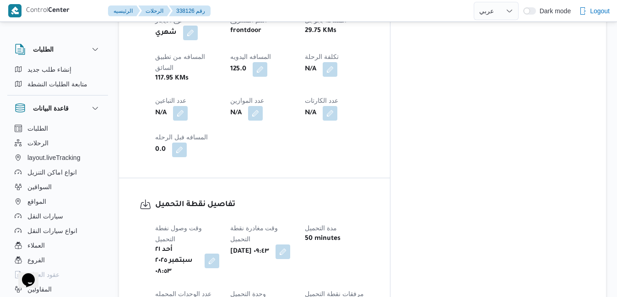
scroll to position [567, 0]
click at [290, 243] on button "button" at bounding box center [282, 250] width 15 height 15
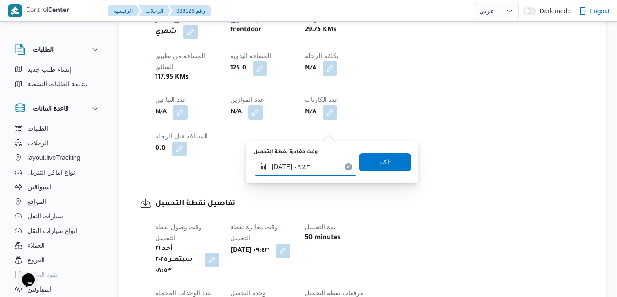
click at [312, 170] on input "[DATE] ٠٩:٤٣" at bounding box center [305, 167] width 104 height 18
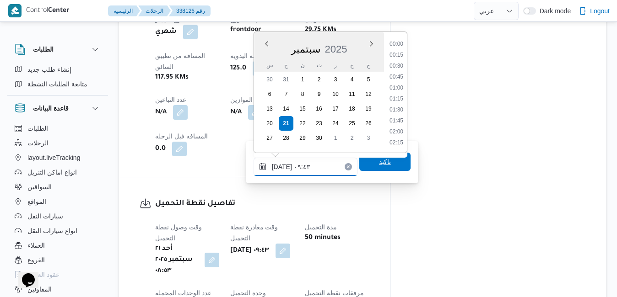
scroll to position [361, 0]
click at [400, 81] on li "09:00" at bounding box center [396, 77] width 21 height 9
type input "[DATE] ٠٩:٠٠"
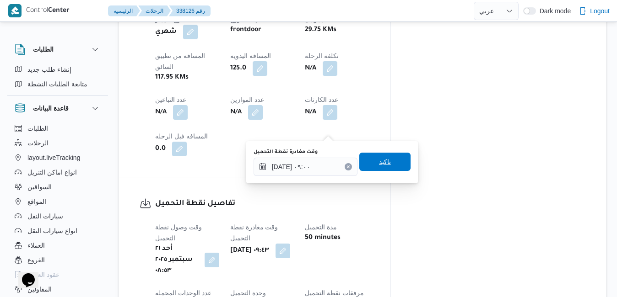
click at [381, 163] on span "تاكيد" at bounding box center [385, 161] width 12 height 11
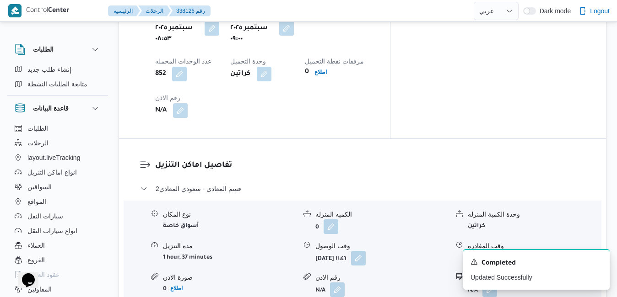
scroll to position [805, 0]
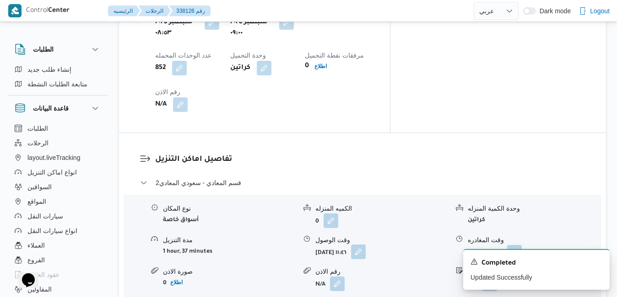
click at [366, 245] on button "button" at bounding box center [358, 252] width 15 height 15
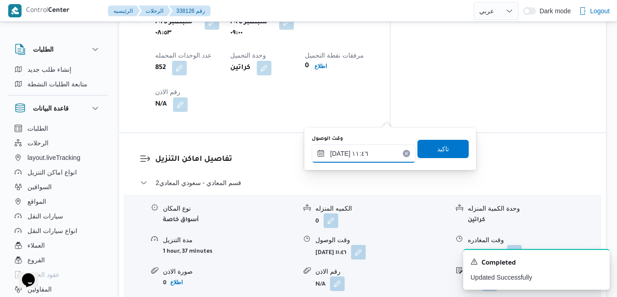
click at [366, 147] on input "٢١/٠٩/٢٠٢٥ ١١:٤٦" at bounding box center [364, 154] width 104 height 18
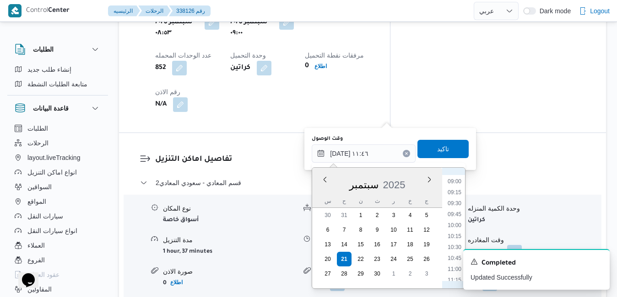
scroll to position [398, 0]
click at [454, 221] on li "10:00" at bounding box center [454, 220] width 21 height 9
type input "٢١/٠٩/٢٠٢٥ ١٠:٠٠"
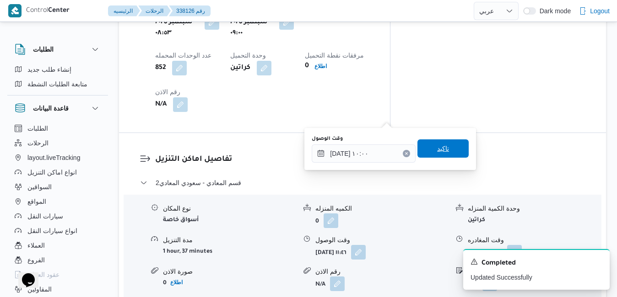
click at [447, 152] on span "تاكيد" at bounding box center [442, 149] width 51 height 18
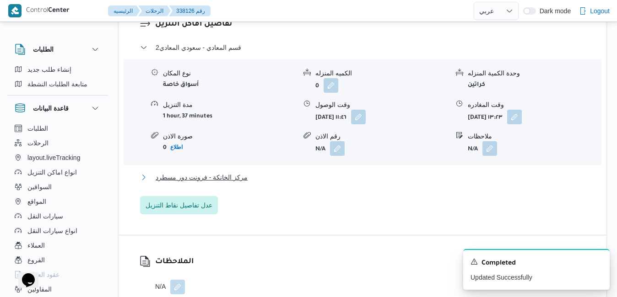
click at [411, 178] on button "مركز الخانكة - فرونت دور مسطرد" at bounding box center [362, 177] width 445 height 11
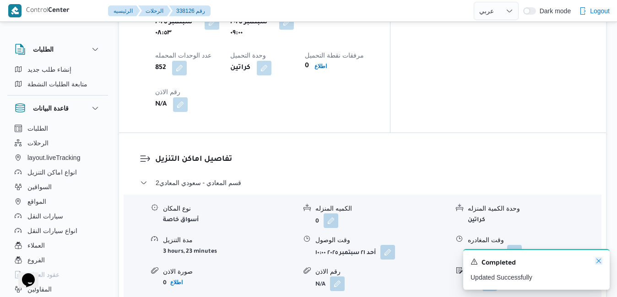
click at [597, 263] on icon "Dismiss toast" at bounding box center [598, 261] width 7 height 7
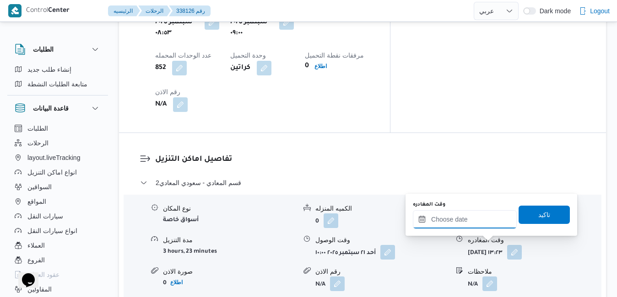
click at [469, 221] on input "وقت المغادره" at bounding box center [465, 219] width 104 height 18
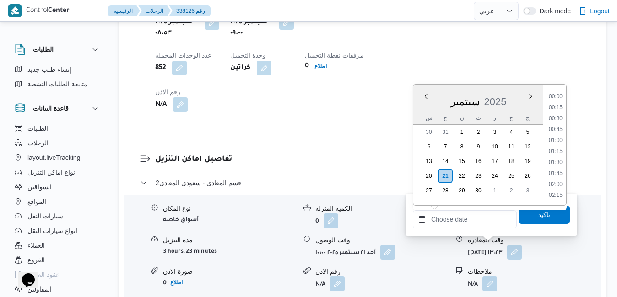
scroll to position [790, 0]
click at [424, 112] on div "س" at bounding box center [428, 118] width 15 height 13
click at [557, 141] on li "19:00" at bounding box center [555, 141] width 21 height 9
type input "٢١/٠٩/٢٠٢٥ ١٩:٠٠"
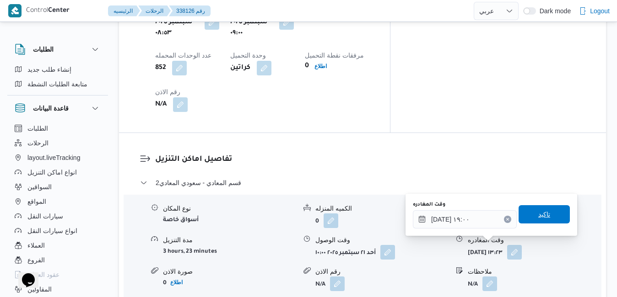
click at [538, 219] on span "تاكيد" at bounding box center [544, 214] width 12 height 11
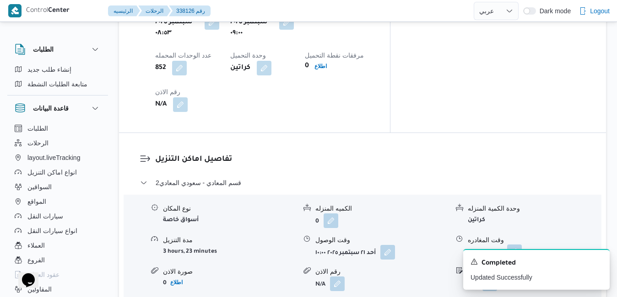
click at [522, 245] on button "button" at bounding box center [514, 252] width 15 height 15
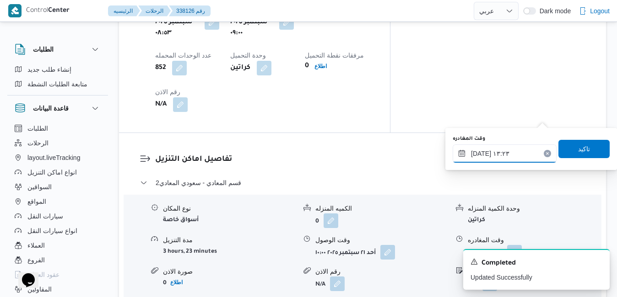
click at [508, 153] on input "٢١/٠٩/٢٠٢٥ ١٣:٢٣" at bounding box center [504, 154] width 104 height 18
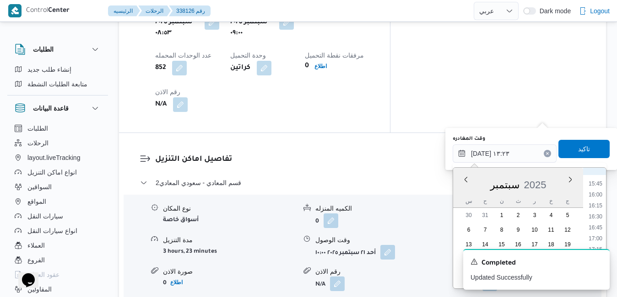
scroll to position [714, 0]
click at [597, 227] on li "17:15" at bounding box center [595, 223] width 21 height 9
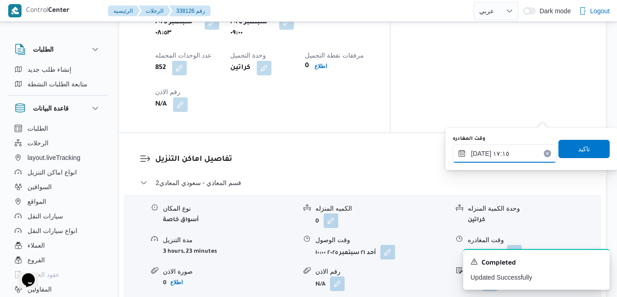
click at [481, 153] on input "[DATE] ١٧:١٥" at bounding box center [504, 154] width 104 height 18
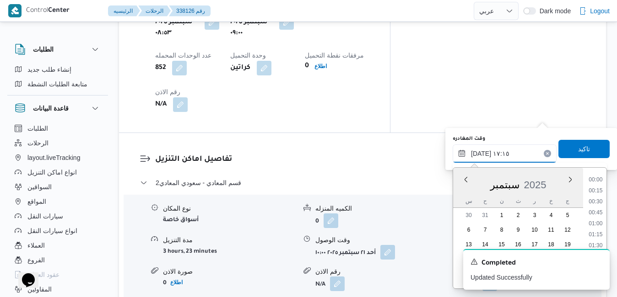
scroll to position [702, 0]
type input "٢١/٠٩/٢٠٢٥ ١٧:35"
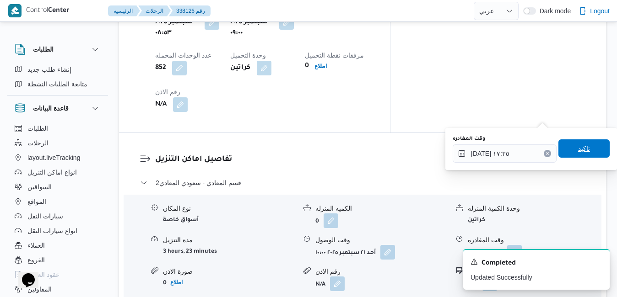
click at [567, 150] on span "تاكيد" at bounding box center [583, 149] width 51 height 18
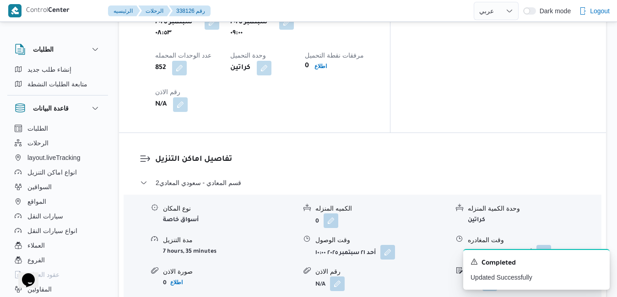
scroll to position [0, 0]
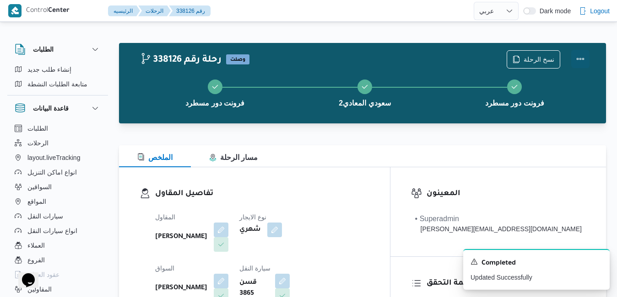
click at [581, 59] on button "Actions" at bounding box center [580, 59] width 18 height 18
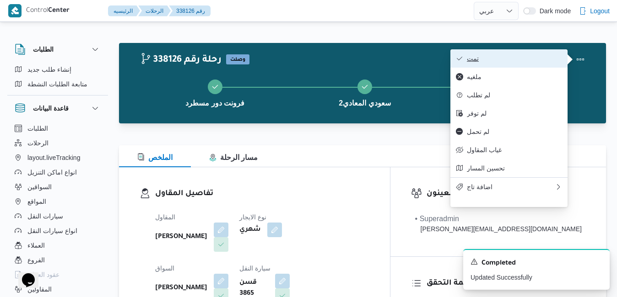
click at [541, 57] on span "تمت" at bounding box center [514, 58] width 95 height 7
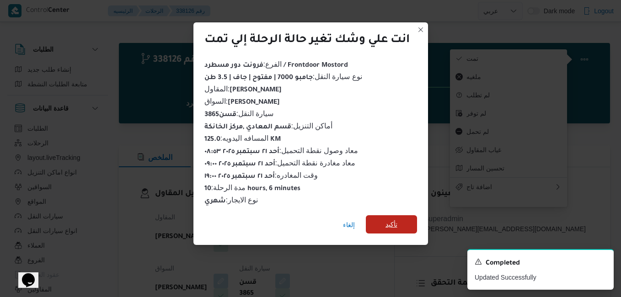
click at [388, 221] on span "تأكيد" at bounding box center [392, 224] width 12 height 11
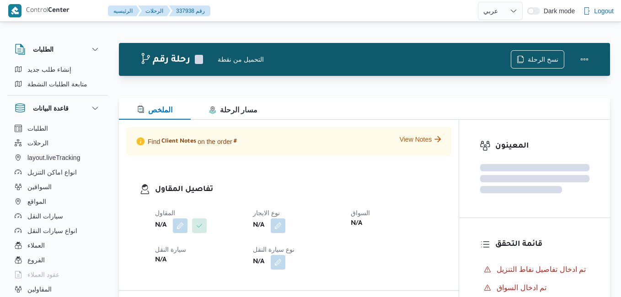
select select "ar"
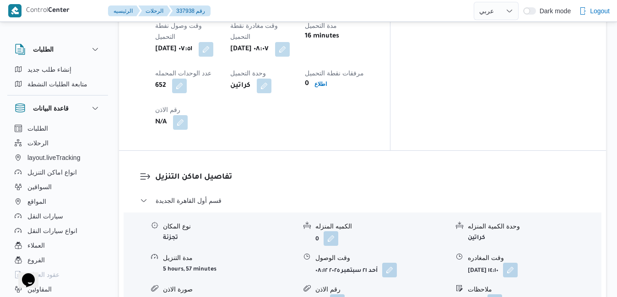
scroll to position [787, 0]
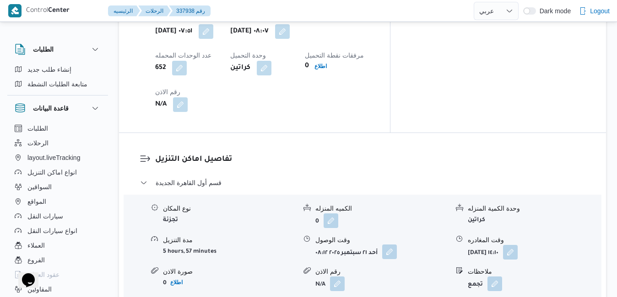
click at [390, 245] on button "button" at bounding box center [389, 252] width 15 height 15
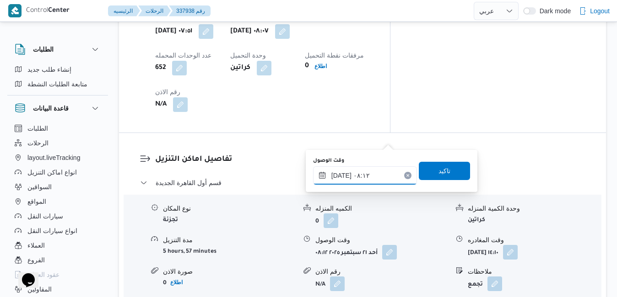
click at [358, 177] on input "[DATE] ٠٨:١٢" at bounding box center [365, 176] width 104 height 18
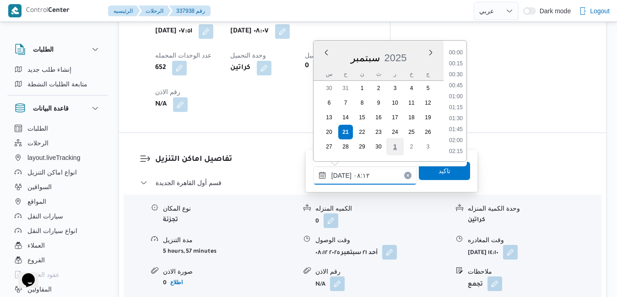
scroll to position [296, 0]
click at [459, 149] on li "09:00" at bounding box center [455, 152] width 21 height 9
type input "[DATE] ٠٩:٠٠"
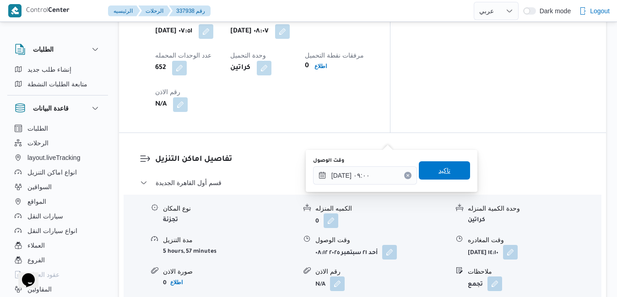
click at [442, 172] on span "تاكيد" at bounding box center [444, 170] width 12 height 11
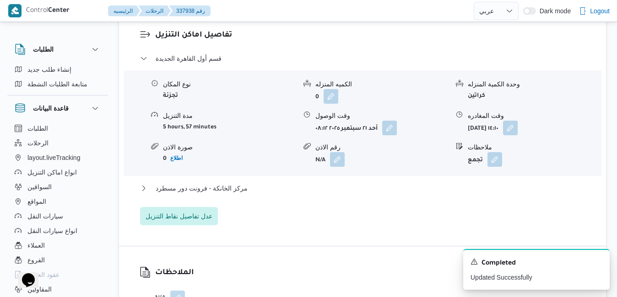
click at [412, 191] on div "قسم أول القاهرة الجديدة نوع المكان تجزئة الكميه المنزله 0 وحدة الكمية المنزله ك…" at bounding box center [362, 139] width 445 height 172
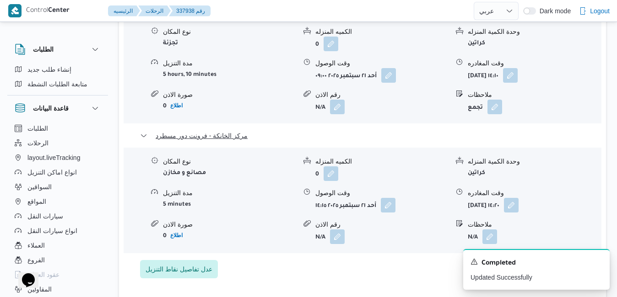
scroll to position [970, 0]
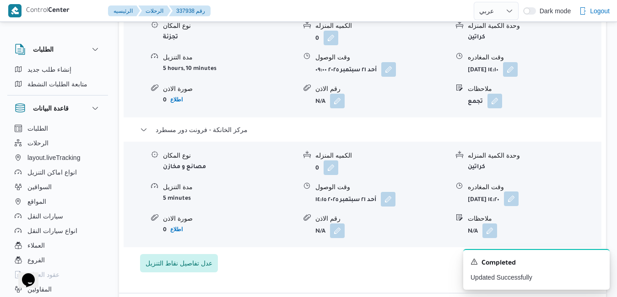
click at [518, 192] on button "button" at bounding box center [511, 199] width 15 height 15
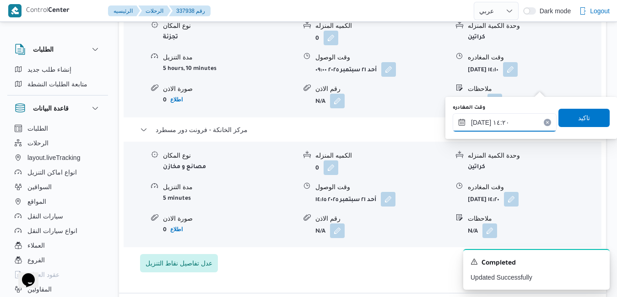
click at [504, 127] on input "[DATE] ١٤:٢٠" at bounding box center [504, 122] width 104 height 18
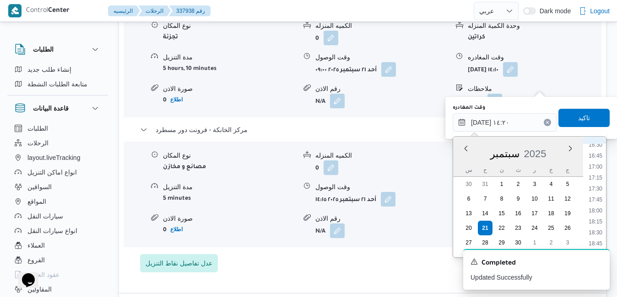
scroll to position [756, 0]
click at [601, 197] on li "18:15" at bounding box center [595, 194] width 21 height 9
type input "[DATE] ١٨:١٥"
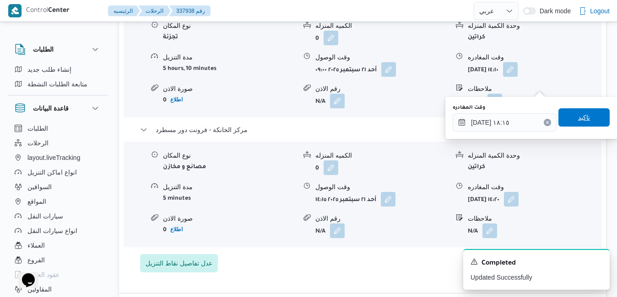
click at [581, 120] on span "تاكيد" at bounding box center [584, 117] width 12 height 11
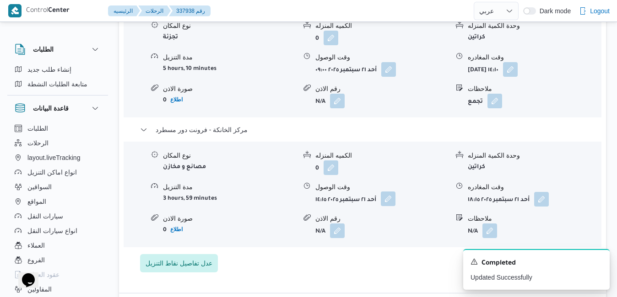
click at [391, 192] on button "button" at bounding box center [388, 199] width 15 height 15
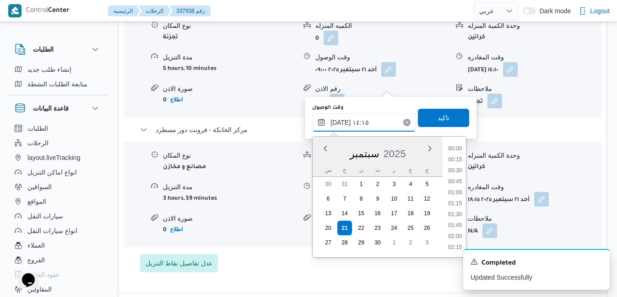
click at [370, 122] on input "٢١/٠٩/٢٠٢٥ ١٤:١٥" at bounding box center [364, 122] width 104 height 18
click at [454, 187] on li "18:00" at bounding box center [454, 183] width 21 height 9
type input "٢١/٠٩/٢٠٢٥ ١٨:٠٠"
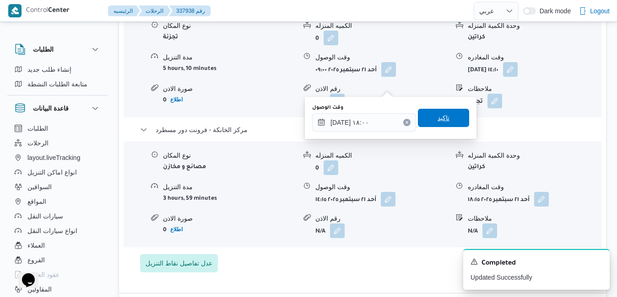
click at [443, 123] on span "تاكيد" at bounding box center [443, 118] width 51 height 18
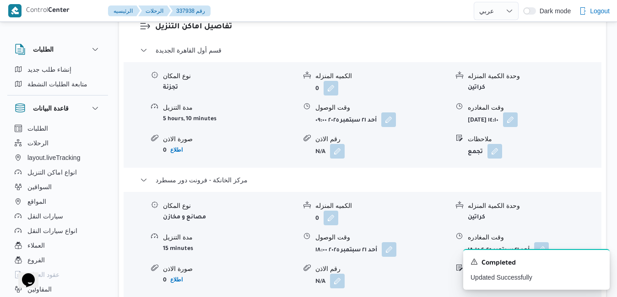
scroll to position [897, 0]
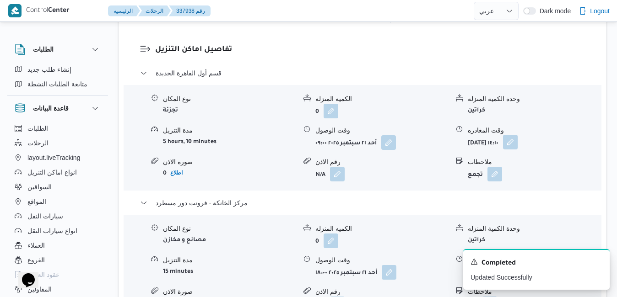
click at [517, 135] on button "button" at bounding box center [510, 142] width 15 height 15
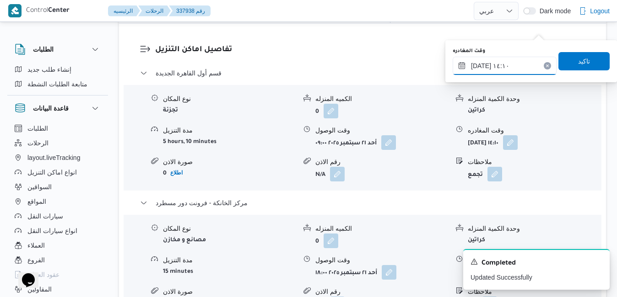
click at [507, 65] on input "٢١/٠٩/٢٠٢٥ ١٤:١٠" at bounding box center [504, 66] width 104 height 18
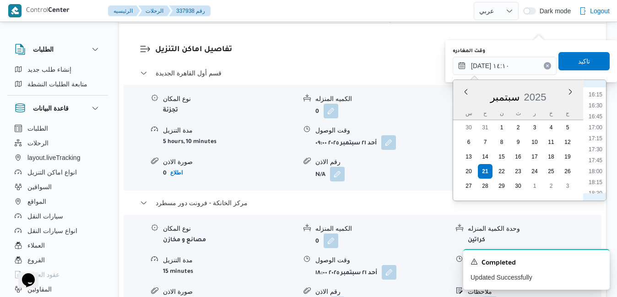
scroll to position [745, 0]
click at [596, 107] on li "17:15" at bounding box center [595, 104] width 21 height 9
type input "٢١/٠٩/٢٠٢٥ ١٧:١٥"
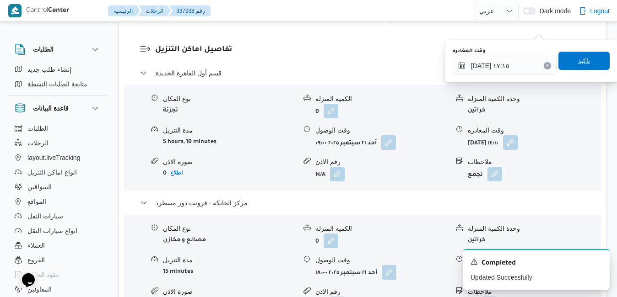
click at [578, 60] on span "تاكيد" at bounding box center [584, 60] width 12 height 11
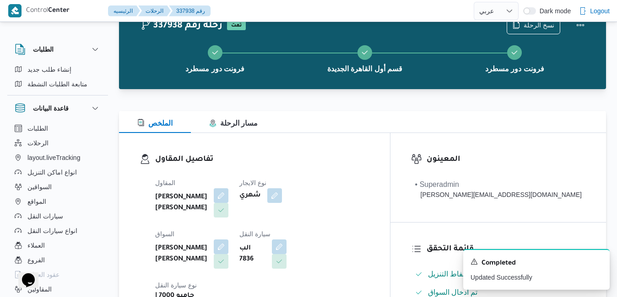
scroll to position [0, 0]
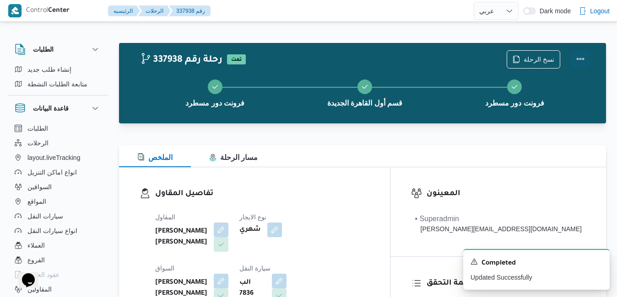
click at [582, 55] on button "Actions" at bounding box center [580, 59] width 18 height 18
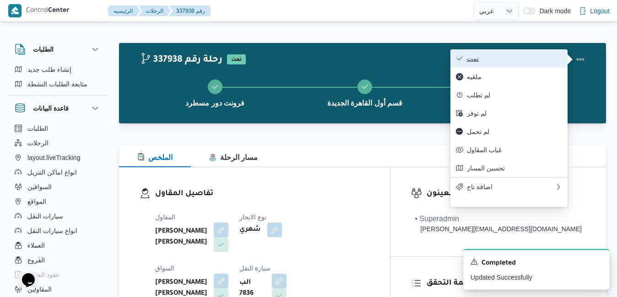
click at [547, 60] on span "تمت" at bounding box center [514, 58] width 95 height 7
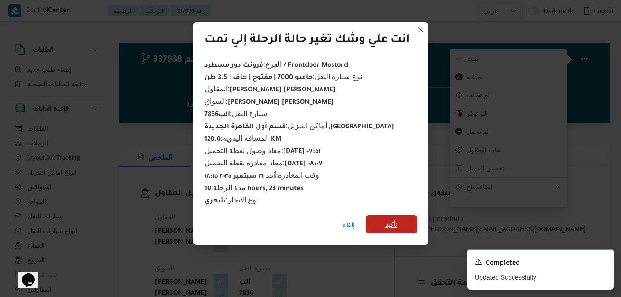
click at [399, 218] on span "تأكيد" at bounding box center [391, 224] width 51 height 18
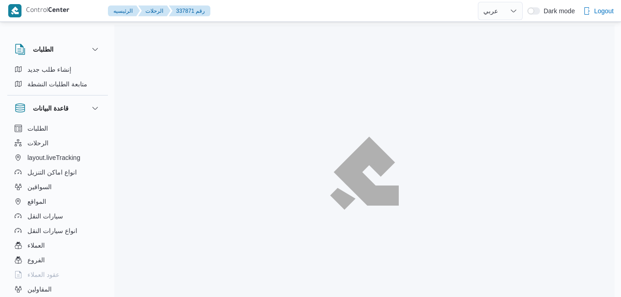
select select "ar"
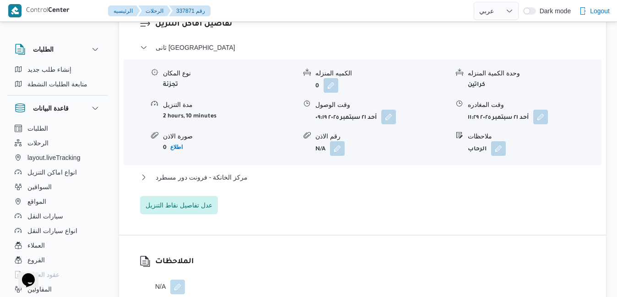
scroll to position [823, 0]
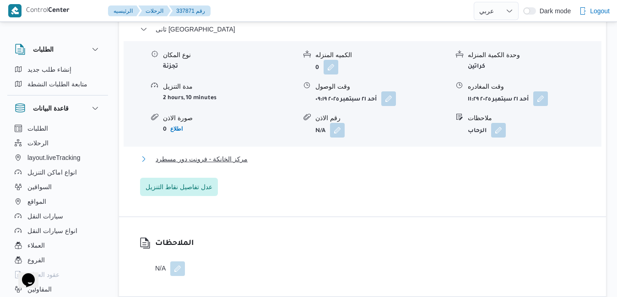
click at [362, 159] on button "مركز الخانكة - فرونت دور مسطرد" at bounding box center [362, 159] width 445 height 11
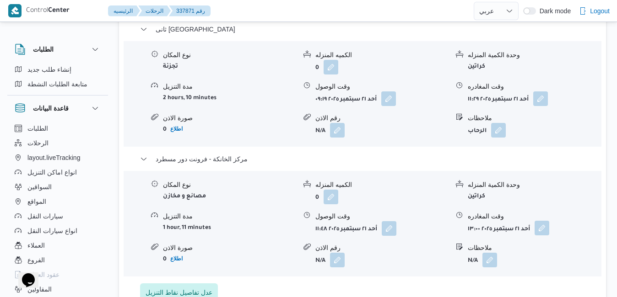
click at [541, 232] on button "button" at bounding box center [541, 228] width 15 height 15
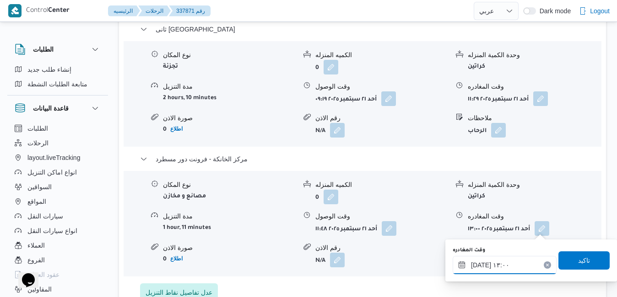
click at [490, 266] on input "[DATE] ١٣:٠٠" at bounding box center [504, 265] width 104 height 18
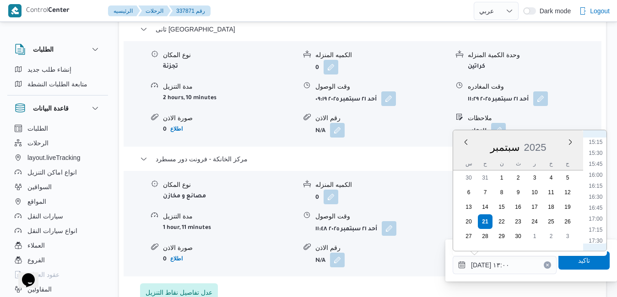
scroll to position [763, 0]
click at [598, 189] on li "18:30" at bounding box center [595, 192] width 21 height 9
type input "[DATE] ١٨:٣٠"
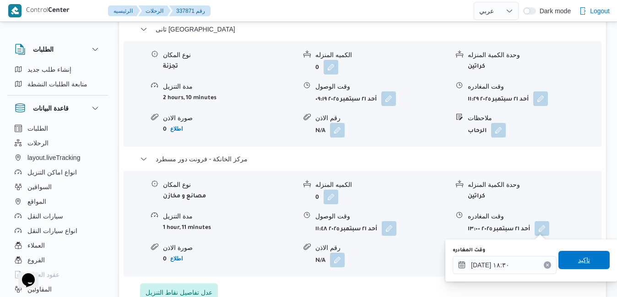
click at [578, 260] on span "تاكيد" at bounding box center [584, 260] width 12 height 11
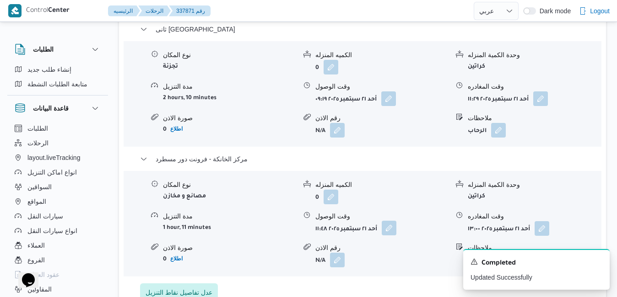
click at [390, 226] on button "button" at bounding box center [389, 228] width 15 height 15
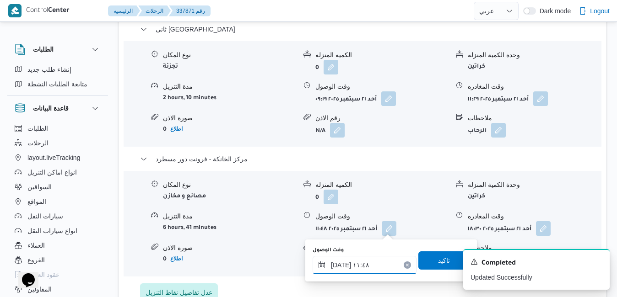
click at [366, 261] on input "٢١/٠٩/٢٠٢٥ ١١:٤٨" at bounding box center [364, 265] width 104 height 18
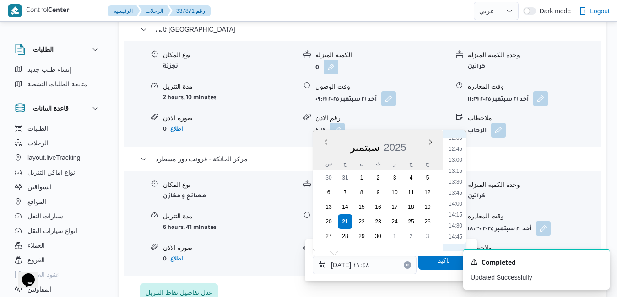
scroll to position [739, 0]
click at [460, 207] on li "18:15" at bounding box center [455, 204] width 21 height 9
type input "[DATE] ١٨:١٥"
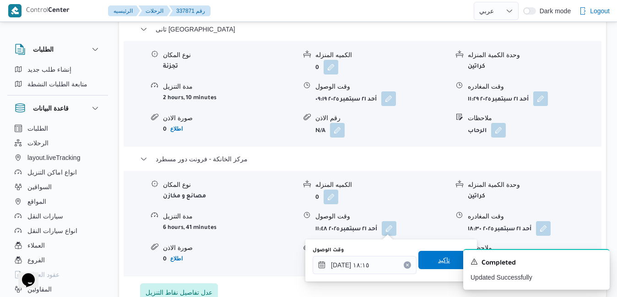
click at [428, 261] on span "تاكيد" at bounding box center [443, 260] width 51 height 18
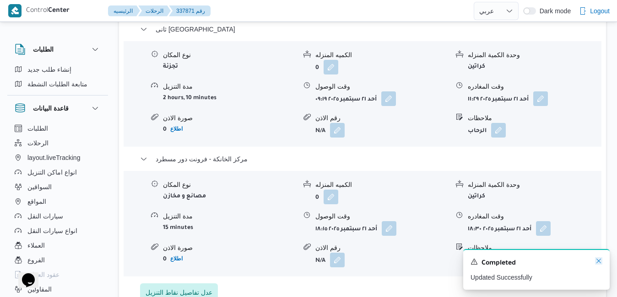
click at [598, 262] on icon "Dismiss toast" at bounding box center [598, 261] width 5 height 5
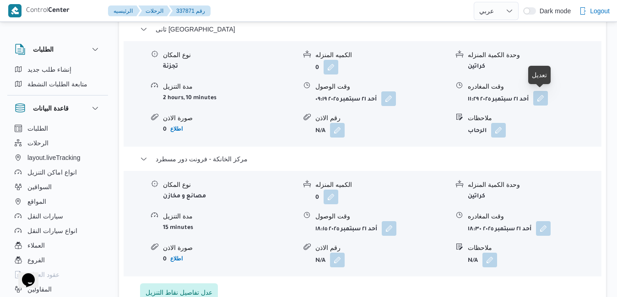
click at [541, 98] on button "button" at bounding box center [540, 98] width 15 height 15
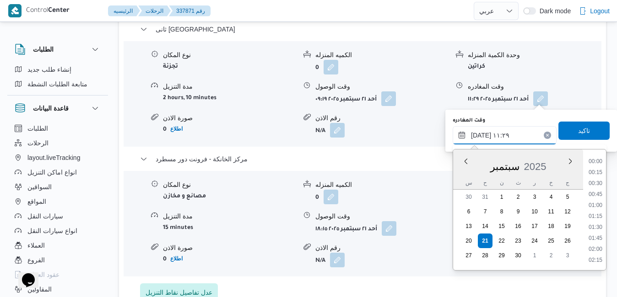
click at [511, 135] on input "٢١/٠٩/٢٠٢٥ ١١:٢٩" at bounding box center [504, 135] width 104 height 18
click at [597, 214] on li "17:30" at bounding box center [595, 213] width 21 height 9
type input "٢١/٠٩/٢٠٢٥ ١٧:٣٠"
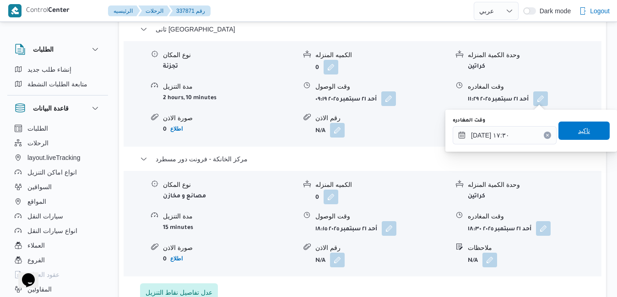
click at [578, 131] on span "تاكيد" at bounding box center [584, 130] width 12 height 11
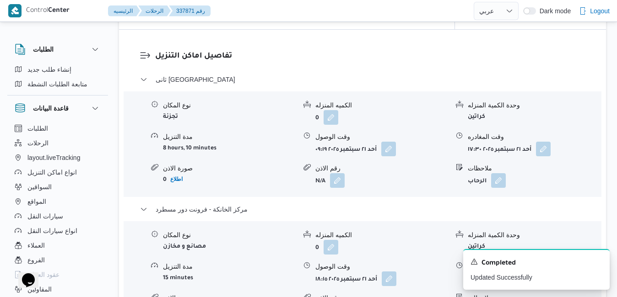
scroll to position [0, 0]
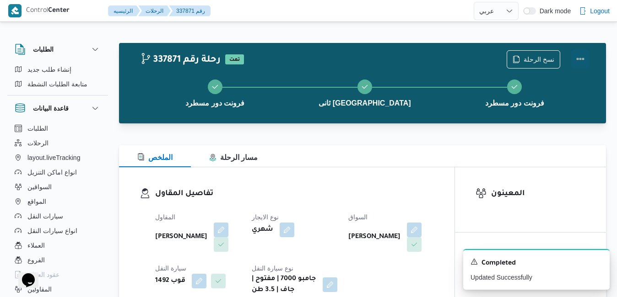
click at [582, 55] on button "Actions" at bounding box center [580, 59] width 18 height 18
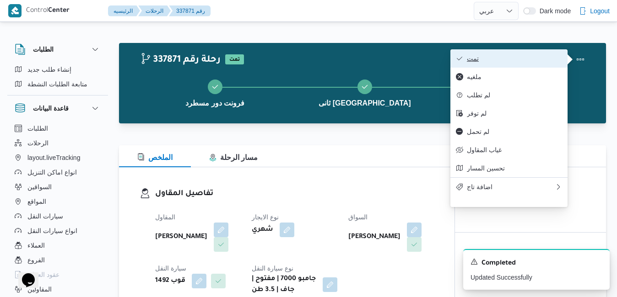
click at [522, 65] on button "تمت" at bounding box center [508, 58] width 117 height 18
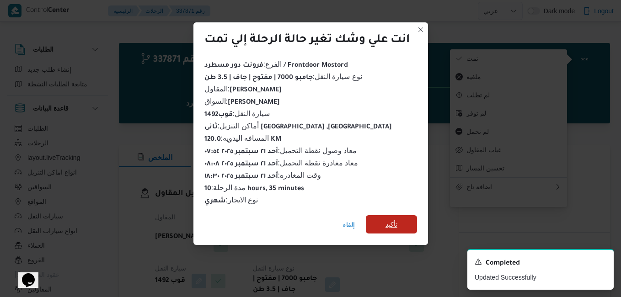
click at [387, 221] on span "تأكيد" at bounding box center [392, 224] width 12 height 11
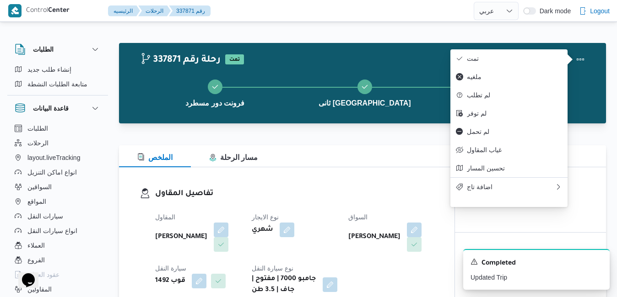
click at [386, 208] on div "المقاول عبدالمنعم مجدي السيد عواد نوع الايجار شهري السواق عرفه السيد عرفه السيد…" at bounding box center [295, 253] width 290 height 95
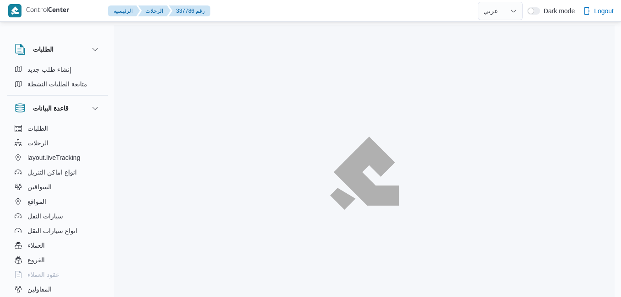
select select "ar"
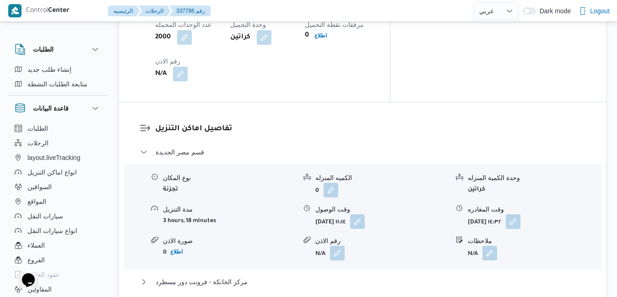
scroll to position [586, 0]
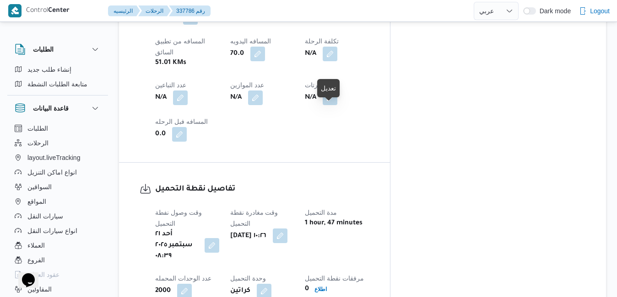
click at [287, 229] on button "button" at bounding box center [280, 236] width 15 height 15
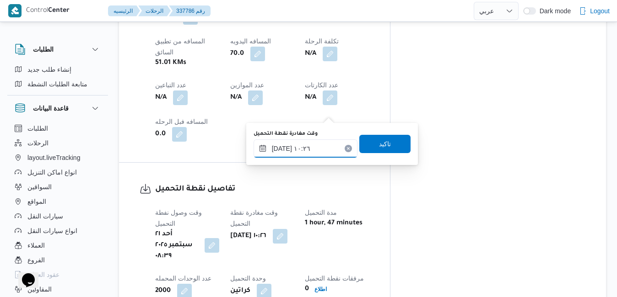
click at [304, 149] on input "[DATE] ١٠:٢٦" at bounding box center [305, 149] width 104 height 18
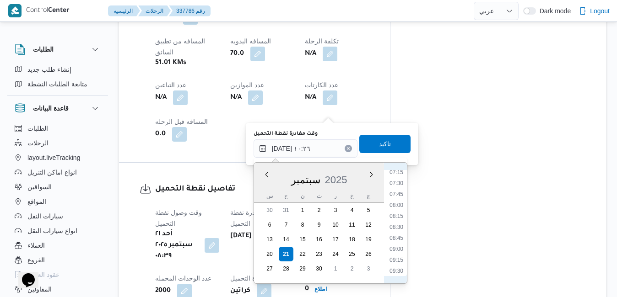
scroll to position [301, 0]
click at [393, 258] on li "08:45" at bounding box center [396, 257] width 21 height 9
type input "[DATE] ٠٨:٤٥"
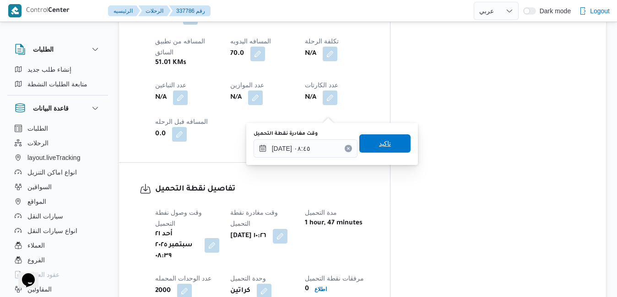
click at [379, 148] on span "تاكيد" at bounding box center [385, 143] width 12 height 11
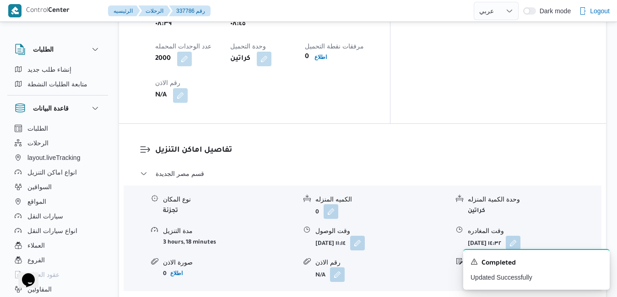
scroll to position [823, 0]
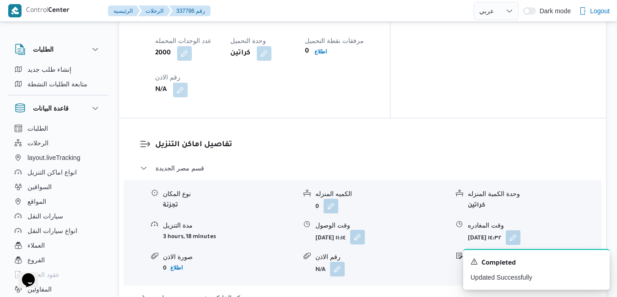
click at [365, 230] on button "button" at bounding box center [357, 237] width 15 height 15
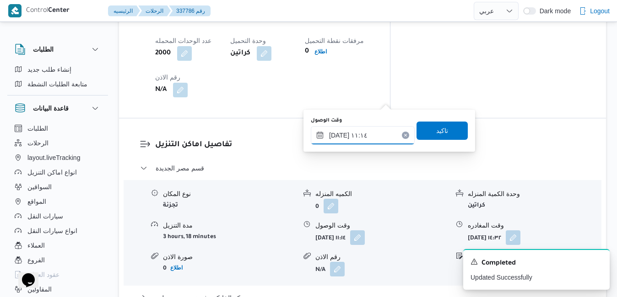
click at [363, 135] on input "[DATE] ١١:١٤" at bounding box center [363, 135] width 104 height 18
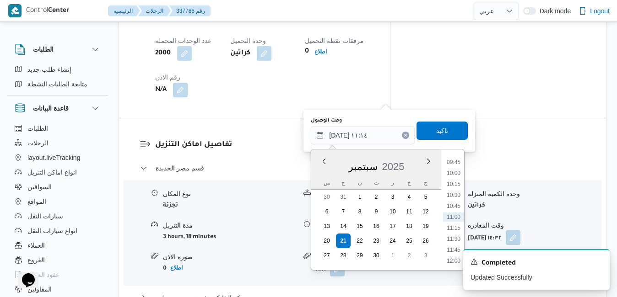
scroll to position [334, 0]
click at [449, 242] on li "09:30" at bounding box center [453, 244] width 21 height 9
type input "[DATE] ٠٩:٣٠"
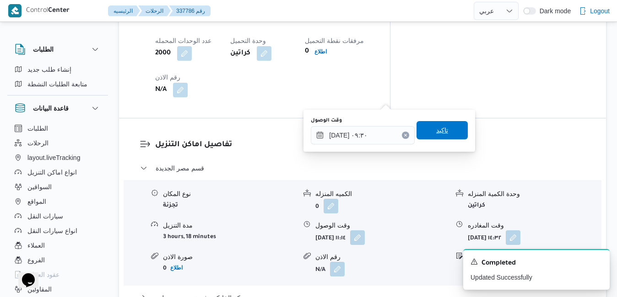
click at [437, 130] on span "تاكيد" at bounding box center [442, 130] width 12 height 11
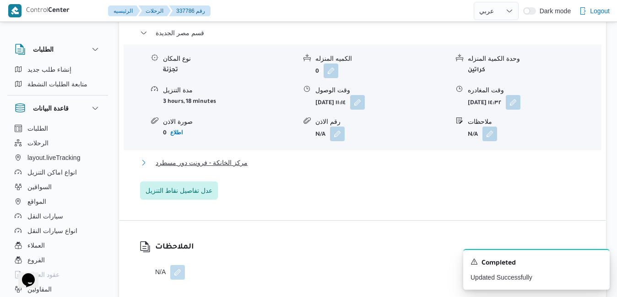
click at [372, 160] on button "مركز الخانكة - فرونت دور مسطرد" at bounding box center [362, 162] width 445 height 11
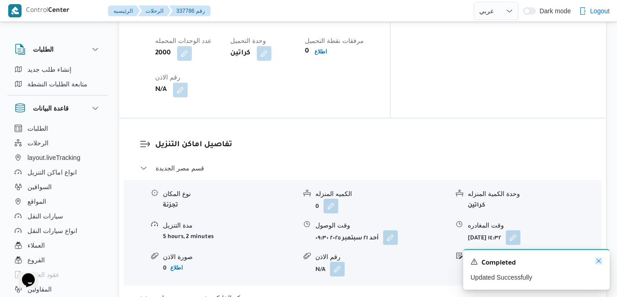
click at [599, 264] on icon "Dismiss toast" at bounding box center [598, 261] width 7 height 7
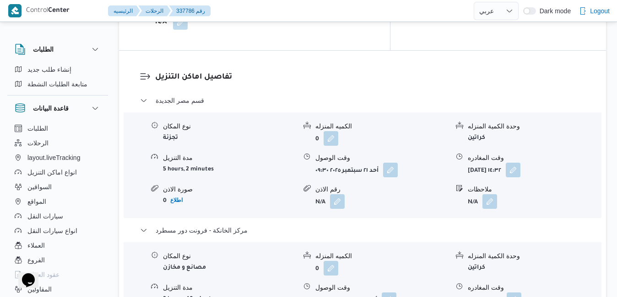
scroll to position [897, 0]
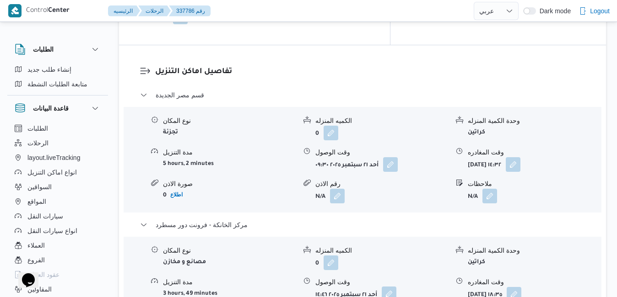
click at [383, 287] on button "button" at bounding box center [389, 294] width 15 height 15
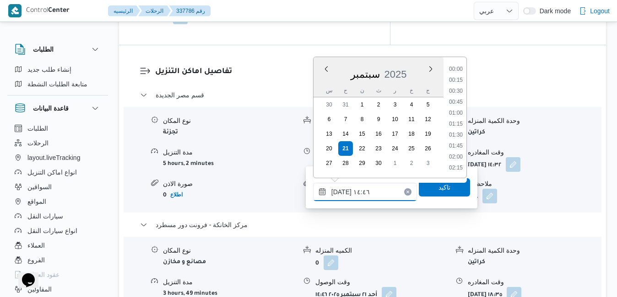
click at [362, 196] on input "[DATE] ١٤:٤٦" at bounding box center [365, 192] width 104 height 18
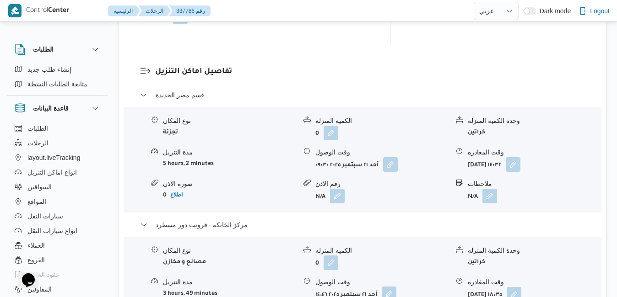
click at [388, 287] on button "button" at bounding box center [389, 294] width 15 height 15
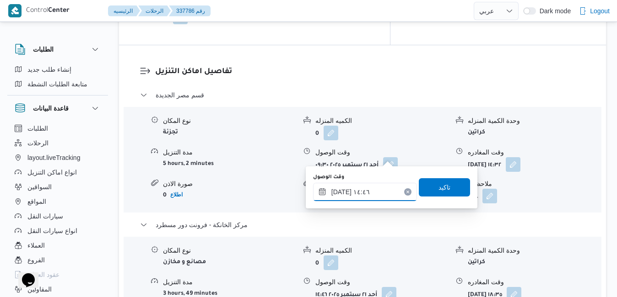
click at [359, 194] on input "[DATE] ١٤:٤٦" at bounding box center [365, 192] width 104 height 18
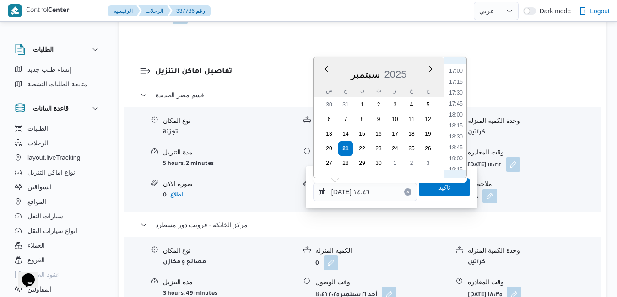
scroll to position [778, 0]
click at [446, 212] on div "قسم مصر الجديدة نوع المكان تجزئة الكميه المنزله 0 وحدة الكمية المنزله كراتين مد…" at bounding box center [362, 229] width 445 height 278
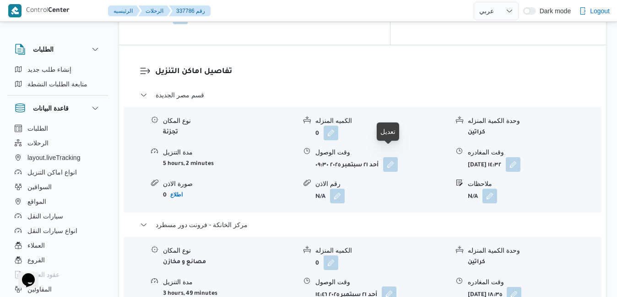
click at [387, 287] on button "button" at bounding box center [389, 294] width 15 height 15
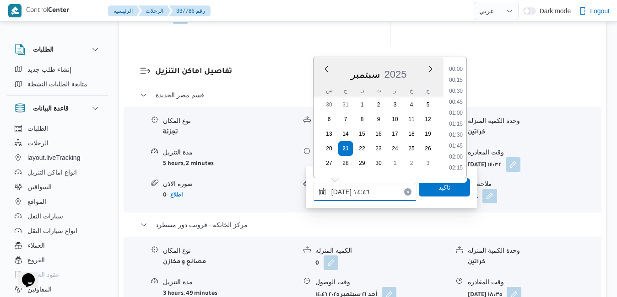
click at [361, 194] on input "[DATE] ١٤:٤٦" at bounding box center [365, 192] width 104 height 18
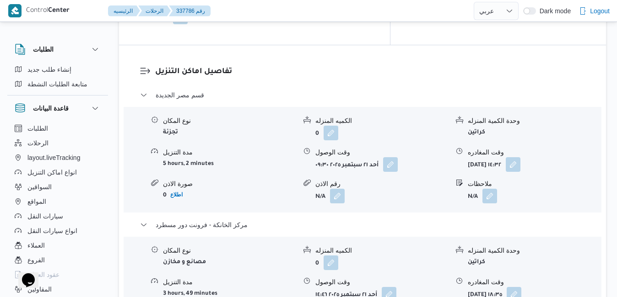
click at [420, 213] on div "قسم مصر الجديدة نوع المكان تجزئة الكميه المنزله 0 وحدة الكمية المنزله كراتين مد…" at bounding box center [362, 229] width 445 height 278
click at [391, 287] on button "button" at bounding box center [389, 294] width 15 height 15
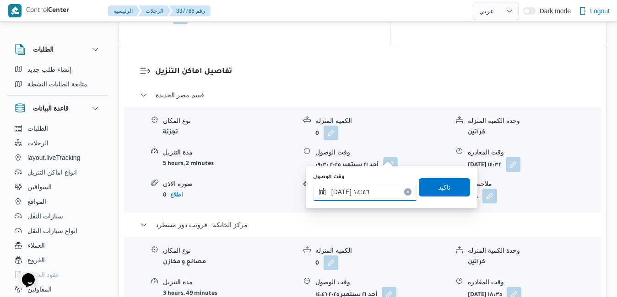
click at [359, 186] on input "[DATE] ١٤:٤٦" at bounding box center [365, 192] width 104 height 18
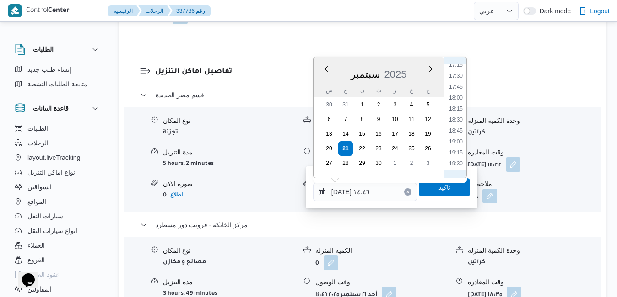
scroll to position [778, 0]
click at [456, 95] on li "18:15" at bounding box center [455, 92] width 21 height 9
type input "٢١/٠٩/٢٠٢٥ ١٨:١٥"
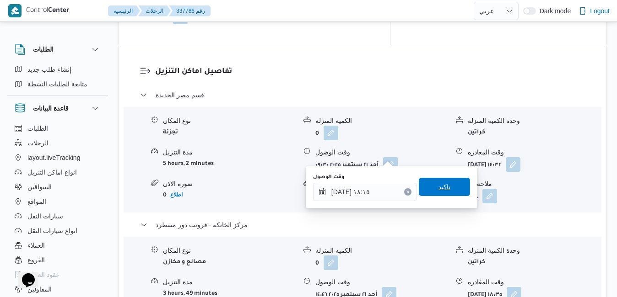
click at [441, 188] on span "تاكيد" at bounding box center [444, 187] width 12 height 11
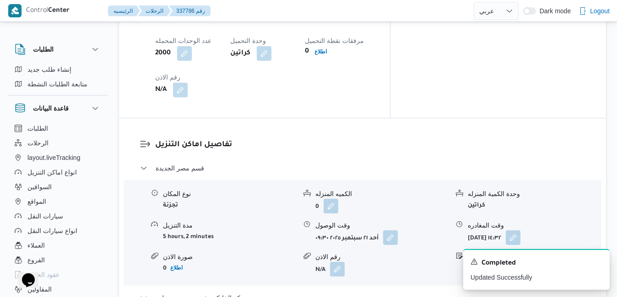
scroll to position [842, 0]
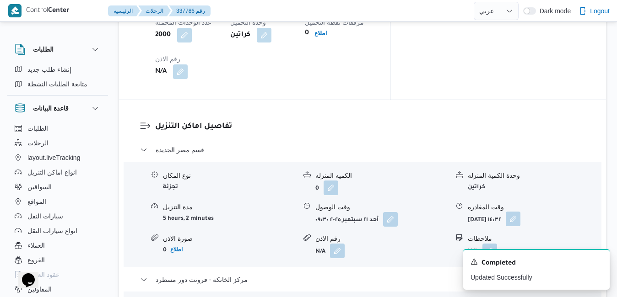
click at [520, 212] on button "button" at bounding box center [513, 219] width 15 height 15
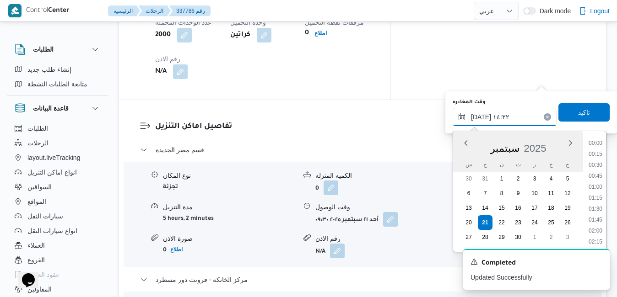
click at [507, 122] on input "٢١/٠٩/٢٠٢٥ ١٤:٣٢" at bounding box center [504, 117] width 104 height 18
click at [598, 155] on li "17:45" at bounding box center [595, 155] width 21 height 9
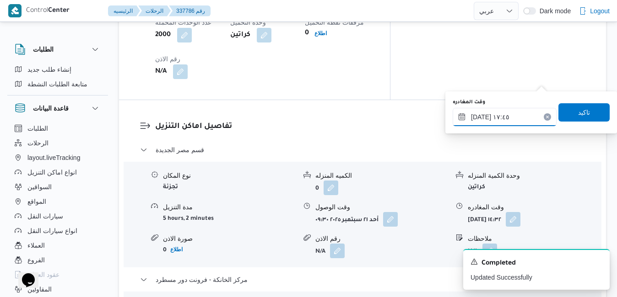
click at [482, 118] on input "٢١/٠٩/٢٠٢٥ ١٧:٤٥" at bounding box center [504, 117] width 104 height 18
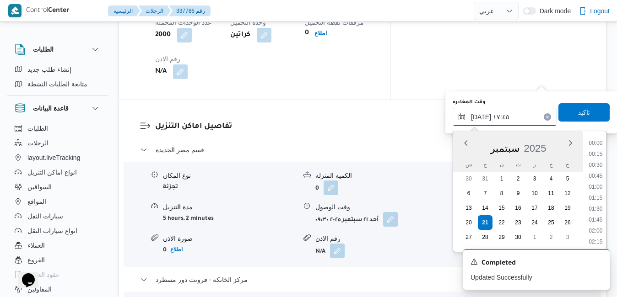
scroll to position [724, 0]
type input "٢١/٠٩/٢٠٢٥ ١٧:40"
click at [560, 112] on span "تاكيد" at bounding box center [583, 112] width 51 height 18
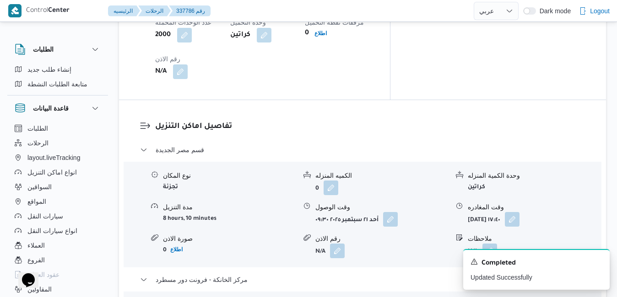
scroll to position [0, 0]
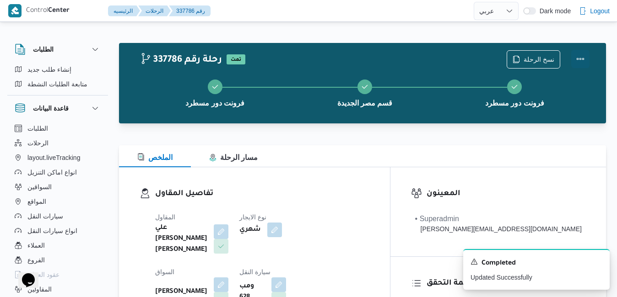
click at [581, 62] on button "Actions" at bounding box center [580, 59] width 18 height 18
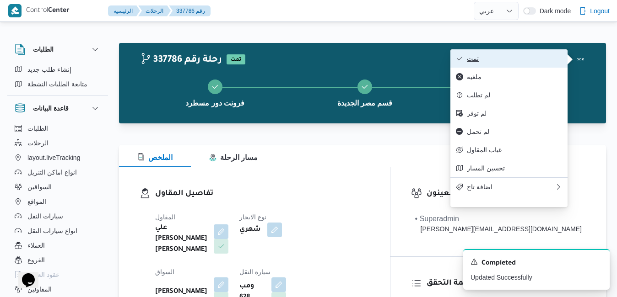
click at [538, 59] on span "تمت" at bounding box center [514, 58] width 95 height 7
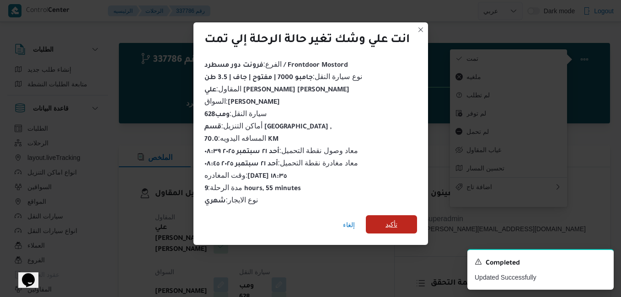
click at [392, 220] on span "تأكيد" at bounding box center [392, 224] width 12 height 11
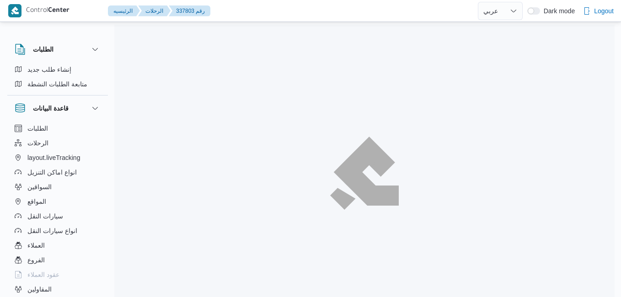
select select "ar"
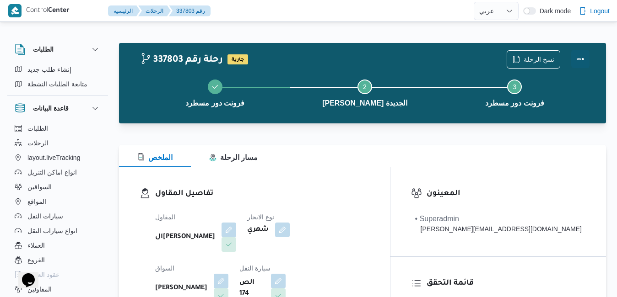
click at [581, 58] on button "Actions" at bounding box center [580, 59] width 18 height 18
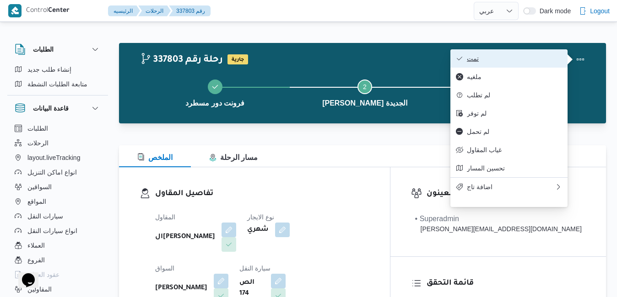
click at [533, 60] on span "تمت" at bounding box center [514, 58] width 95 height 7
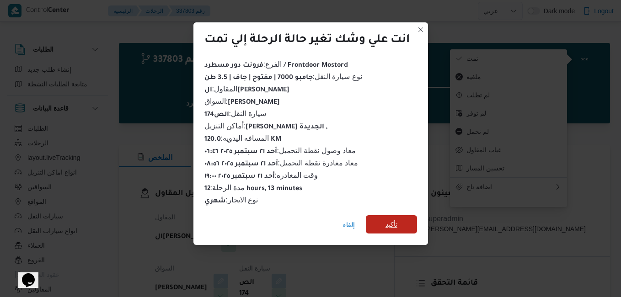
click at [411, 215] on span "تأكيد" at bounding box center [391, 224] width 51 height 18
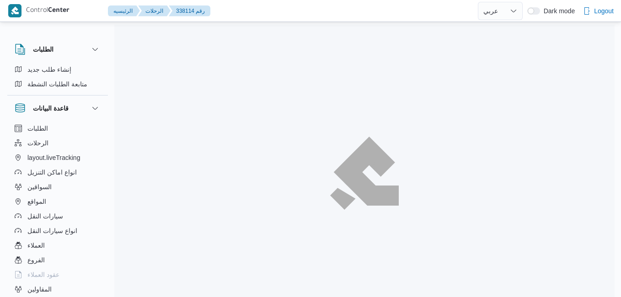
select select "ar"
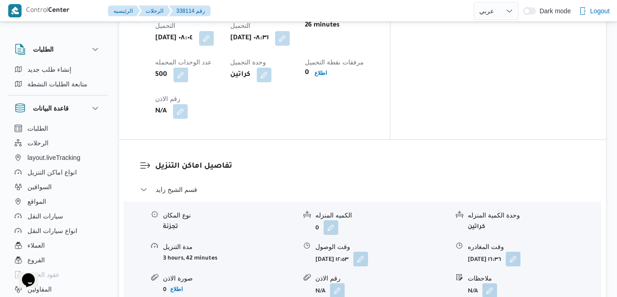
scroll to position [805, 0]
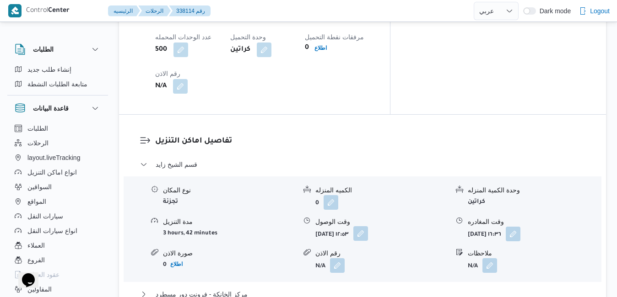
click at [368, 226] on button "button" at bounding box center [360, 233] width 15 height 15
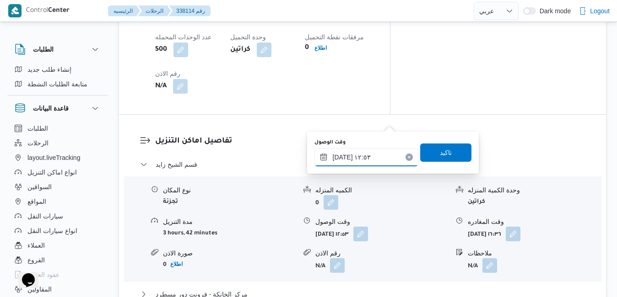
click at [372, 156] on input "٢١/٠٩/٢٠٢٥ ١٢:٥٣" at bounding box center [366, 157] width 104 height 18
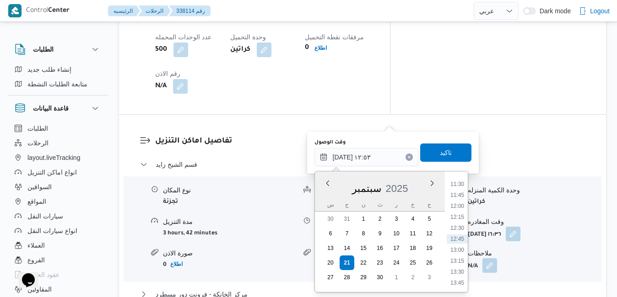
scroll to position [411, 0]
click at [460, 189] on li "09:30" at bounding box center [457, 189] width 21 height 9
type input "[DATE] ٠٩:٣٠"
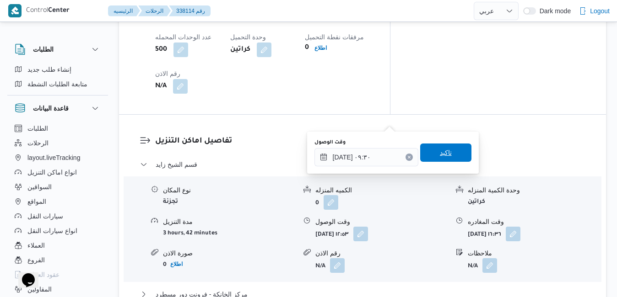
click at [450, 160] on span "تاكيد" at bounding box center [445, 153] width 51 height 18
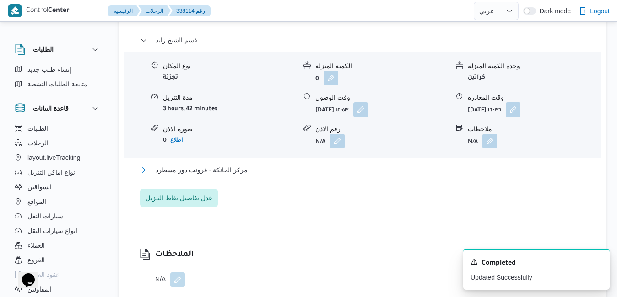
click at [402, 176] on button "مركز الخانكة - فرونت دور مسطرد" at bounding box center [362, 170] width 445 height 11
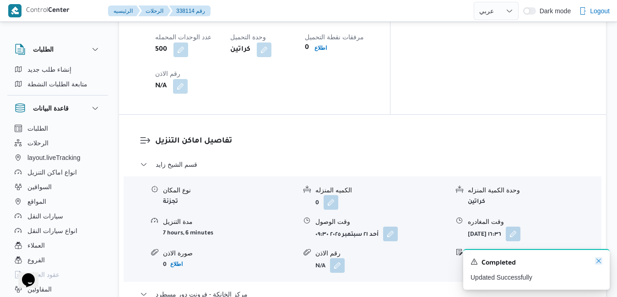
click at [598, 264] on icon "Dismiss toast" at bounding box center [598, 261] width 7 height 7
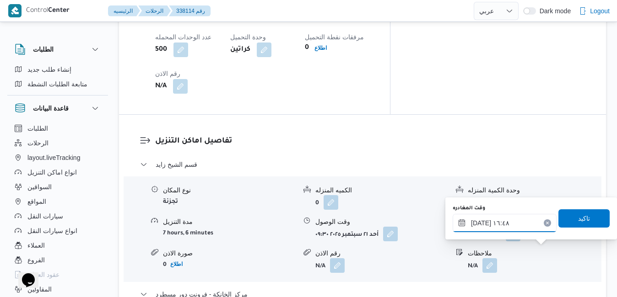
click at [518, 222] on input "٢١/٠٩/٢٠٢٥ ١٦:٤٨" at bounding box center [504, 223] width 104 height 18
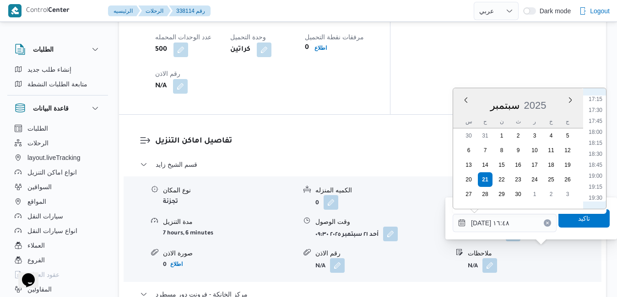
scroll to position [773, 0]
click at [598, 143] on li "18:30" at bounding box center [595, 139] width 21 height 9
type input "٢١/٠٩/٢٠٢٥ ١٨:٣٠"
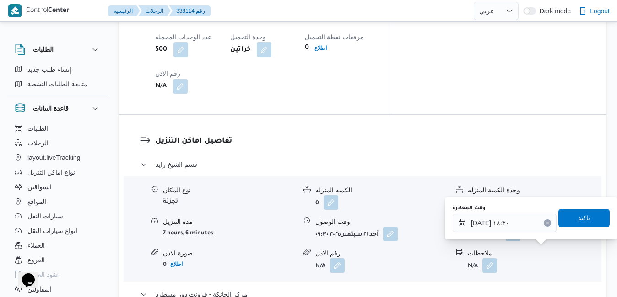
click at [566, 224] on span "تاكيد" at bounding box center [583, 218] width 51 height 18
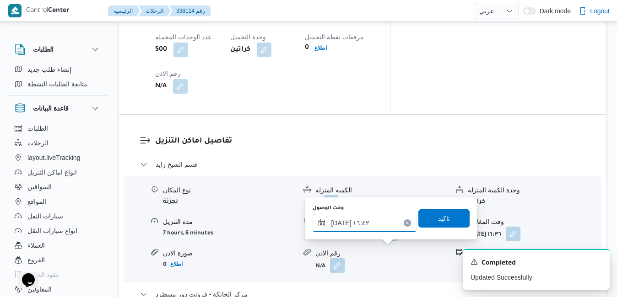
click at [370, 224] on input "٢١/٠٩/٢٠٢٥ ١٦:٤٢" at bounding box center [364, 223] width 104 height 18
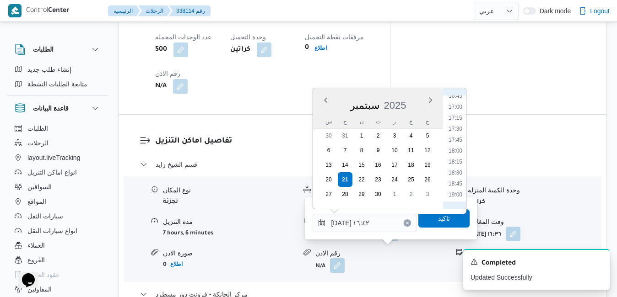
scroll to position [762, 0]
click at [458, 139] on li "18:15" at bounding box center [455, 139] width 21 height 9
type input "٢١/٠٩/٢٠٢٥ ١٨:١٥"
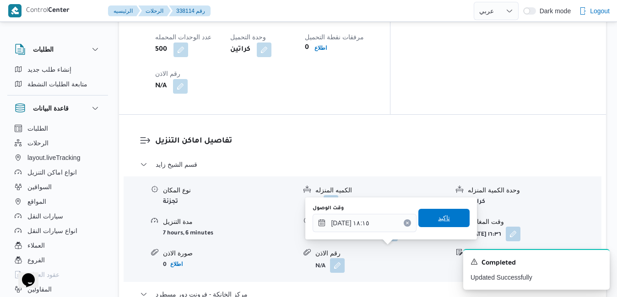
click at [438, 218] on span "تاكيد" at bounding box center [444, 218] width 12 height 11
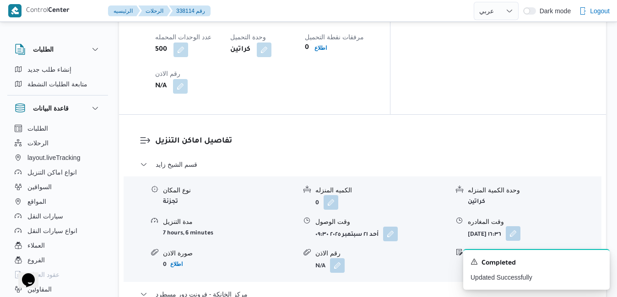
click at [520, 226] on button "button" at bounding box center [513, 233] width 15 height 15
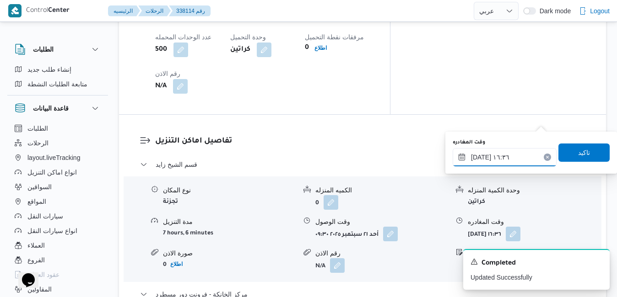
click at [507, 160] on input "٢١/٠٩/٢٠٢٥ ١٦:٣٦" at bounding box center [504, 157] width 104 height 18
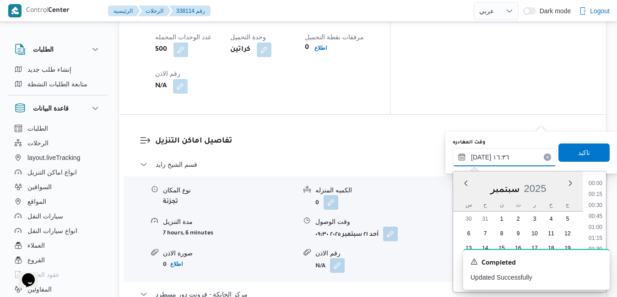
scroll to position [669, 0]
click at [599, 260] on icon "Dismiss toast" at bounding box center [598, 261] width 7 height 7
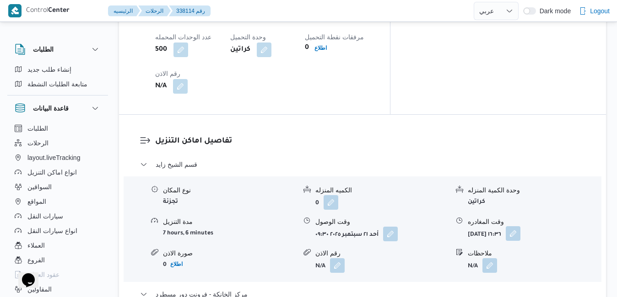
click at [520, 226] on button "button" at bounding box center [513, 233] width 15 height 15
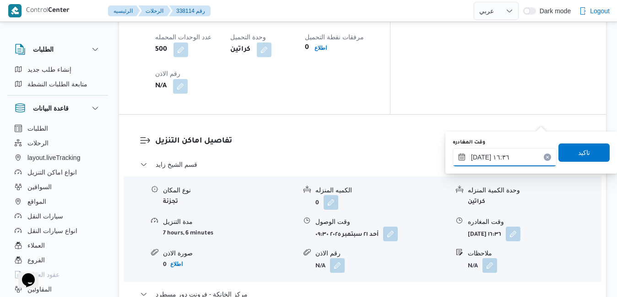
click at [516, 164] on input "٢١/٠٩/٢٠٢٥ ١٦:٣٦" at bounding box center [504, 157] width 104 height 18
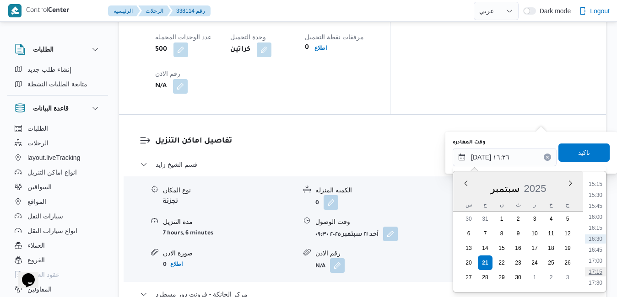
click at [597, 272] on li "17:15" at bounding box center [595, 272] width 21 height 9
type input "٢١/٠٩/٢٠٢٥ ١٧:١٥"
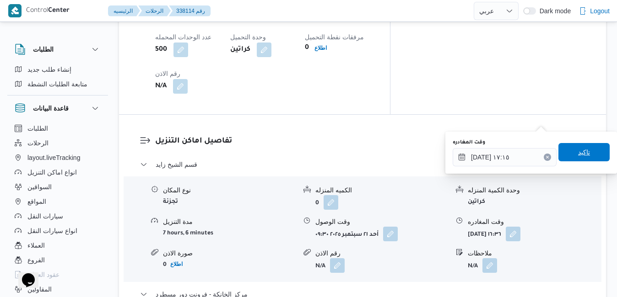
click at [581, 154] on span "تاكيد" at bounding box center [584, 152] width 12 height 11
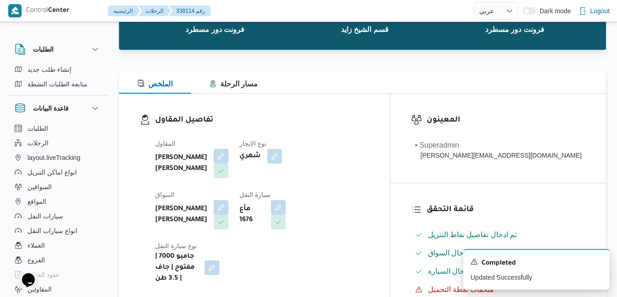
scroll to position [26, 0]
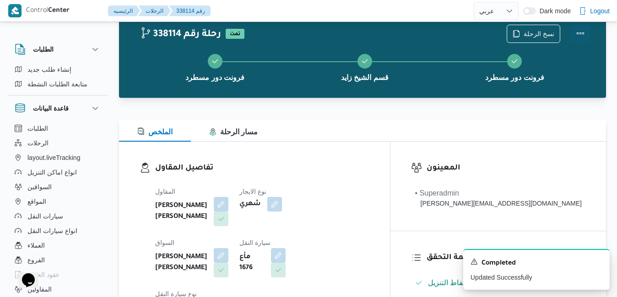
click at [581, 34] on button "Actions" at bounding box center [580, 33] width 18 height 18
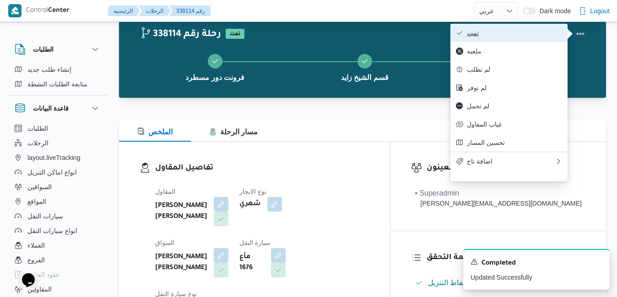
click at [549, 36] on span "تمت" at bounding box center [514, 32] width 95 height 7
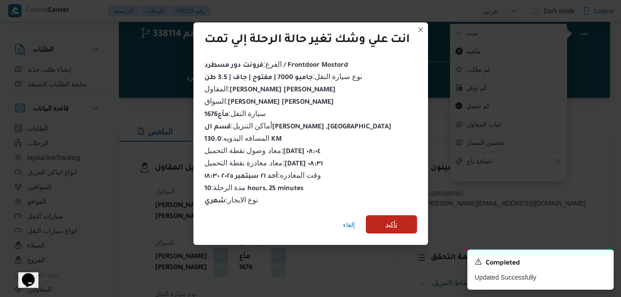
click at [391, 221] on span "تأكيد" at bounding box center [392, 224] width 12 height 11
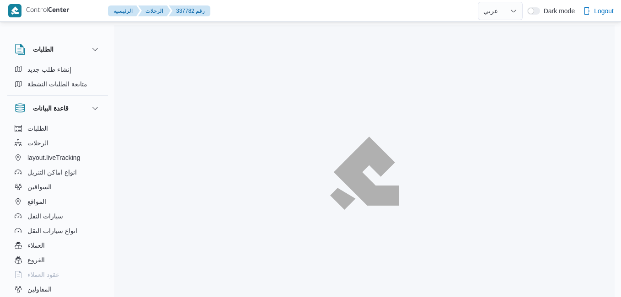
select select "ar"
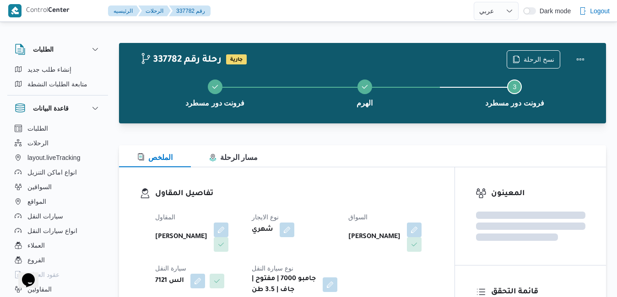
click at [342, 163] on div "الملخص مسار الرحلة" at bounding box center [362, 156] width 487 height 22
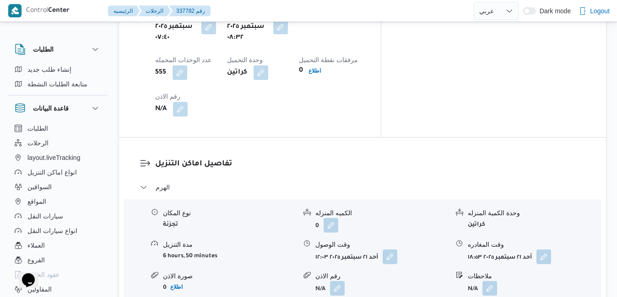
scroll to position [817, 0]
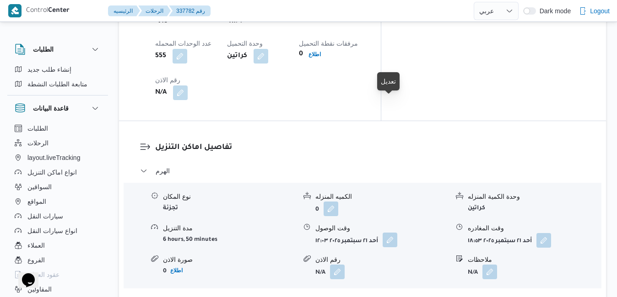
click at [388, 233] on button "button" at bounding box center [389, 240] width 15 height 15
click at [390, 233] on button "button" at bounding box center [389, 240] width 15 height 15
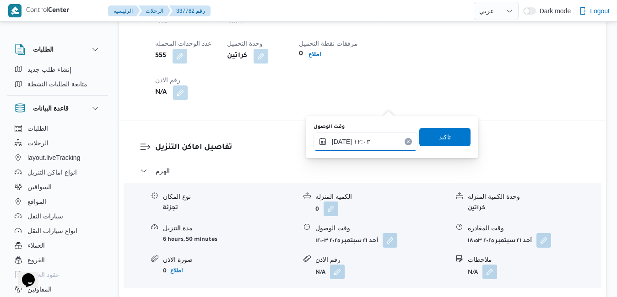
click at [358, 137] on input "٢١/٠٩/٢٠٢٥ ١٢:٠٣" at bounding box center [365, 142] width 104 height 18
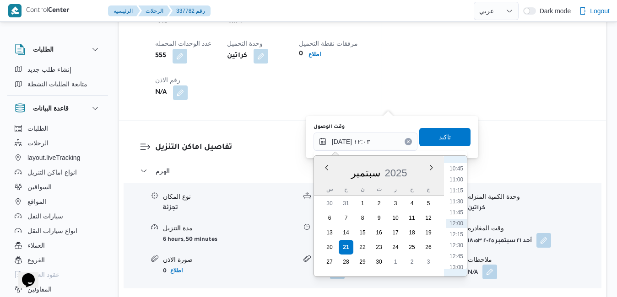
scroll to position [378, 0]
click at [457, 204] on li "09:30" at bounding box center [456, 206] width 21 height 9
type input "[DATE] ٠٩:٣٠"
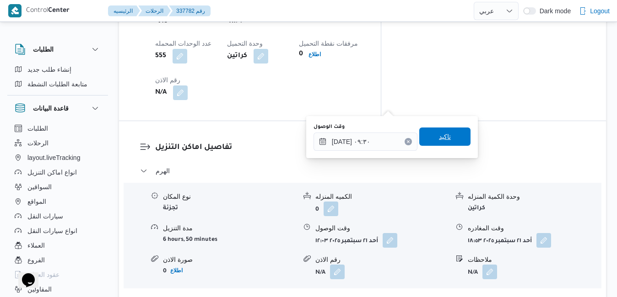
click at [444, 138] on span "تاكيد" at bounding box center [444, 137] width 51 height 18
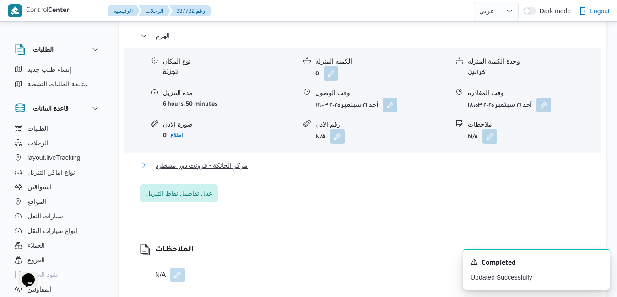
click at [401, 163] on button "مركز الخانكة - فرونت دور مسطرد" at bounding box center [362, 165] width 445 height 11
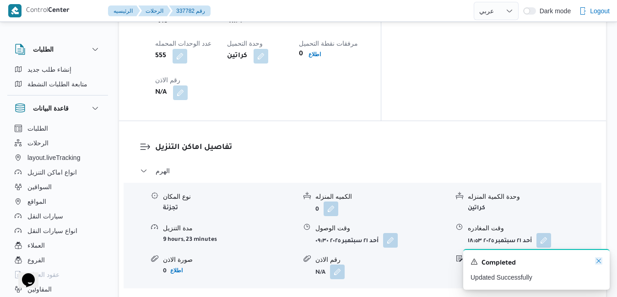
click at [601, 263] on icon "Dismiss toast" at bounding box center [598, 261] width 7 height 7
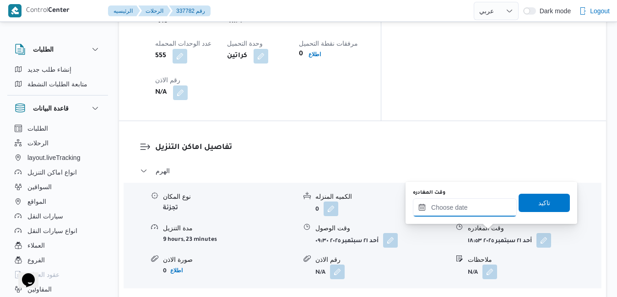
click at [460, 207] on input "وقت المغادره" at bounding box center [465, 208] width 104 height 18
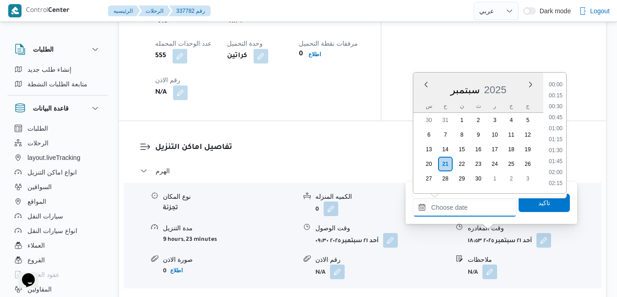
scroll to position [801, 0]
click at [424, 100] on div "س" at bounding box center [428, 106] width 15 height 13
click at [558, 121] on li "19:00" at bounding box center [555, 118] width 21 height 9
type input "٢١/٠٩/٢٠٢٥ ١٩:٠٠"
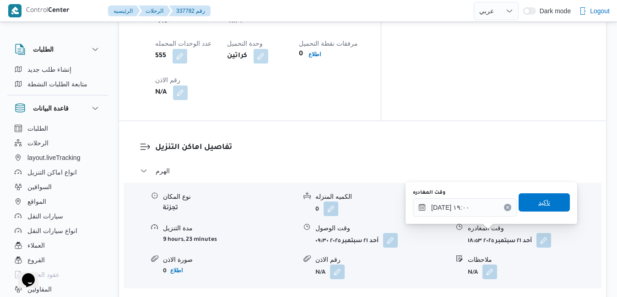
click at [538, 204] on span "تاكيد" at bounding box center [544, 202] width 12 height 11
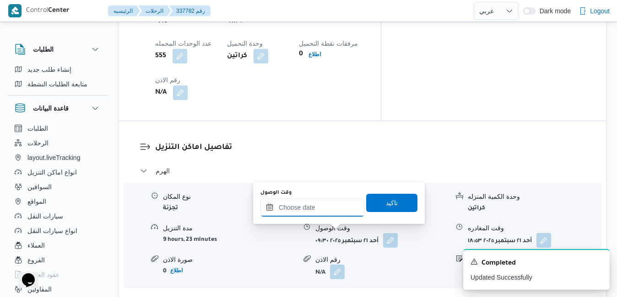
click at [328, 213] on input "وقت الوصول" at bounding box center [312, 208] width 104 height 18
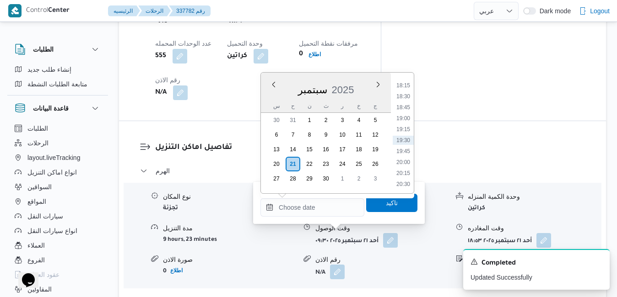
click at [266, 97] on div "سبتمبر 2025" at bounding box center [326, 87] width 130 height 23
click at [407, 108] on li "18:45" at bounding box center [403, 107] width 21 height 9
type input "٢١/٠٩/٢٠٢٥ ١٨:٤٥"
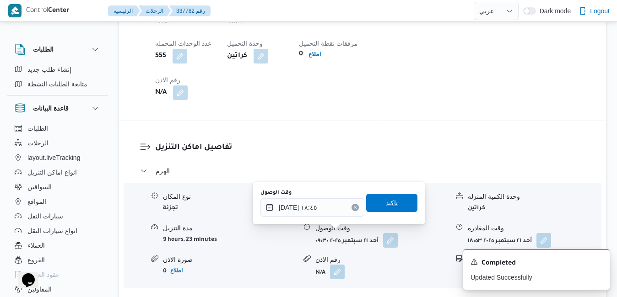
click at [387, 199] on span "تاكيد" at bounding box center [392, 203] width 12 height 11
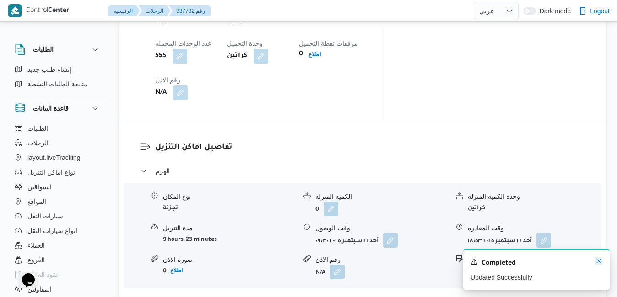
click at [597, 262] on icon "Dismiss toast" at bounding box center [598, 261] width 7 height 7
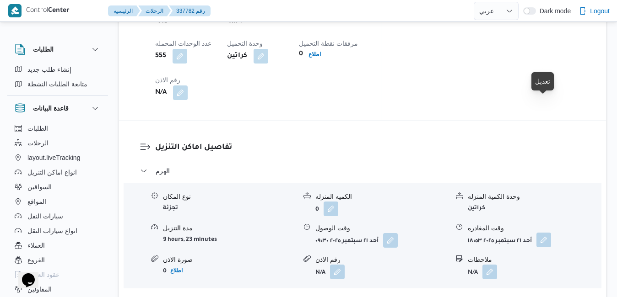
click at [540, 233] on button "button" at bounding box center [543, 240] width 15 height 15
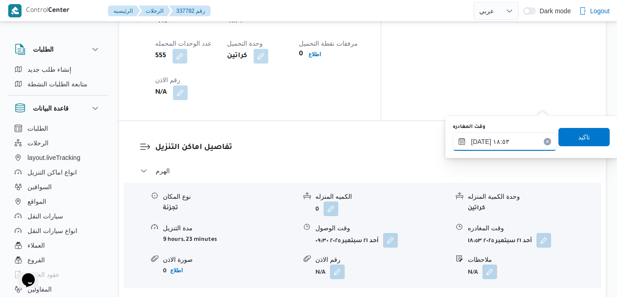
click at [499, 142] on input "٢١/٠٩/٢٠٢٥ ١٨:٥٣" at bounding box center [504, 142] width 104 height 18
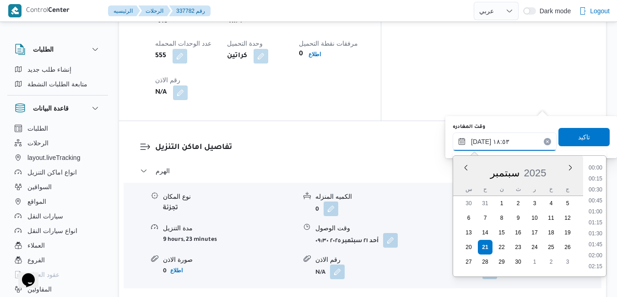
scroll to position [768, 0]
click at [599, 182] on li "17:45" at bounding box center [595, 179] width 21 height 9
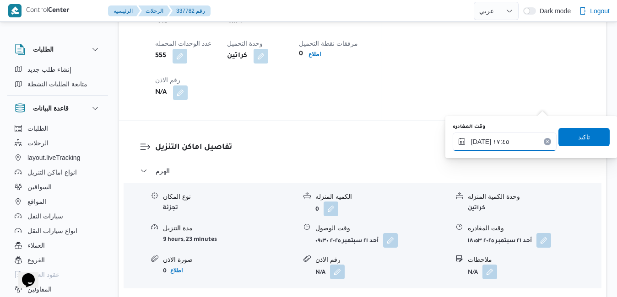
click at [482, 142] on input "[DATE] ١٧:٤٥" at bounding box center [504, 142] width 104 height 18
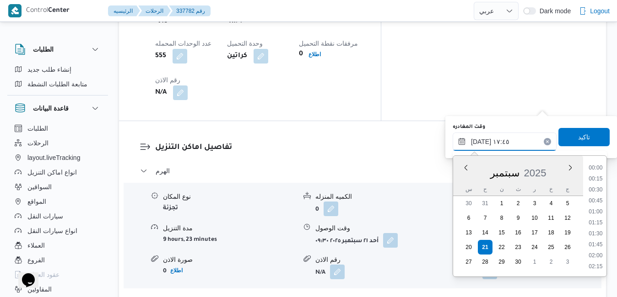
scroll to position [724, 0]
type input "٢١/٠٩/٢٠٢٥ ١٧:55"
click at [580, 136] on span "تاكيد" at bounding box center [584, 136] width 12 height 11
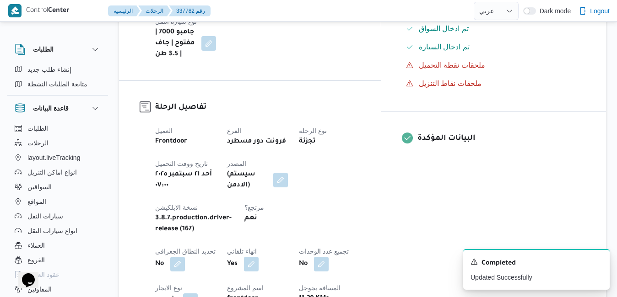
scroll to position [0, 0]
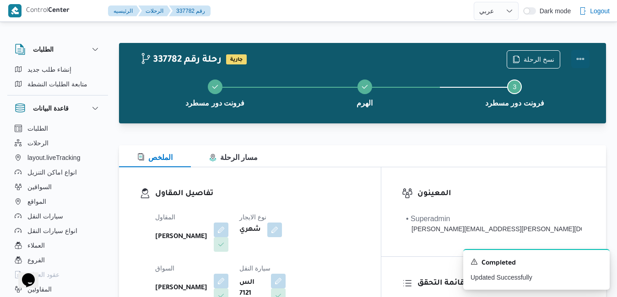
click at [582, 63] on button "Actions" at bounding box center [580, 59] width 18 height 18
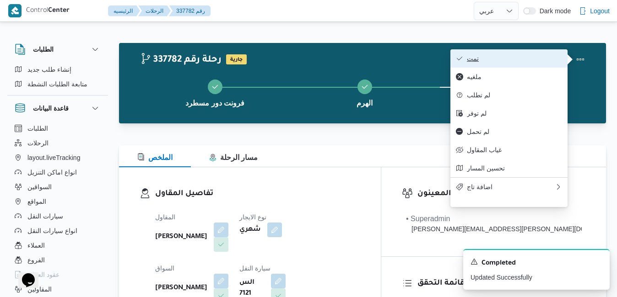
click at [542, 56] on span "تمت" at bounding box center [514, 58] width 95 height 7
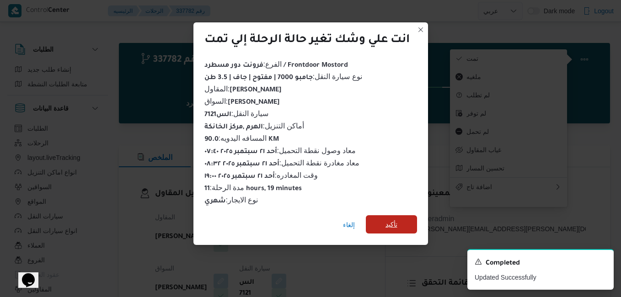
click at [399, 220] on span "تأكيد" at bounding box center [391, 224] width 51 height 18
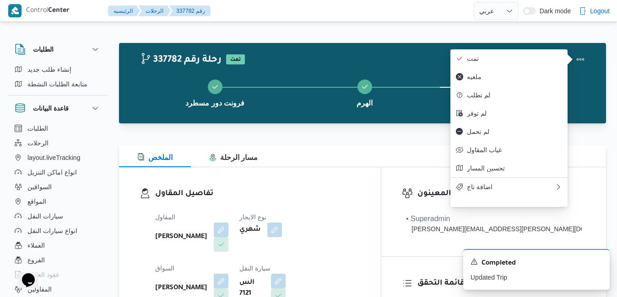
click at [338, 199] on h3 "تفاصيل المقاول" at bounding box center [257, 194] width 205 height 12
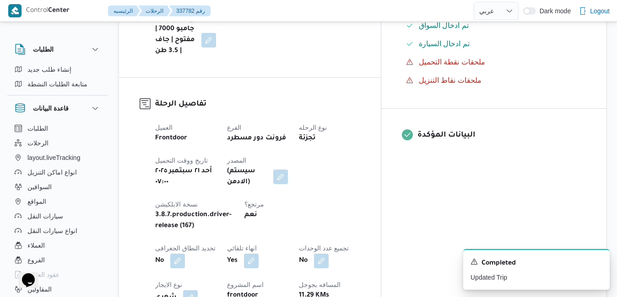
scroll to position [403, 0]
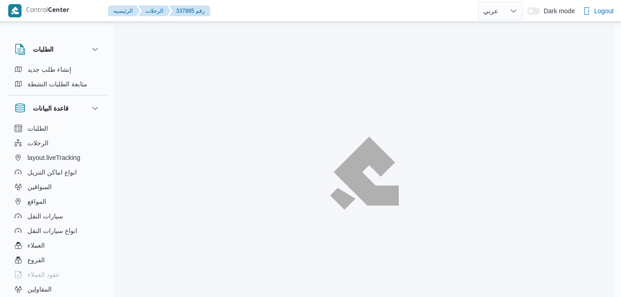
select select "ar"
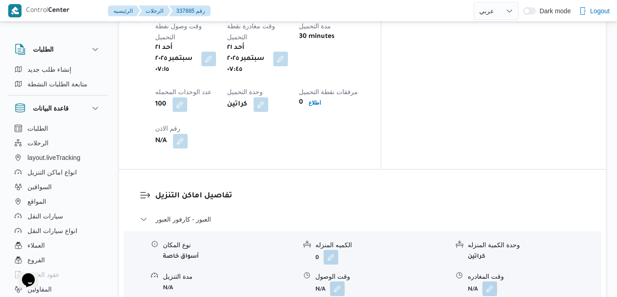
scroll to position [787, 0]
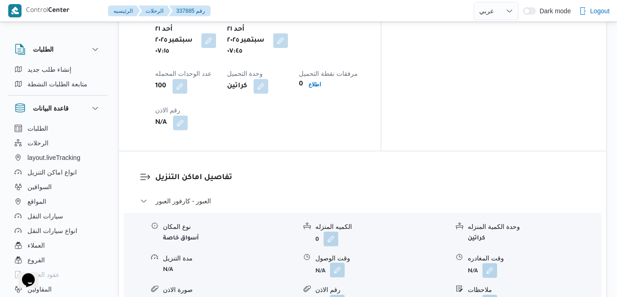
click at [335, 263] on button "button" at bounding box center [337, 270] width 15 height 15
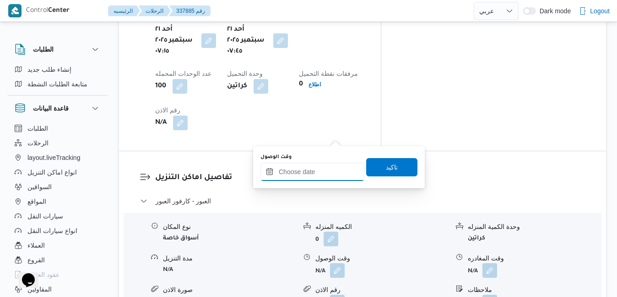
click at [312, 175] on input "وقت الوصول" at bounding box center [312, 172] width 104 height 18
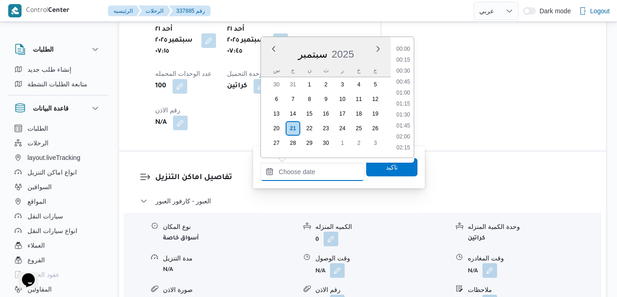
scroll to position [801, 0]
click at [269, 64] on div "س" at bounding box center [276, 70] width 15 height 13
click at [404, 73] on li "08:15" at bounding box center [403, 74] width 21 height 9
type input "[DATE] ٠٨:١٥"
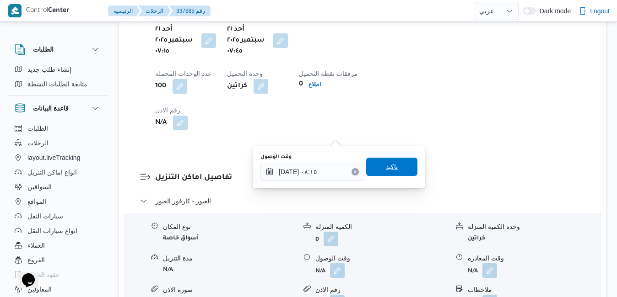
click at [386, 167] on span "تاكيد" at bounding box center [392, 166] width 12 height 11
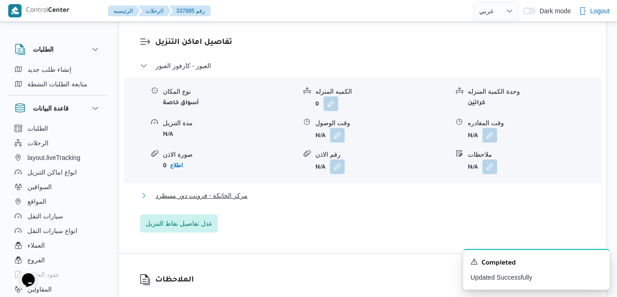
click at [346, 192] on button "مركز الخانكة - فرونت دور مسطرد" at bounding box center [362, 195] width 445 height 11
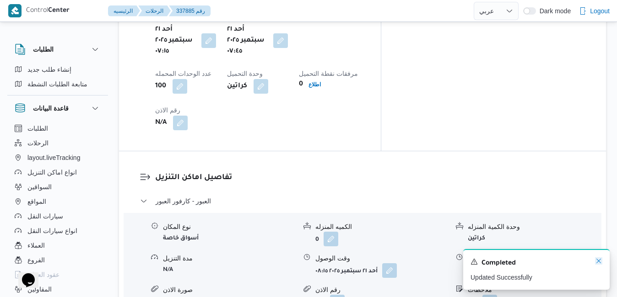
click at [597, 262] on icon "Dismiss toast" at bounding box center [598, 261] width 7 height 7
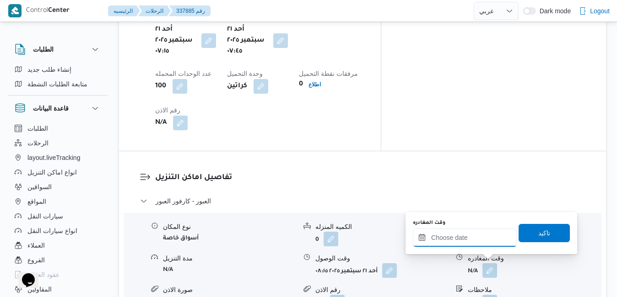
click at [473, 241] on input "وقت المغادره" at bounding box center [465, 238] width 104 height 18
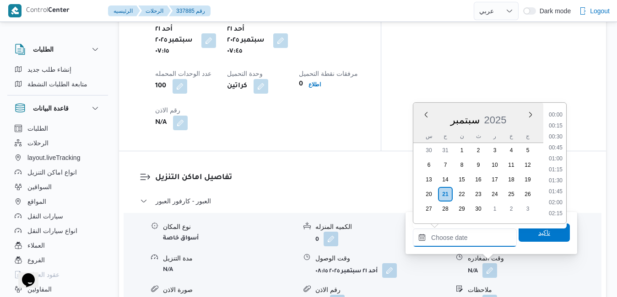
scroll to position [801, 0]
click at [425, 118] on button "Previous Month" at bounding box center [425, 114] width 9 height 9
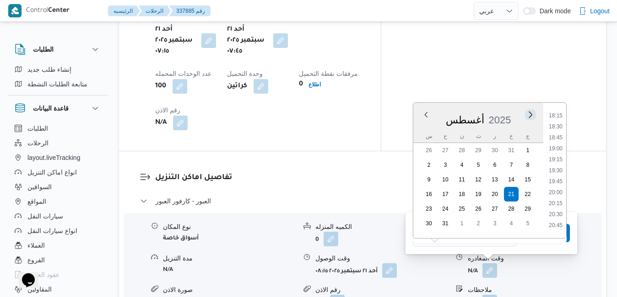
click at [530, 114] on button "Next month" at bounding box center [530, 114] width 9 height 9
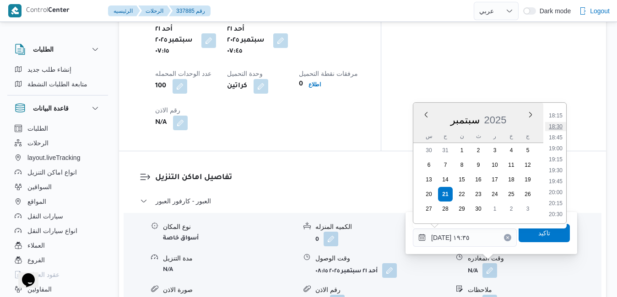
click at [558, 129] on li "18:30" at bounding box center [555, 126] width 21 height 9
type input "[DATE] ١٨:٣٠"
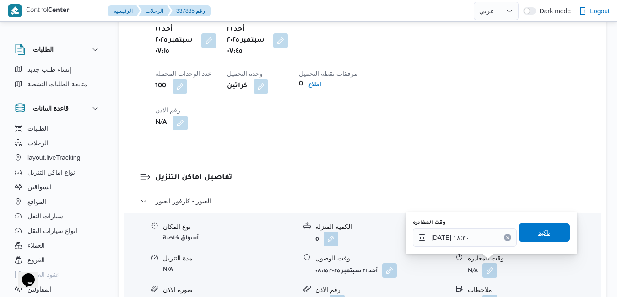
click at [527, 234] on span "تاكيد" at bounding box center [543, 233] width 51 height 18
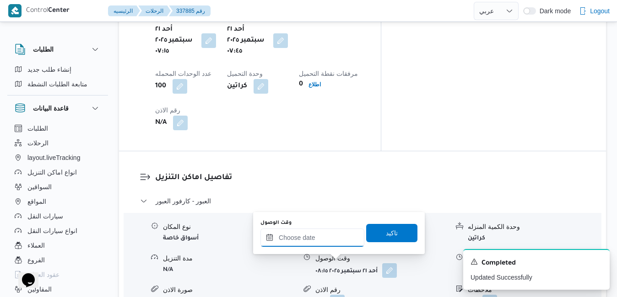
click at [334, 242] on input "وقت الوصول" at bounding box center [312, 238] width 104 height 18
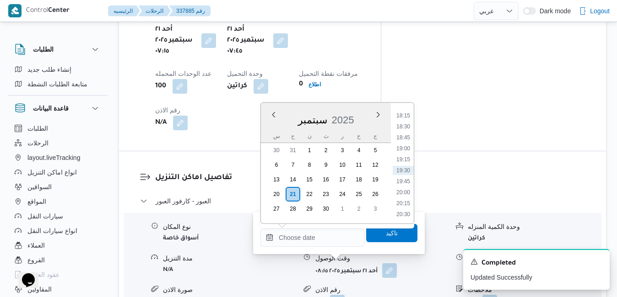
click at [269, 124] on div "سبتمبر 2025" at bounding box center [326, 118] width 130 height 23
click at [403, 117] on li "18:15" at bounding box center [403, 115] width 21 height 9
type input "[DATE] ١٨:١٥"
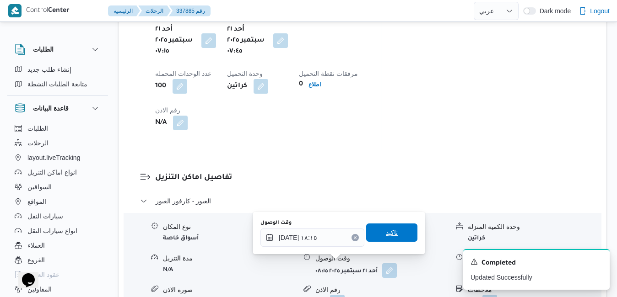
click at [386, 236] on span "تاكيد" at bounding box center [392, 232] width 12 height 11
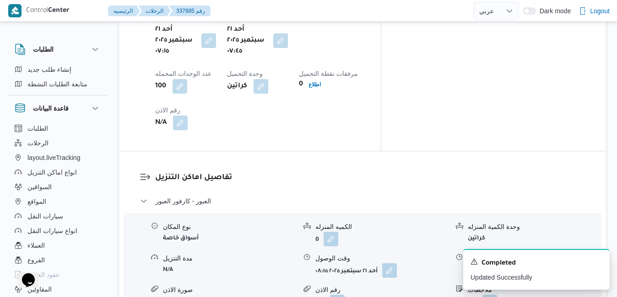
click at [490, 263] on button "button" at bounding box center [489, 270] width 15 height 15
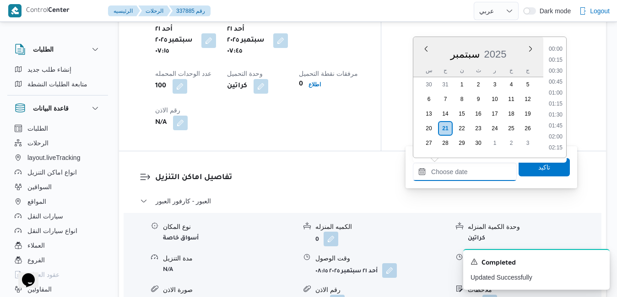
click at [470, 168] on input "وقت المغادره" at bounding box center [465, 172] width 104 height 18
click at [420, 66] on div "س ح ن ث ر خ ج" at bounding box center [478, 70] width 130 height 13
click at [556, 122] on li "17:45" at bounding box center [555, 120] width 21 height 9
type input "[DATE] ١٧:٤٥"
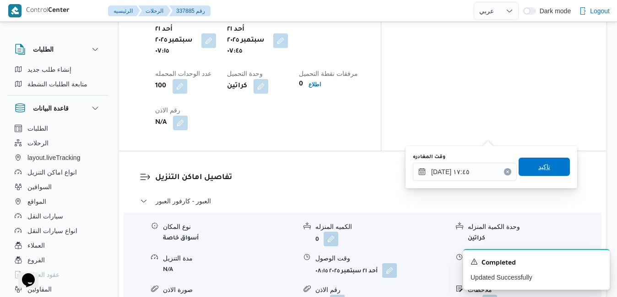
click at [538, 169] on span "تاكيد" at bounding box center [544, 166] width 12 height 11
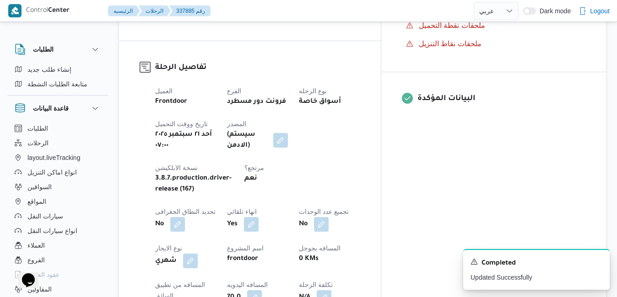
scroll to position [0, 0]
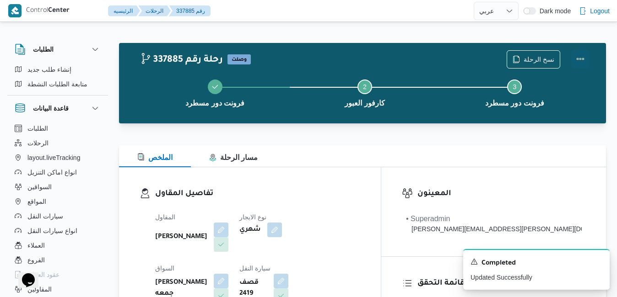
click at [580, 60] on button "Actions" at bounding box center [580, 59] width 18 height 18
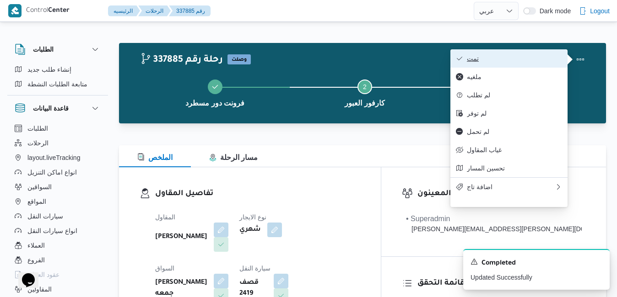
click at [538, 62] on span "تمت" at bounding box center [514, 58] width 95 height 7
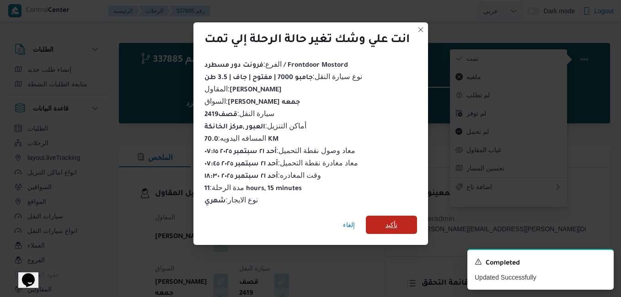
click at [402, 223] on span "تأكيد" at bounding box center [391, 225] width 51 height 18
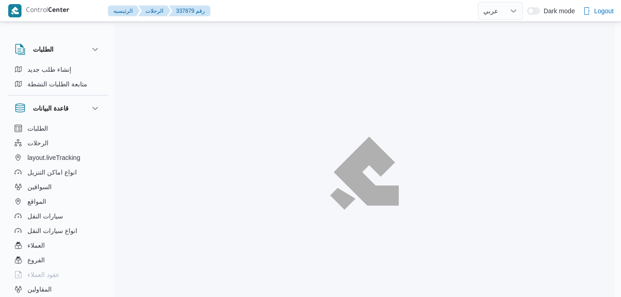
select select "ar"
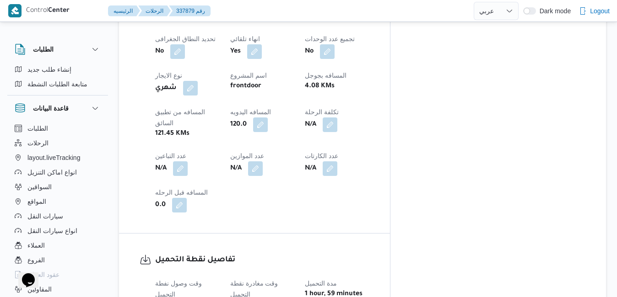
scroll to position [549, 0]
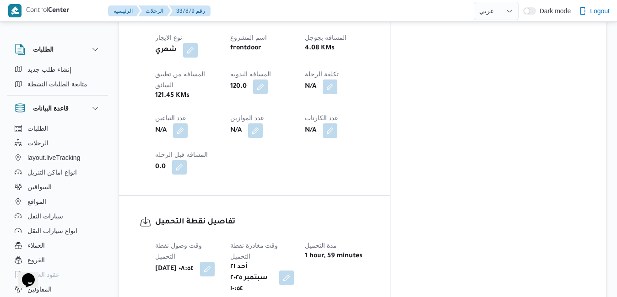
click at [294, 271] on button "button" at bounding box center [286, 278] width 15 height 15
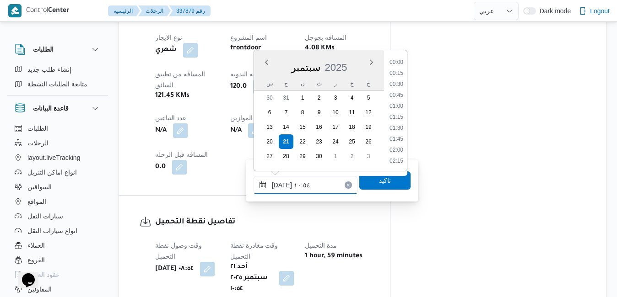
click at [313, 178] on input "٢١/٠٩/٢٠٢٥ ١٠:٥٤" at bounding box center [305, 185] width 104 height 18
click at [395, 147] on li "09:15" at bounding box center [396, 144] width 21 height 9
type input "٢١/٠٩/٢٠٢٥ ٠٩:١٥"
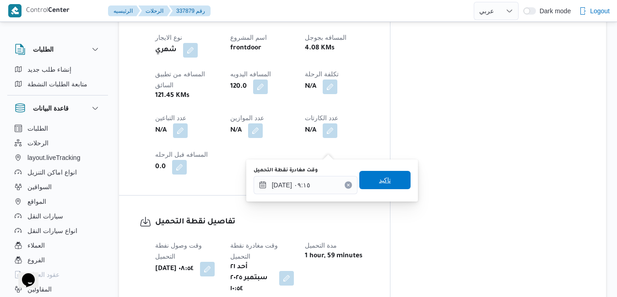
click at [382, 181] on span "تاكيد" at bounding box center [385, 180] width 12 height 11
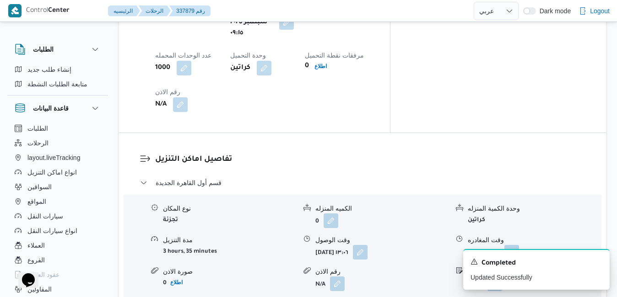
scroll to position [823, 0]
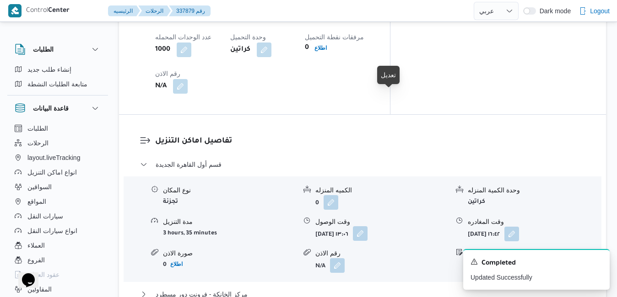
click at [367, 226] on button "button" at bounding box center [360, 233] width 15 height 15
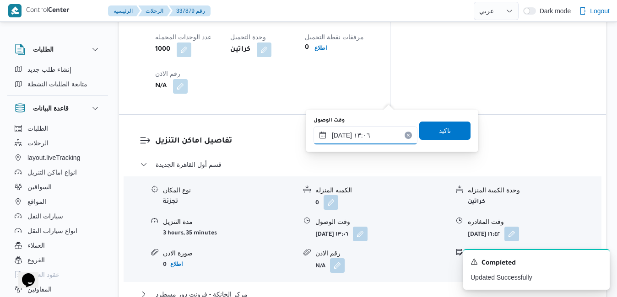
click at [346, 134] on input "٢١/٠٩/٢٠٢٥ ١٣:٠٦" at bounding box center [365, 135] width 104 height 18
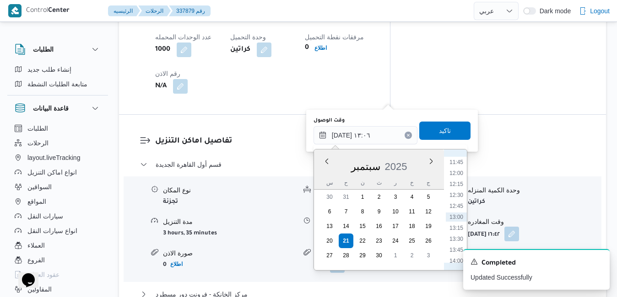
scroll to position [422, 0]
click at [460, 178] on li "10:00" at bounding box center [456, 178] width 21 height 9
type input "٢١/٠٩/٢٠٢٥ ١٠:٠٠"
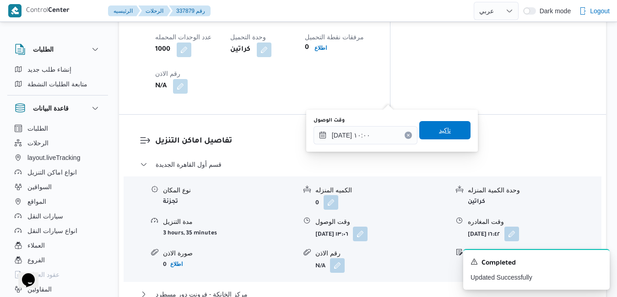
click at [446, 130] on span "تاكيد" at bounding box center [444, 130] width 51 height 18
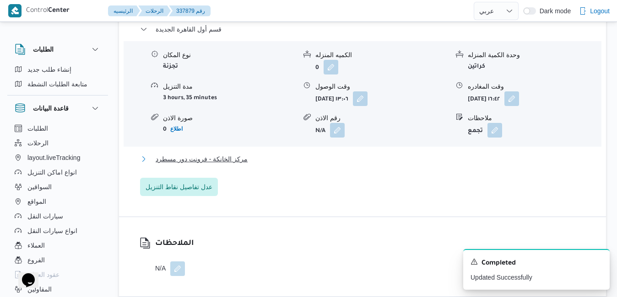
click at [417, 159] on button "مركز الخانكة - فرونت دور مسطرد" at bounding box center [362, 159] width 445 height 11
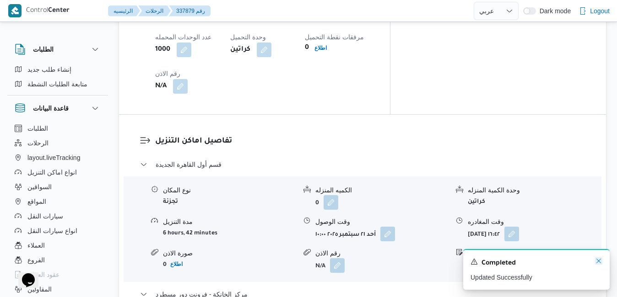
click at [597, 263] on icon "Dismiss toast" at bounding box center [598, 261] width 7 height 7
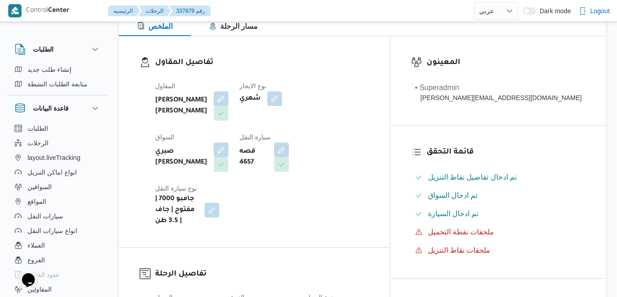
scroll to position [0, 0]
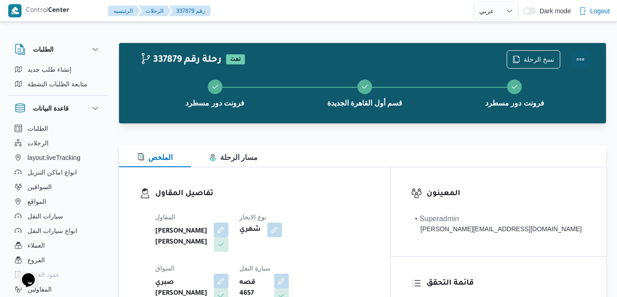
click at [584, 48] on div "نسخ الرحلة" at bounding box center [548, 59] width 94 height 29
click at [581, 65] on button "Actions" at bounding box center [580, 59] width 18 height 18
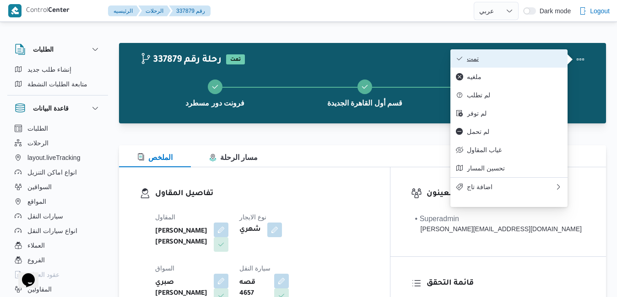
click at [537, 62] on span "تمت" at bounding box center [514, 58] width 95 height 7
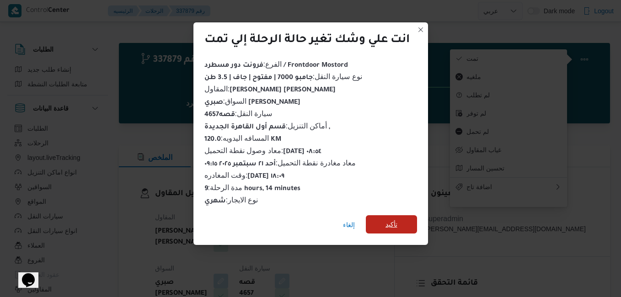
click at [400, 226] on span "تأكيد" at bounding box center [391, 224] width 51 height 18
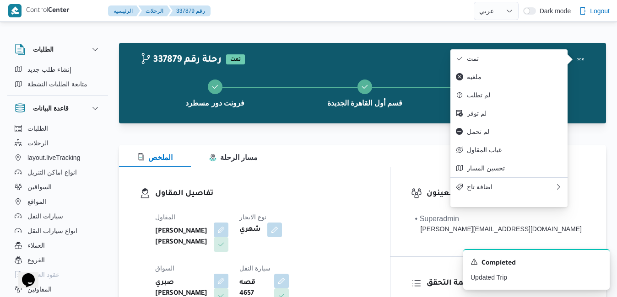
click at [369, 194] on h3 "تفاصيل المقاول" at bounding box center [262, 194] width 214 height 12
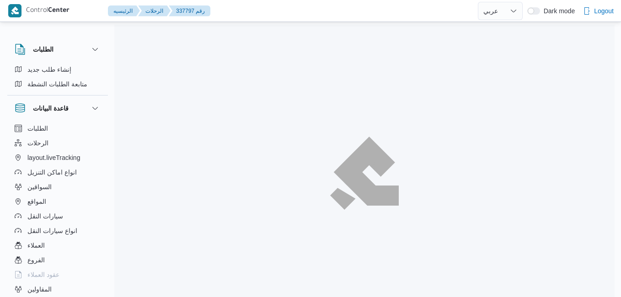
select select "ar"
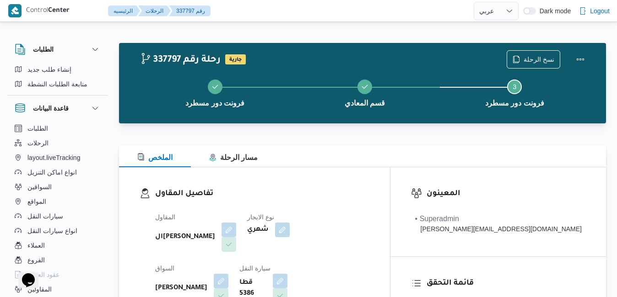
click at [377, 153] on div "الملخص مسار الرحلة" at bounding box center [362, 156] width 487 height 22
click at [580, 62] on button "Actions" at bounding box center [580, 59] width 18 height 18
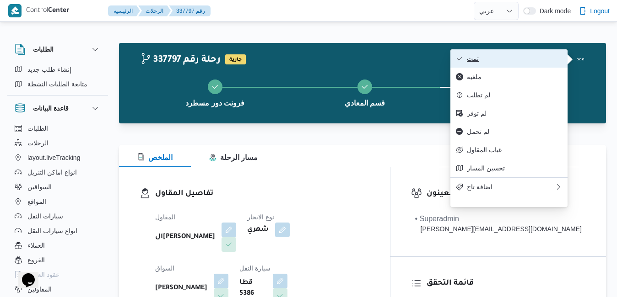
click at [529, 60] on span "تمت" at bounding box center [514, 58] width 95 height 7
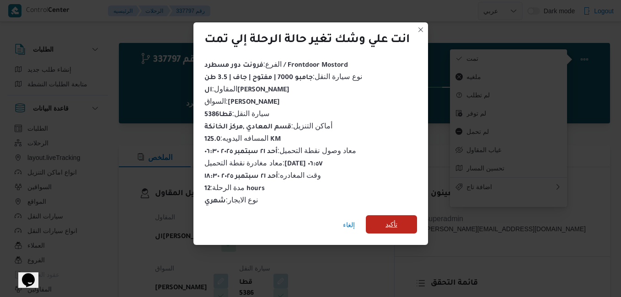
click at [398, 219] on span "تأكيد" at bounding box center [392, 224] width 12 height 11
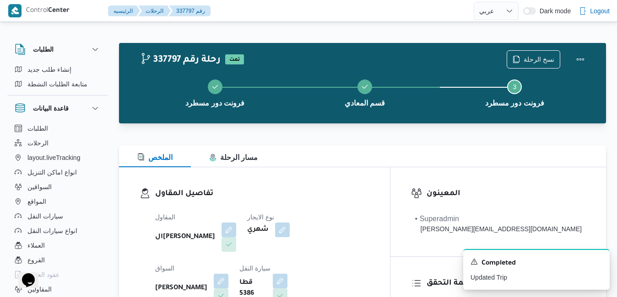
click at [374, 175] on div "تفاصيل المقاول المقاول الهامي محمد خالد علي نوع الايجار شهري السواق يحي احمد مح…" at bounding box center [254, 272] width 271 height 211
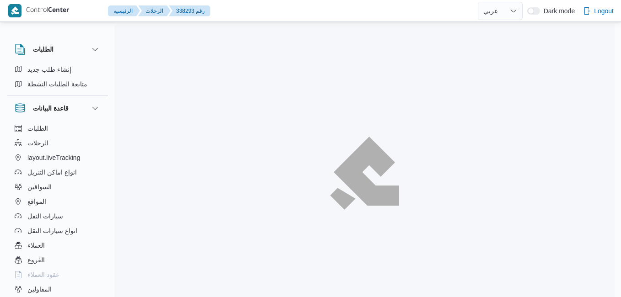
select select "ar"
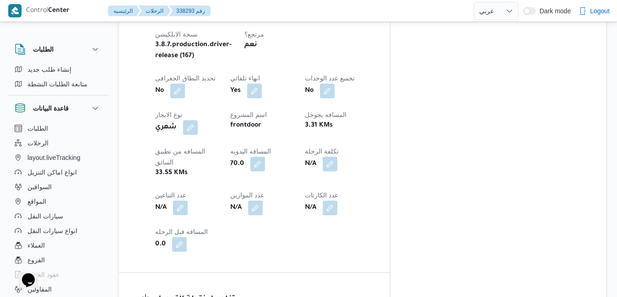
scroll to position [477, 0]
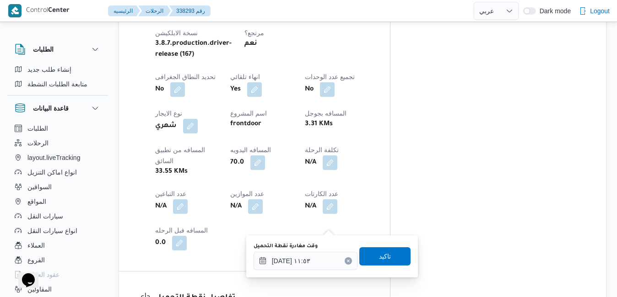
click at [293, 274] on div "You are in a dialog. To close this dialog, hit escape. وقت مغادرة نقطة التحميل …" at bounding box center [332, 257] width 172 height 42
click at [296, 264] on input "[DATE] ١١:٥٣" at bounding box center [305, 261] width 104 height 18
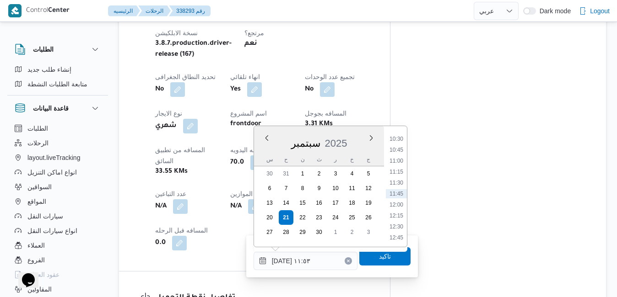
scroll to position [367, 0]
click at [398, 188] on li "09:30" at bounding box center [396, 187] width 21 height 9
type input "[DATE] ٠٩:٣٠"
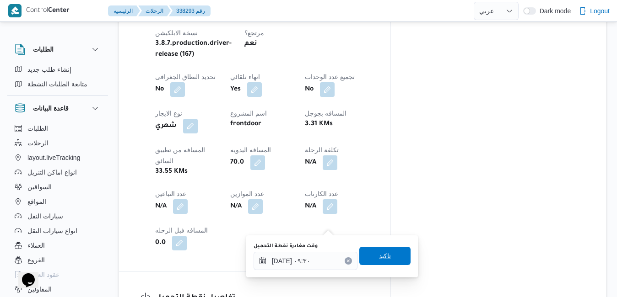
click at [379, 259] on span "تاكيد" at bounding box center [385, 256] width 12 height 11
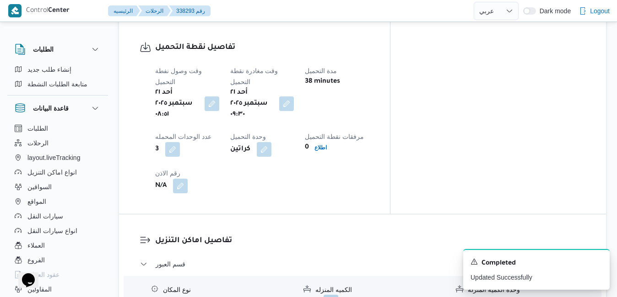
scroll to position [733, 0]
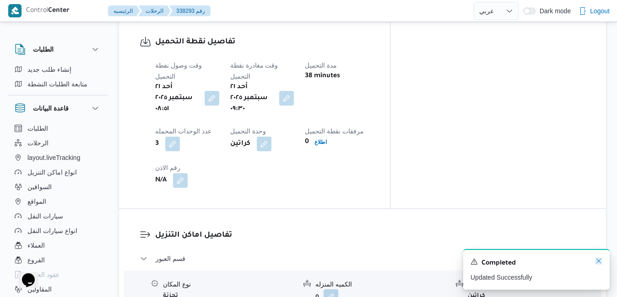
click at [598, 262] on icon "Dismiss toast" at bounding box center [598, 261] width 7 height 7
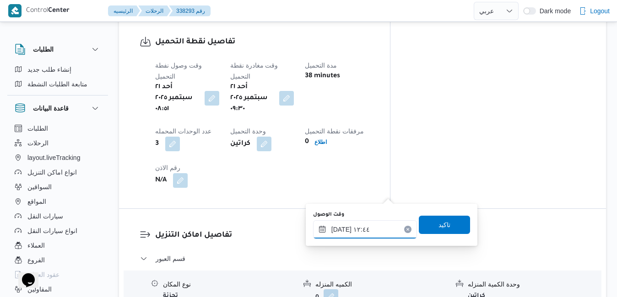
click at [363, 228] on input "[DATE] ١٢:٤٤" at bounding box center [365, 230] width 104 height 18
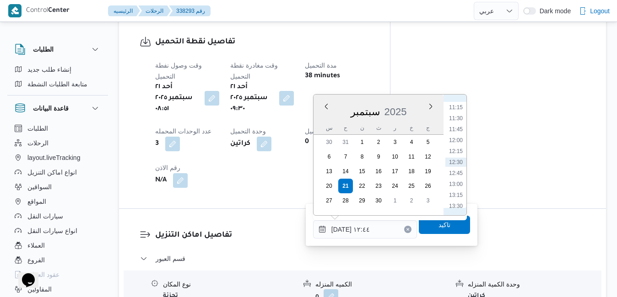
scroll to position [400, 0]
click at [458, 145] on li "10:00" at bounding box center [455, 145] width 21 height 9
type input "[DATE] ١٠:٠٠"
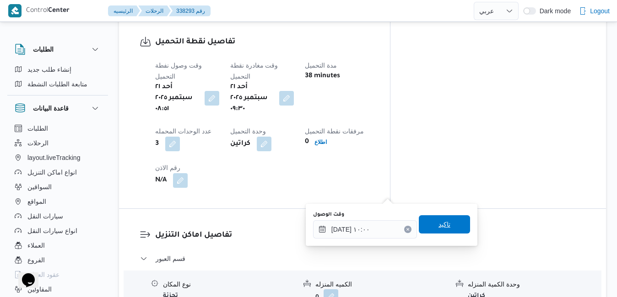
click at [439, 225] on span "تاكيد" at bounding box center [444, 224] width 12 height 11
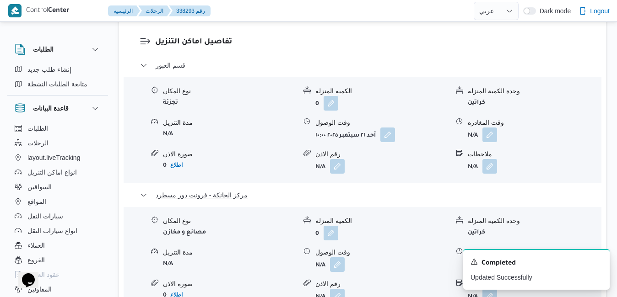
scroll to position [952, 0]
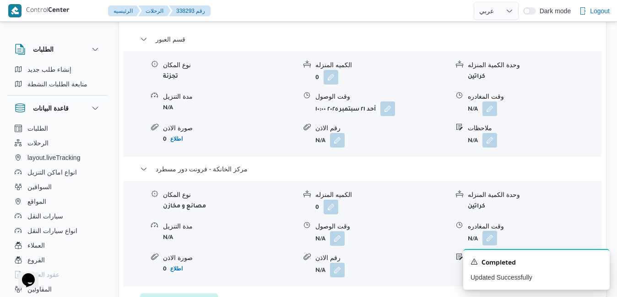
click at [493, 231] on button "button" at bounding box center [489, 238] width 15 height 15
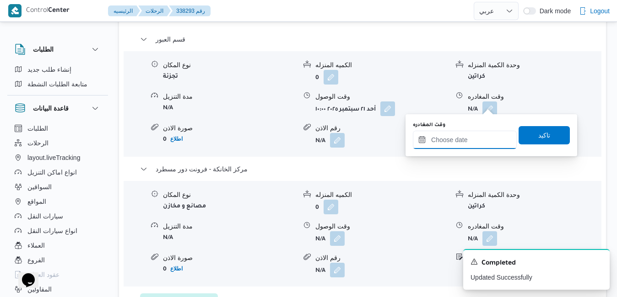
click at [445, 148] on input "وقت المغادره" at bounding box center [465, 140] width 104 height 18
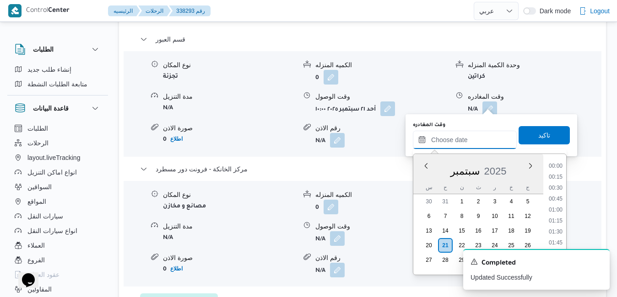
scroll to position [801, 0]
click at [421, 173] on div "سبتمبر 2025" at bounding box center [478, 169] width 130 height 23
click at [560, 187] on li "18:45" at bounding box center [555, 188] width 21 height 9
type input "[DATE] ١٨:٤٥"
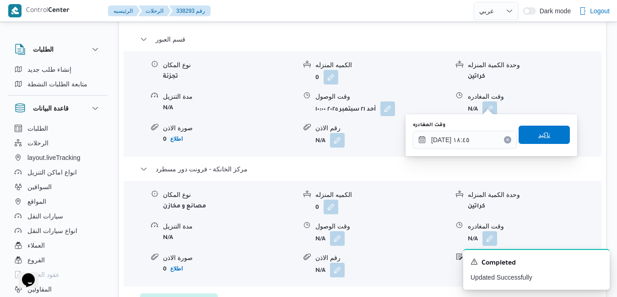
click at [545, 135] on span "تاكيد" at bounding box center [543, 135] width 51 height 18
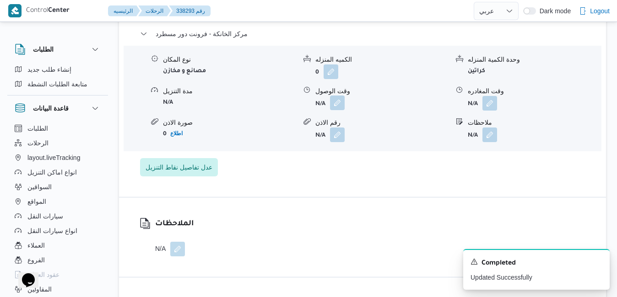
click at [336, 103] on button "button" at bounding box center [337, 103] width 15 height 15
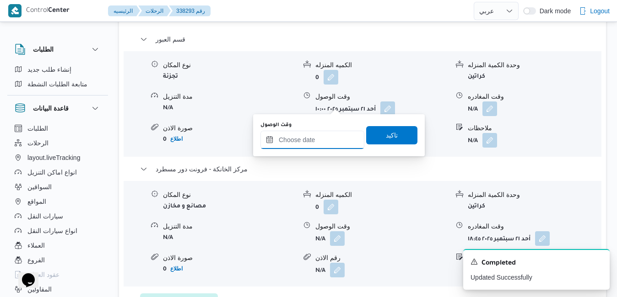
click at [325, 145] on input "وقت الوصول" at bounding box center [312, 140] width 104 height 18
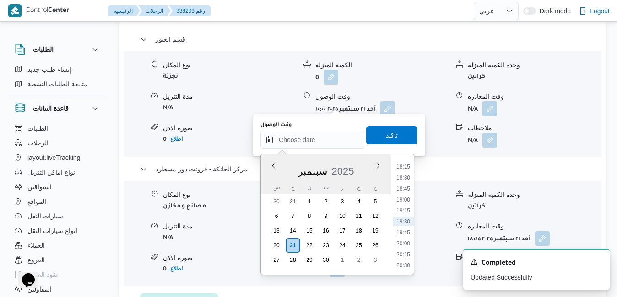
drag, startPoint x: 272, startPoint y: 181, endPoint x: 277, endPoint y: 181, distance: 5.0
click at [272, 181] on div "س" at bounding box center [276, 187] width 15 height 13
click at [406, 179] on li "18:30" at bounding box center [403, 177] width 21 height 9
type input "[DATE] ١٨:٣٠"
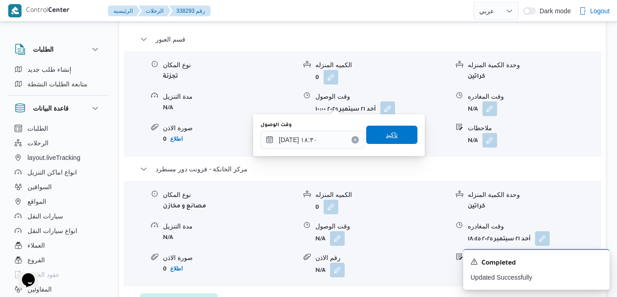
click at [396, 141] on span "تاكيد" at bounding box center [391, 135] width 51 height 18
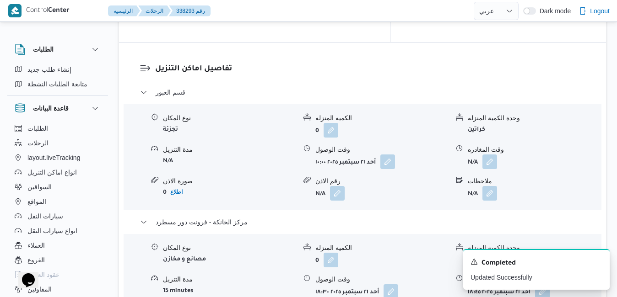
scroll to position [898, 0]
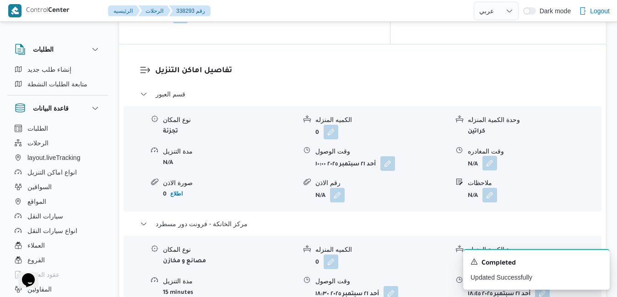
click at [490, 156] on button "button" at bounding box center [489, 163] width 15 height 15
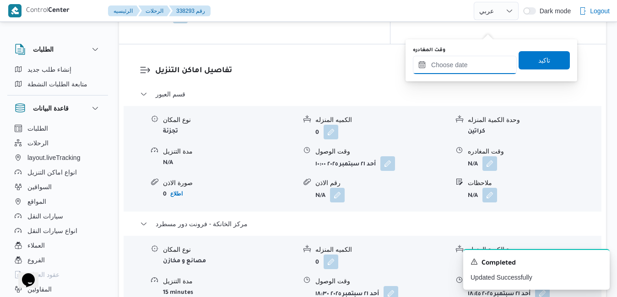
click at [474, 63] on input "وقت المغادره" at bounding box center [465, 65] width 104 height 18
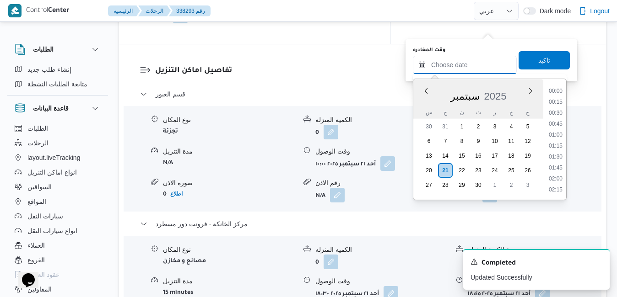
scroll to position [801, 0]
click at [425, 105] on div "سبتمبر 2025" at bounding box center [478, 94] width 130 height 23
click at [556, 176] on li "18:00" at bounding box center [555, 173] width 21 height 9
type input "[DATE] ١٨:٠٠"
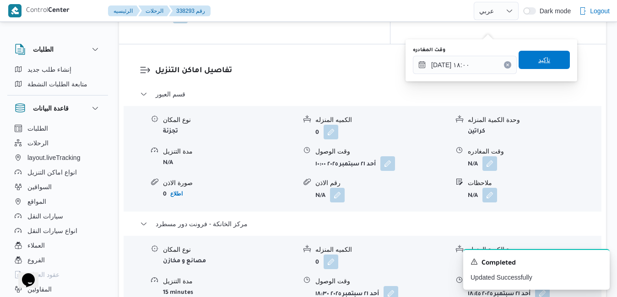
click at [538, 62] on span "تاكيد" at bounding box center [544, 59] width 12 height 11
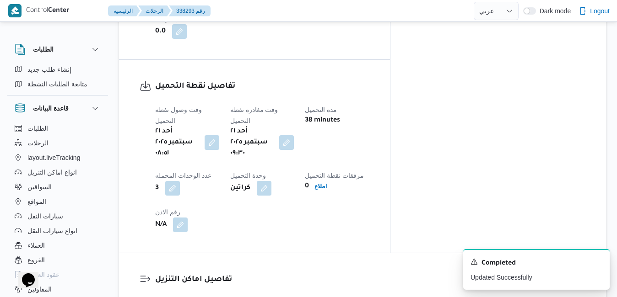
scroll to position [0, 0]
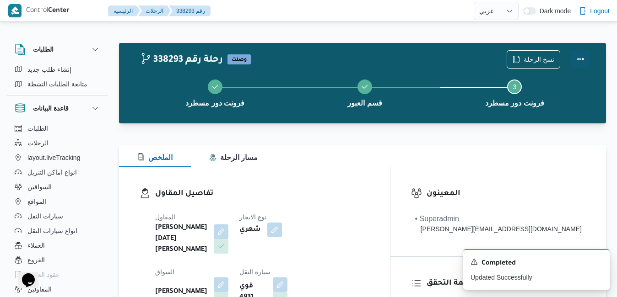
click at [582, 58] on button "Actions" at bounding box center [580, 59] width 18 height 18
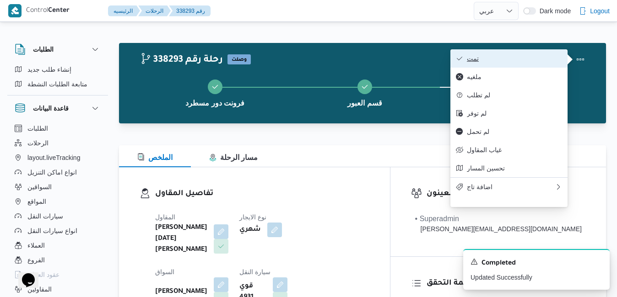
click at [540, 62] on span "تمت" at bounding box center [514, 58] width 95 height 7
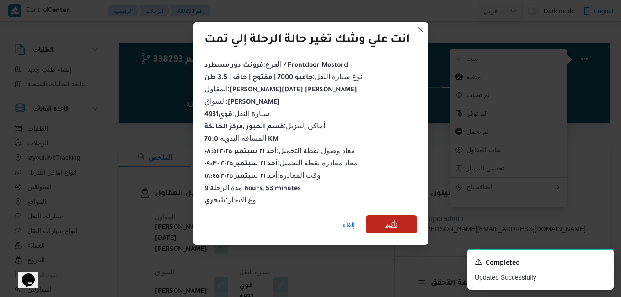
click at [407, 221] on span "تأكيد" at bounding box center [391, 224] width 51 height 18
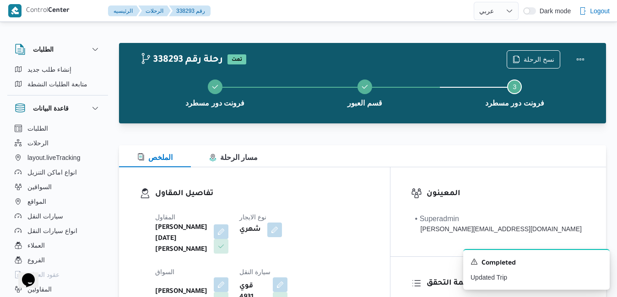
click at [228, 267] on dt "السواق" at bounding box center [191, 272] width 73 height 11
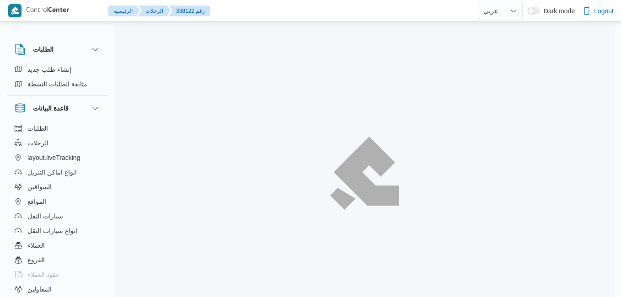
select select "ar"
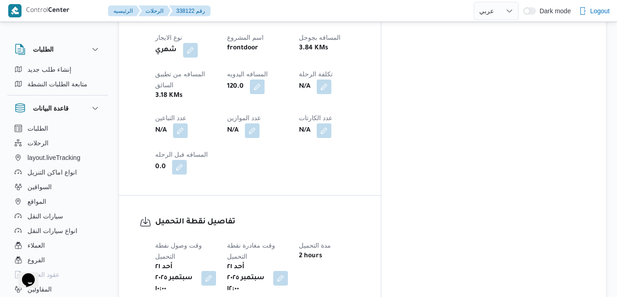
scroll to position [567, 0]
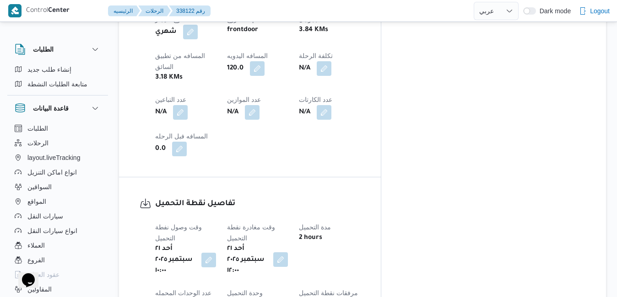
click at [288, 253] on button "button" at bounding box center [280, 260] width 15 height 15
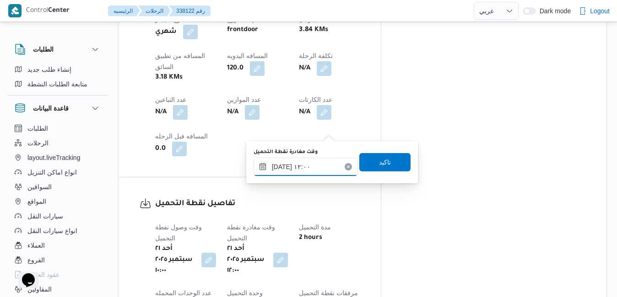
click at [305, 165] on input "[DATE] ١٢:٠٠" at bounding box center [305, 167] width 104 height 18
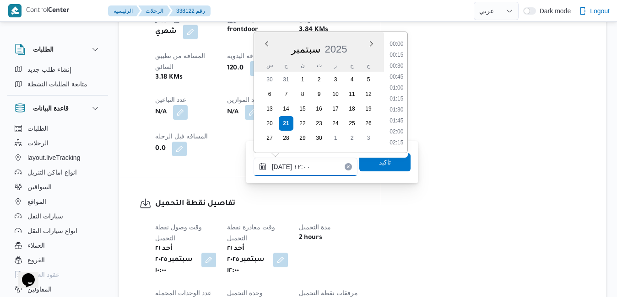
scroll to position [471, 0]
click at [396, 56] on li "11:00" at bounding box center [396, 55] width 21 height 9
type input "[DATE] ١١:٠٠"
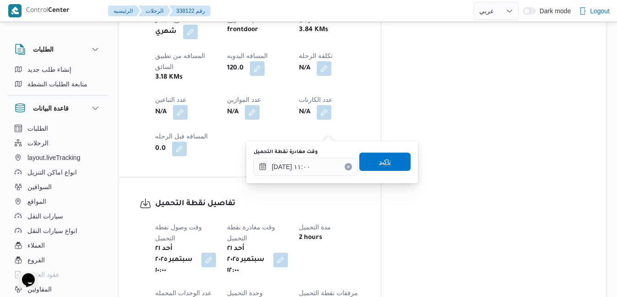
click at [369, 159] on span "تاكيد" at bounding box center [384, 162] width 51 height 18
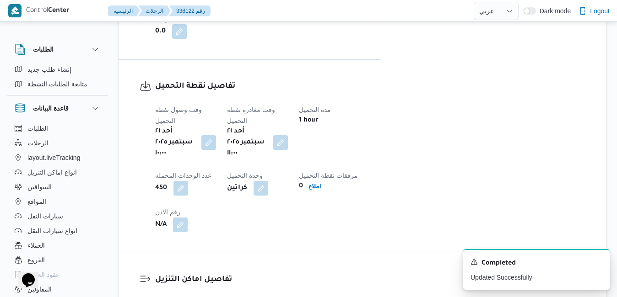
scroll to position [787, 0]
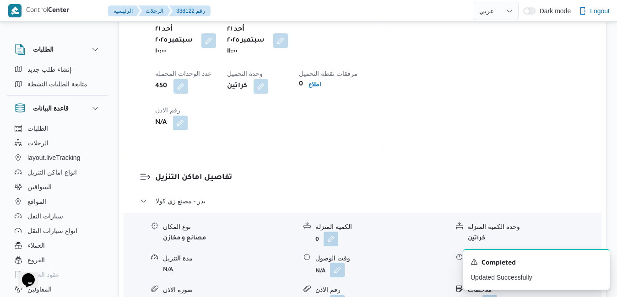
click at [339, 263] on button "button" at bounding box center [337, 270] width 15 height 15
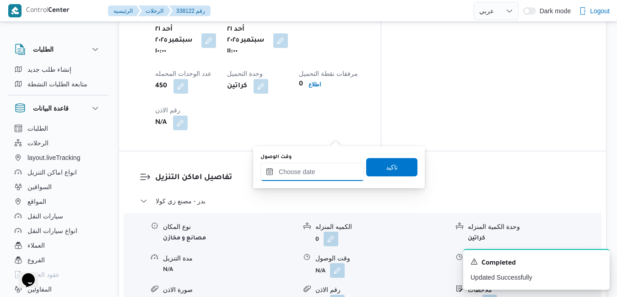
click at [315, 172] on input "وقت الوصول" at bounding box center [312, 172] width 104 height 18
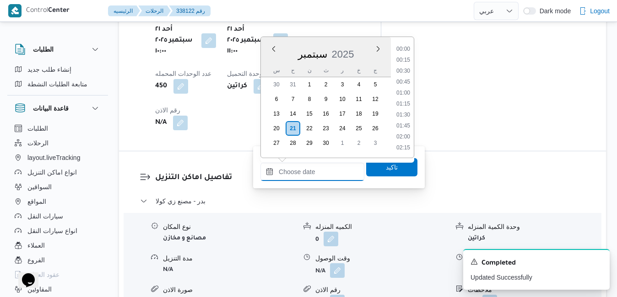
scroll to position [812, 0]
click at [278, 59] on div "سبتمبر 2025" at bounding box center [326, 52] width 130 height 23
click at [399, 136] on li "12:00" at bounding box center [403, 135] width 21 height 9
type input "[DATE] ١٢:٠٠"
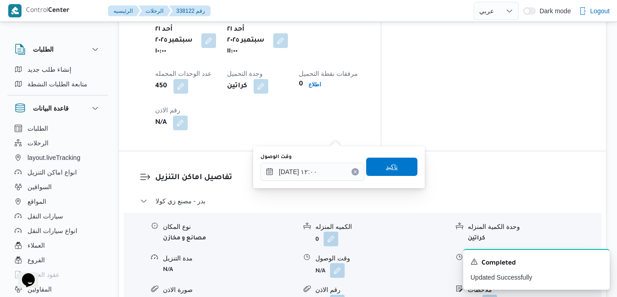
click at [386, 171] on span "تاكيد" at bounding box center [392, 166] width 12 height 11
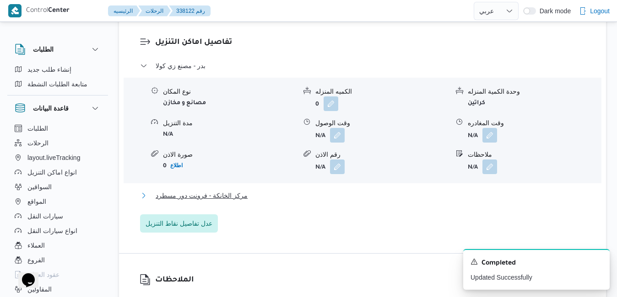
click at [353, 191] on button "مركز الخانكة - فرونت دور مسطرد" at bounding box center [362, 195] width 445 height 11
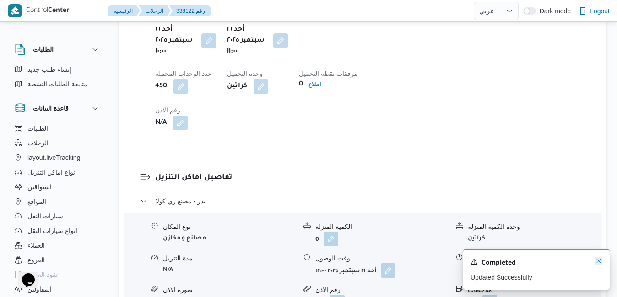
click at [597, 260] on icon "Dismiss toast" at bounding box center [598, 261] width 7 height 7
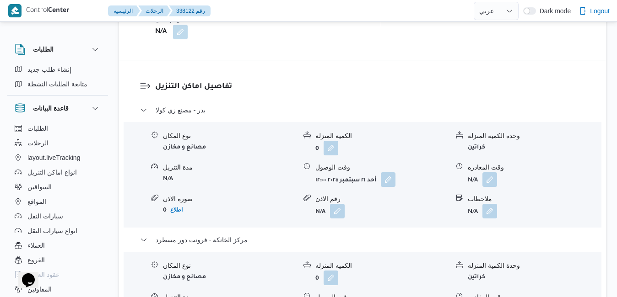
scroll to position [878, 0]
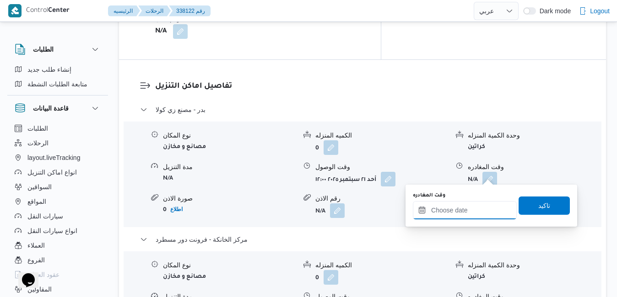
click at [442, 215] on input "وقت المغادره" at bounding box center [465, 210] width 104 height 18
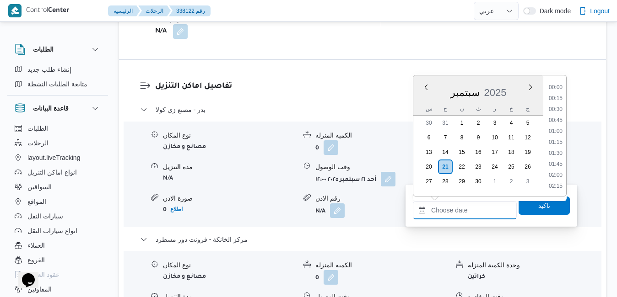
scroll to position [812, 0]
click at [417, 96] on div "سبتمبر 2025" at bounding box center [478, 90] width 130 height 23
click at [552, 170] on li "14:00" at bounding box center [555, 169] width 21 height 9
type input "[DATE] ١٤:٠٠"
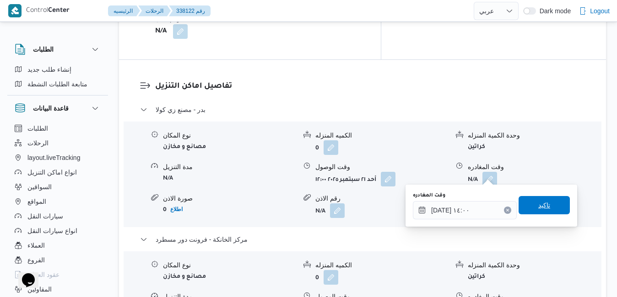
click at [538, 201] on span "تاكيد" at bounding box center [544, 205] width 12 height 11
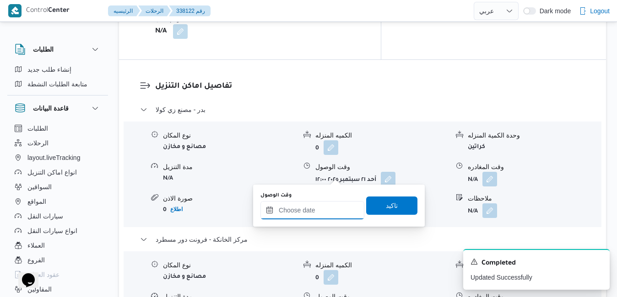
click at [321, 212] on input "وقت الوصول" at bounding box center [312, 210] width 104 height 18
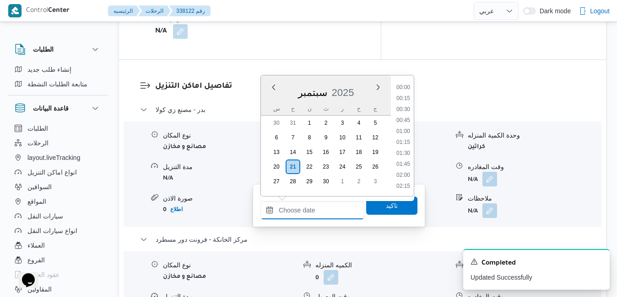
scroll to position [812, 0]
click at [272, 102] on div "سبتمبر 2025" at bounding box center [326, 90] width 130 height 23
click at [405, 156] on li "13:45" at bounding box center [403, 158] width 21 height 9
type input "[DATE] ١٣:٤٥"
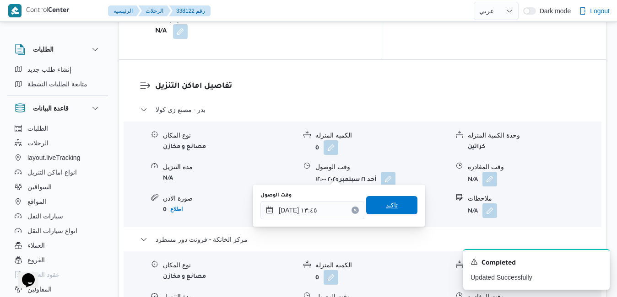
click at [390, 206] on span "تاكيد" at bounding box center [392, 205] width 12 height 11
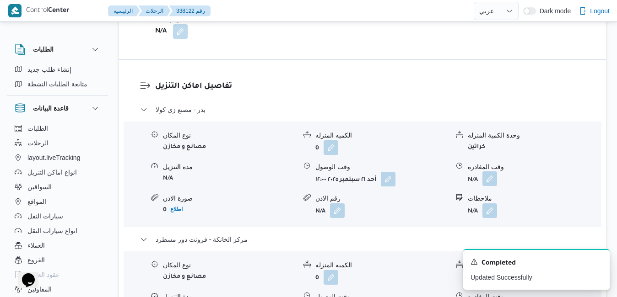
click at [488, 172] on button "button" at bounding box center [489, 179] width 15 height 15
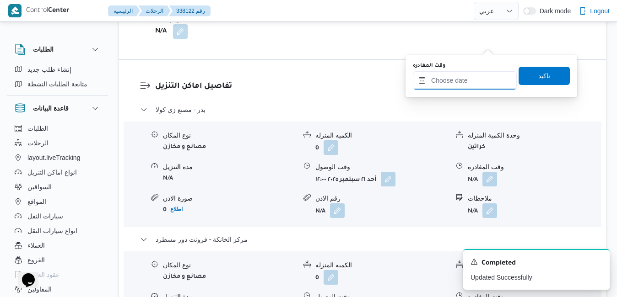
click at [455, 79] on input "وقت المغادره" at bounding box center [465, 80] width 104 height 18
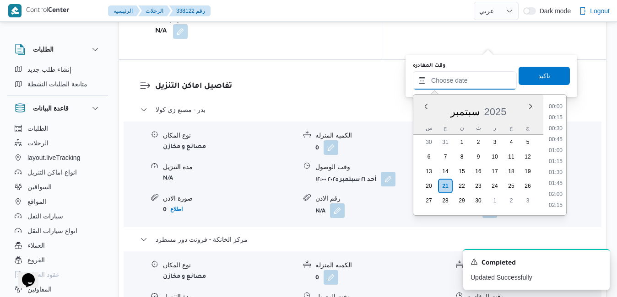
scroll to position [812, 0]
click at [418, 121] on div "سبتمبر 2025" at bounding box center [478, 109] width 130 height 23
click at [556, 146] on li "13:00" at bounding box center [555, 144] width 21 height 9
type input "[DATE] ١٣:٠٠"
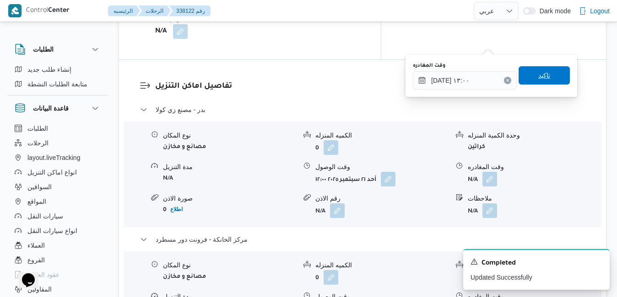
click at [543, 73] on span "تاكيد" at bounding box center [543, 75] width 51 height 18
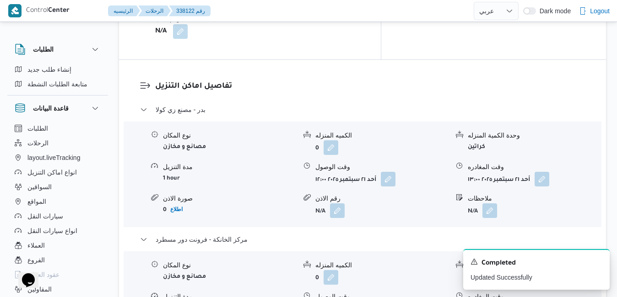
scroll to position [0, 0]
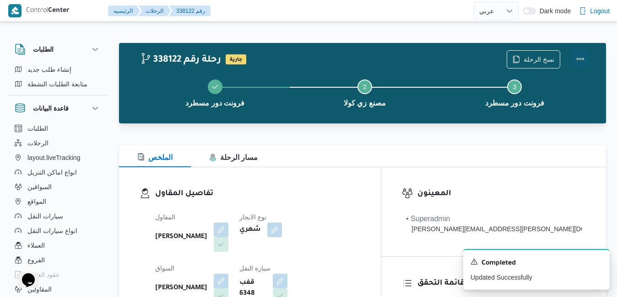
click at [580, 53] on button "Actions" at bounding box center [580, 59] width 18 height 18
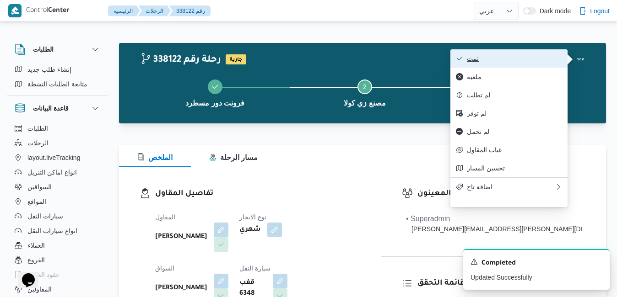
click at [531, 62] on span "تمت" at bounding box center [514, 58] width 95 height 7
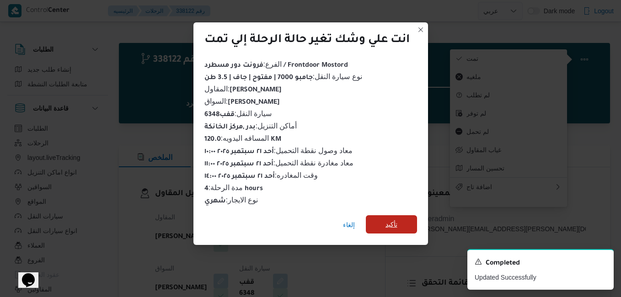
click at [407, 215] on span "تأكيد" at bounding box center [391, 224] width 51 height 18
